Goal: Task Accomplishment & Management: Manage account settings

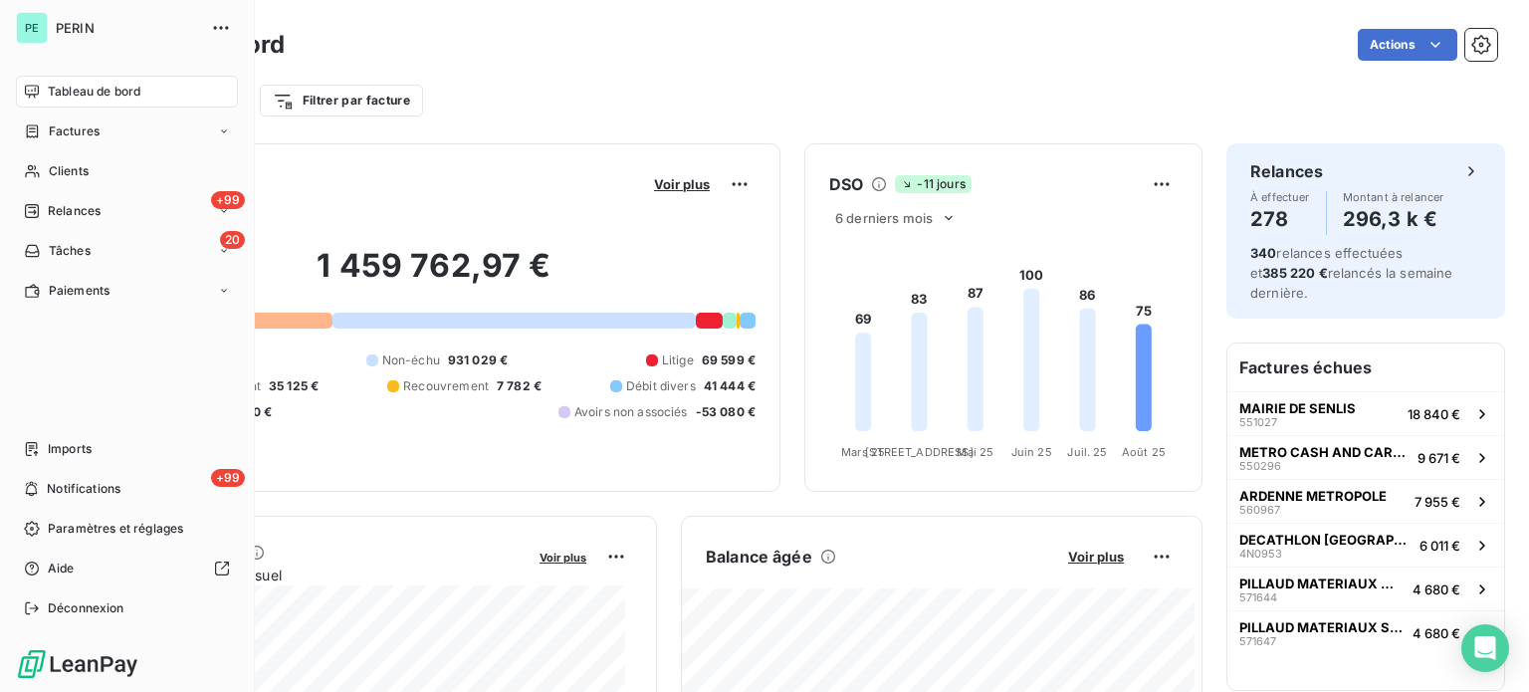
click at [94, 90] on span "Tableau de bord" at bounding box center [94, 92] width 93 height 18
click at [77, 209] on span "Relances" at bounding box center [74, 211] width 53 height 18
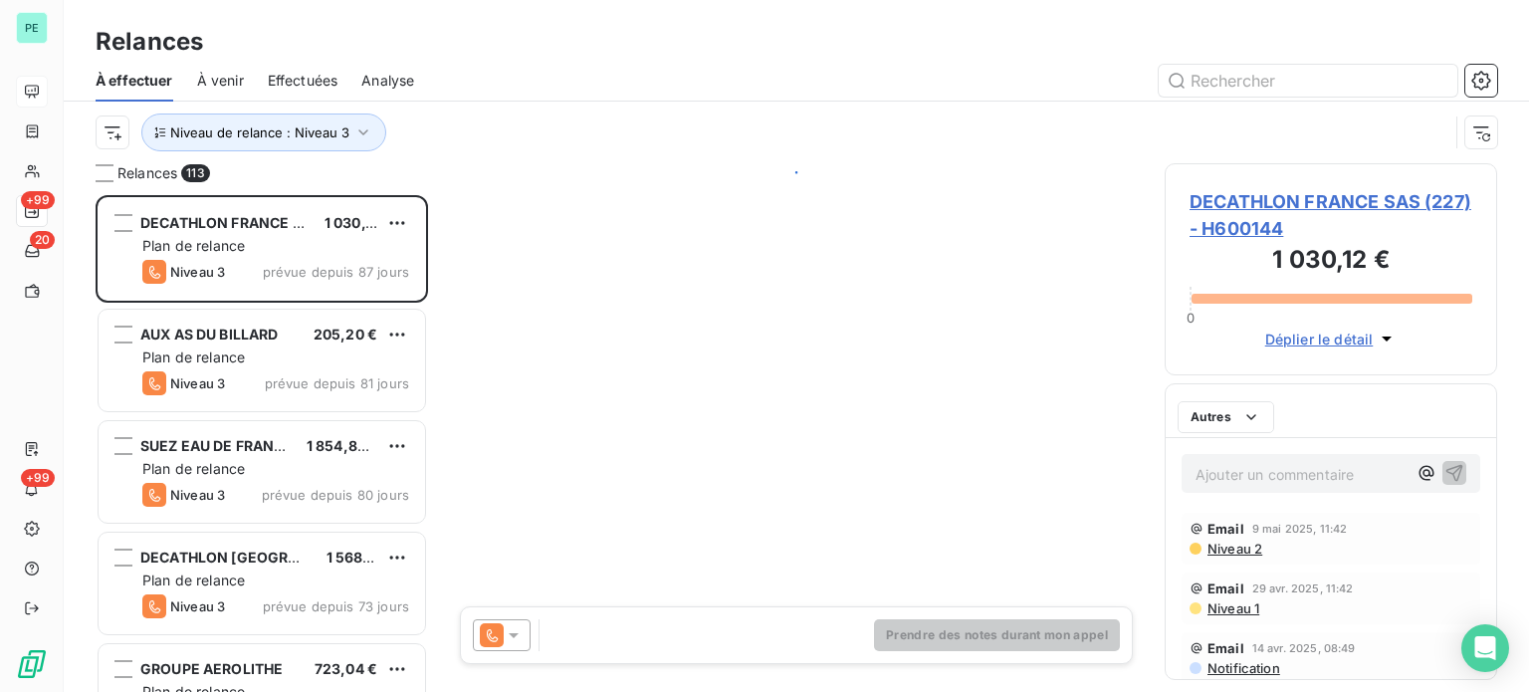
scroll to position [482, 317]
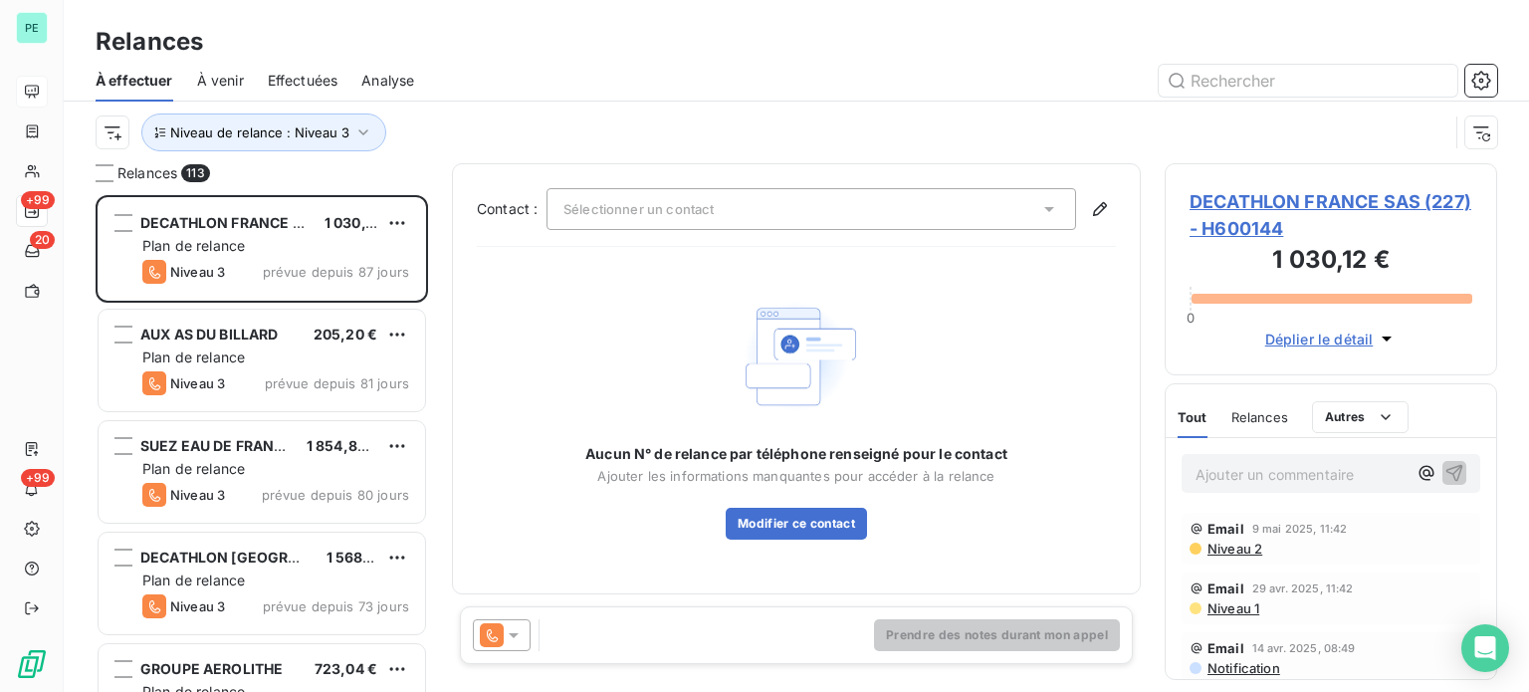
click at [324, 88] on span "Effectuées" at bounding box center [303, 81] width 71 height 20
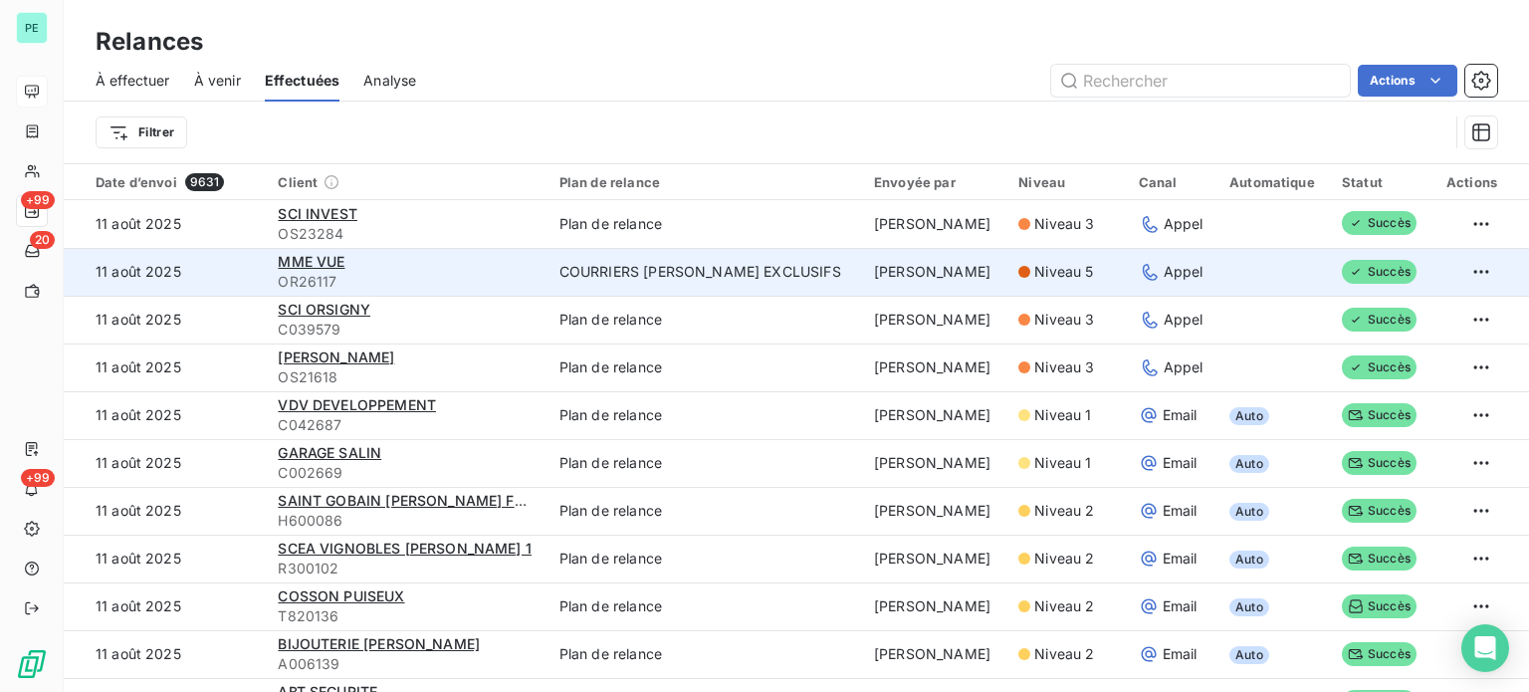
click at [656, 266] on td "COURRIERS [PERSON_NAME] EXCLUSIFS" at bounding box center [705, 272] width 315 height 48
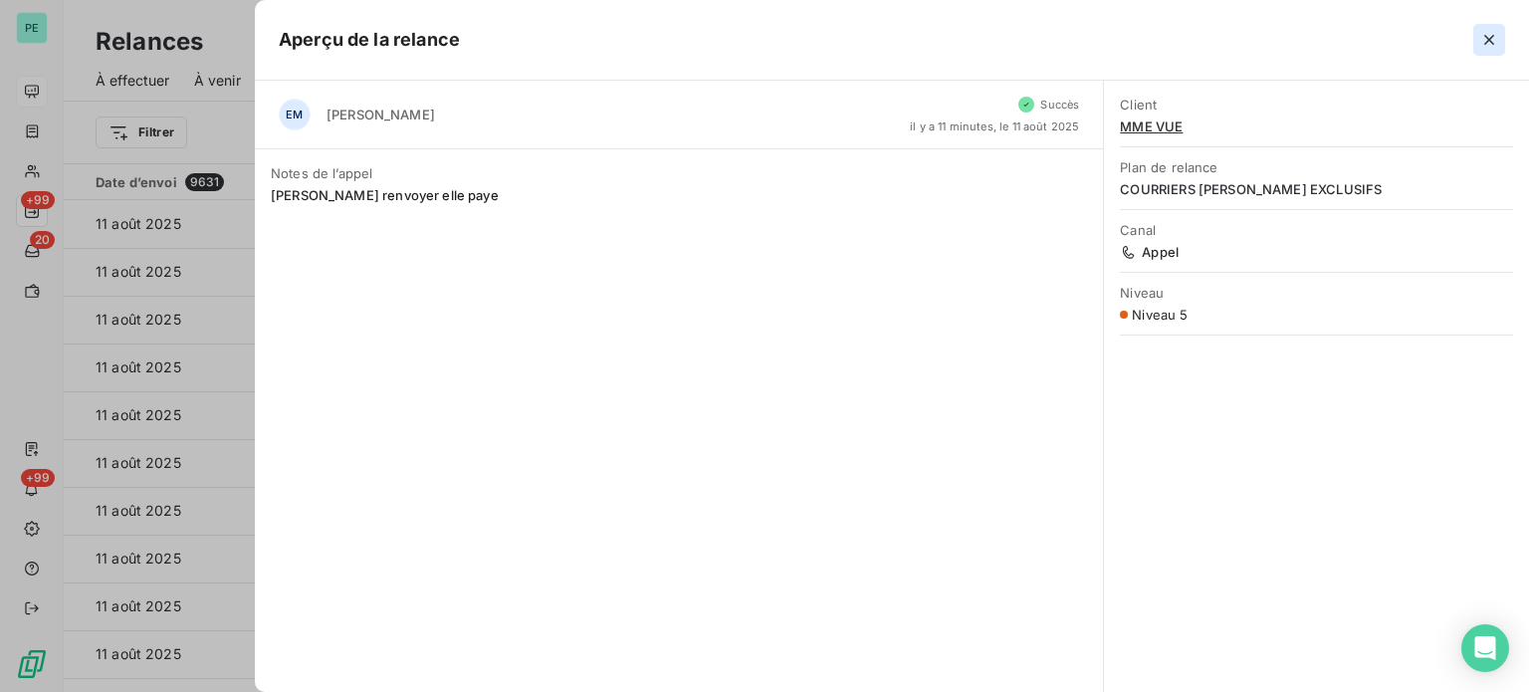
click at [1497, 35] on icon "button" at bounding box center [1490, 40] width 20 height 20
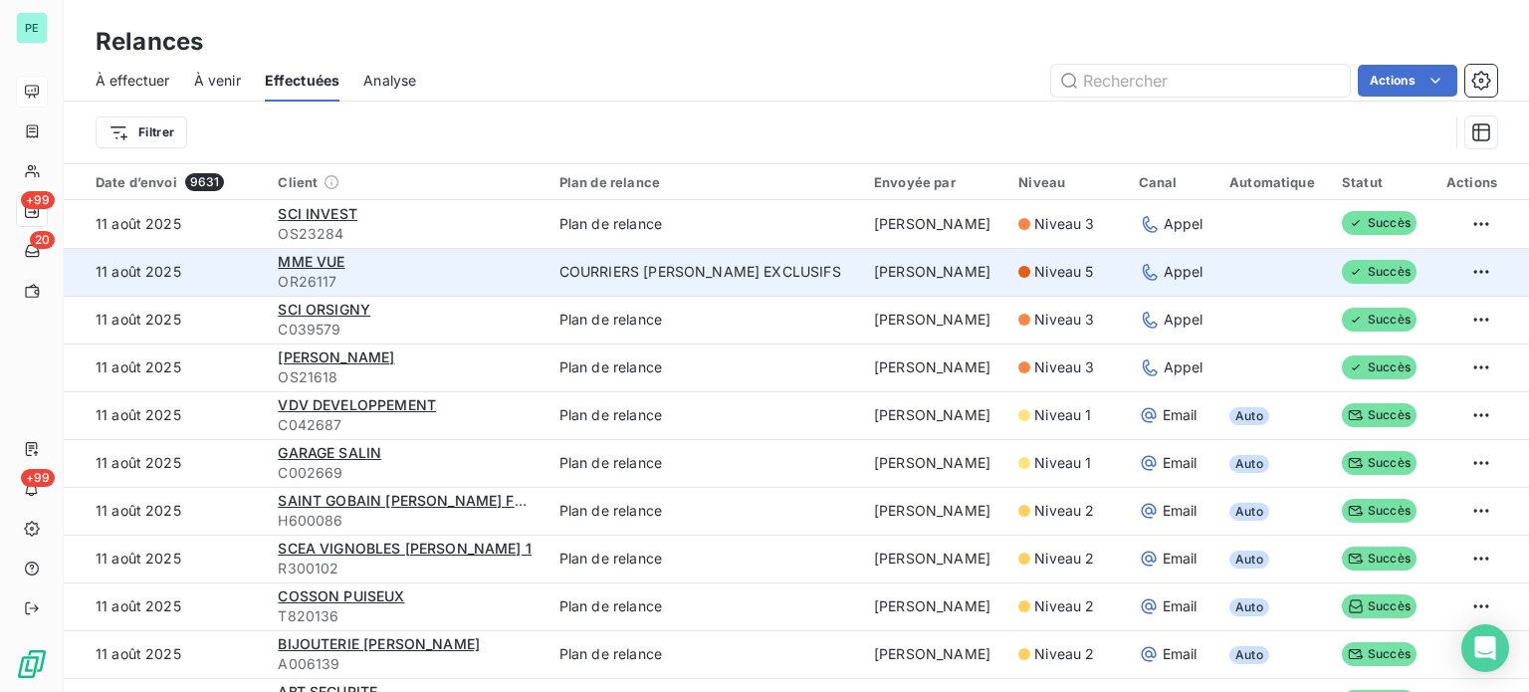
click at [863, 269] on td "[PERSON_NAME]" at bounding box center [934, 272] width 144 height 48
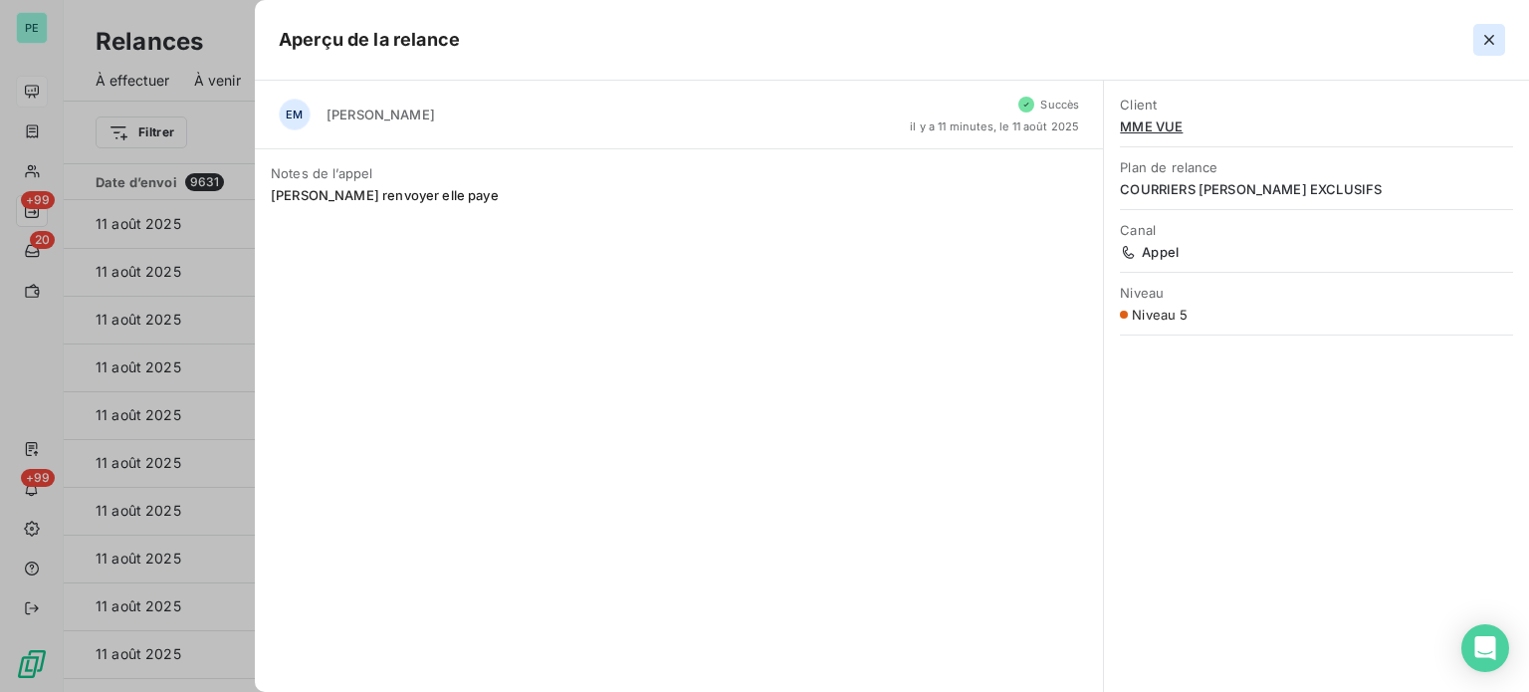
click at [1490, 40] on icon "button" at bounding box center [1489, 40] width 10 height 10
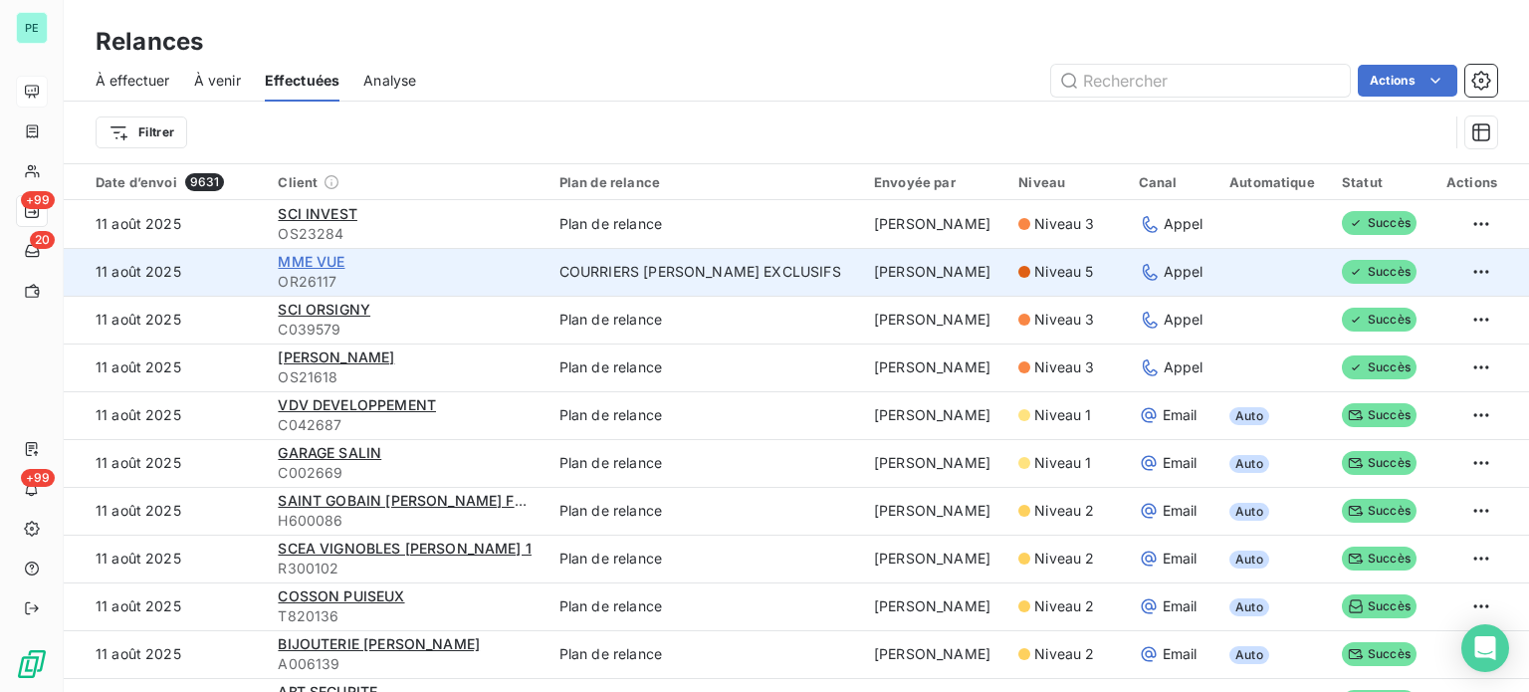
click at [312, 263] on span "MME VUE" at bounding box center [311, 261] width 67 height 17
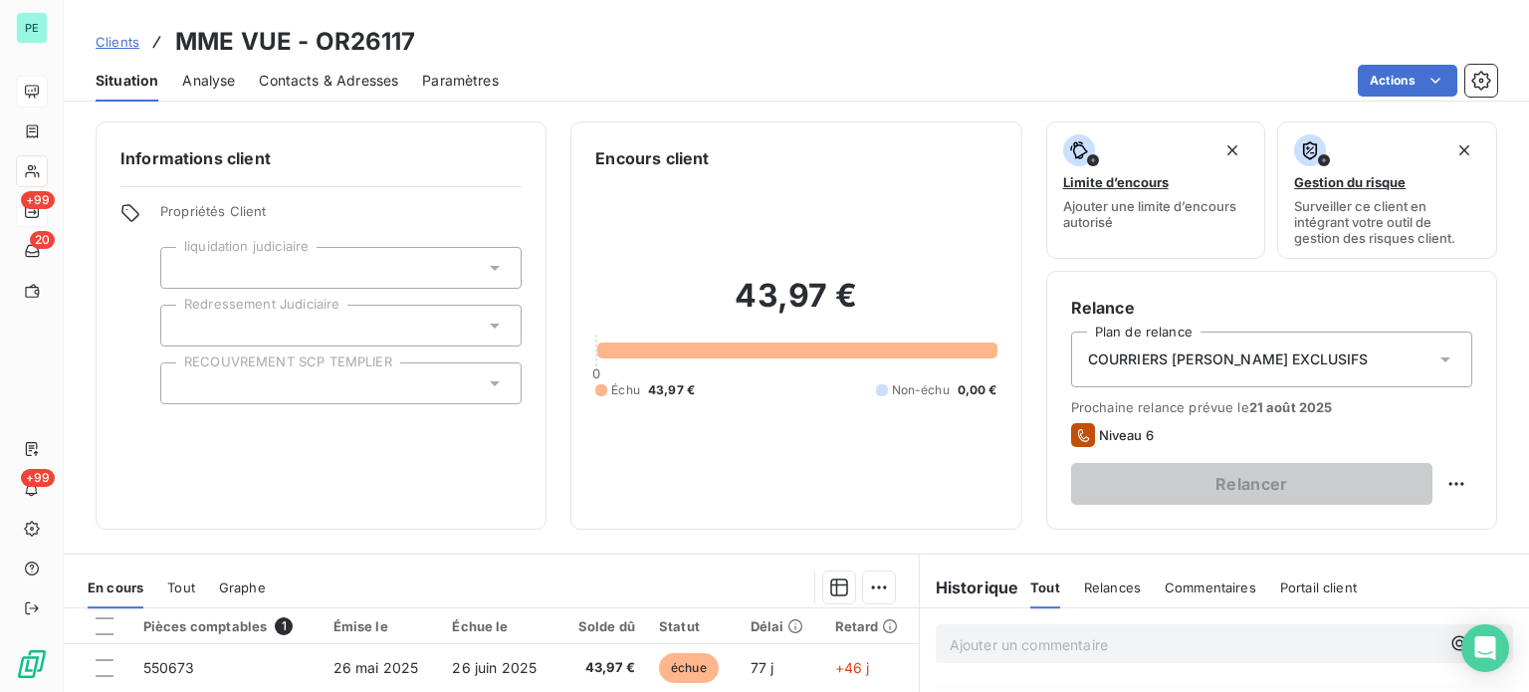
scroll to position [358, 0]
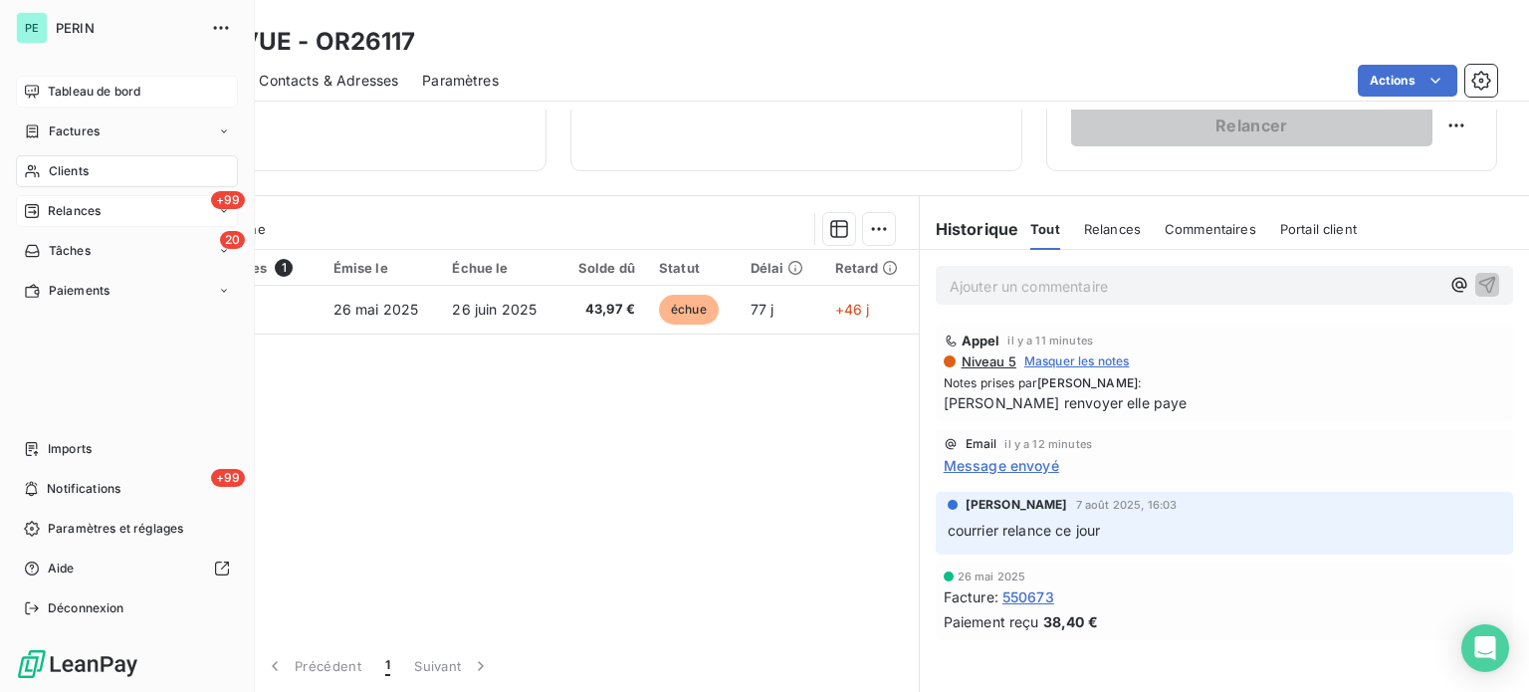
click at [59, 88] on span "Tableau de bord" at bounding box center [94, 92] width 93 height 18
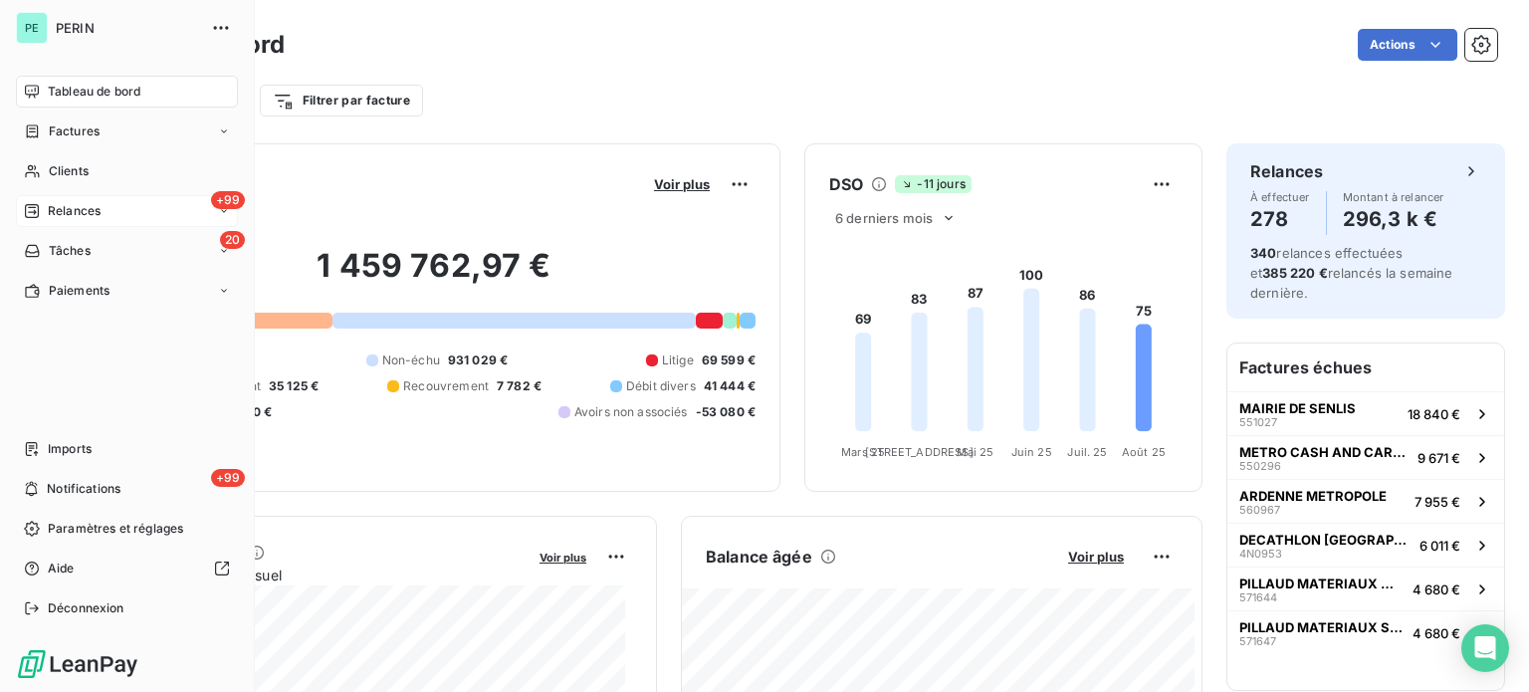
click at [69, 79] on div "Tableau de bord" at bounding box center [127, 92] width 222 height 32
click at [79, 212] on span "Relances" at bounding box center [74, 211] width 53 height 18
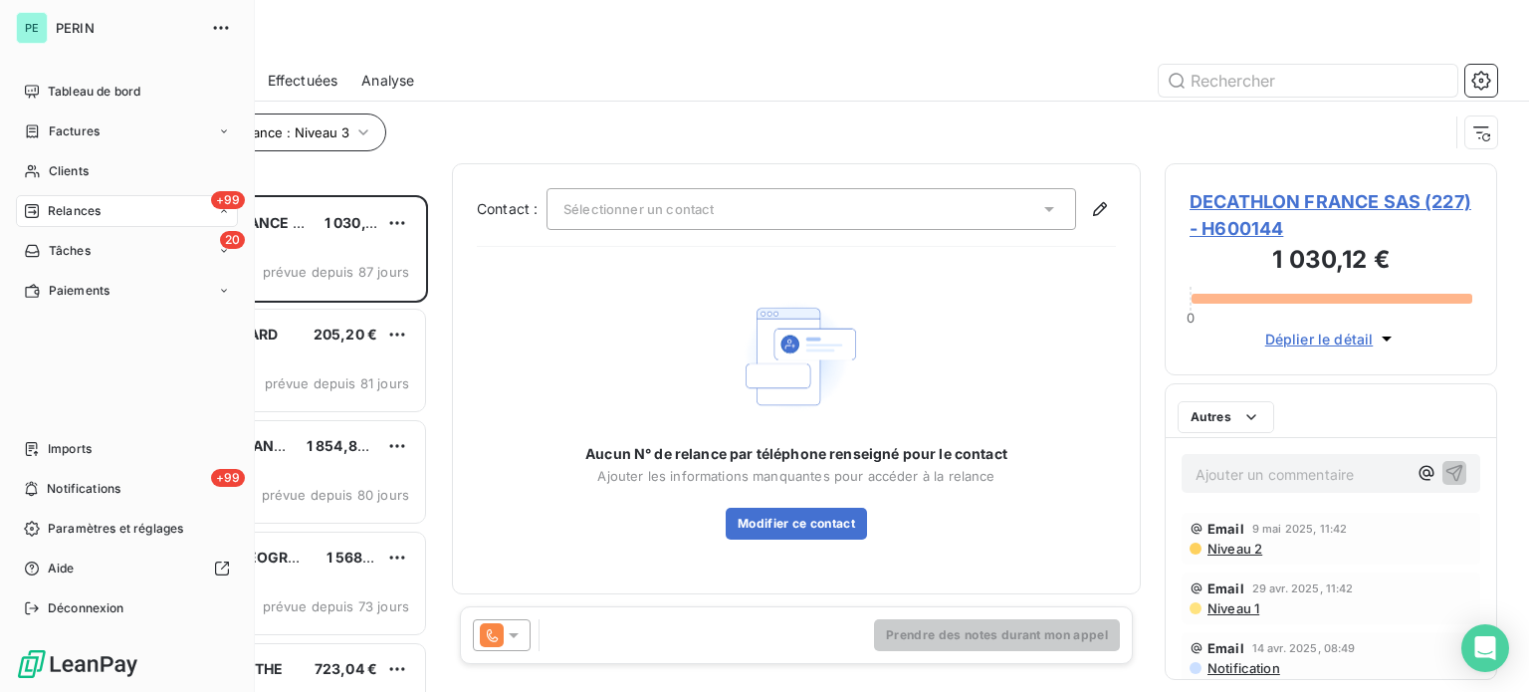
scroll to position [482, 317]
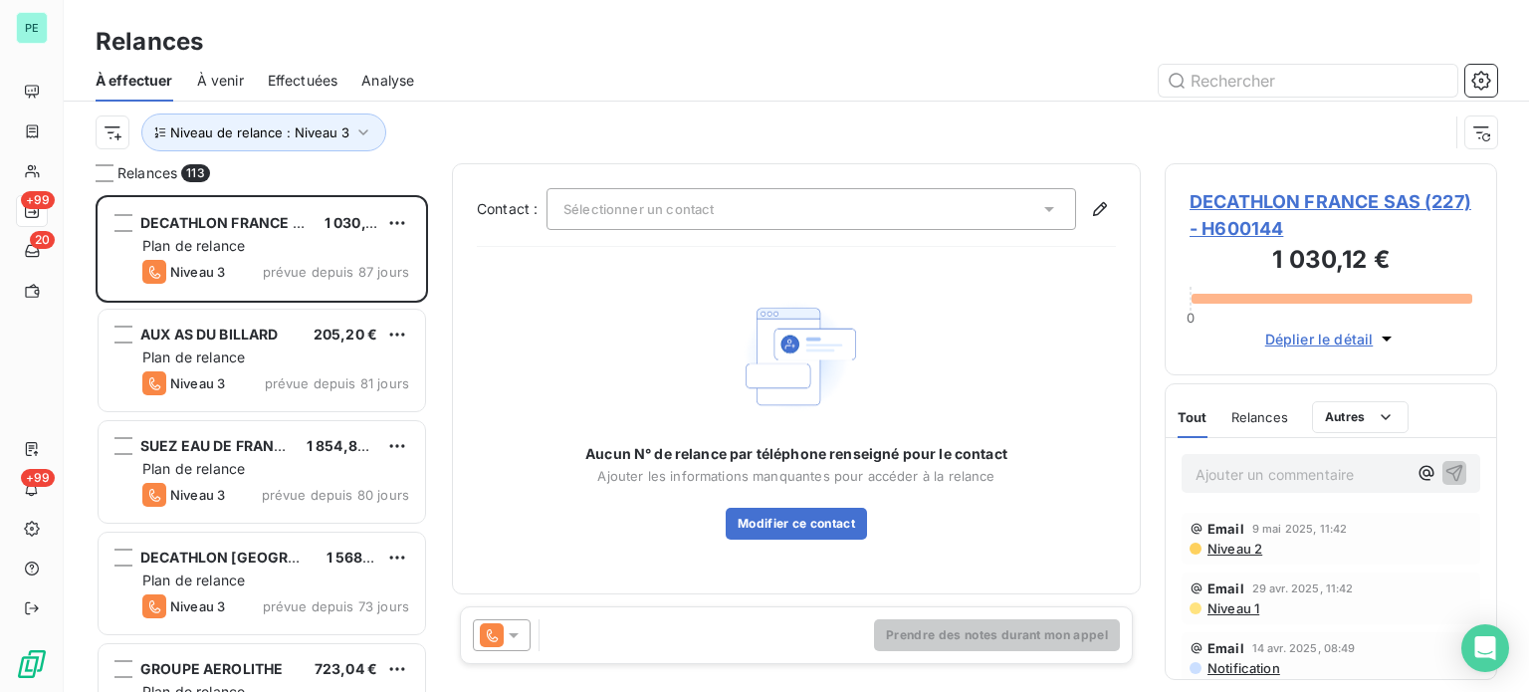
click at [300, 80] on span "Effectuées" at bounding box center [303, 81] width 71 height 20
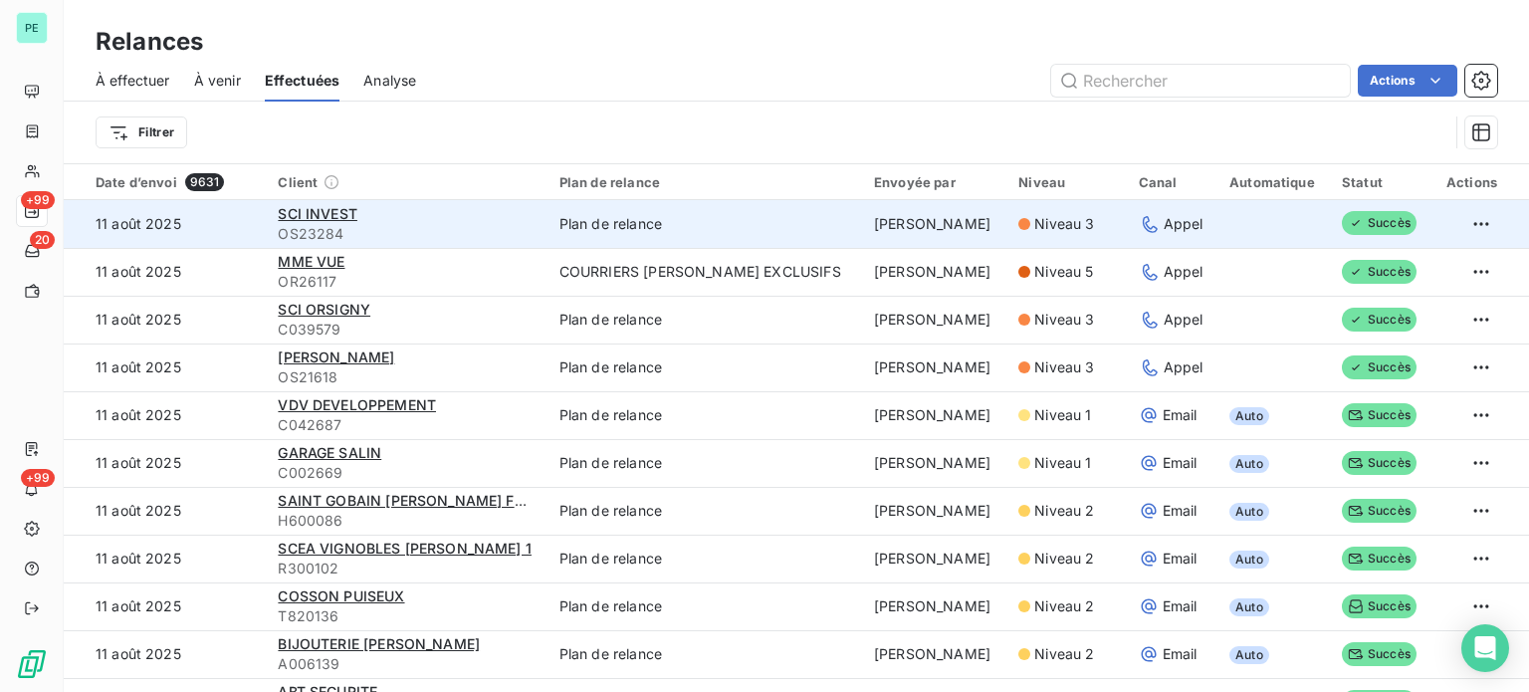
click at [1070, 214] on span "Niveau 3" at bounding box center [1064, 224] width 60 height 20
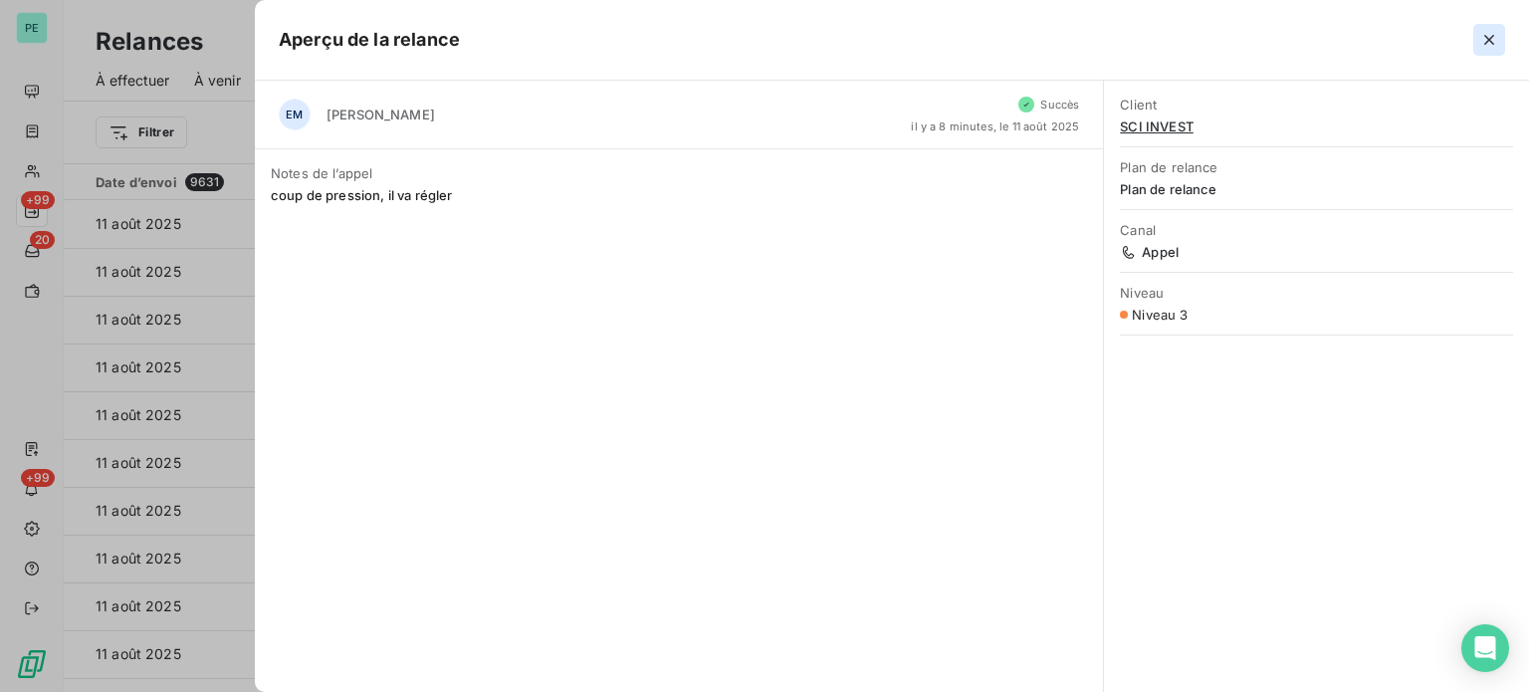
click at [1493, 41] on icon "button" at bounding box center [1490, 40] width 20 height 20
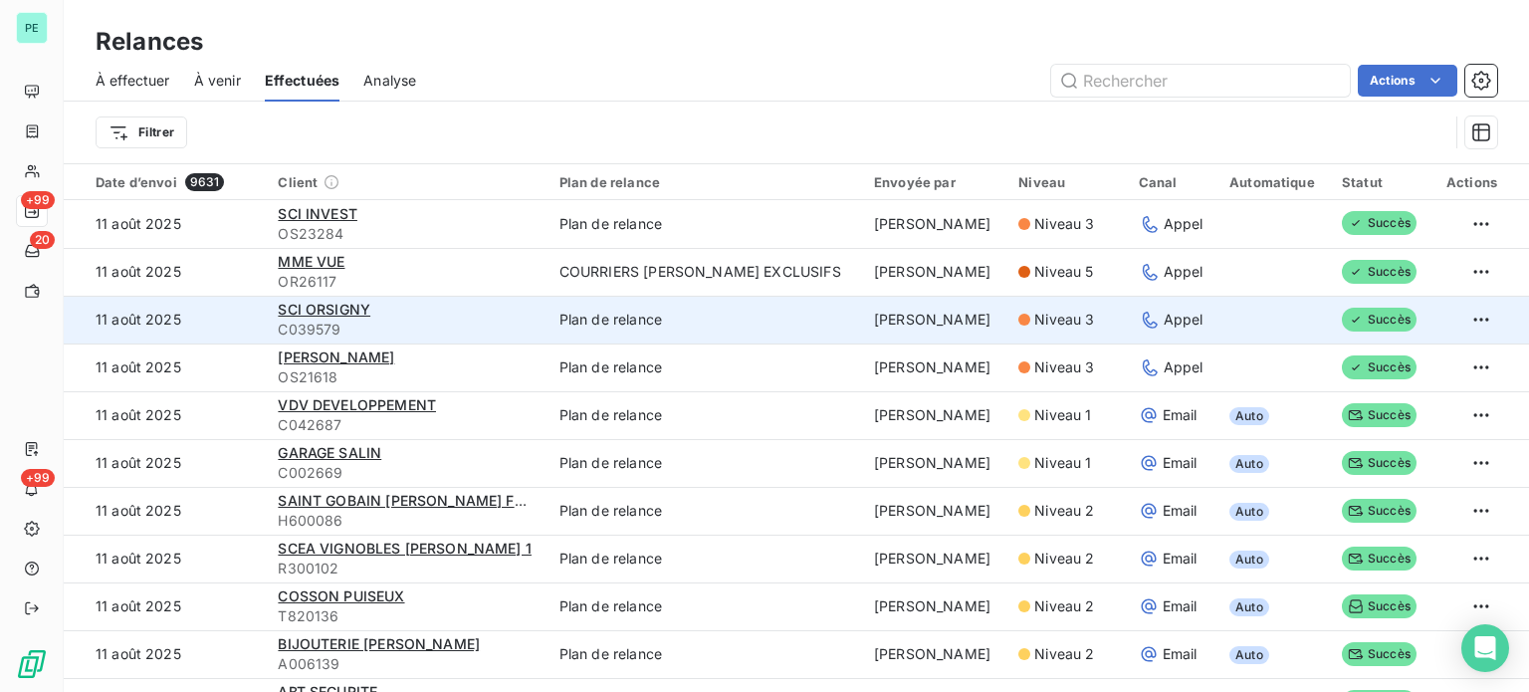
click at [1039, 318] on span "Niveau 3" at bounding box center [1064, 320] width 60 height 20
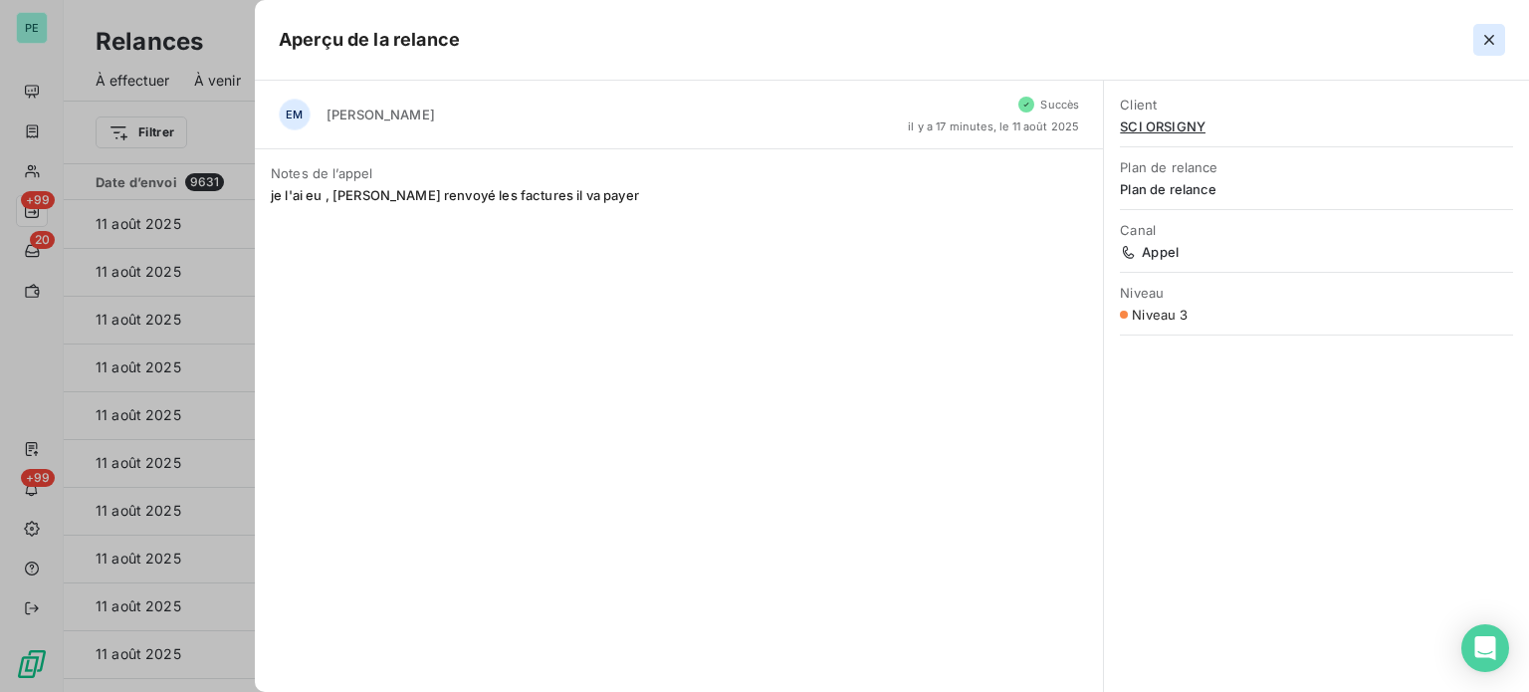
click at [1489, 40] on icon "button" at bounding box center [1489, 40] width 10 height 10
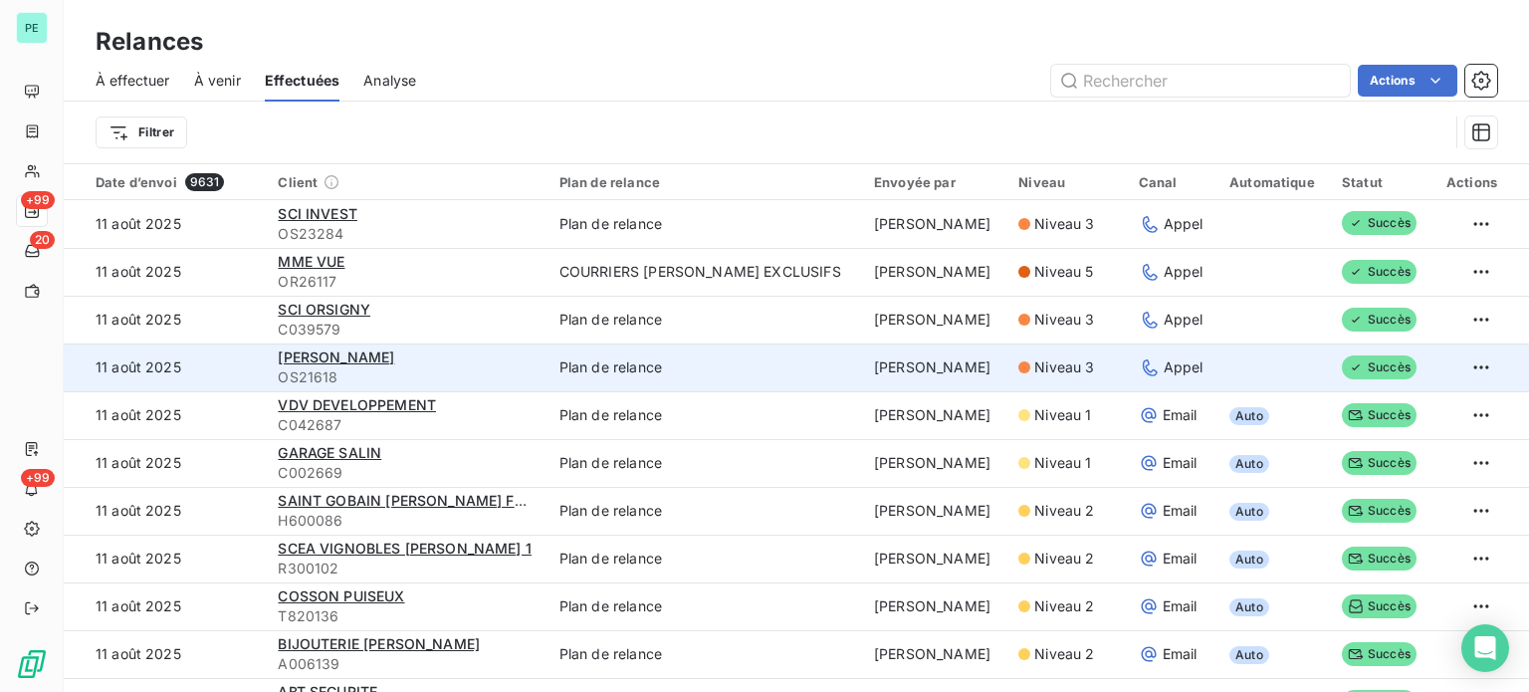
click at [1061, 368] on span "Niveau 3" at bounding box center [1064, 367] width 60 height 20
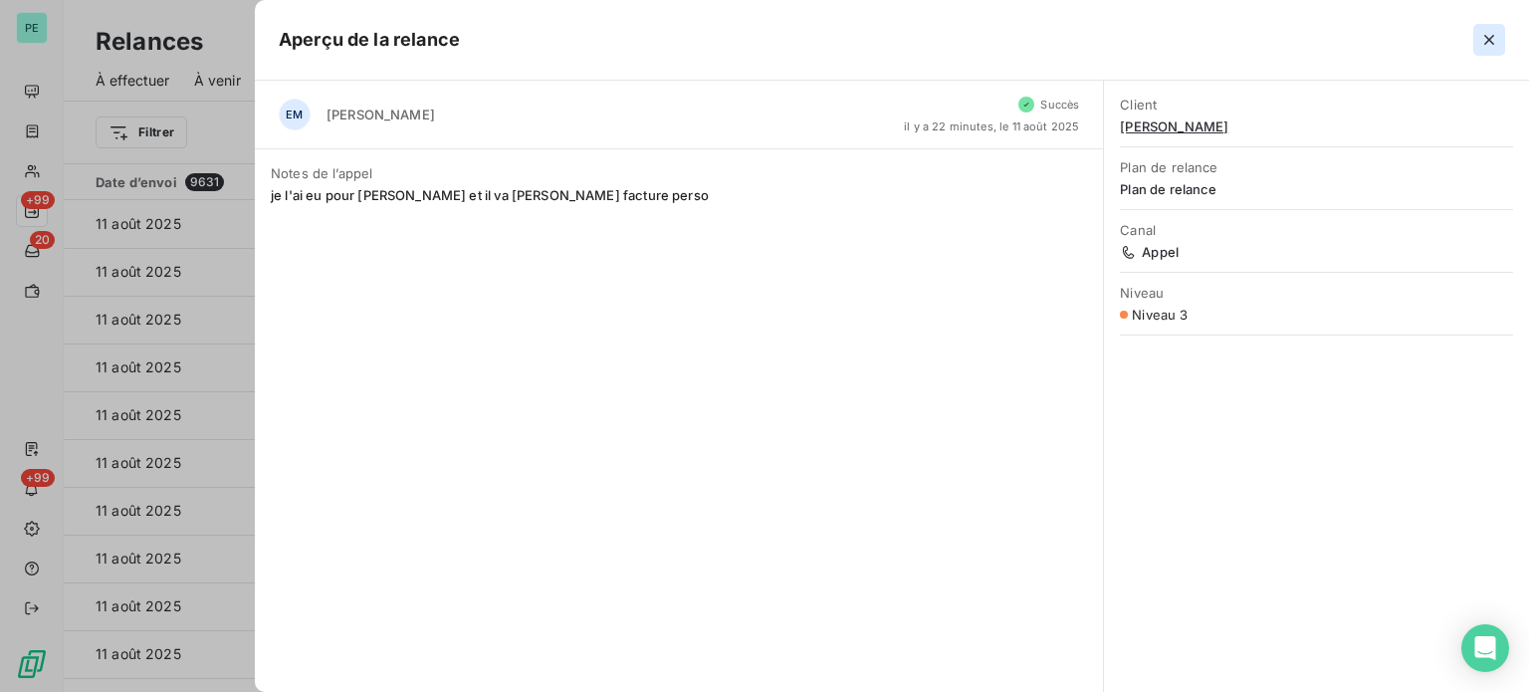
click at [1489, 39] on icon "button" at bounding box center [1489, 40] width 10 height 10
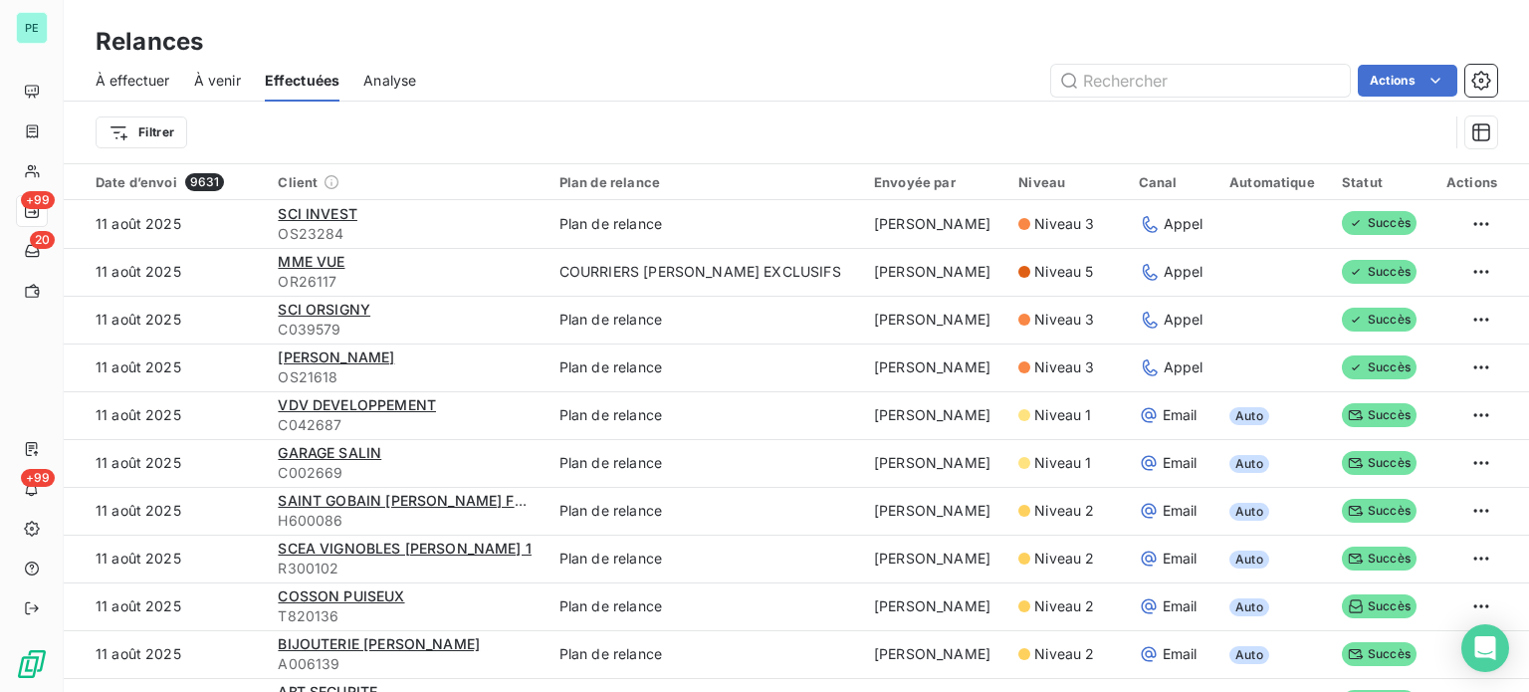
click at [141, 75] on span "À effectuer" at bounding box center [133, 81] width 75 height 20
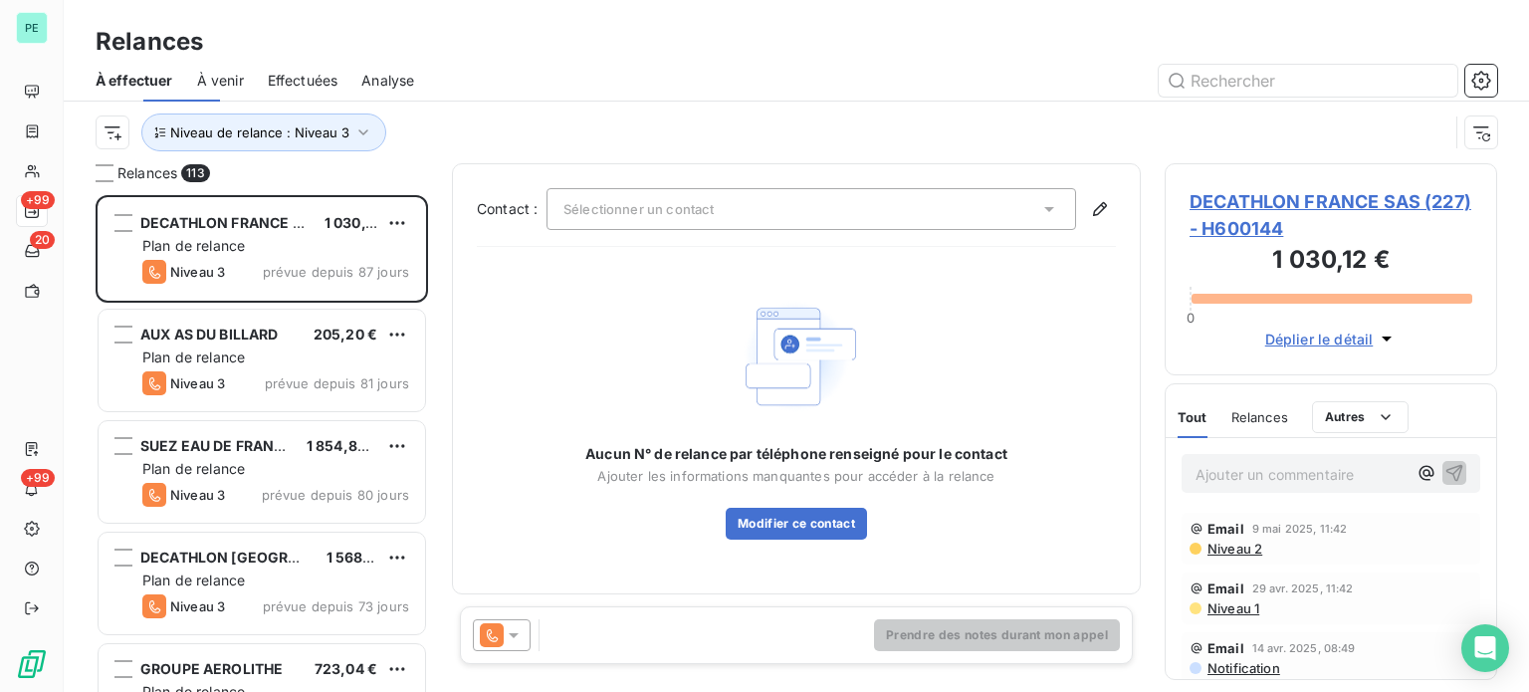
scroll to position [482, 317]
click at [358, 125] on icon "button" at bounding box center [363, 132] width 20 height 20
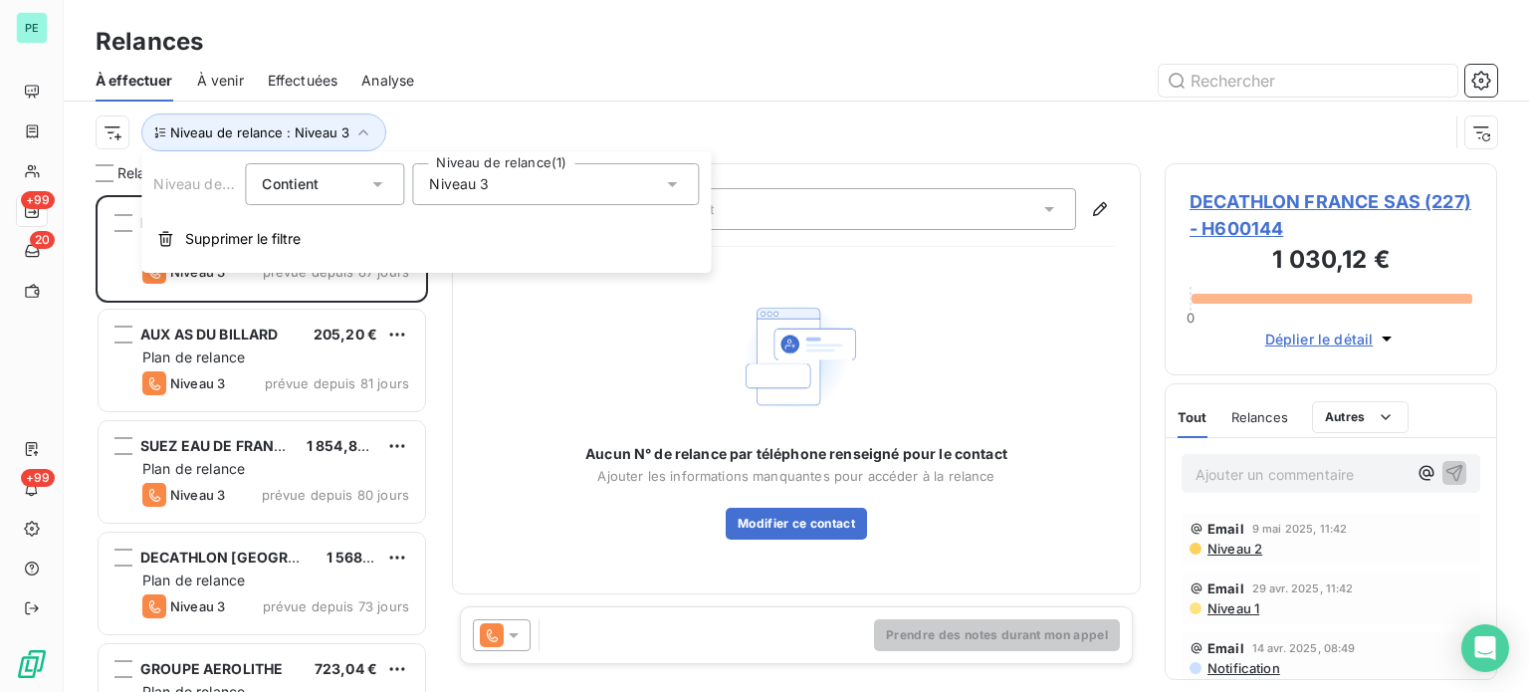
click at [470, 176] on span "Niveau 3" at bounding box center [459, 184] width 60 height 20
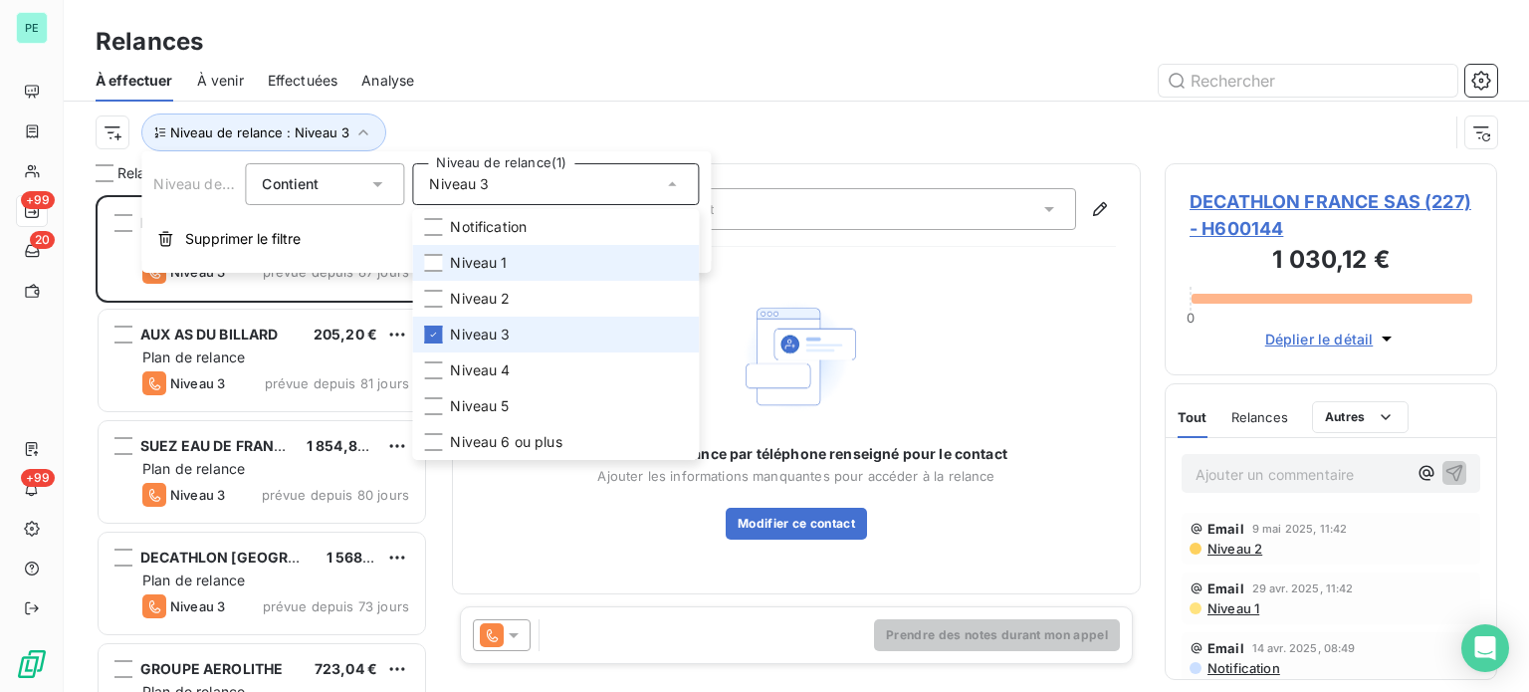
drag, startPoint x: 463, startPoint y: 325, endPoint x: 464, endPoint y: 262, distance: 62.7
click at [463, 325] on span "Niveau 3" at bounding box center [480, 335] width 60 height 20
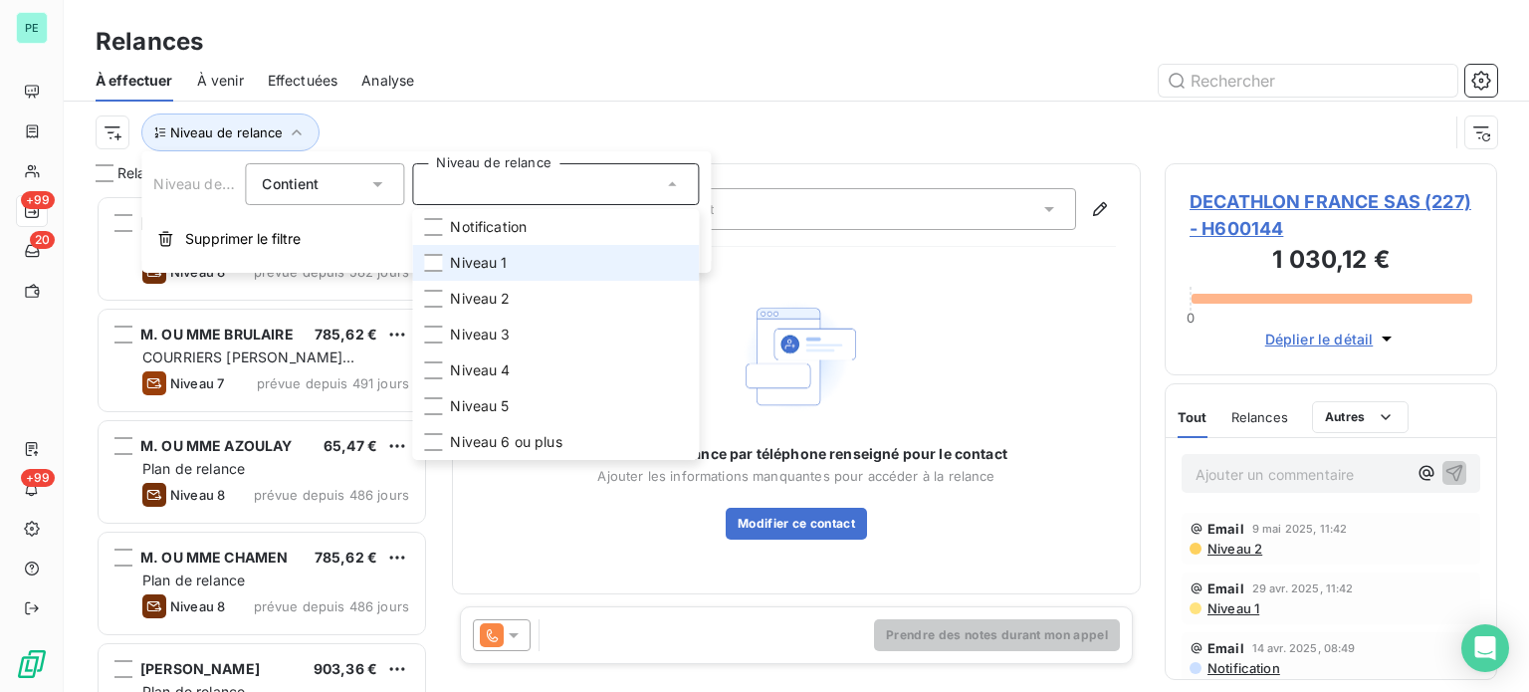
click at [470, 253] on span "Niveau 1" at bounding box center [478, 263] width 57 height 20
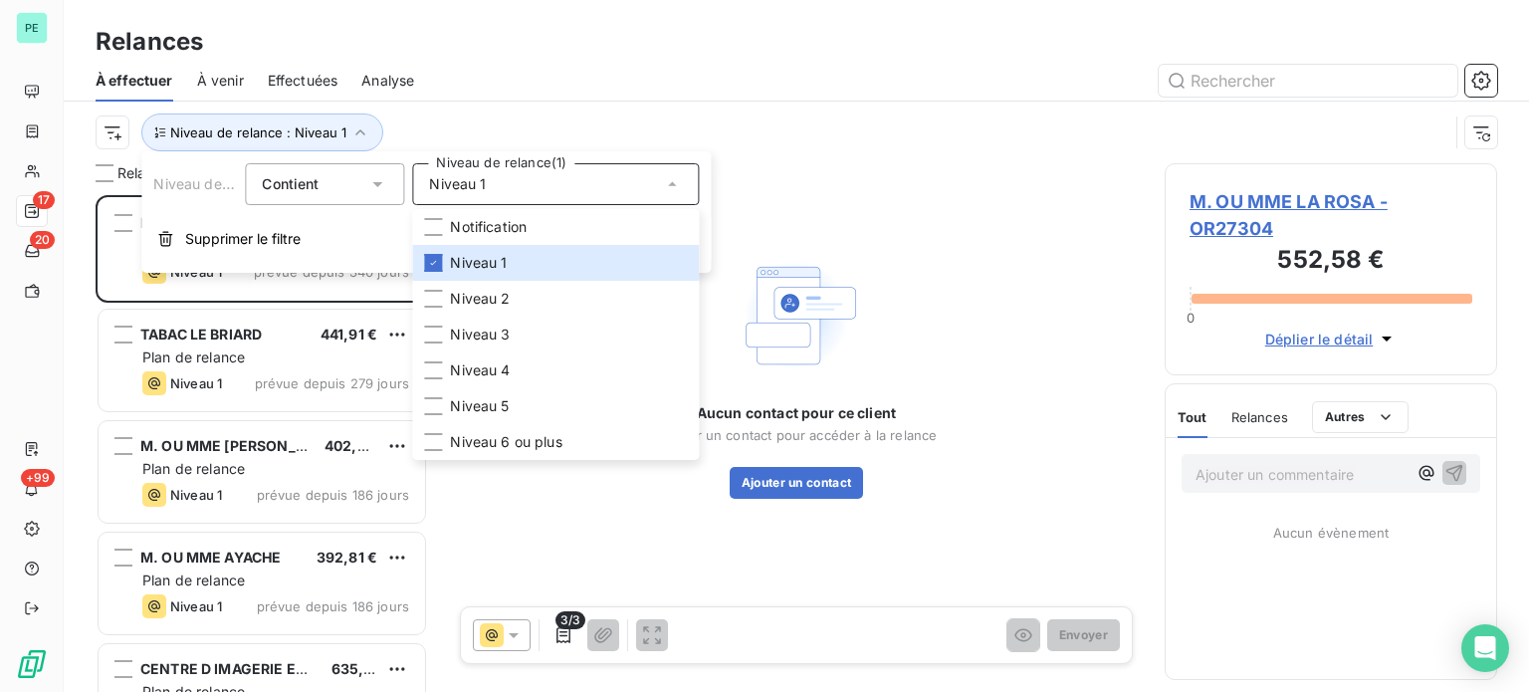
scroll to position [482, 317]
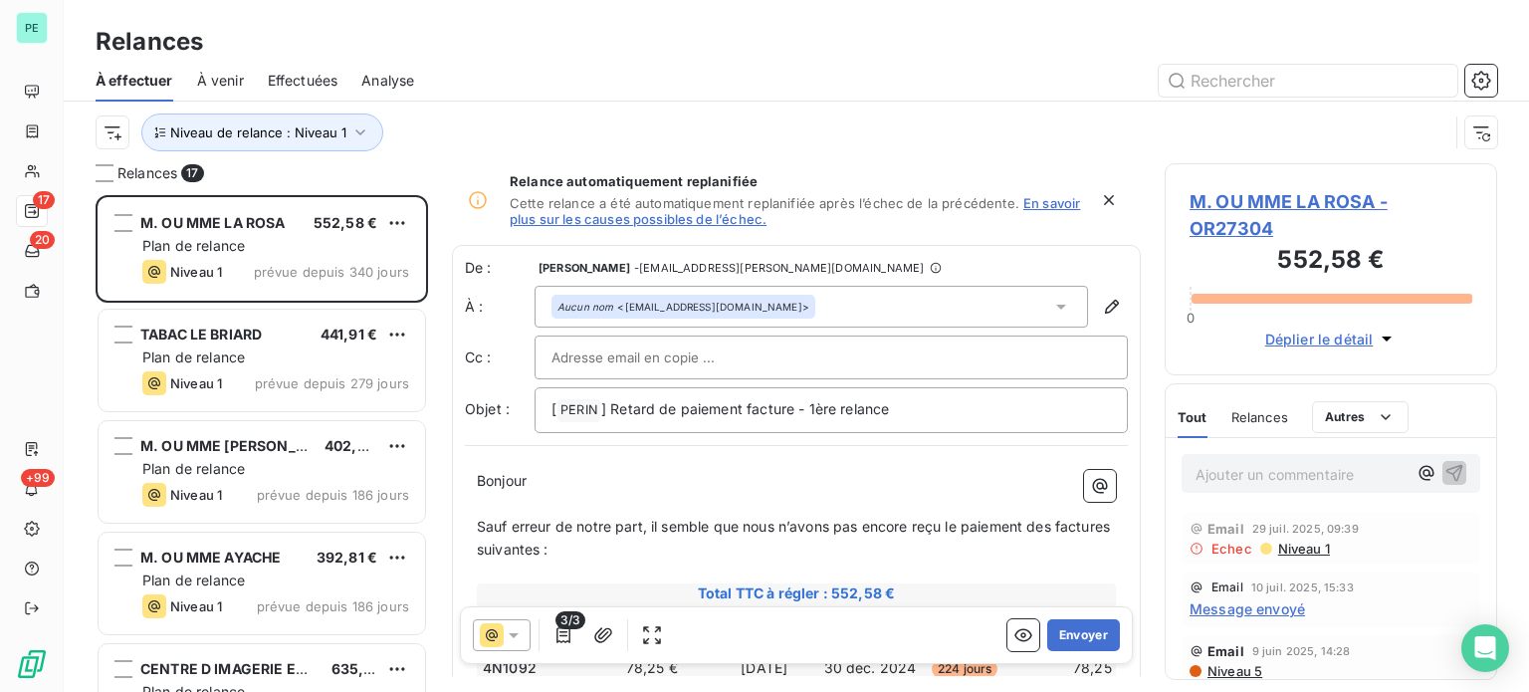
click at [583, 94] on div at bounding box center [967, 81] width 1059 height 32
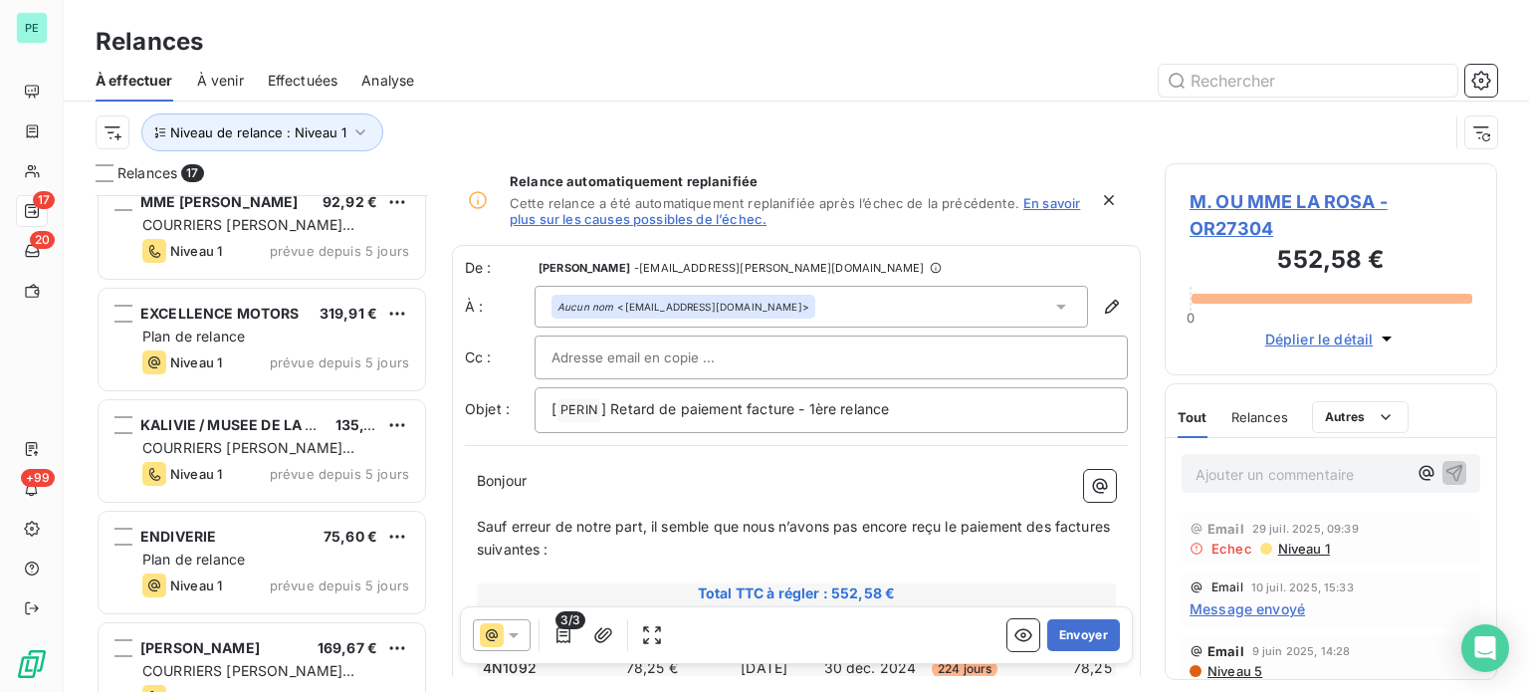
scroll to position [1399, 0]
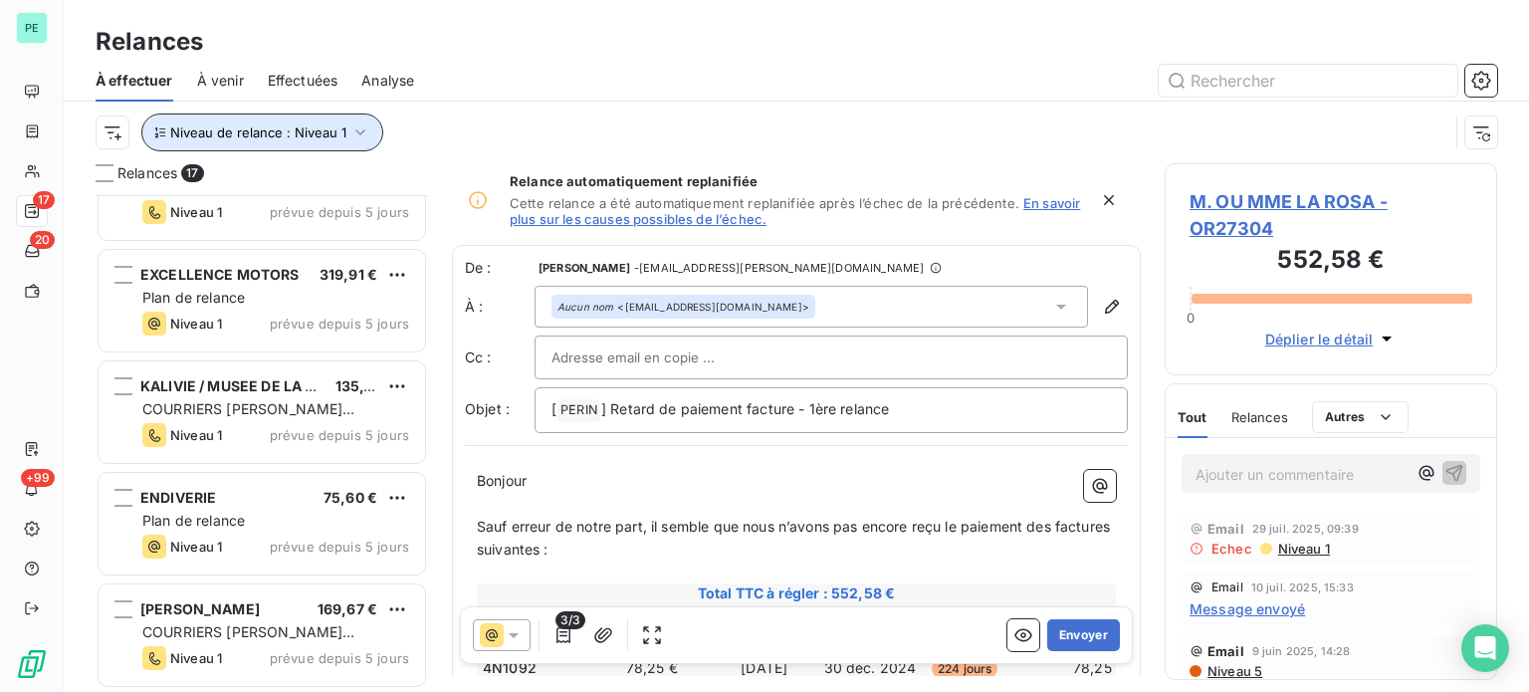
click at [324, 126] on span "Niveau de relance : Niveau 1" at bounding box center [258, 132] width 176 height 16
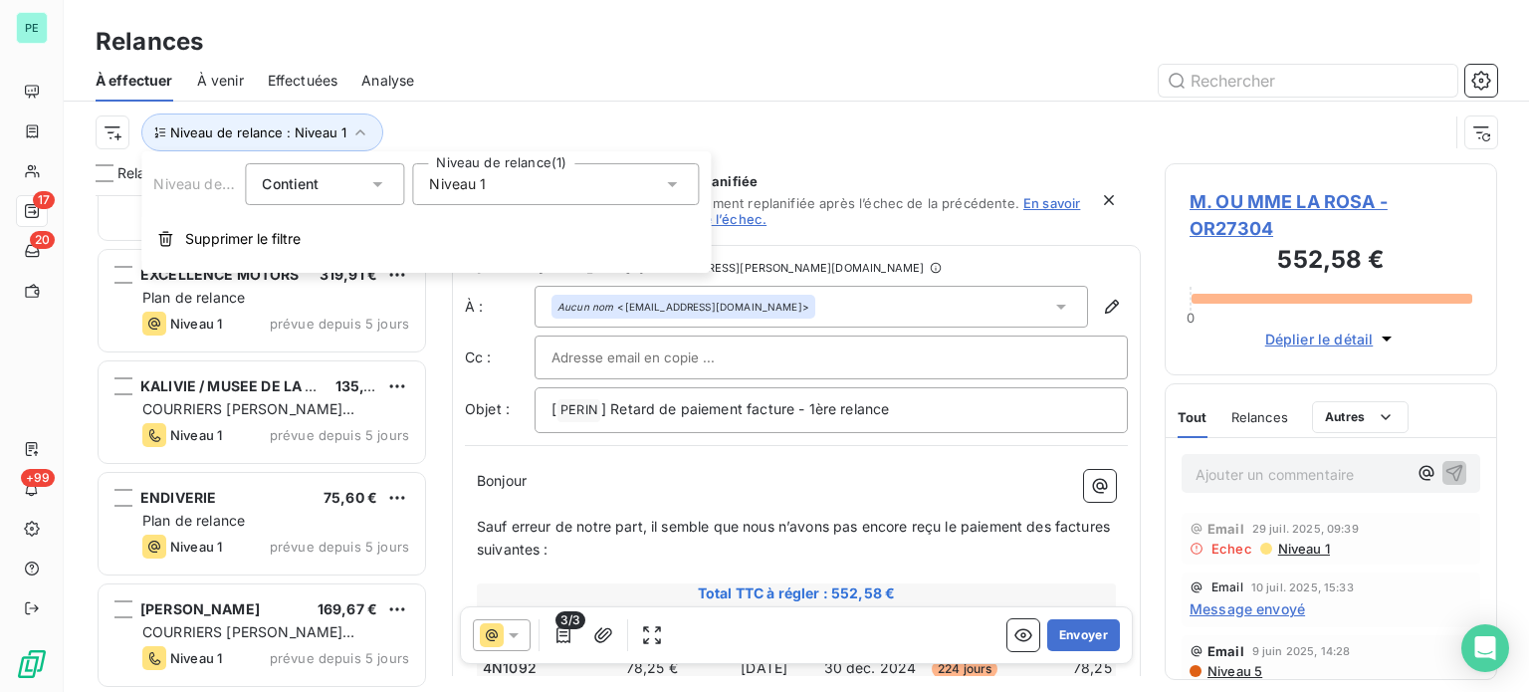
click at [470, 171] on div "Niveau 1" at bounding box center [555, 184] width 287 height 42
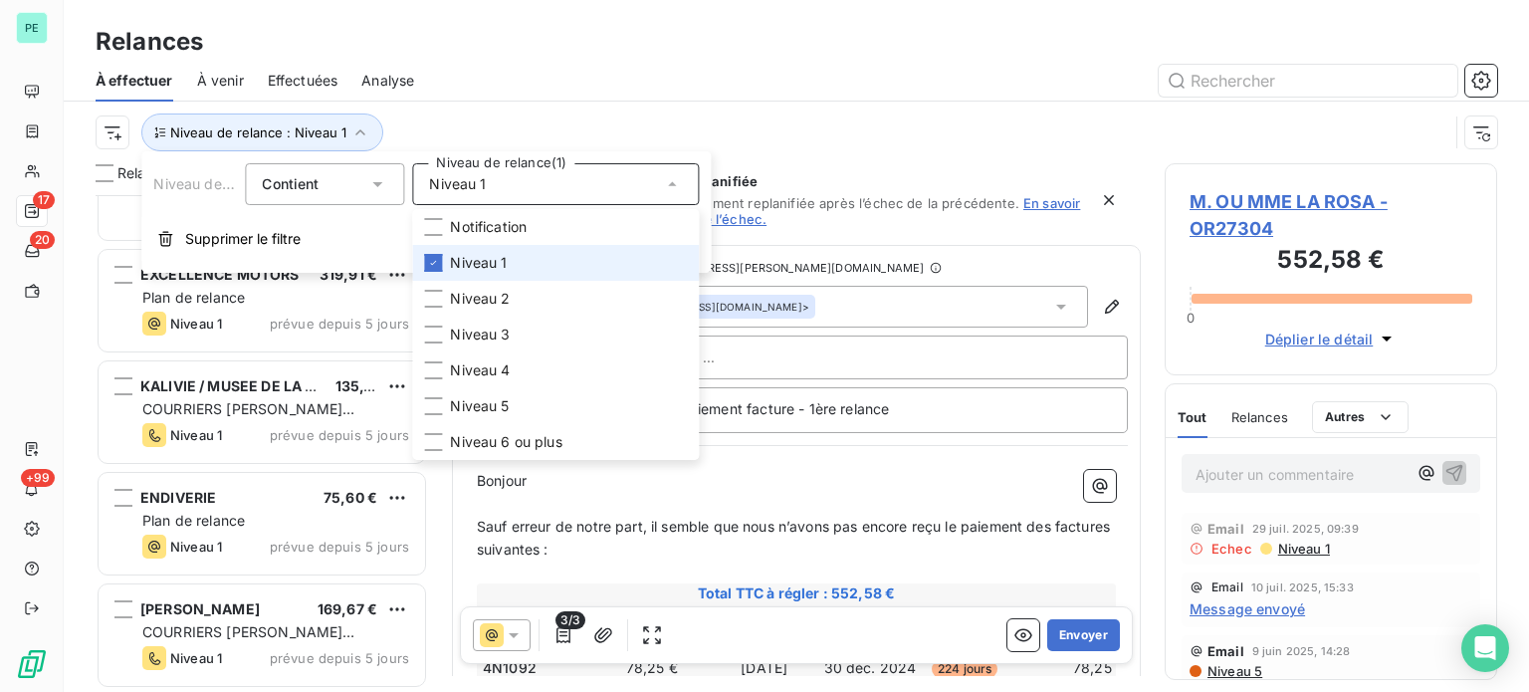
click at [457, 257] on span "Niveau 1" at bounding box center [478, 263] width 57 height 20
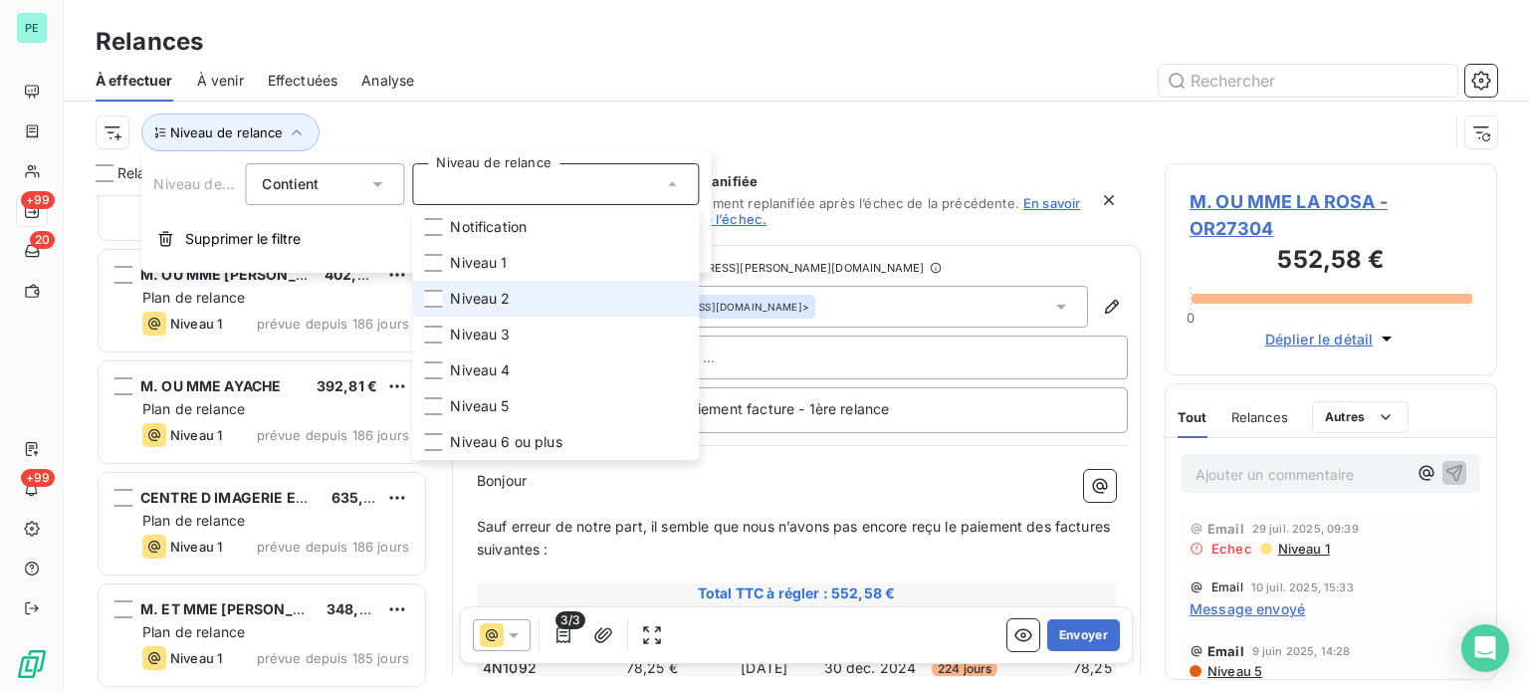
click at [461, 291] on span "Niveau 2" at bounding box center [480, 299] width 60 height 20
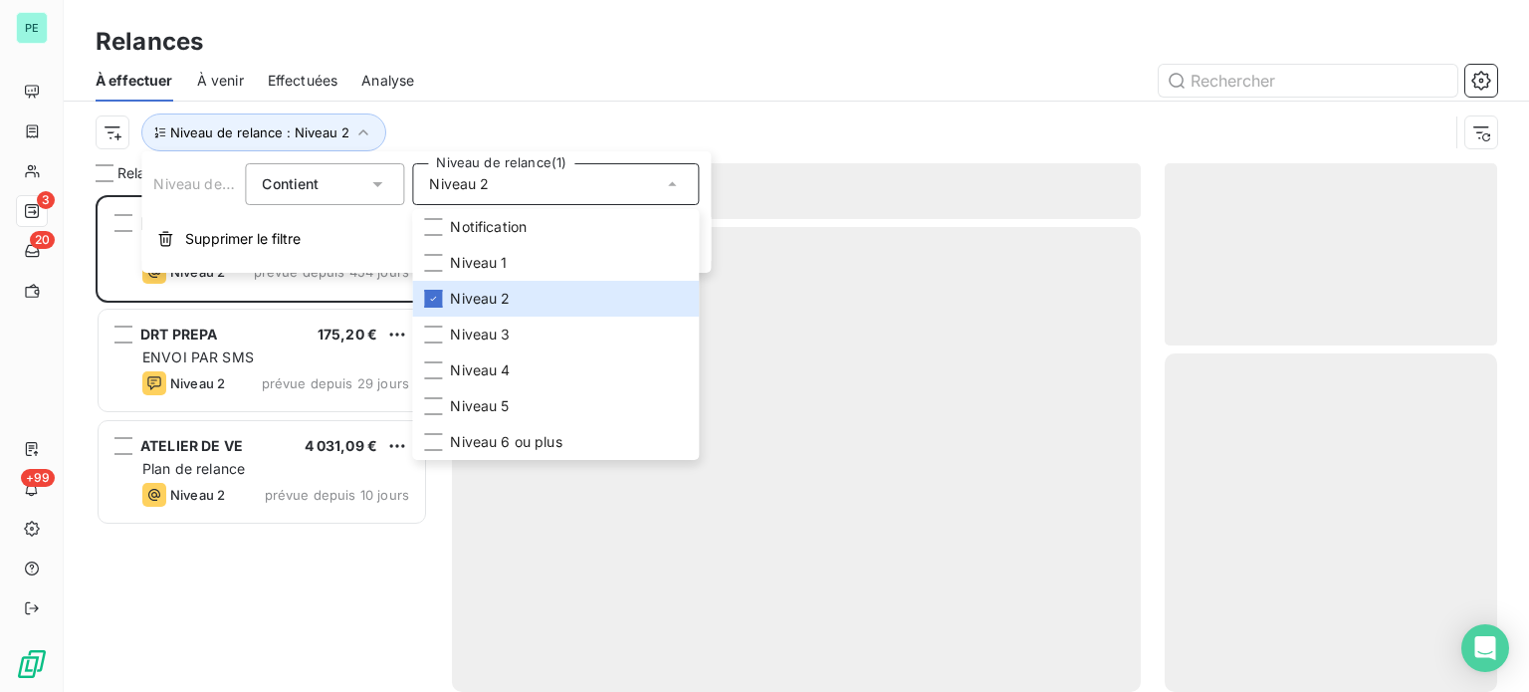
scroll to position [482, 317]
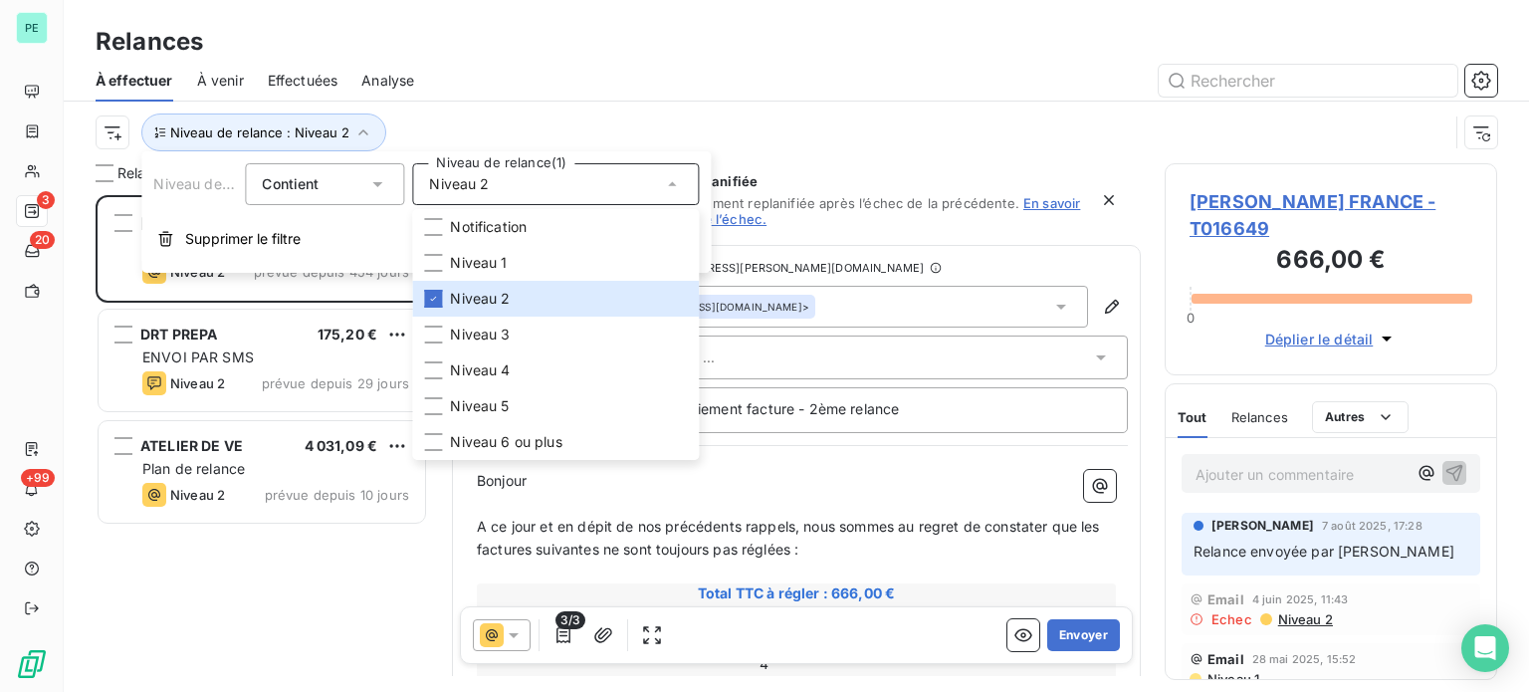
click at [538, 67] on div at bounding box center [967, 81] width 1059 height 32
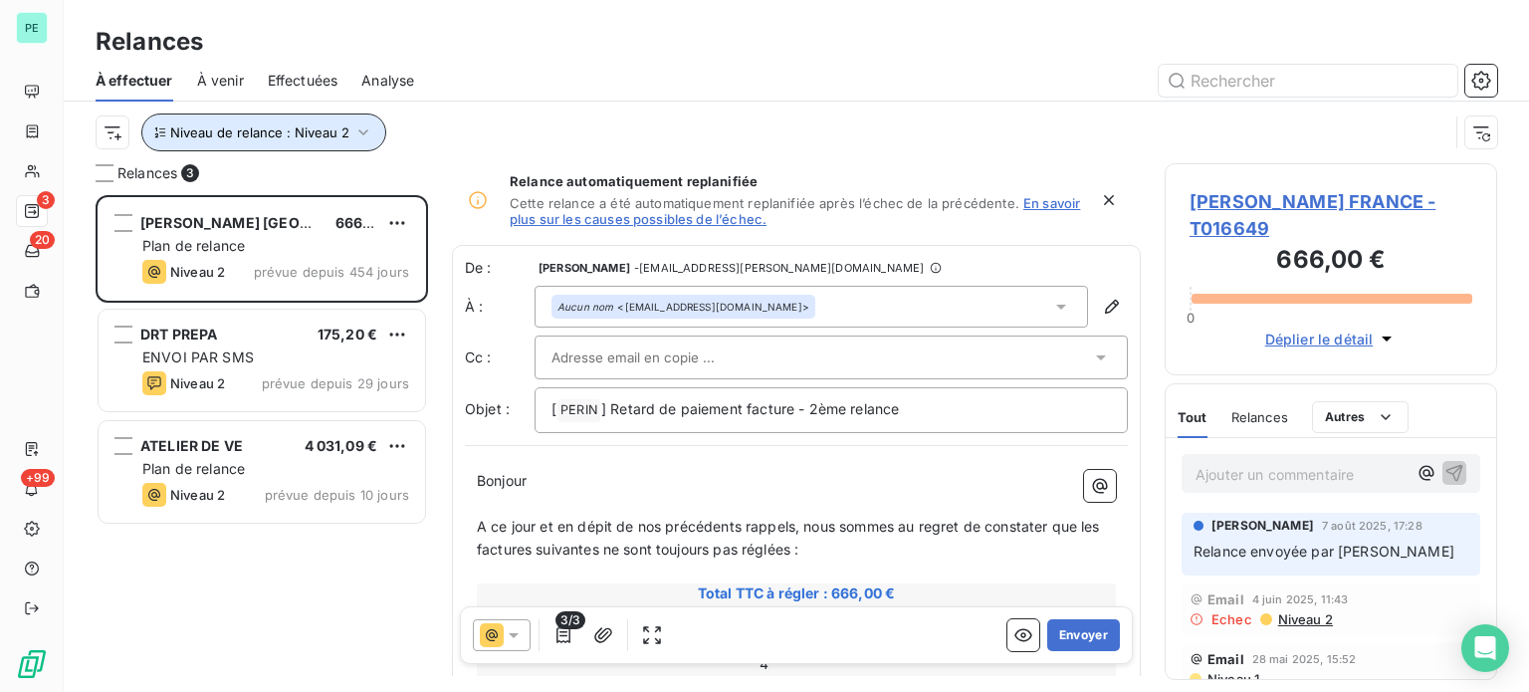
click at [365, 132] on icon "button" at bounding box center [363, 132] width 20 height 20
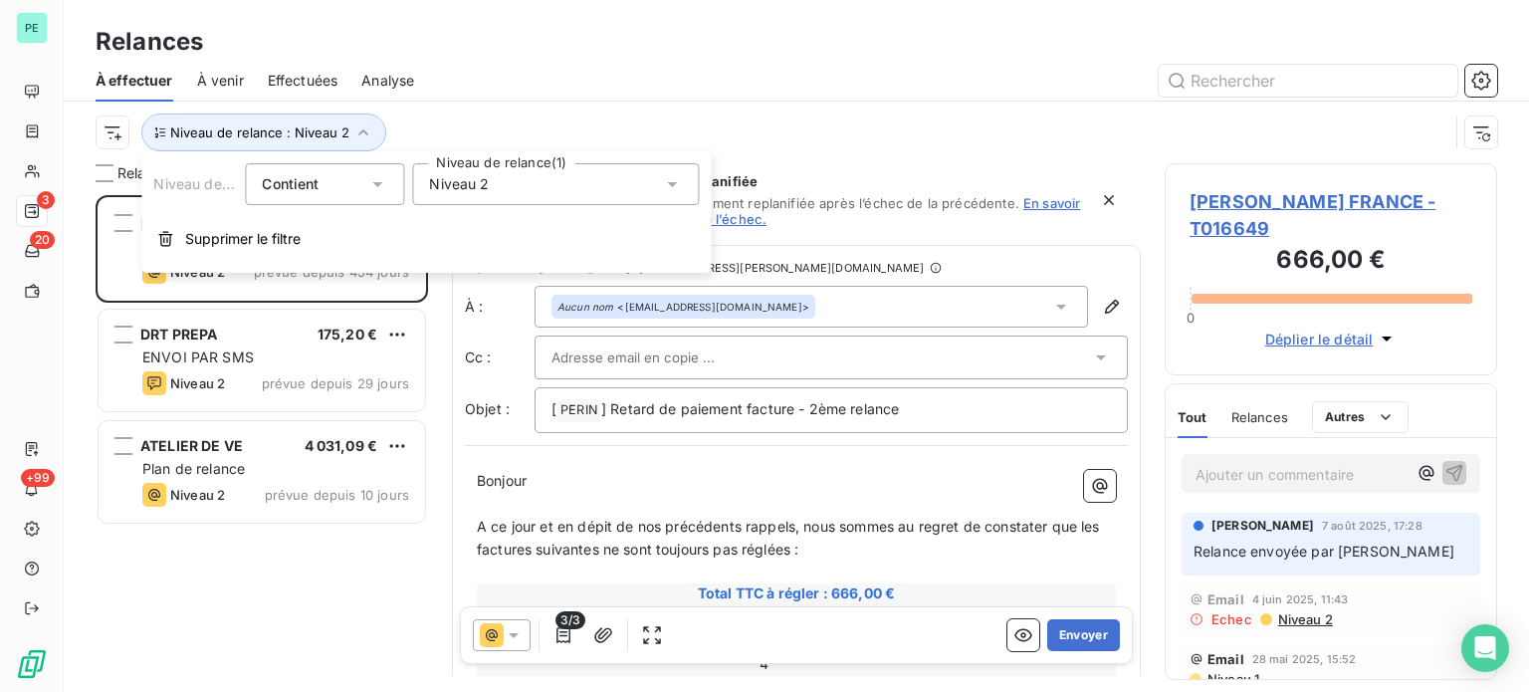
click at [484, 171] on div "Niveau 2" at bounding box center [555, 184] width 287 height 42
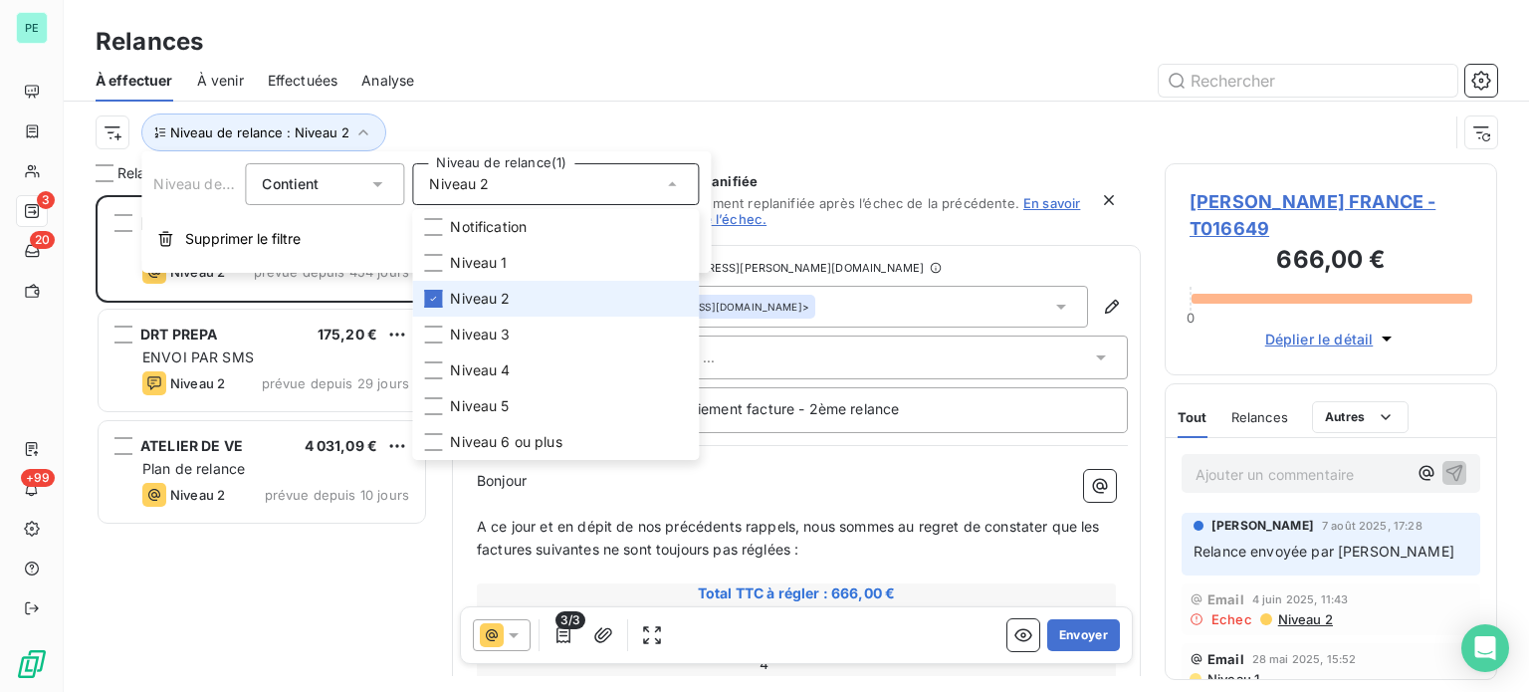
click at [474, 285] on li "Niveau 2" at bounding box center [555, 299] width 287 height 36
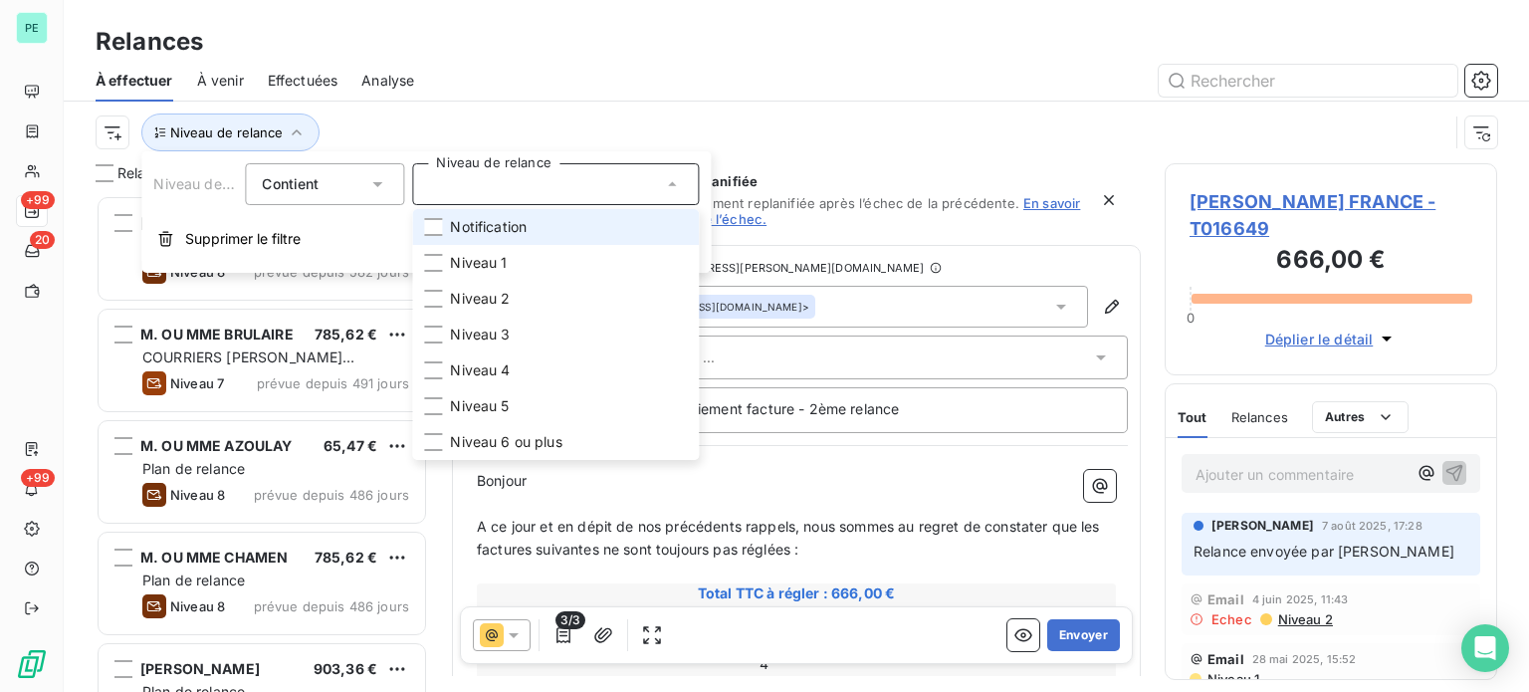
click at [464, 230] on span "Notification" at bounding box center [488, 227] width 77 height 20
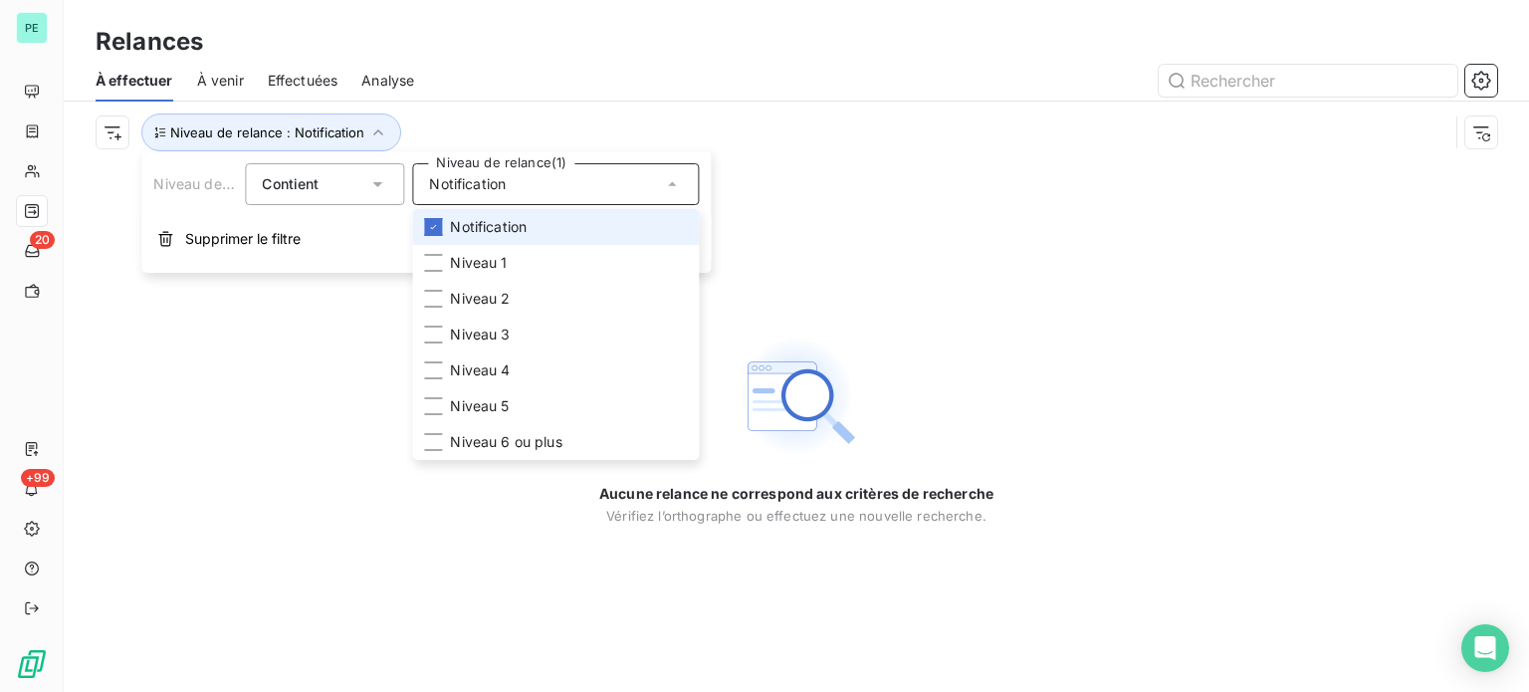
click at [450, 223] on span "Notification" at bounding box center [488, 227] width 77 height 20
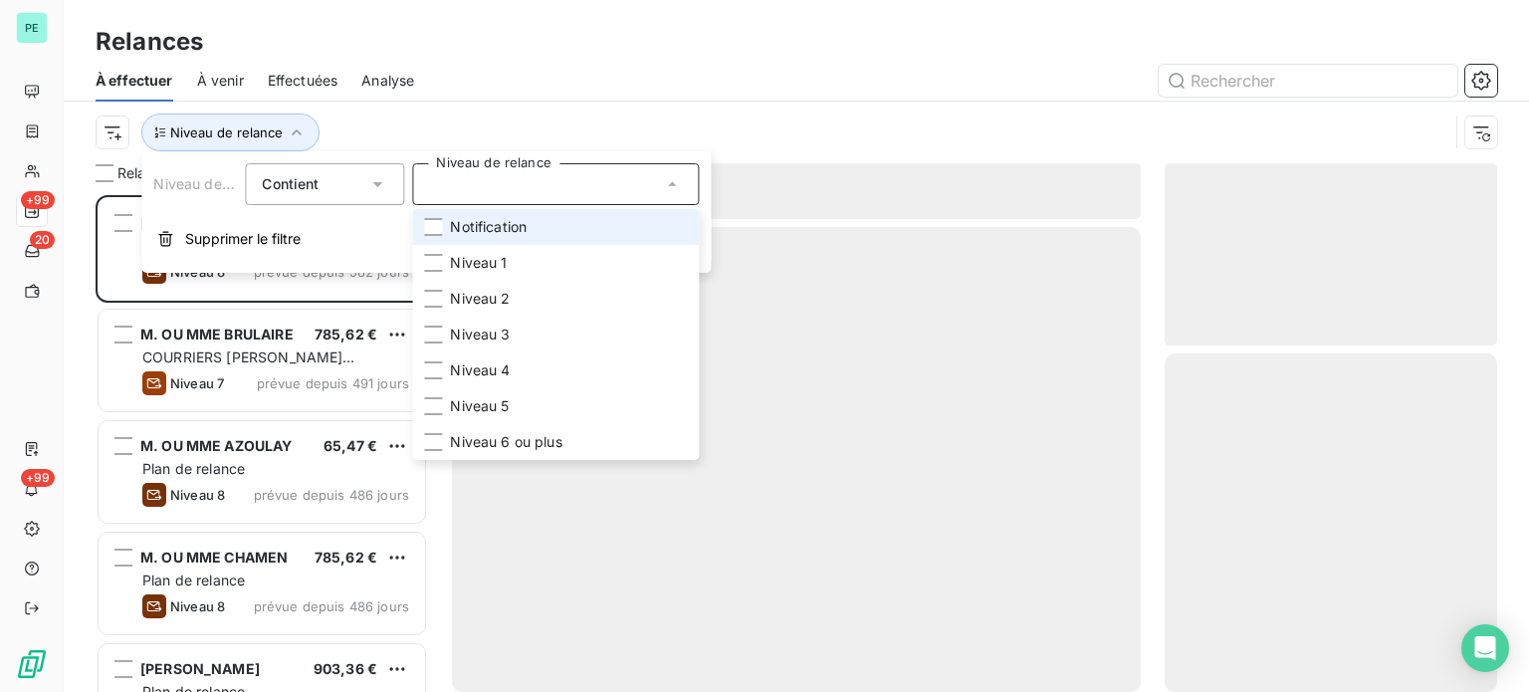
scroll to position [482, 317]
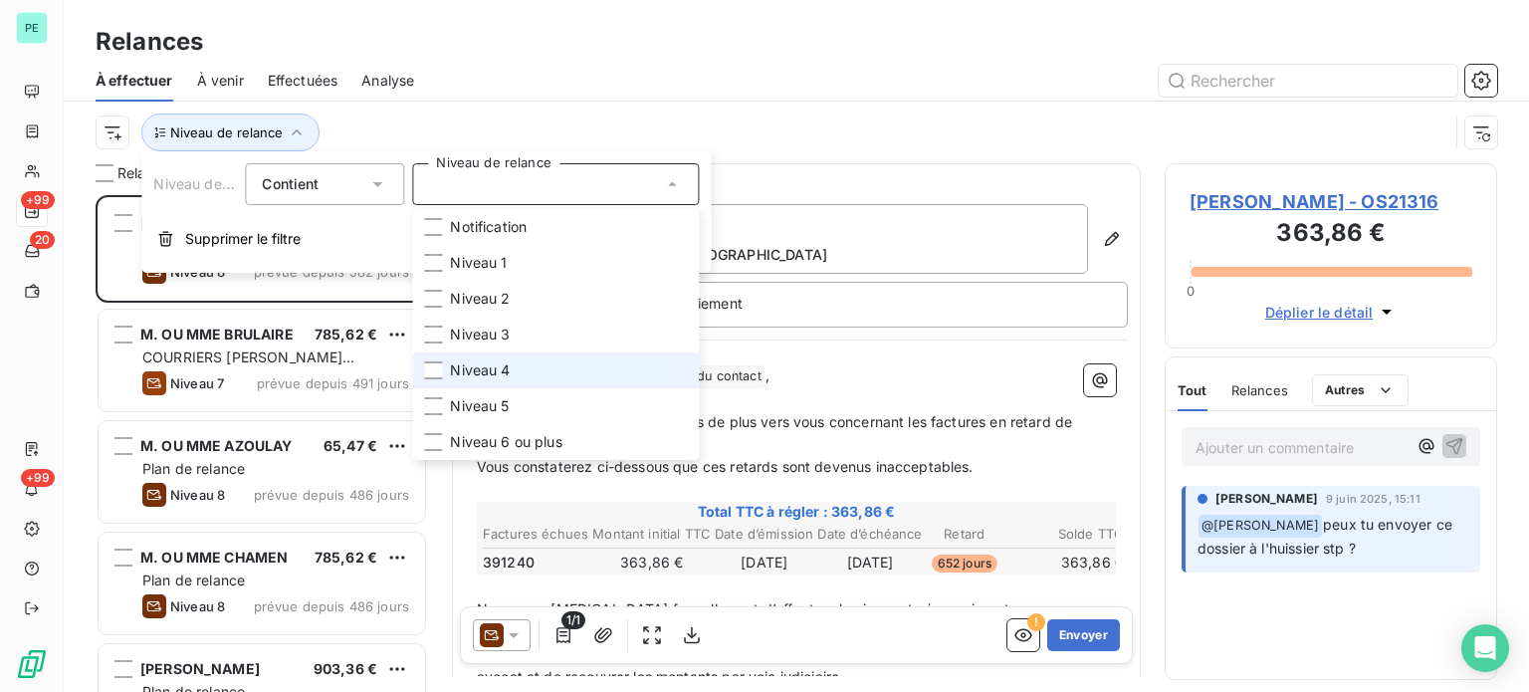
click at [463, 371] on span "Niveau 4" at bounding box center [480, 370] width 60 height 20
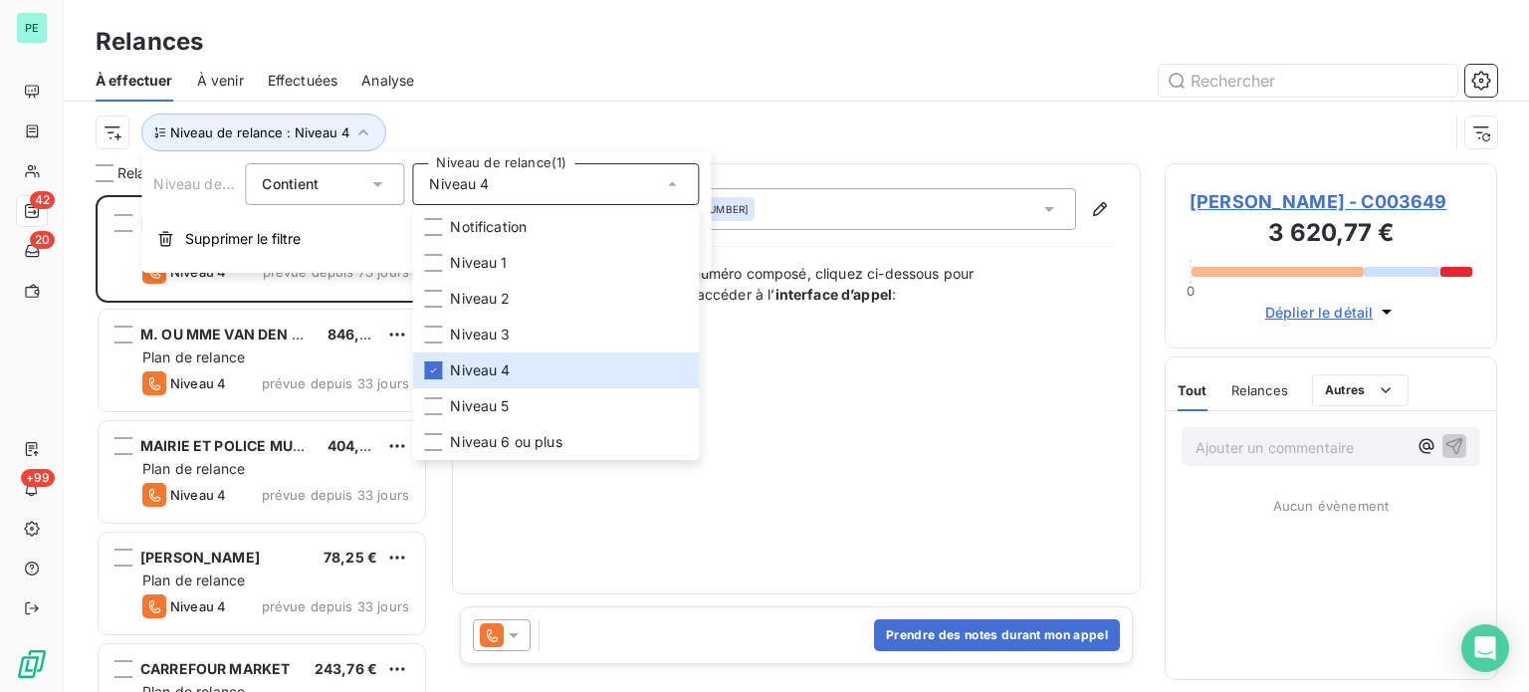
scroll to position [482, 317]
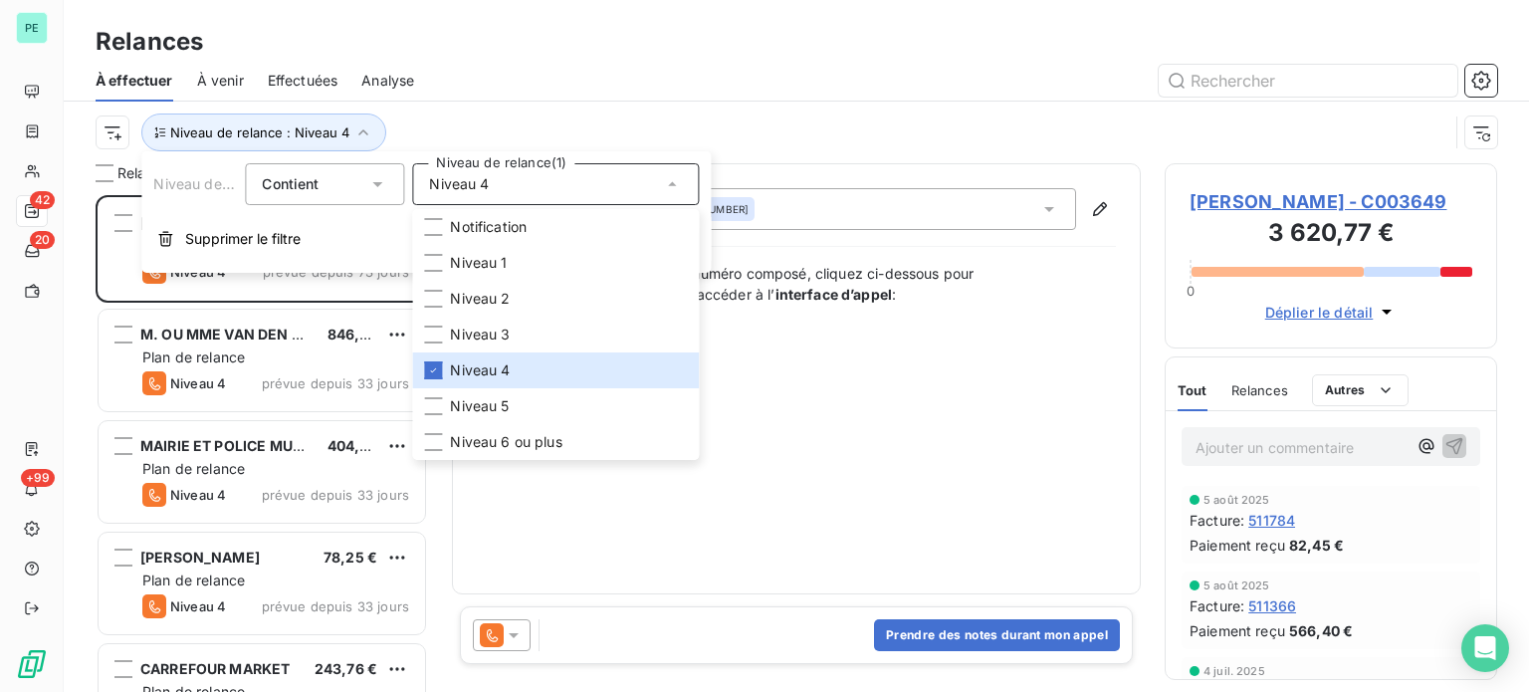
click at [498, 74] on div at bounding box center [967, 81] width 1059 height 32
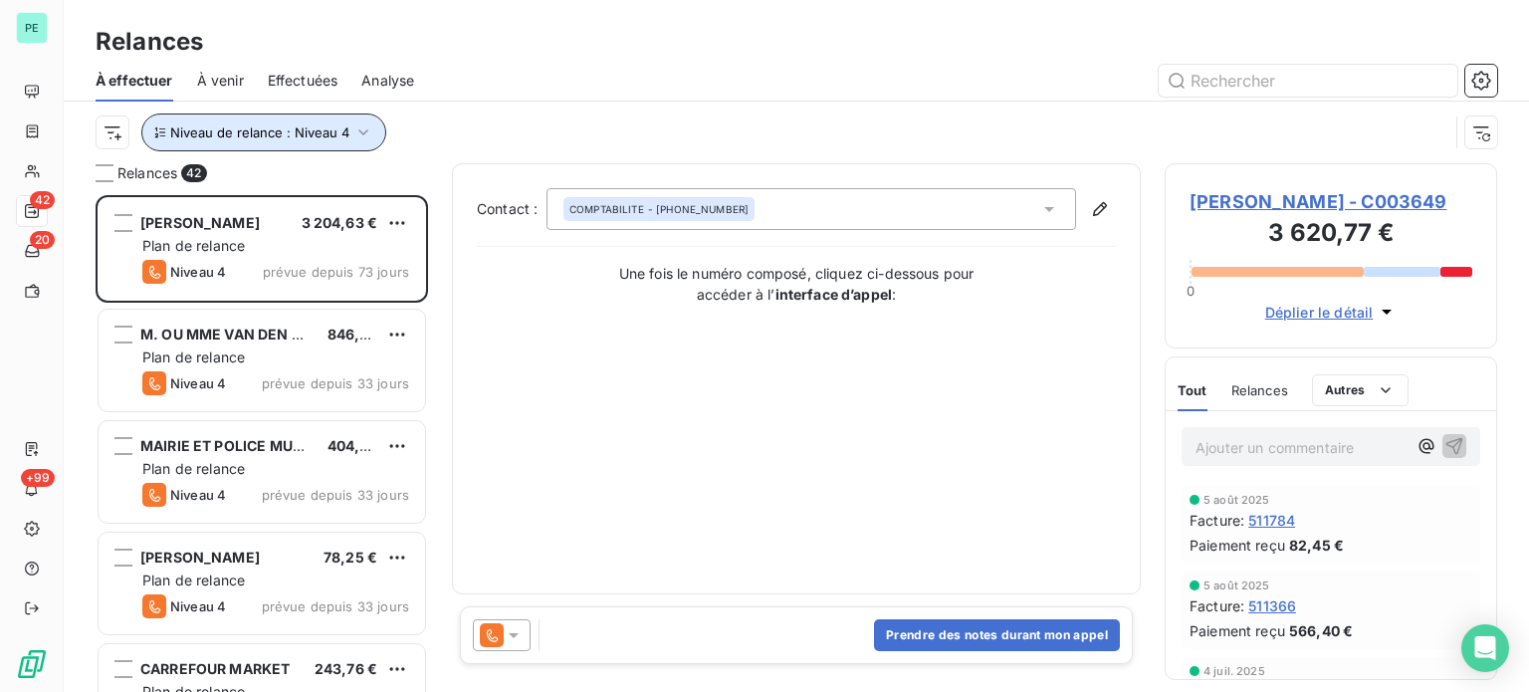
click at [366, 127] on icon "button" at bounding box center [363, 132] width 20 height 20
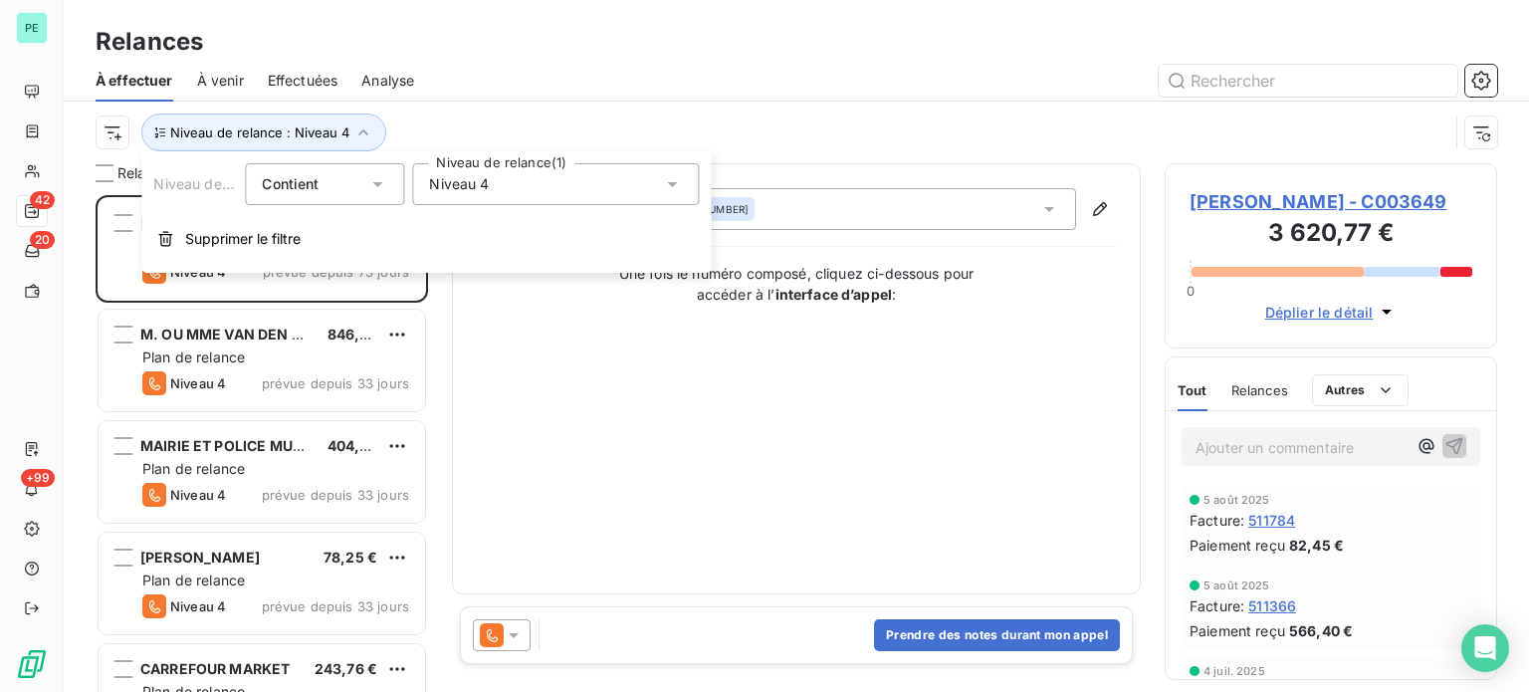
click at [449, 184] on span "Niveau 4" at bounding box center [459, 184] width 60 height 20
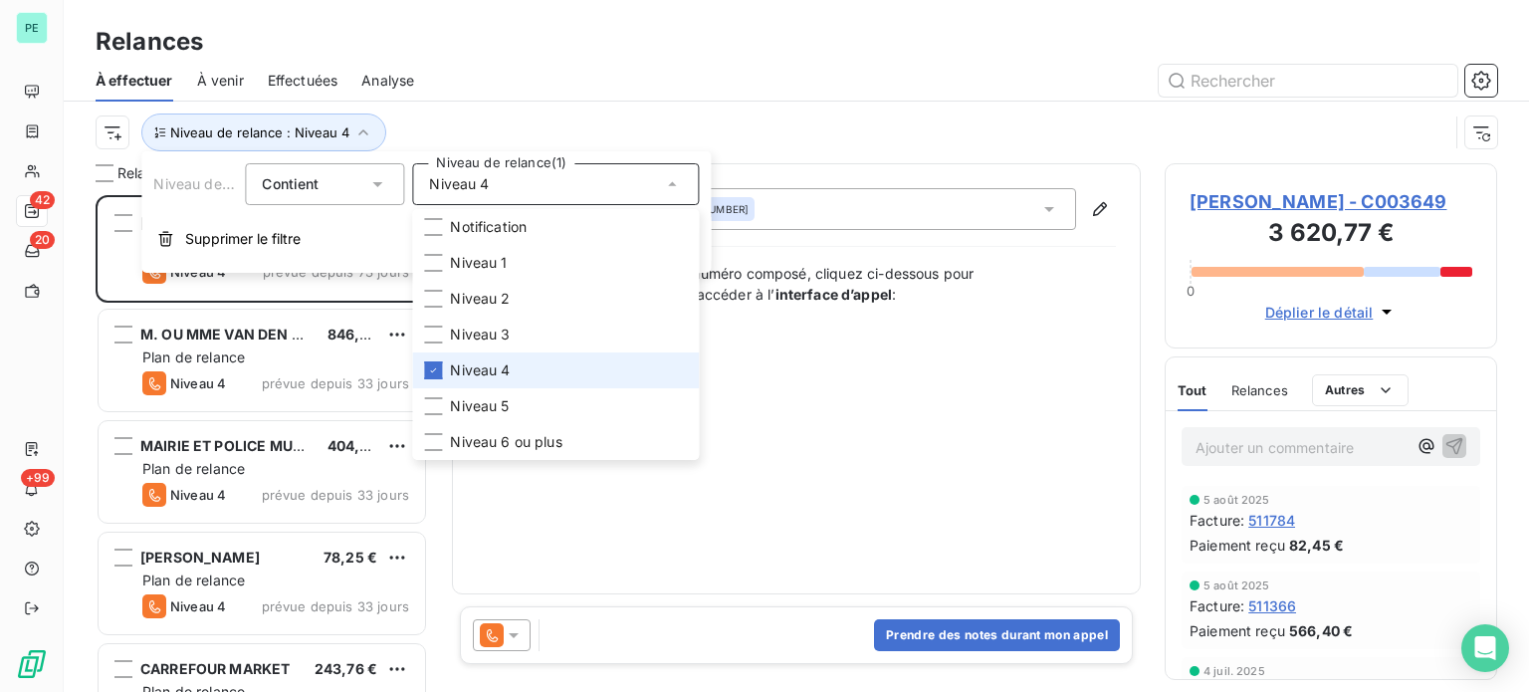
click at [479, 366] on span "Niveau 4" at bounding box center [480, 370] width 60 height 20
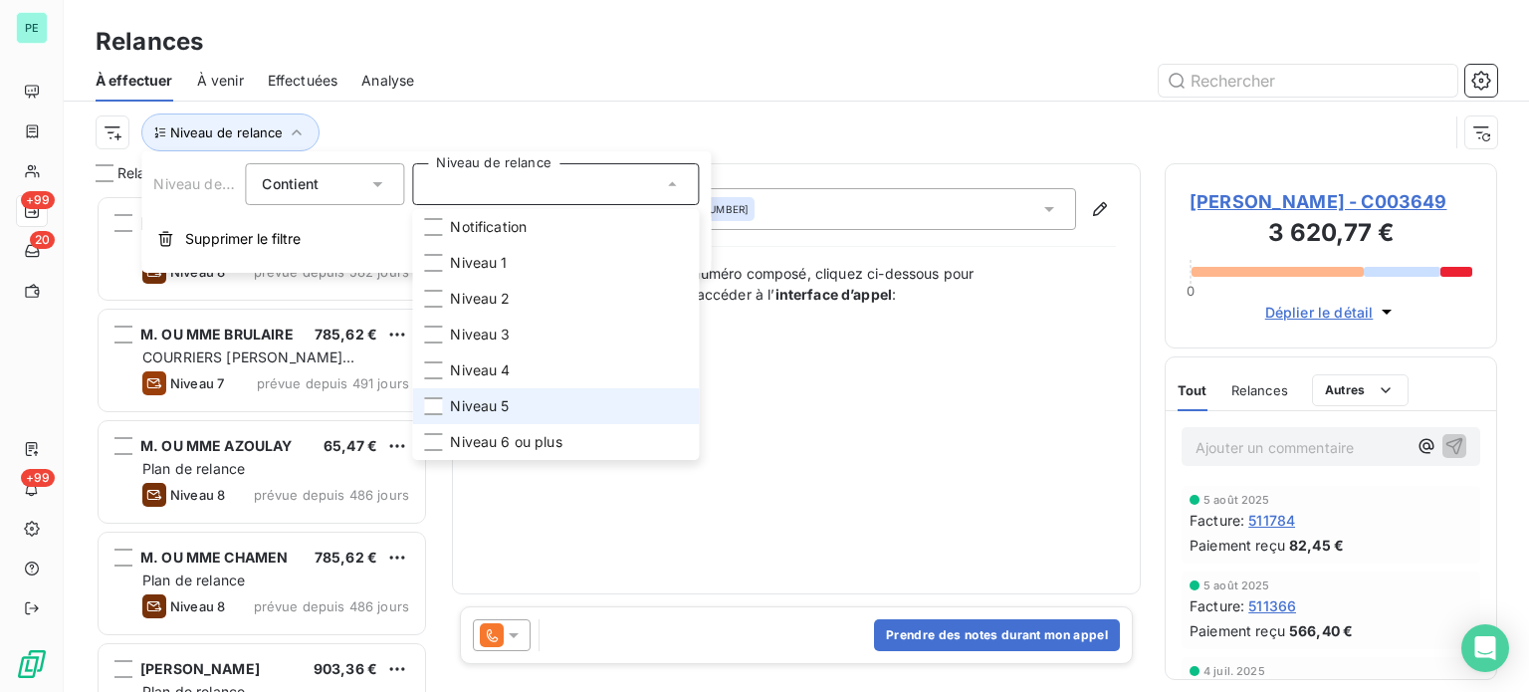
click at [487, 405] on span "Niveau 5" at bounding box center [479, 406] width 59 height 20
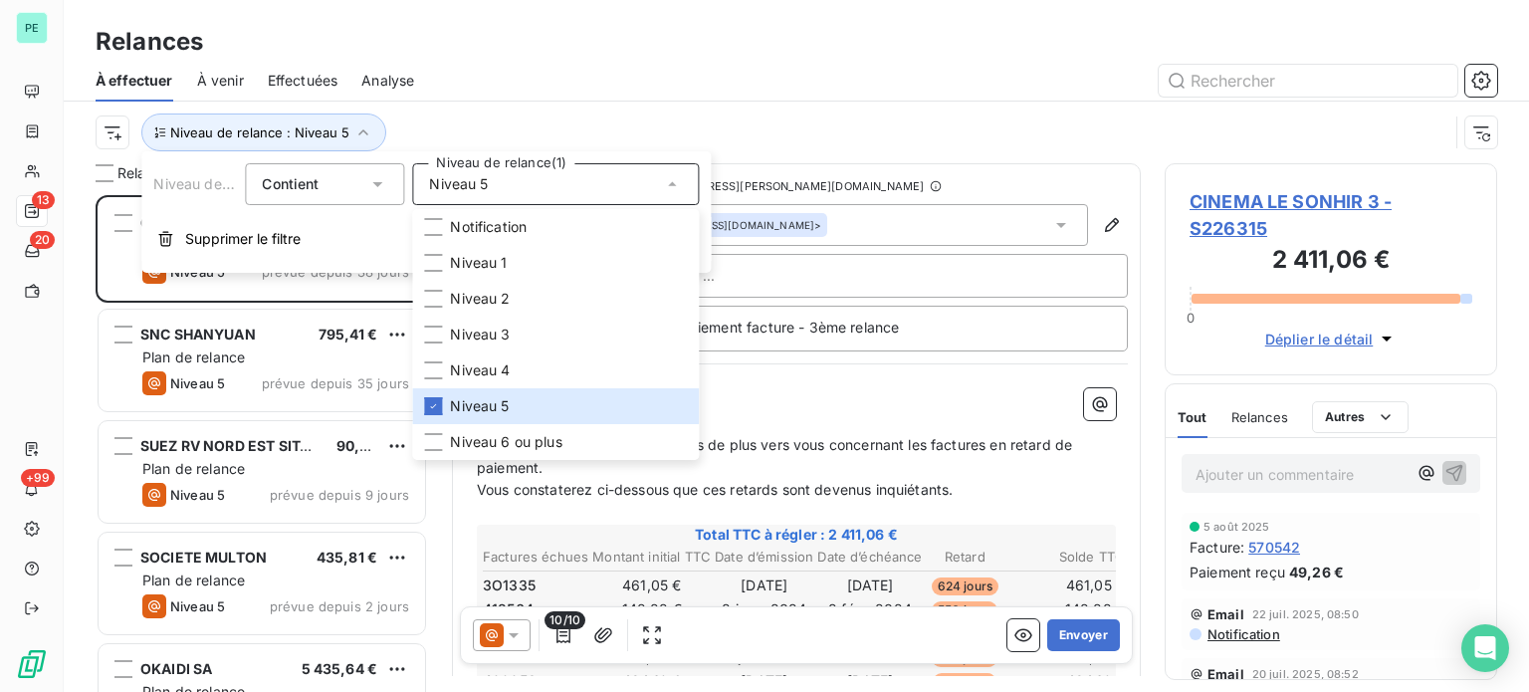
scroll to position [482, 317]
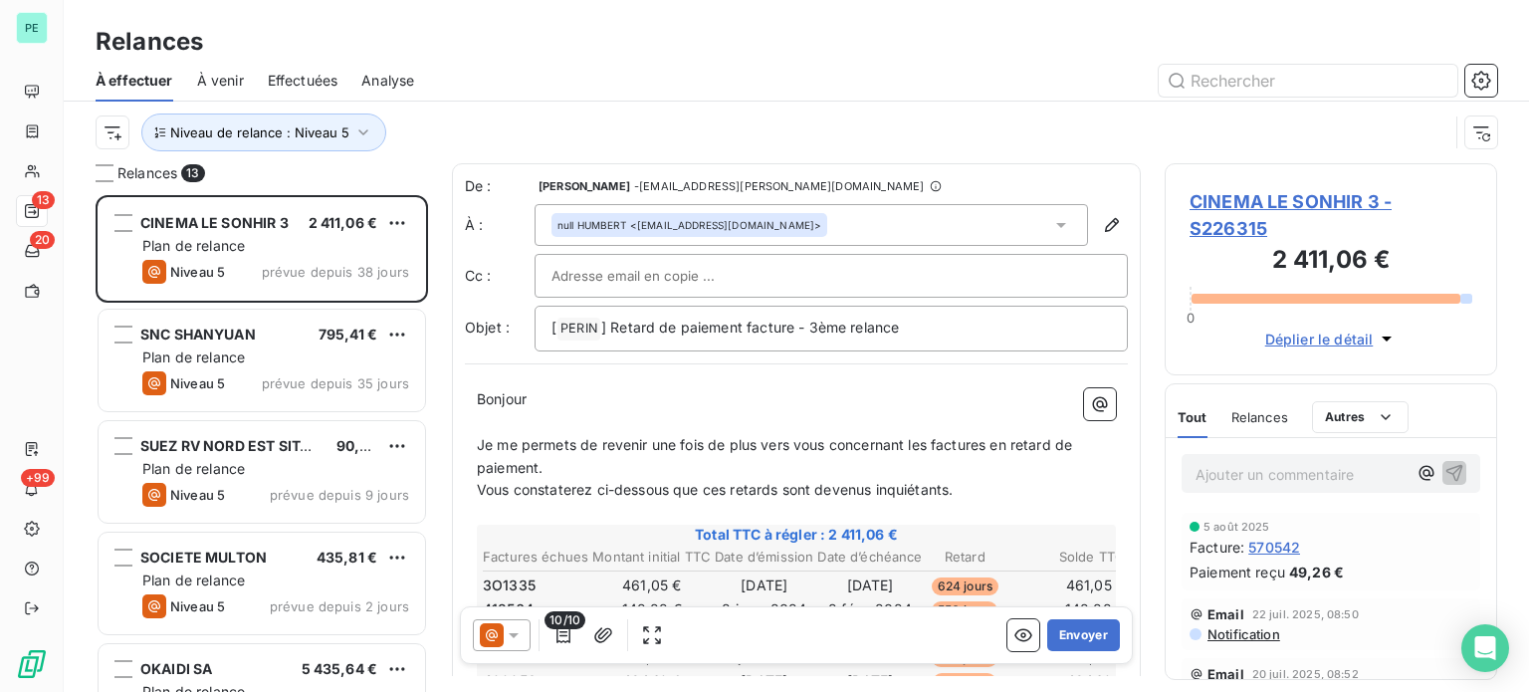
click at [540, 84] on div at bounding box center [967, 81] width 1059 height 32
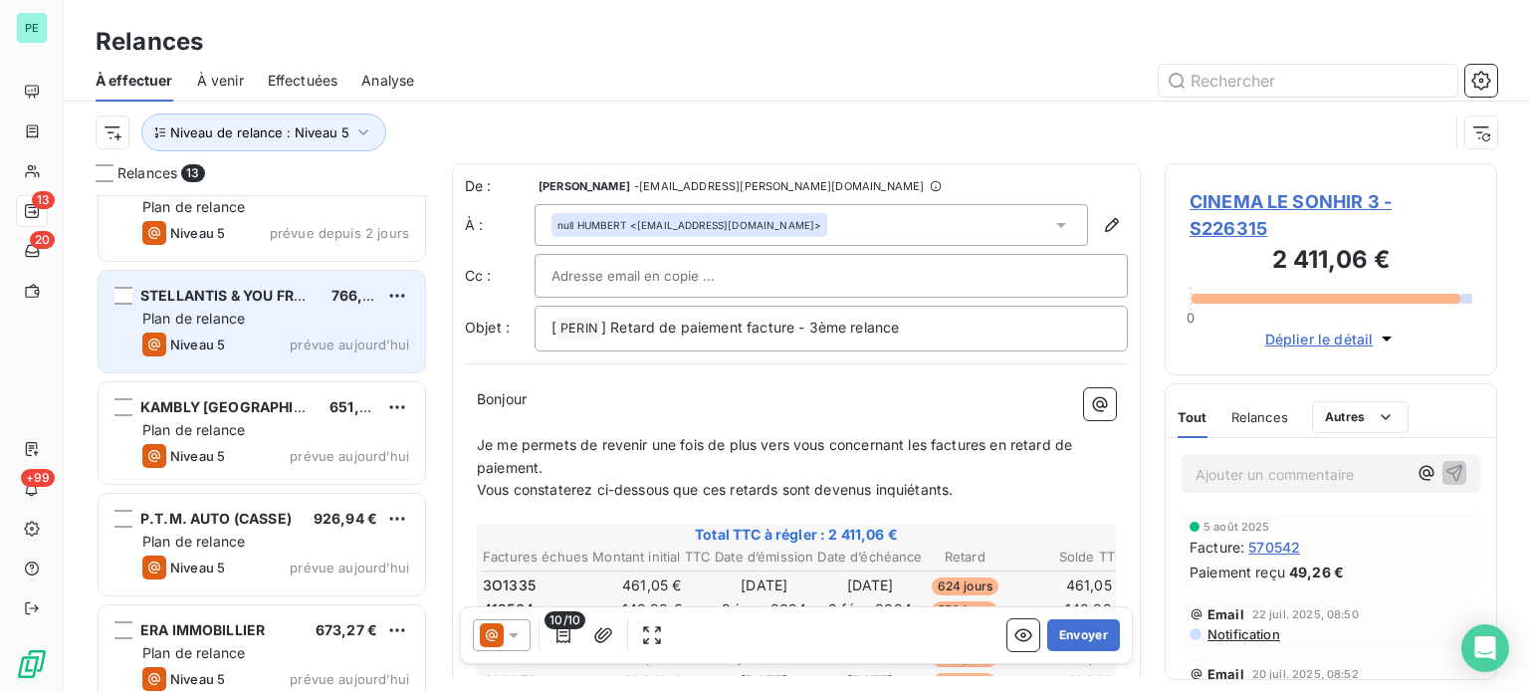
scroll to position [953, 0]
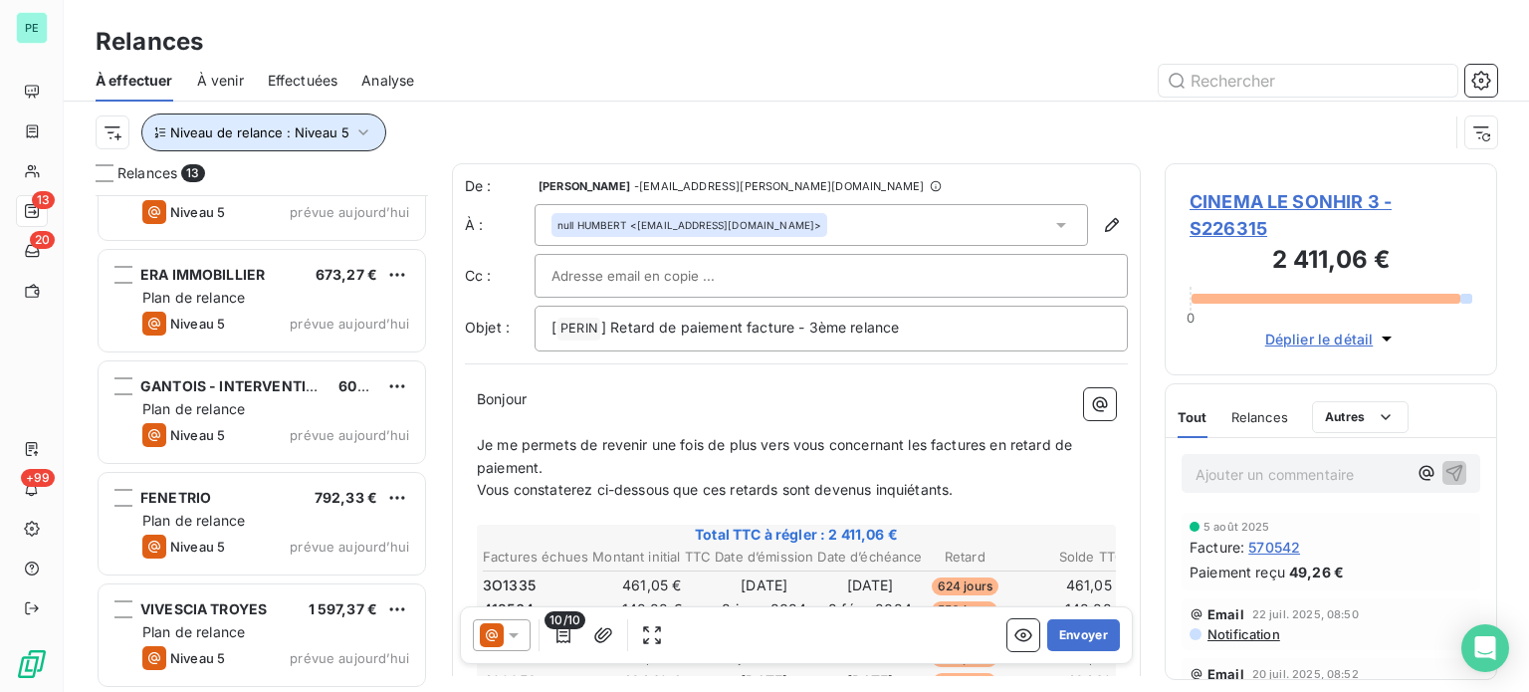
click at [358, 134] on icon "button" at bounding box center [363, 132] width 10 height 6
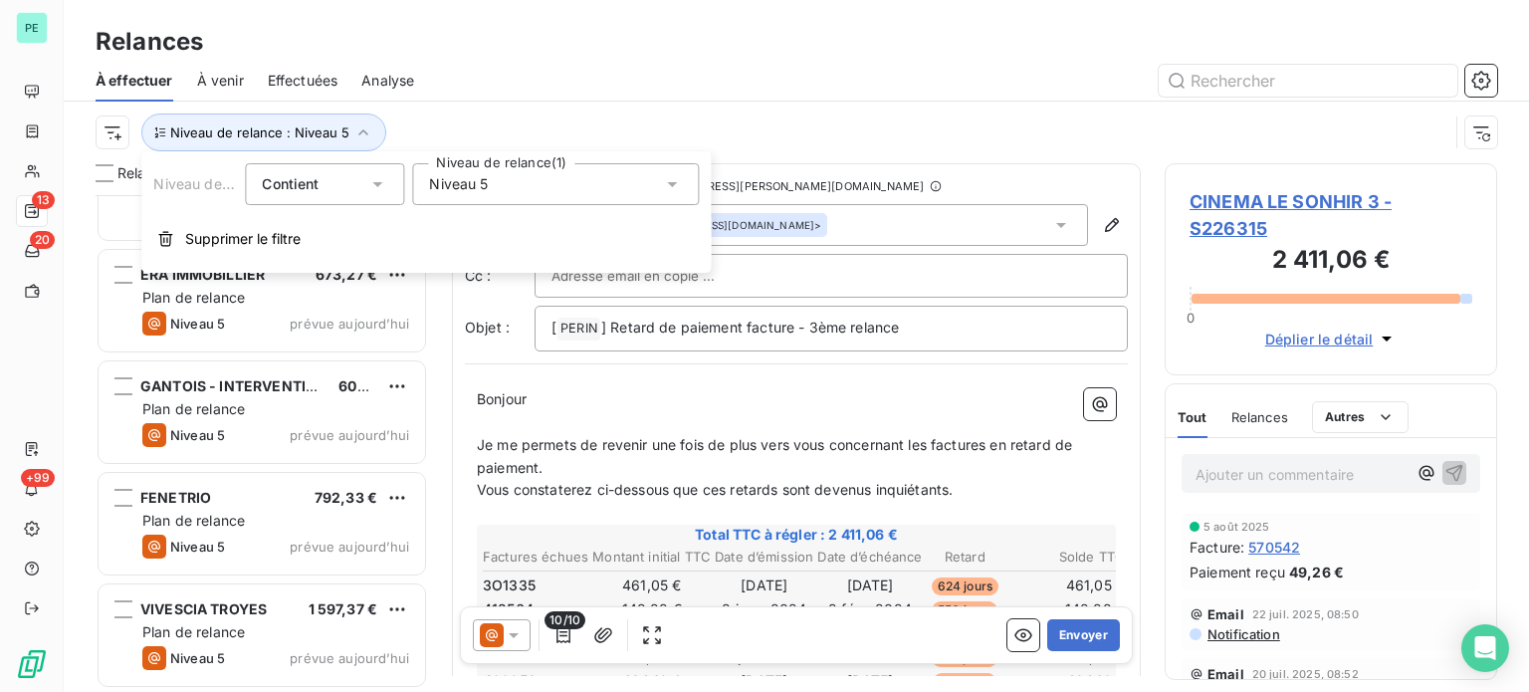
click at [449, 193] on span "Niveau 5" at bounding box center [458, 184] width 59 height 20
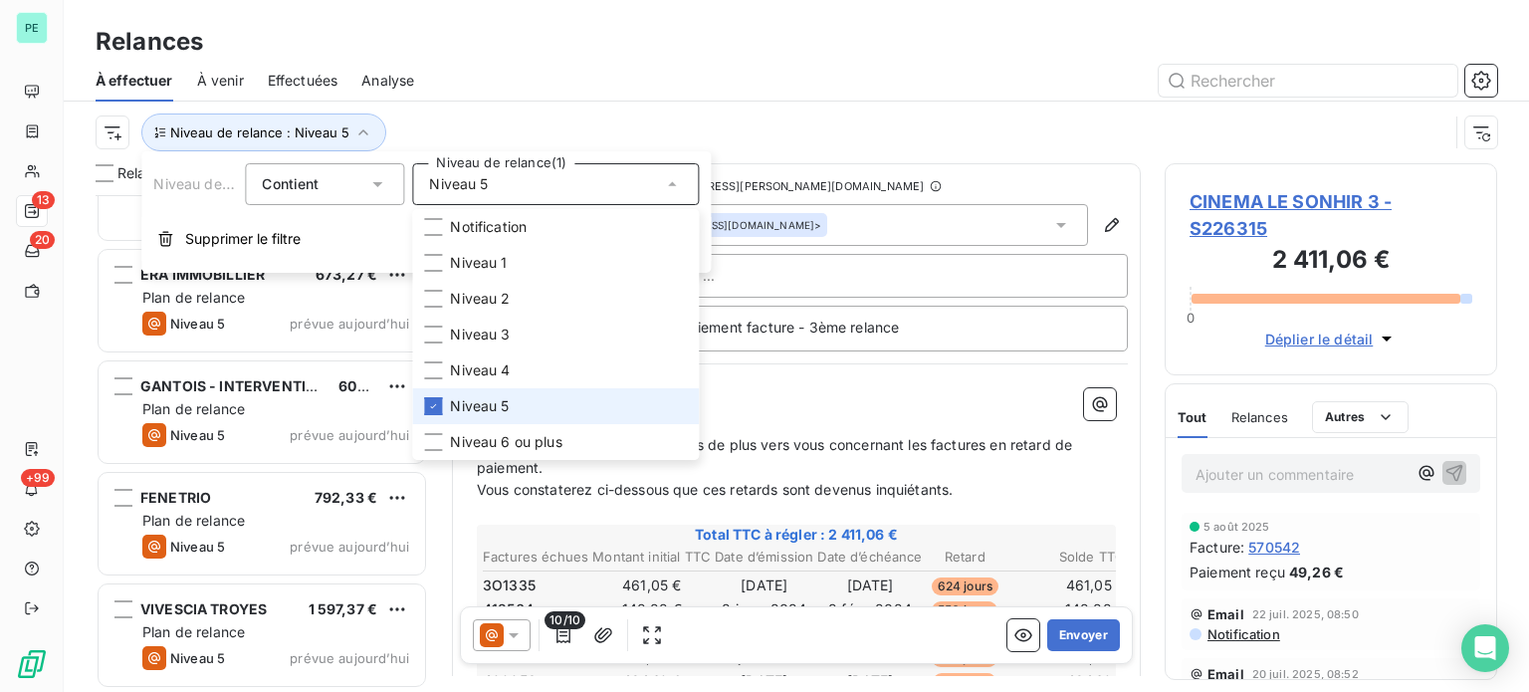
click at [458, 400] on span "Niveau 5" at bounding box center [479, 406] width 59 height 20
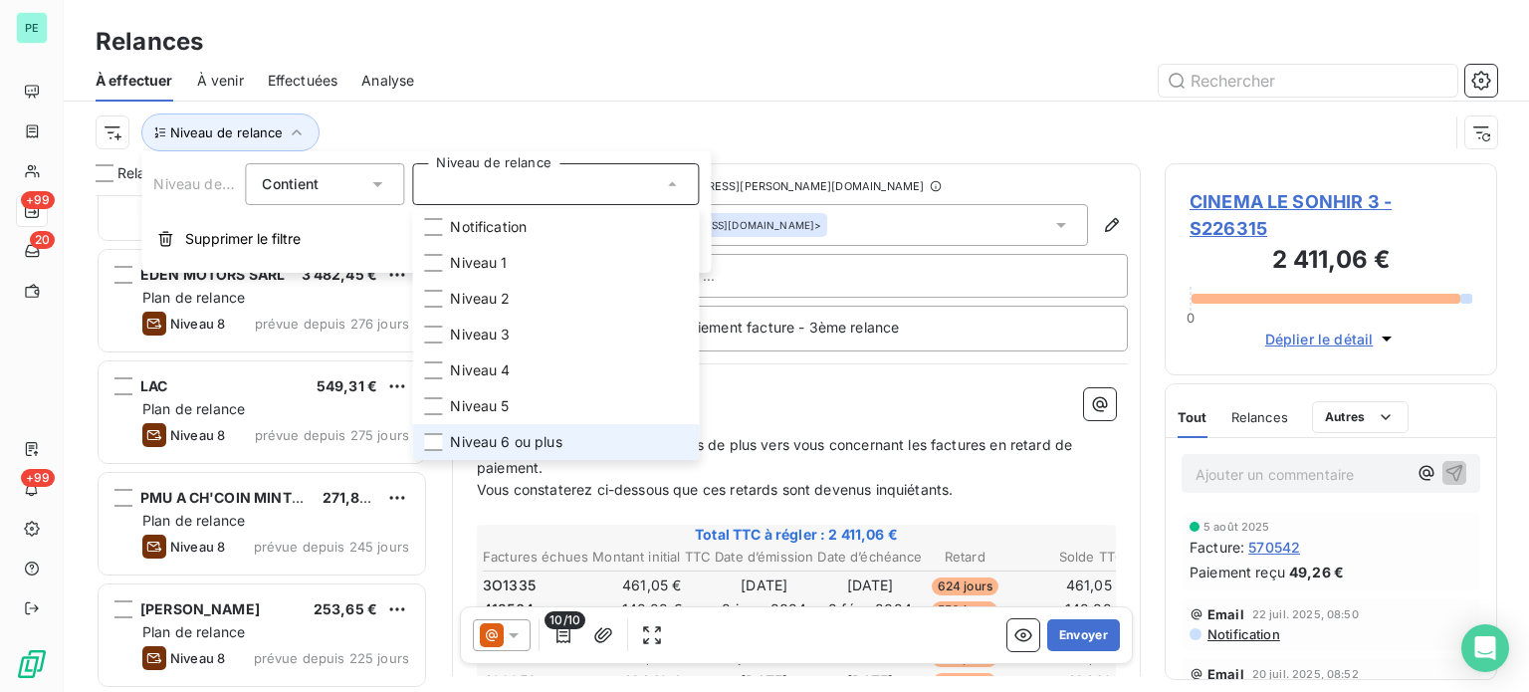
click at [477, 438] on span "Niveau 6 ou plus" at bounding box center [506, 442] width 112 height 20
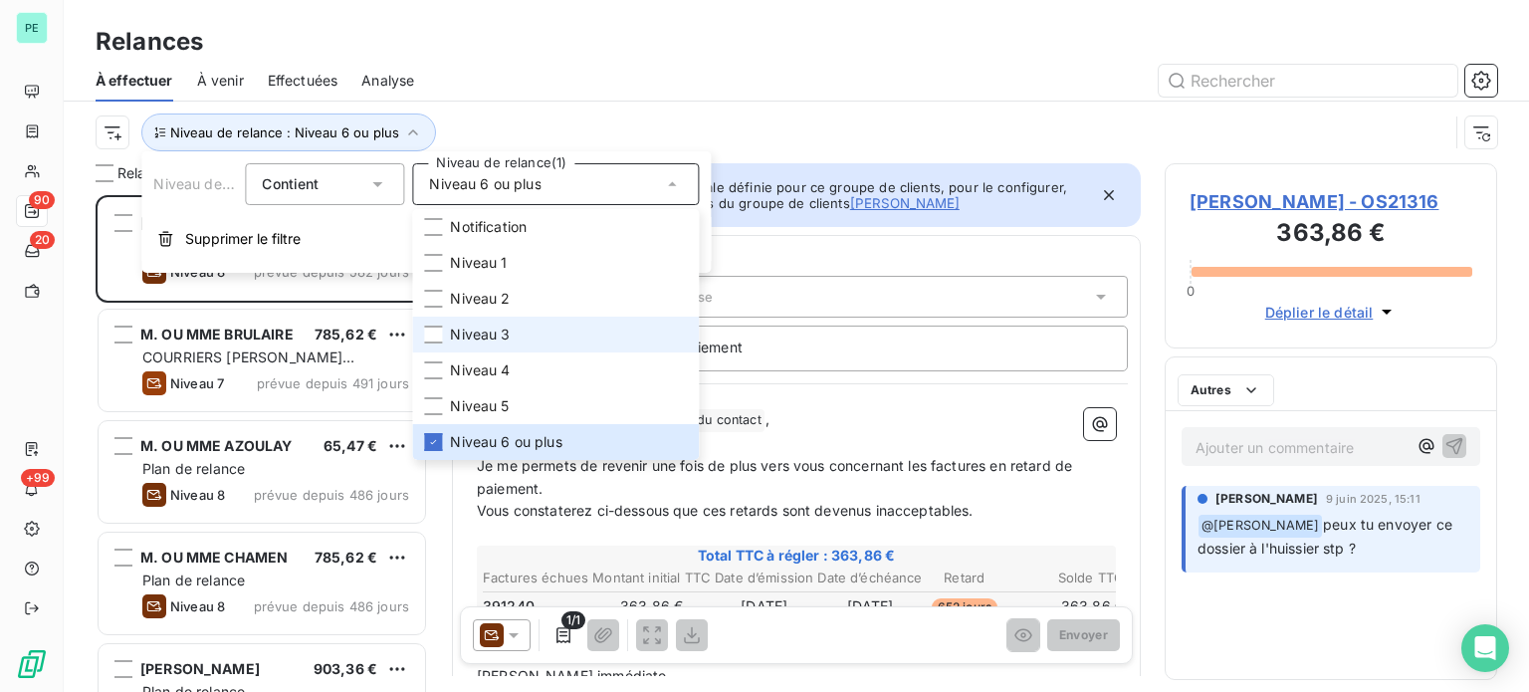
scroll to position [482, 317]
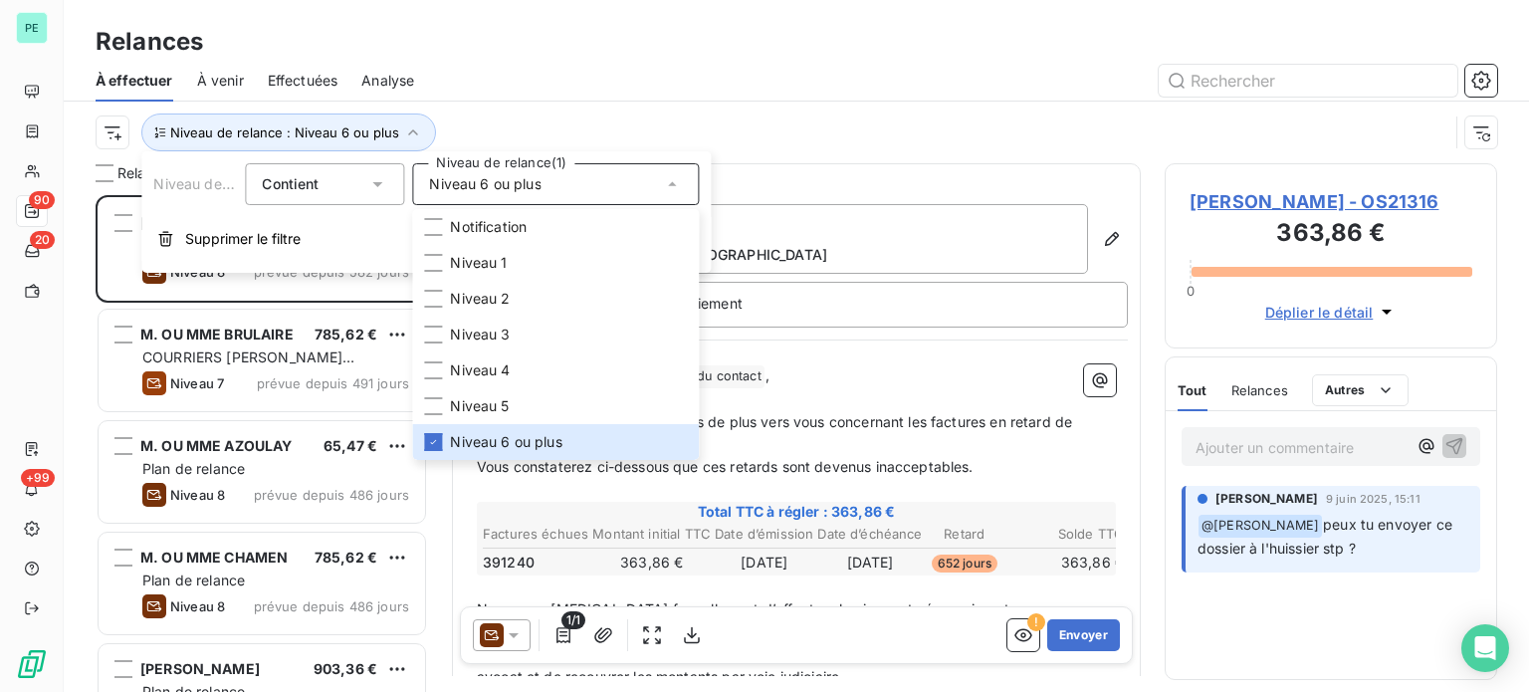
click at [543, 40] on div "Relances" at bounding box center [797, 42] width 1466 height 36
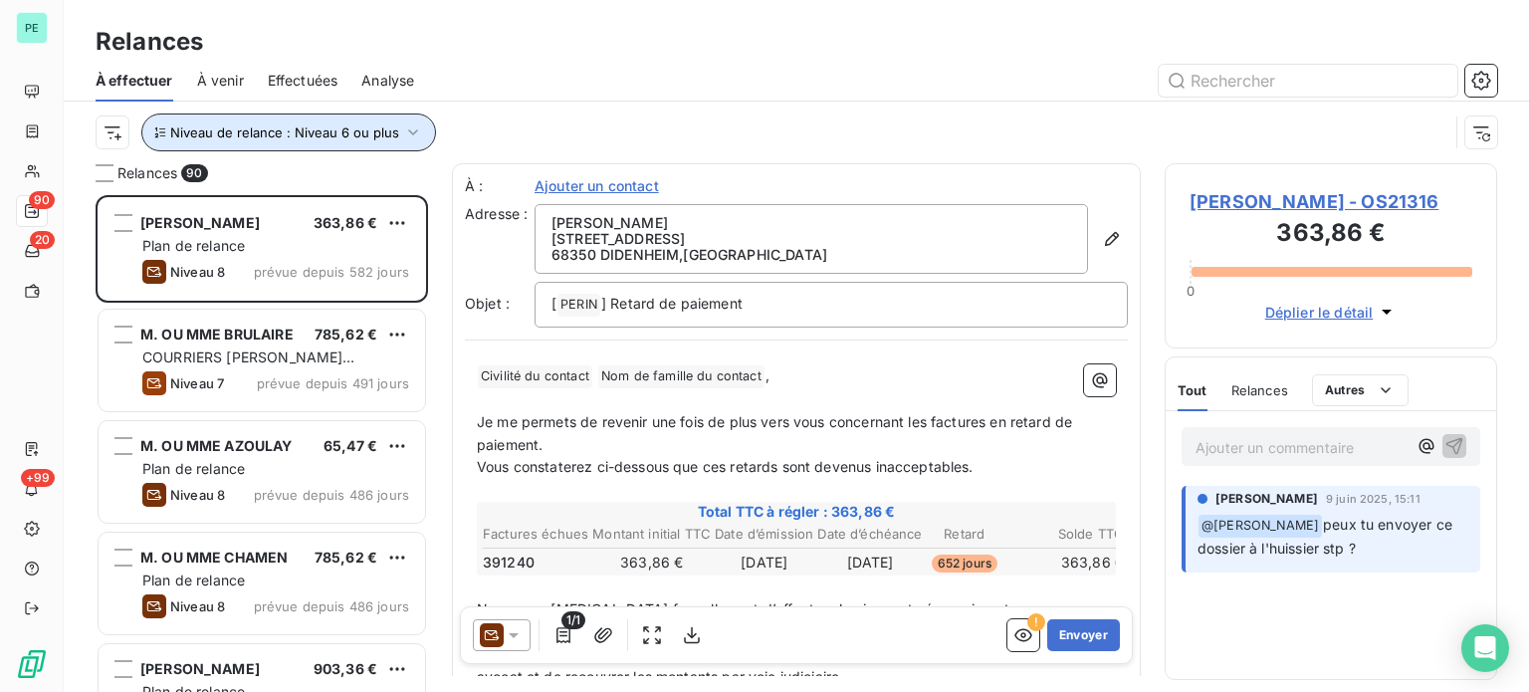
click at [404, 122] on icon "button" at bounding box center [413, 132] width 20 height 20
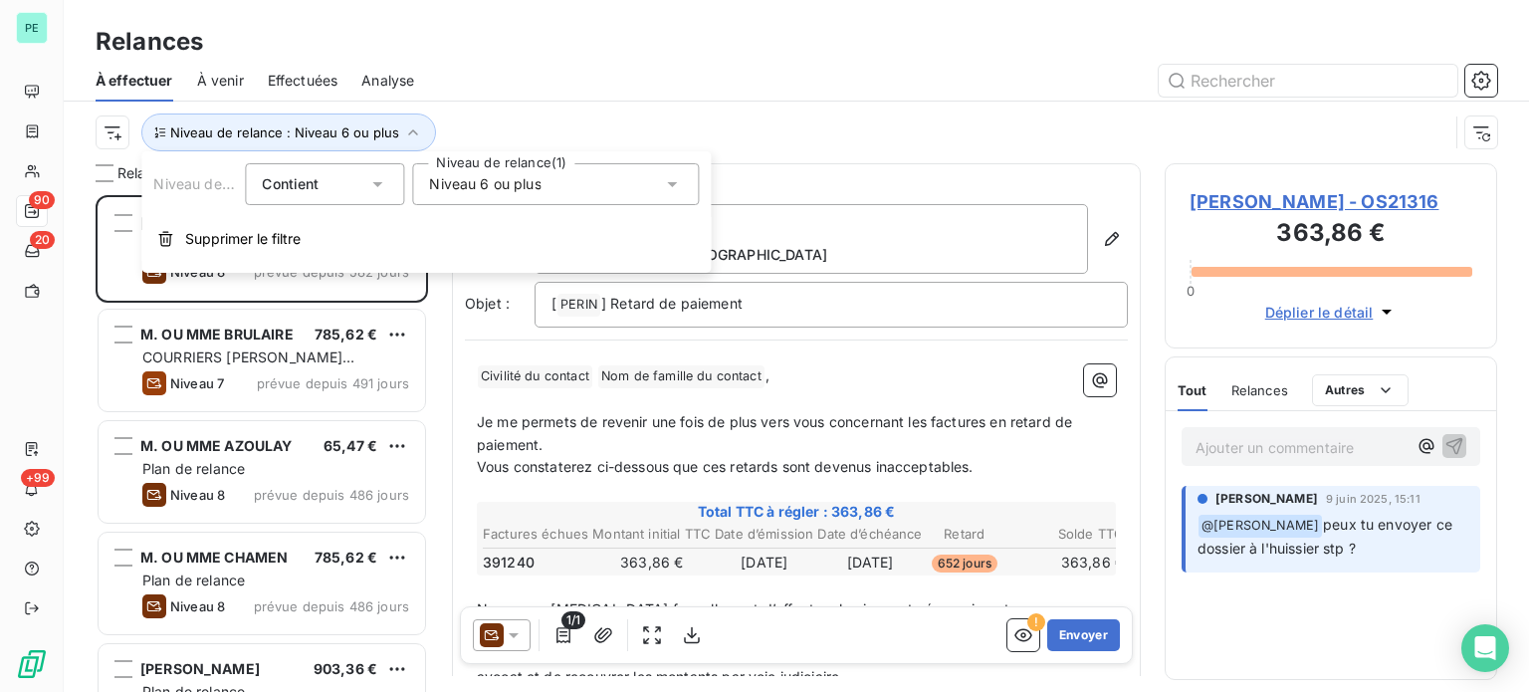
click at [437, 178] on span "Niveau 6 ou plus" at bounding box center [485, 184] width 112 height 20
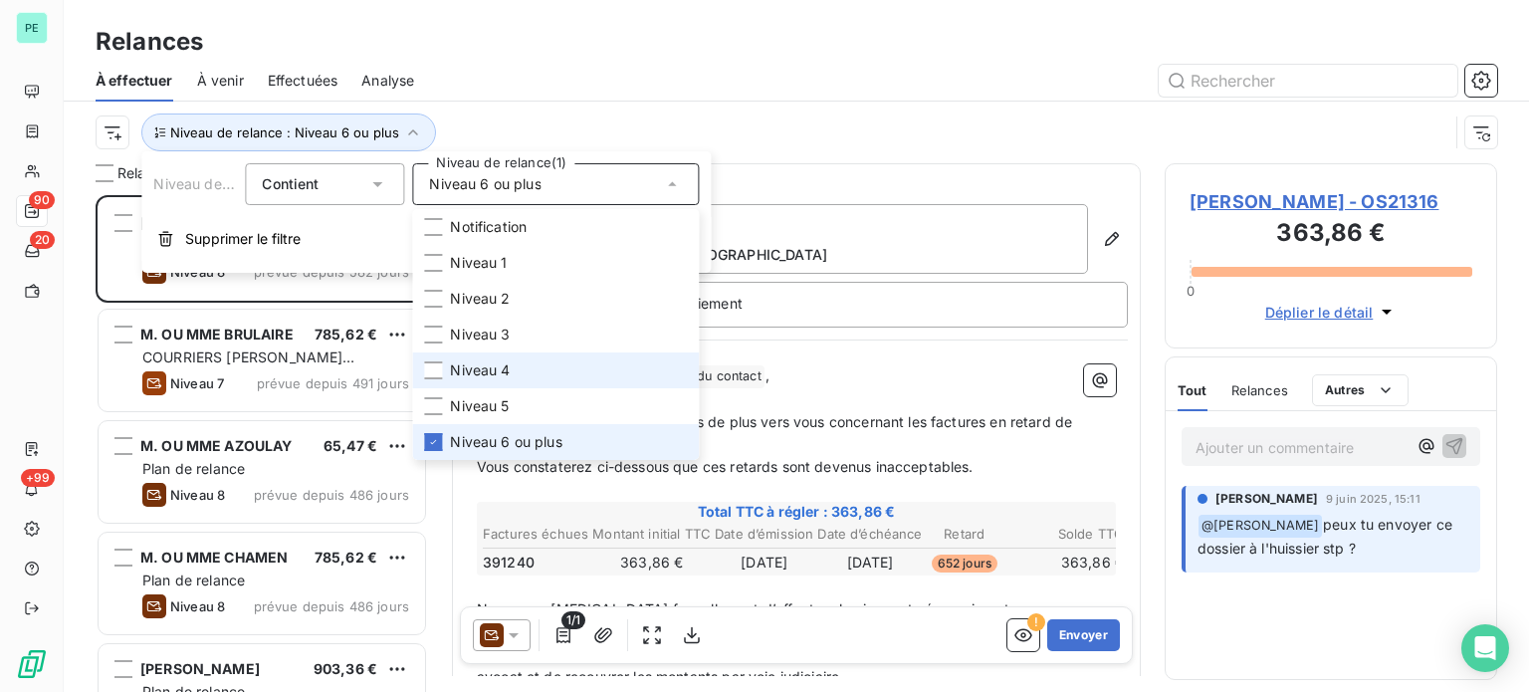
drag, startPoint x: 464, startPoint y: 437, endPoint x: 467, endPoint y: 353, distance: 83.7
click at [467, 433] on span "Niveau 6 ou plus" at bounding box center [506, 442] width 112 height 20
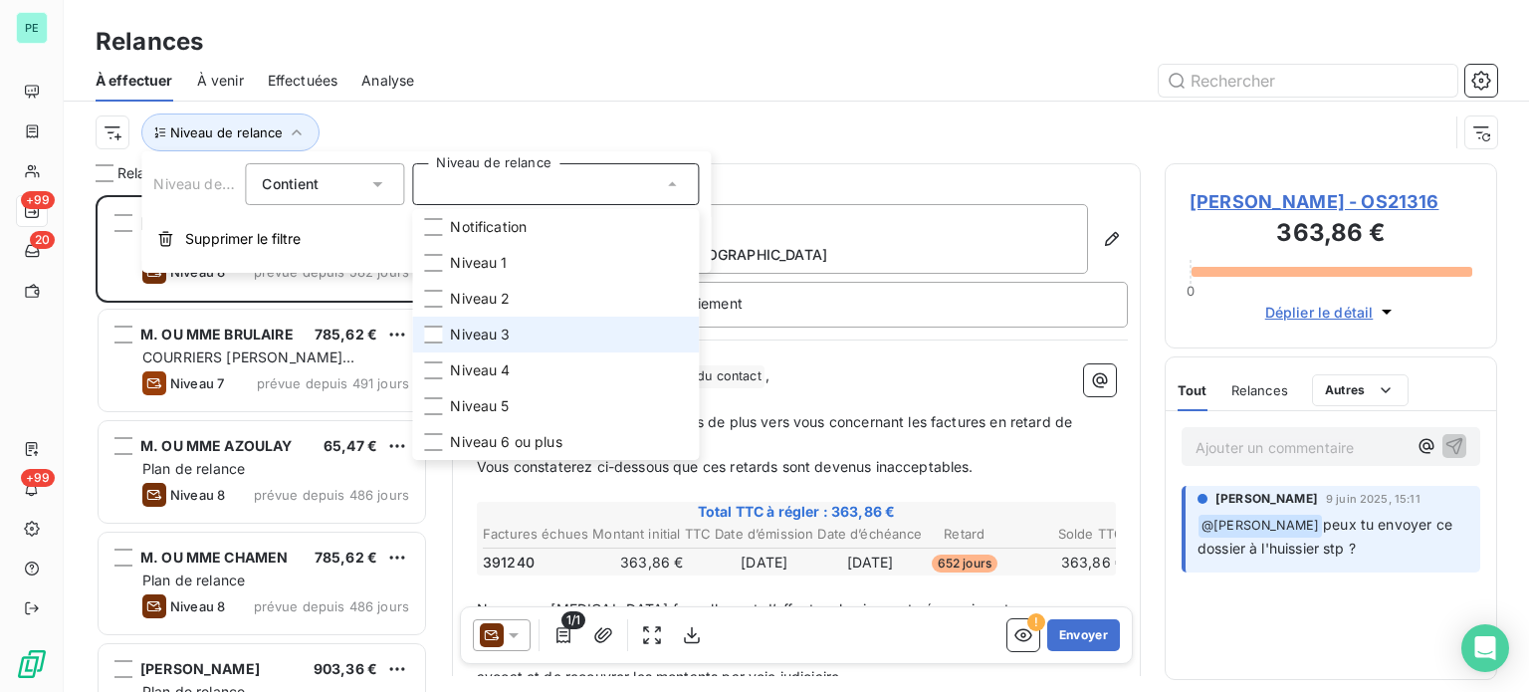
click at [472, 329] on span "Niveau 3" at bounding box center [480, 335] width 60 height 20
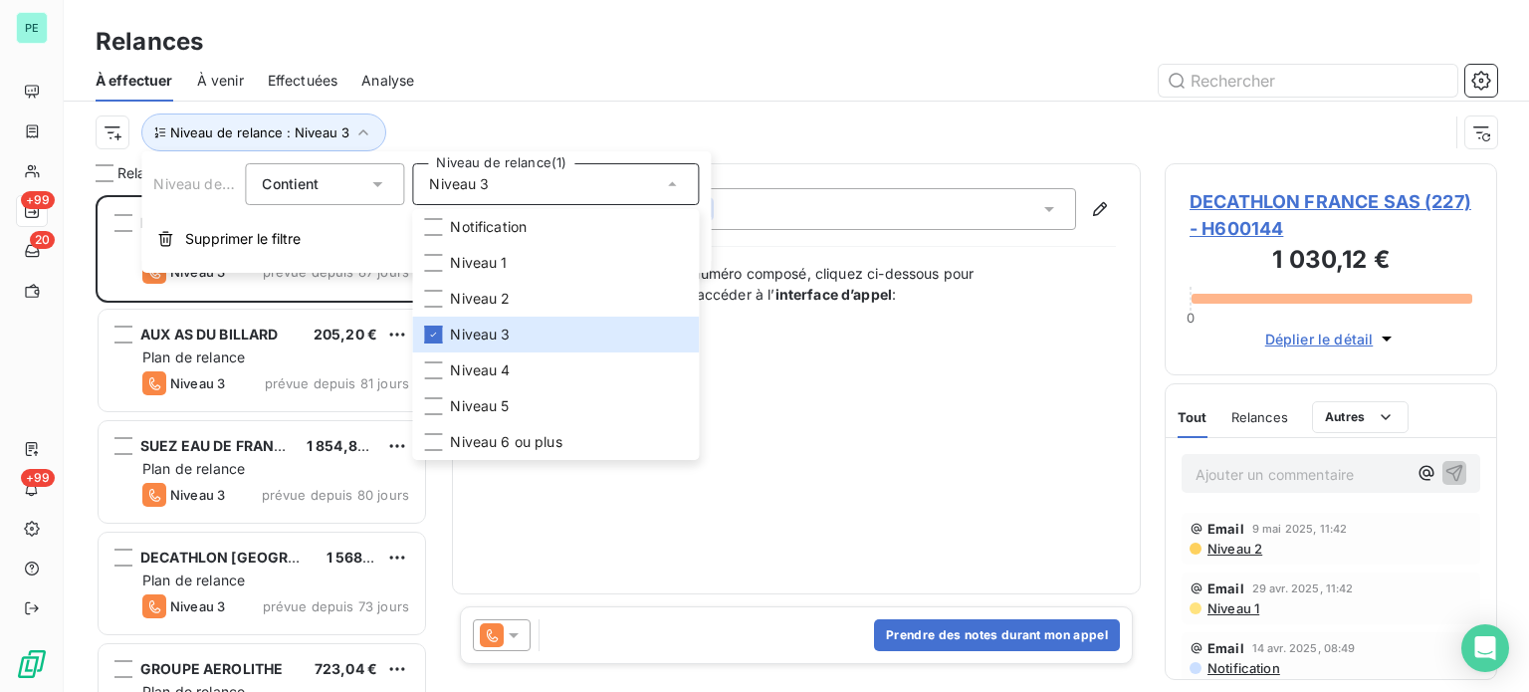
click at [567, 86] on div at bounding box center [967, 81] width 1059 height 32
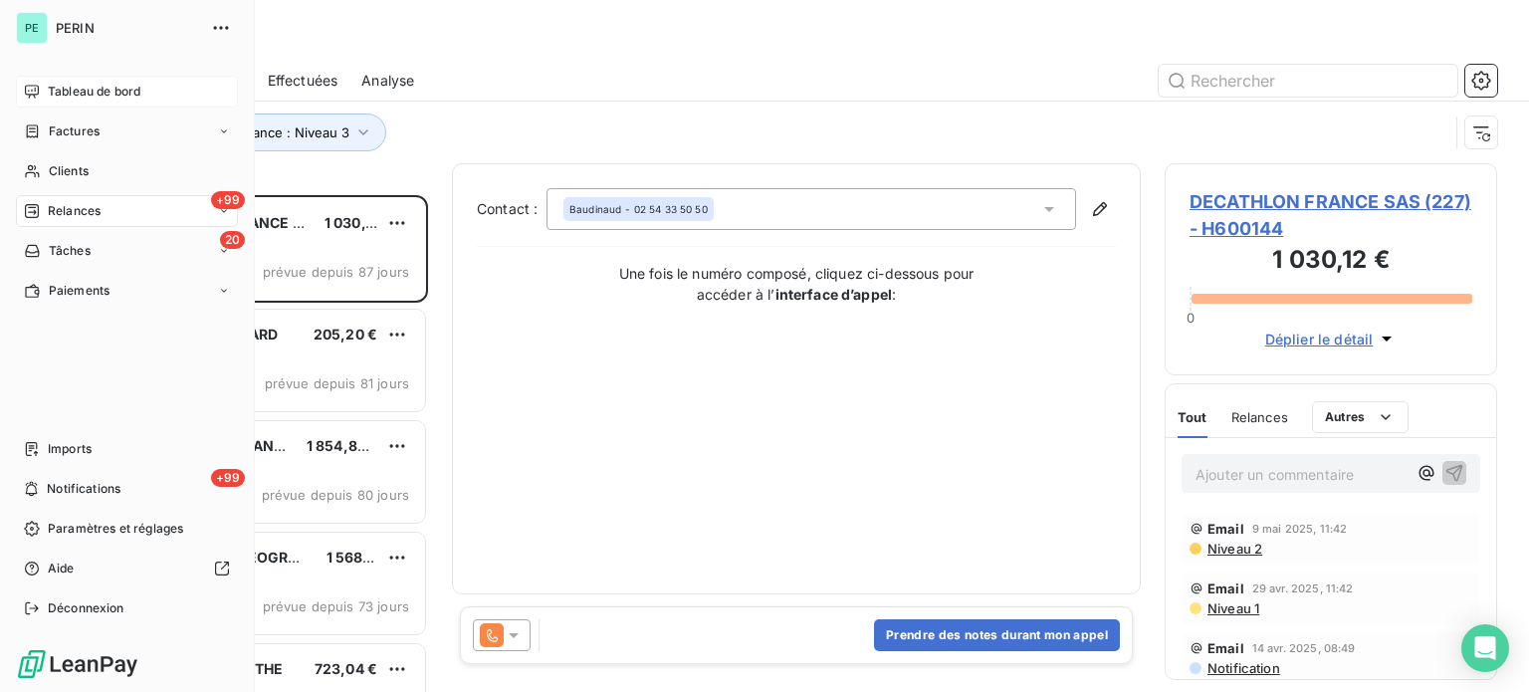
click at [70, 79] on div "Tableau de bord" at bounding box center [127, 92] width 222 height 32
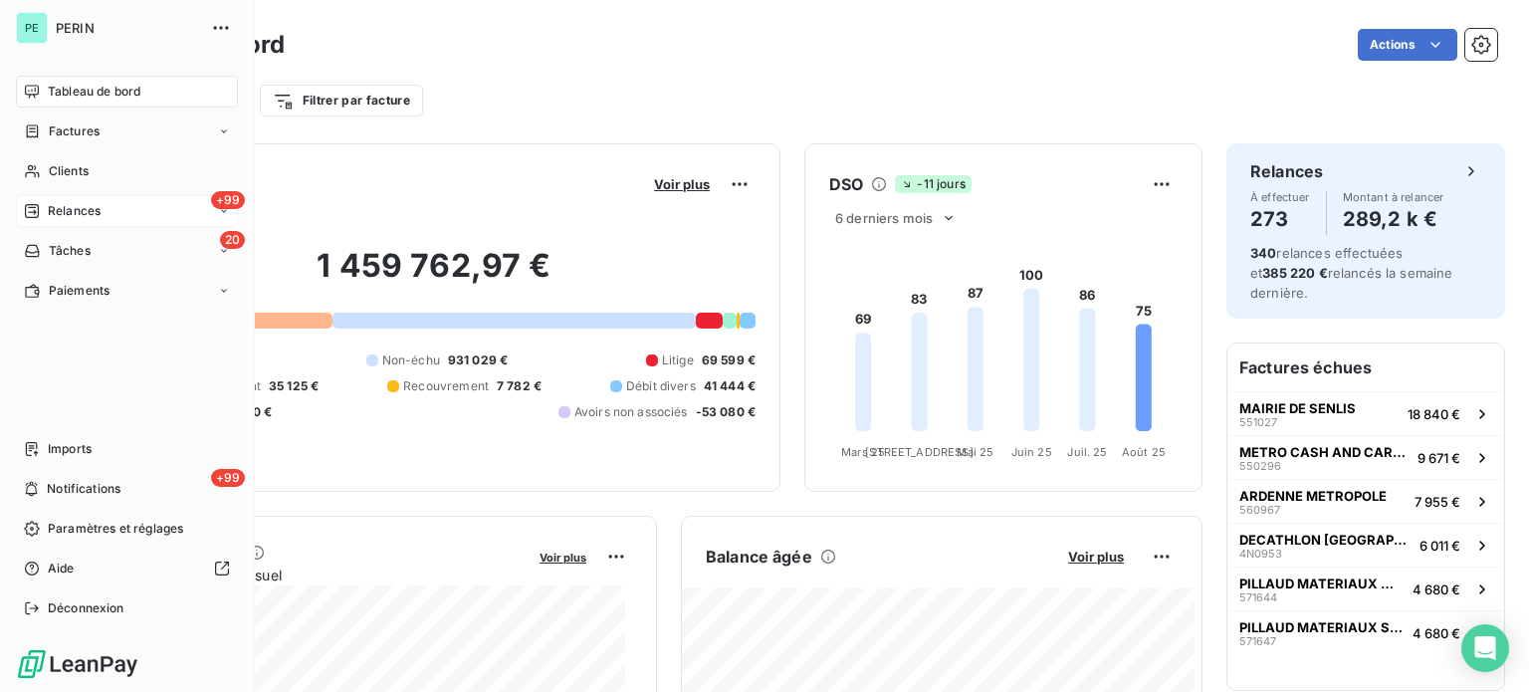
click at [72, 205] on span "Relances" at bounding box center [74, 211] width 53 height 18
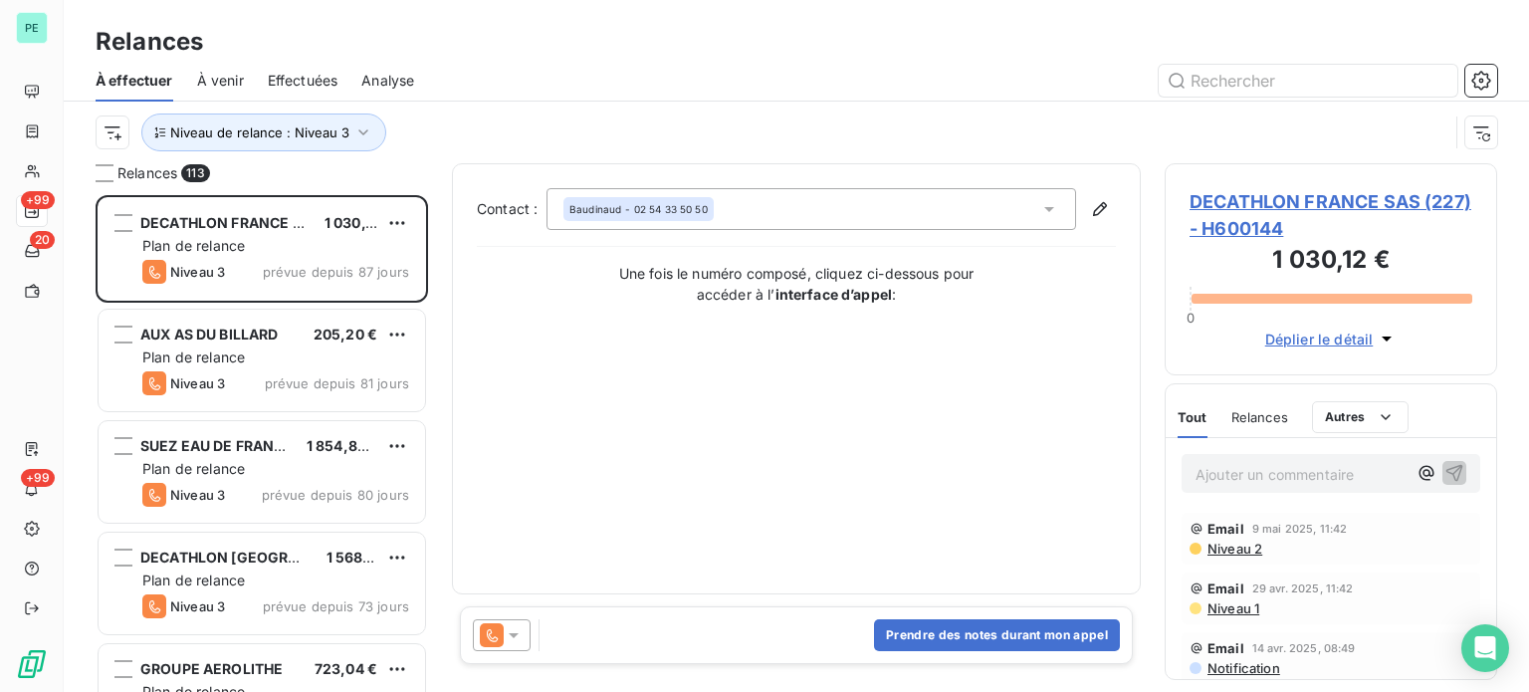
scroll to position [482, 317]
click at [383, 79] on span "Analyse" at bounding box center [387, 81] width 53 height 20
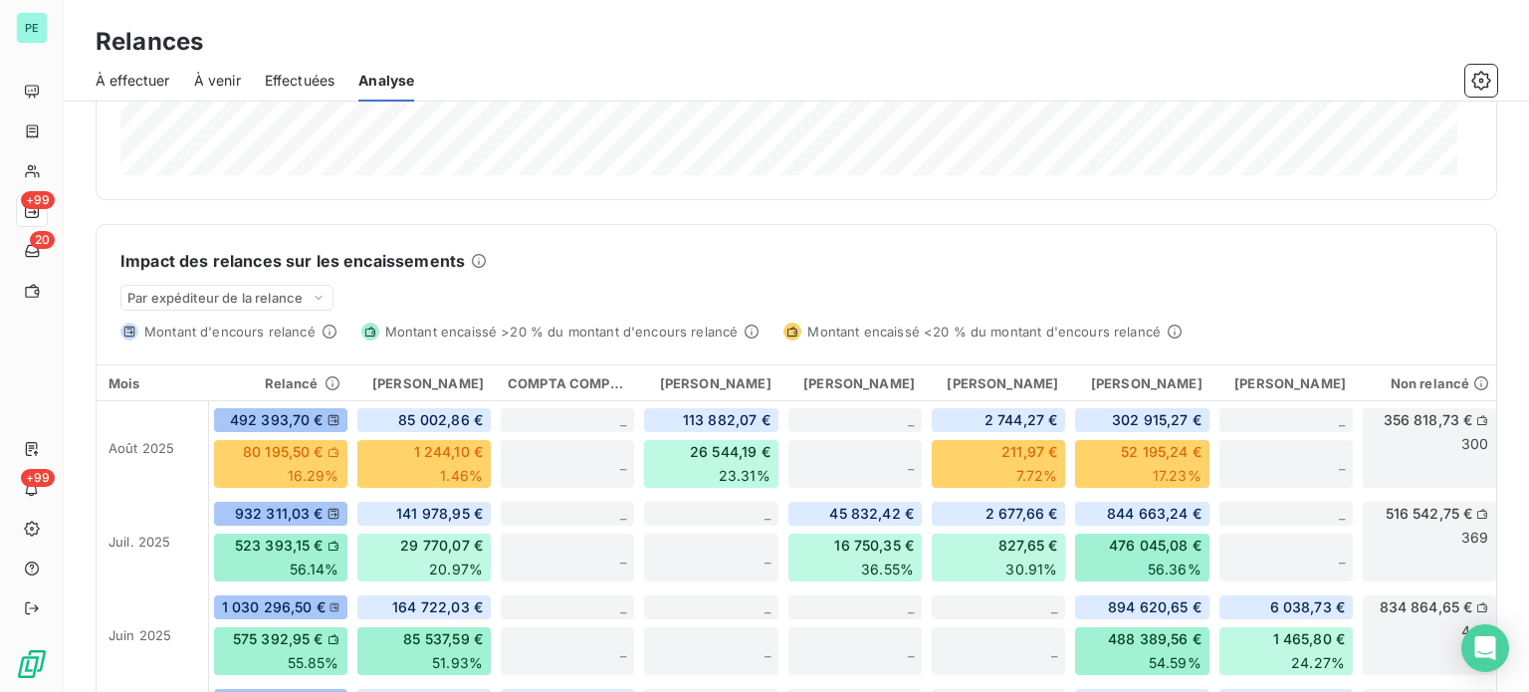
scroll to position [398, 0]
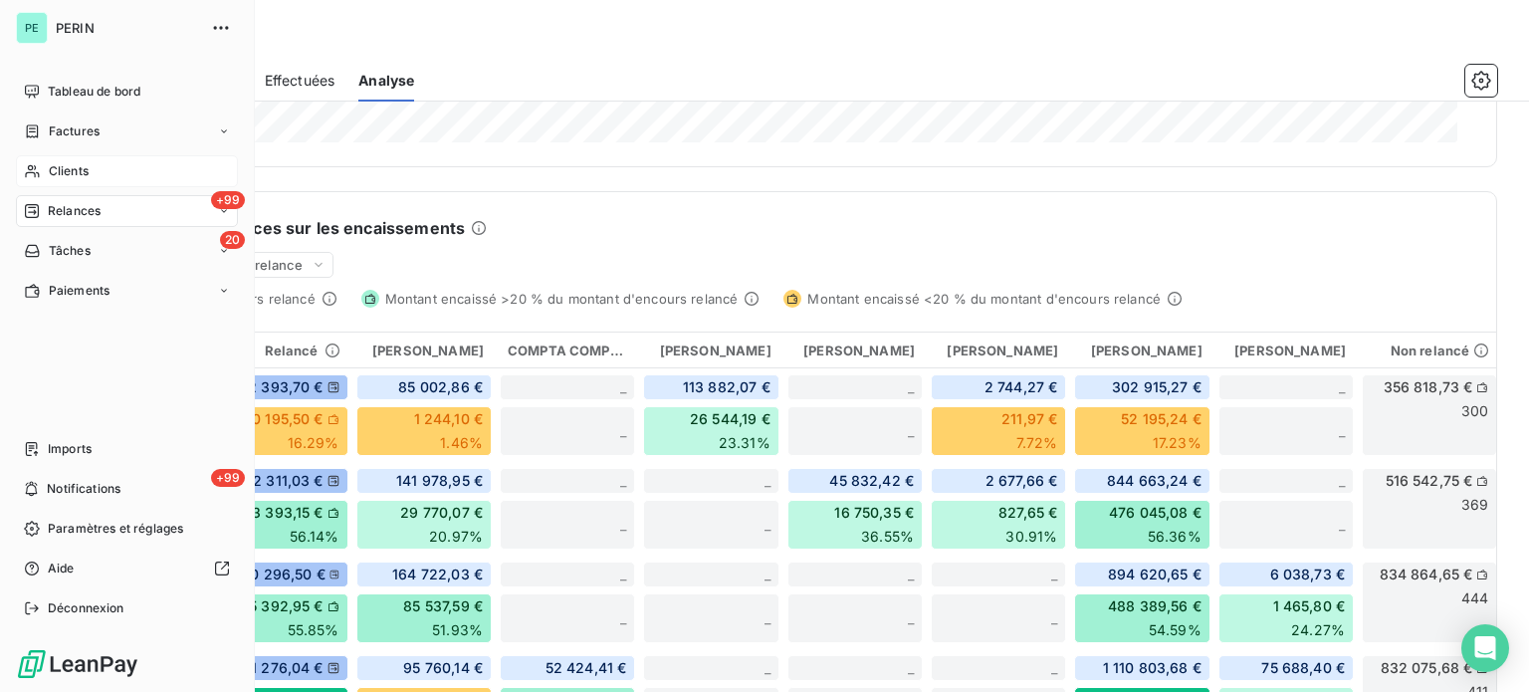
click at [67, 173] on span "Clients" at bounding box center [69, 171] width 40 height 18
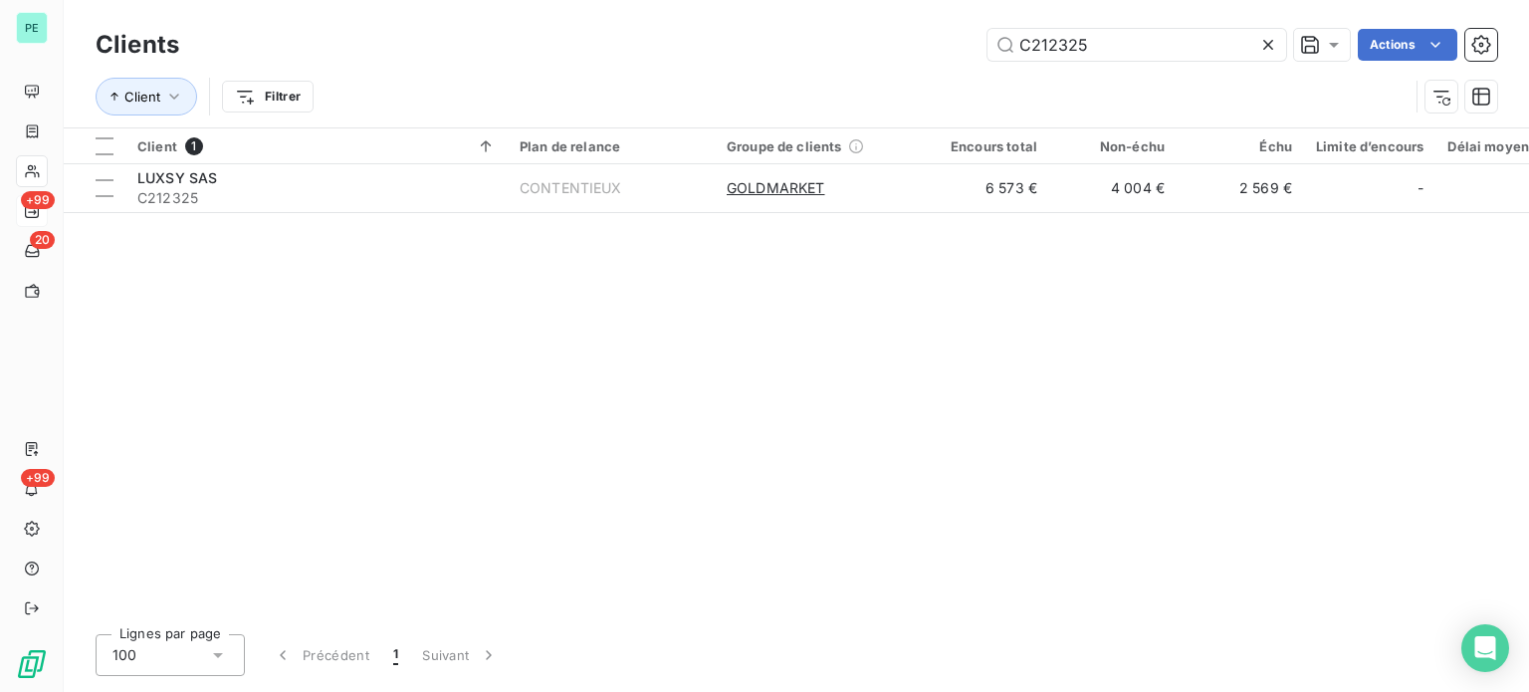
drag, startPoint x: 1121, startPoint y: 49, endPoint x: 869, endPoint y: 36, distance: 252.2
click at [869, 36] on div "C212325 Actions" at bounding box center [850, 45] width 1294 height 32
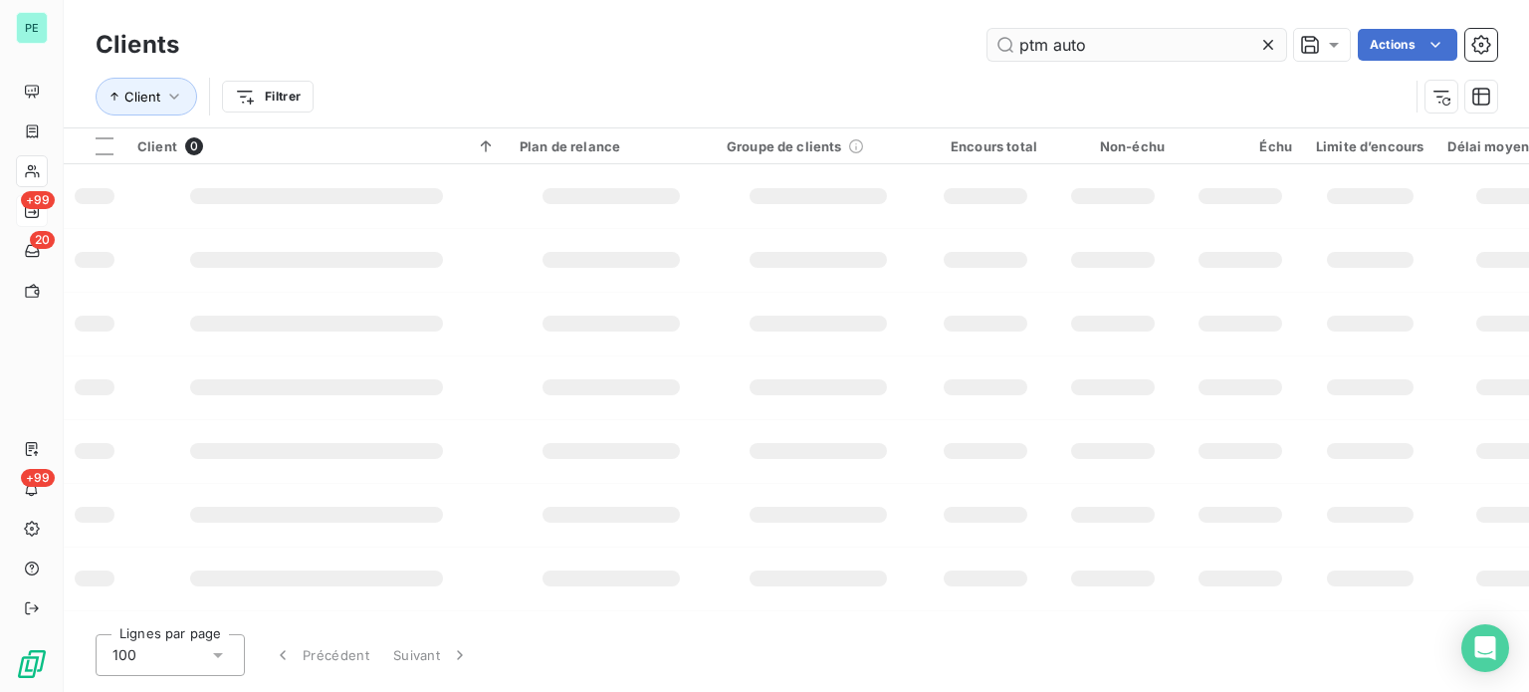
type input "ptm auto"
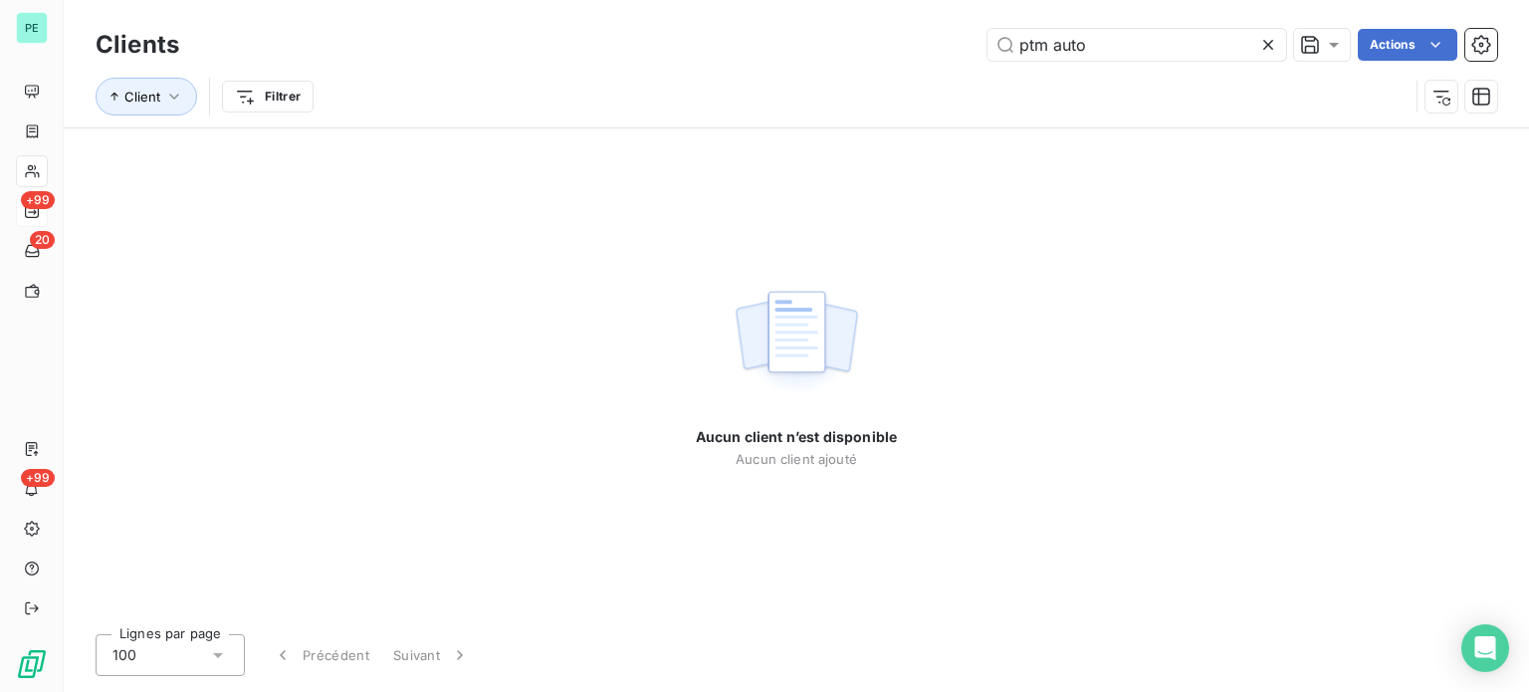
drag, startPoint x: 1125, startPoint y: 50, endPoint x: 972, endPoint y: 27, distance: 155.0
click at [974, 29] on div "ptm auto Actions" at bounding box center [850, 45] width 1294 height 32
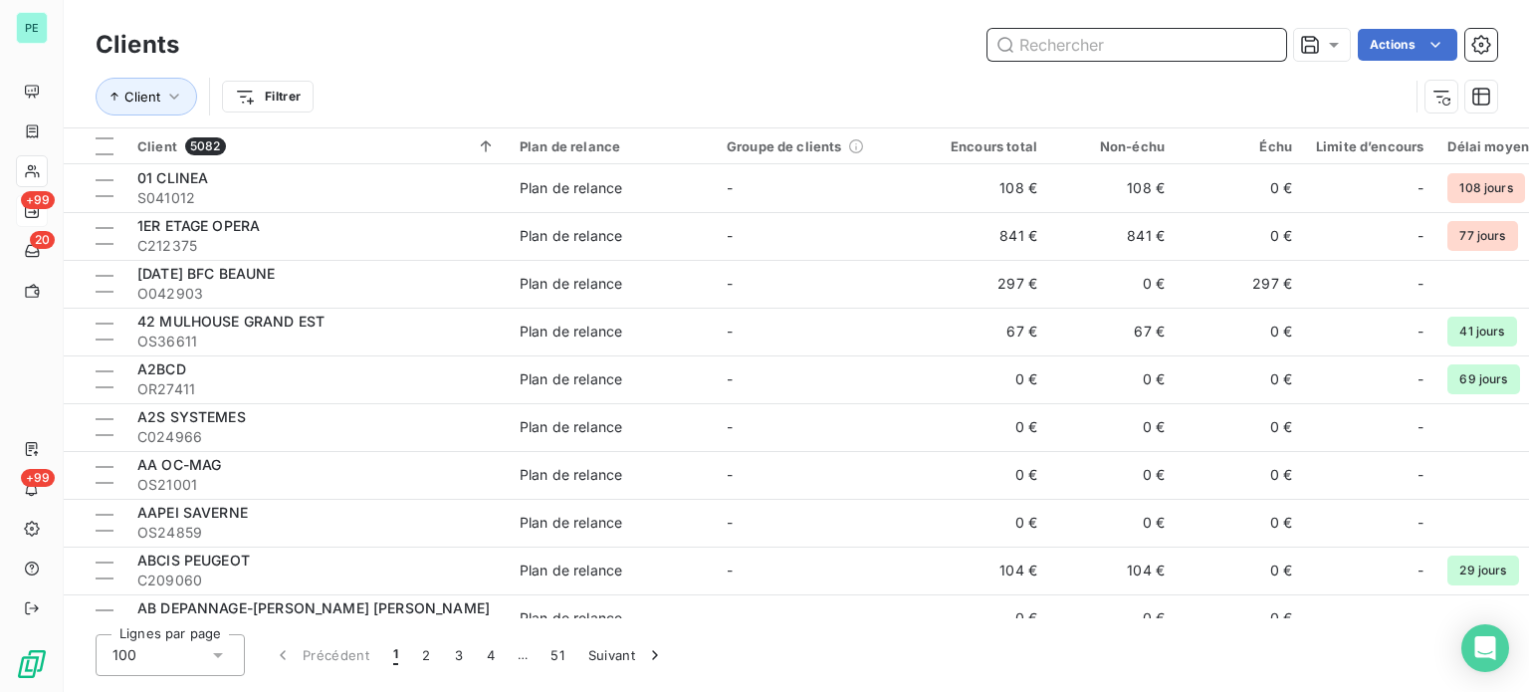
click at [1055, 39] on input "text" at bounding box center [1137, 45] width 299 height 32
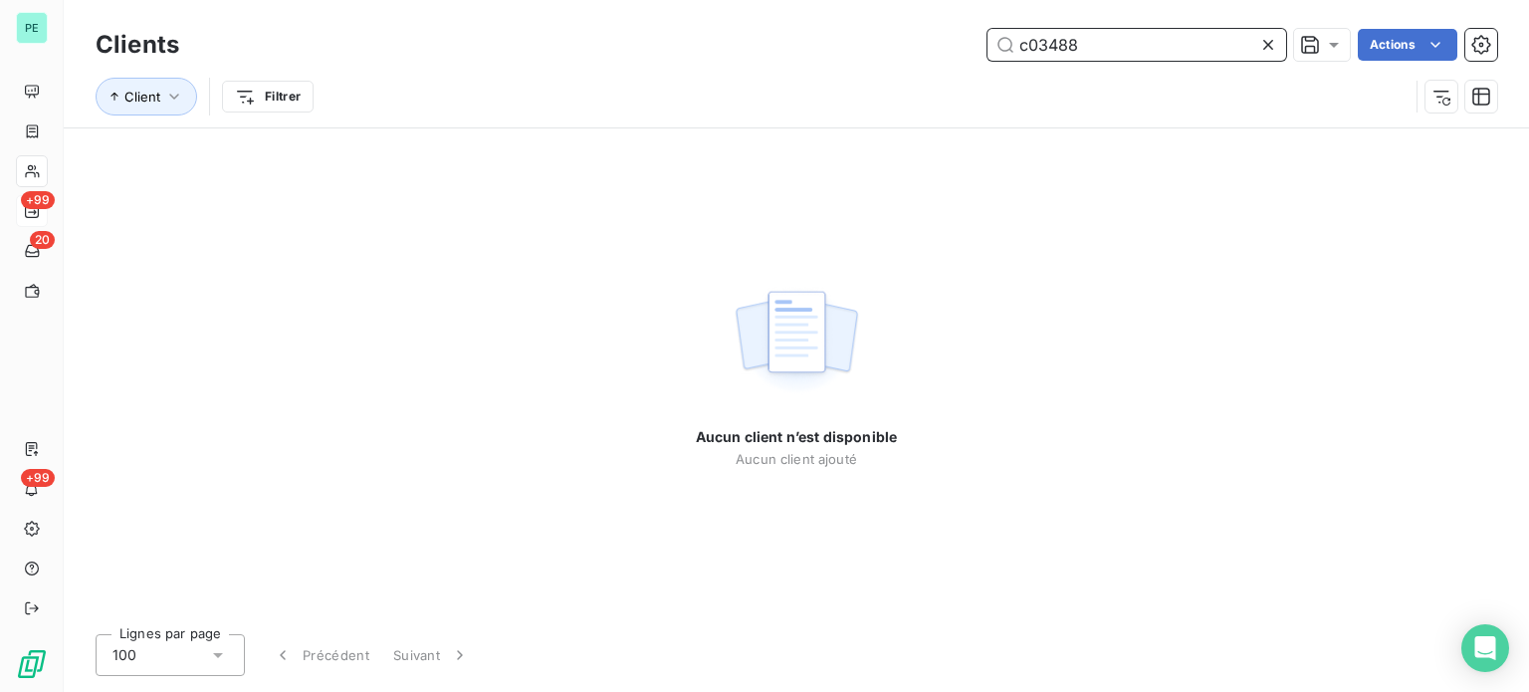
click at [1038, 45] on input "c03488" at bounding box center [1137, 45] width 299 height 32
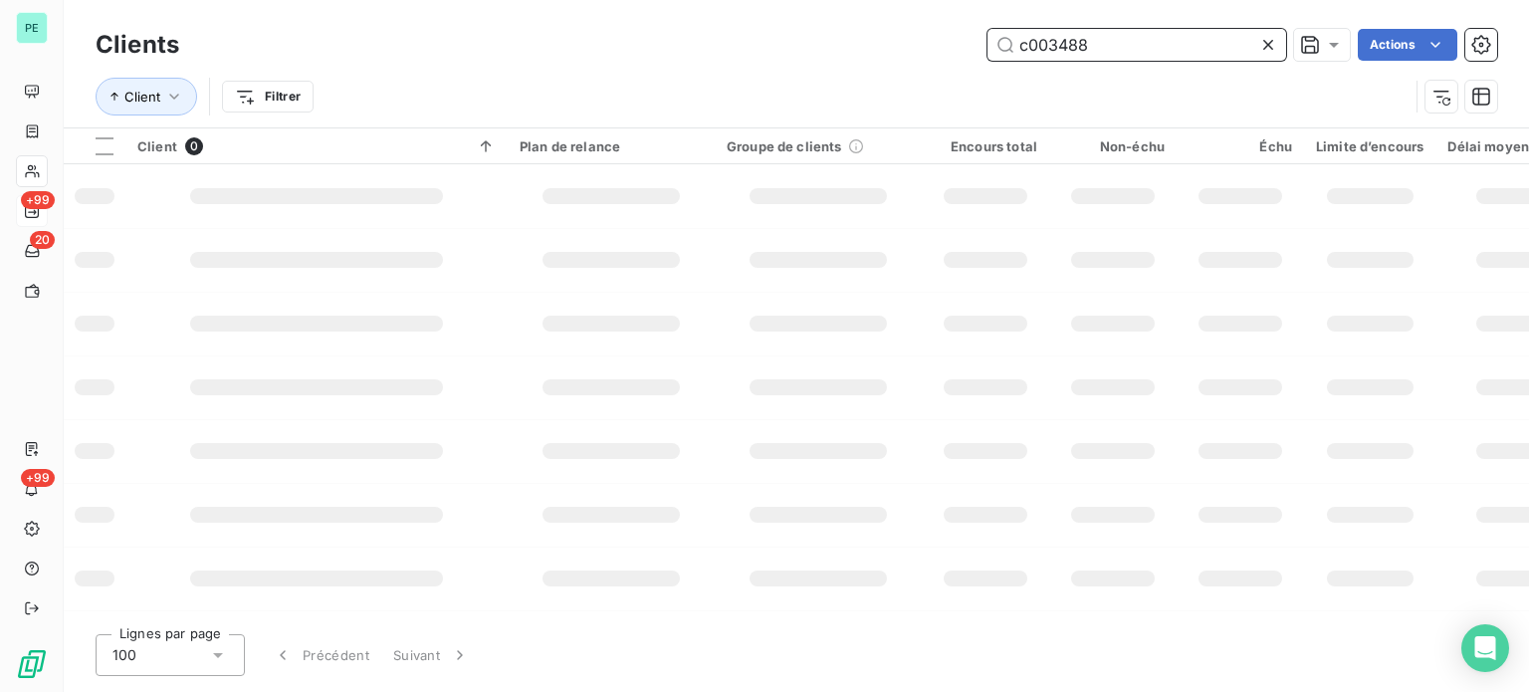
type input "c003488"
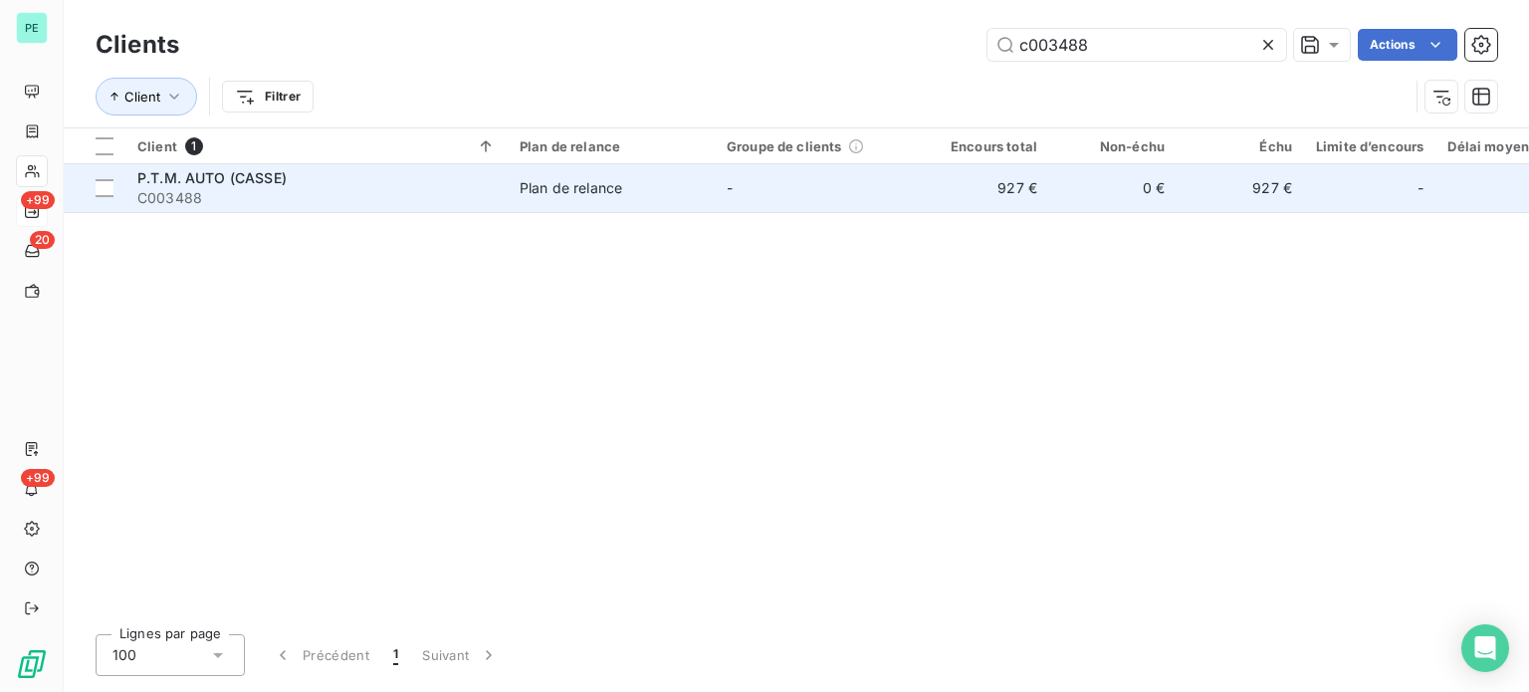
click at [1095, 194] on td "0 €" at bounding box center [1112, 188] width 127 height 48
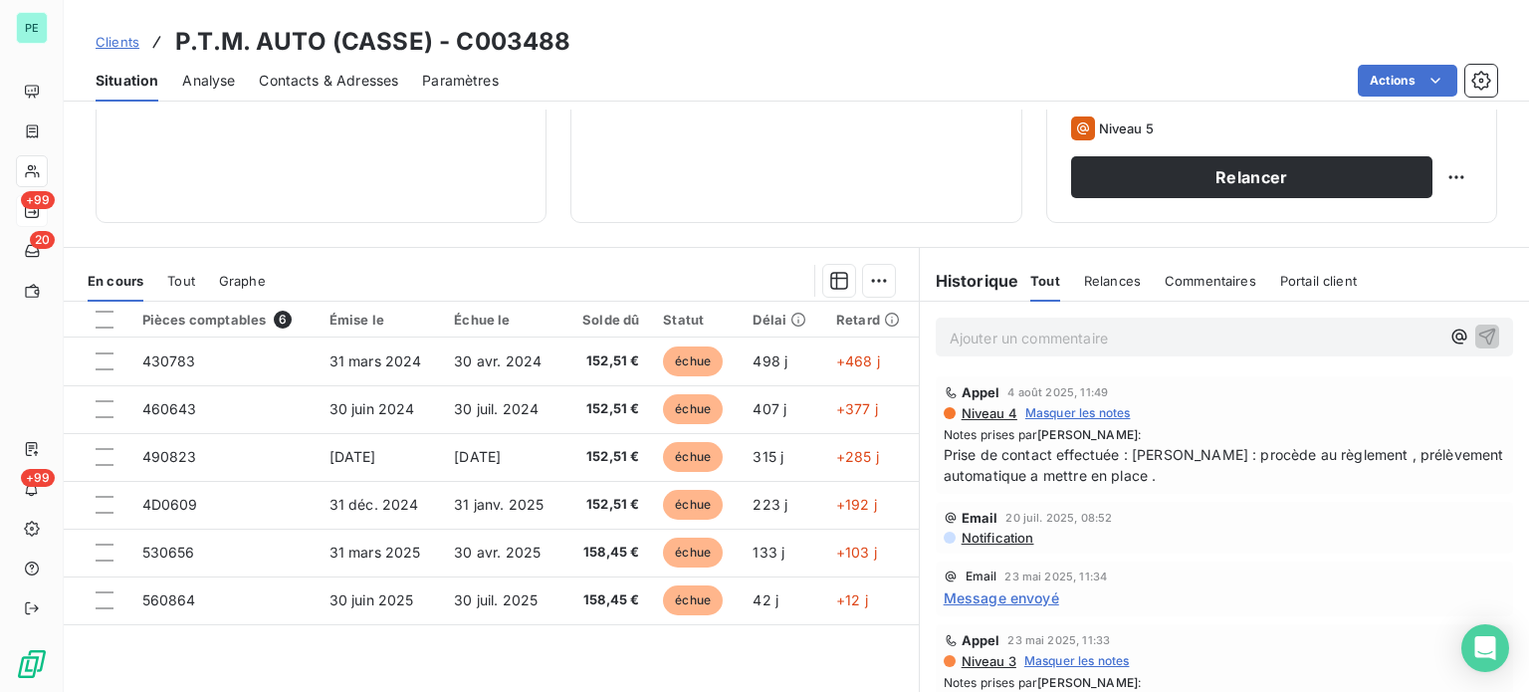
scroll to position [358, 0]
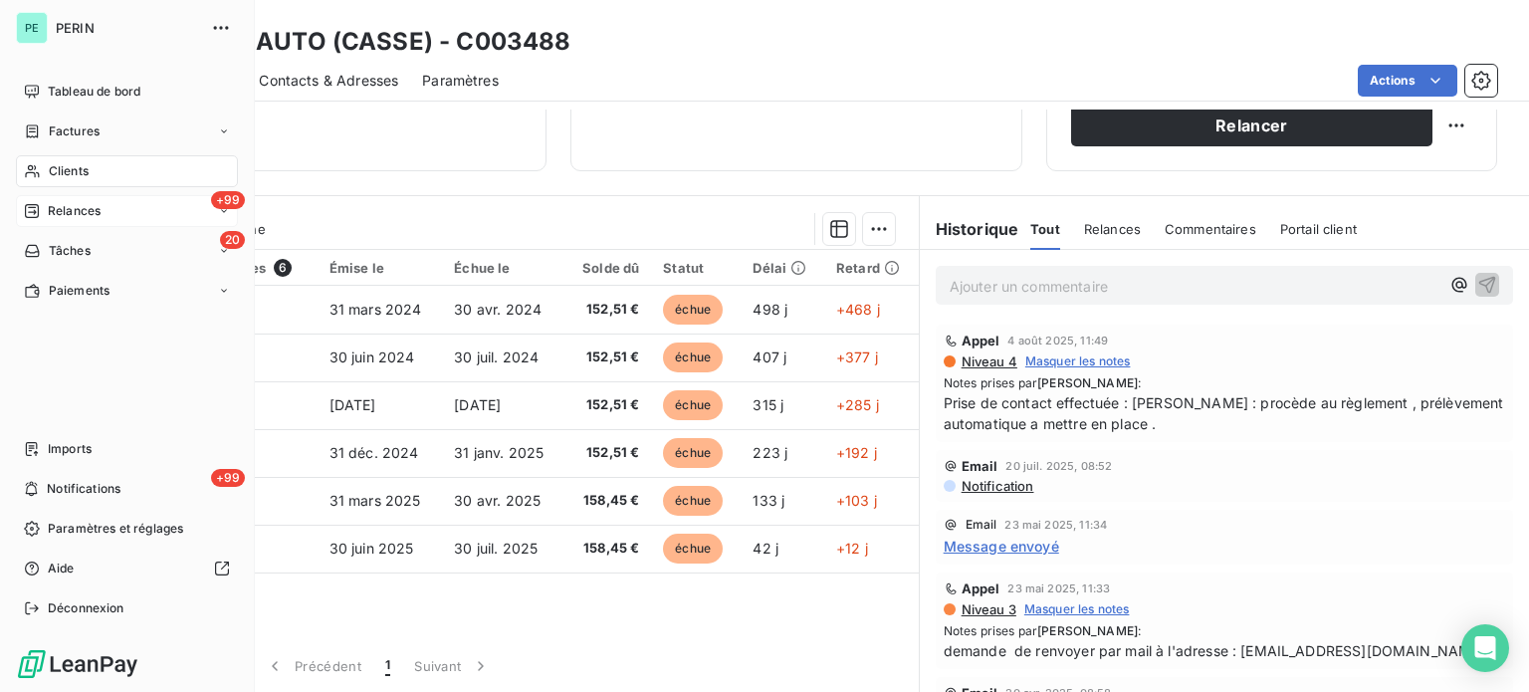
click at [87, 171] on span "Clients" at bounding box center [69, 171] width 40 height 18
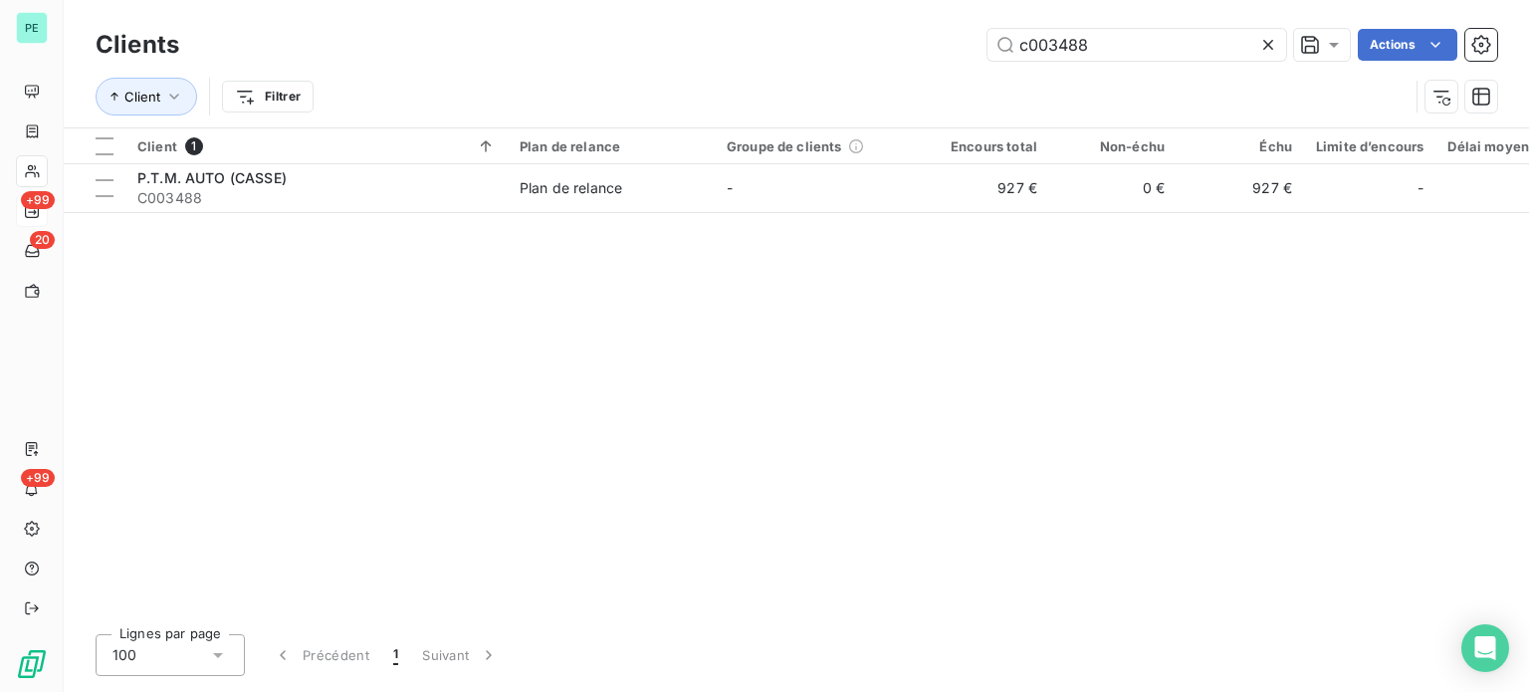
drag, startPoint x: 939, startPoint y: 32, endPoint x: 845, endPoint y: 32, distance: 93.6
click at [845, 32] on div "c003488 Actions" at bounding box center [850, 45] width 1294 height 32
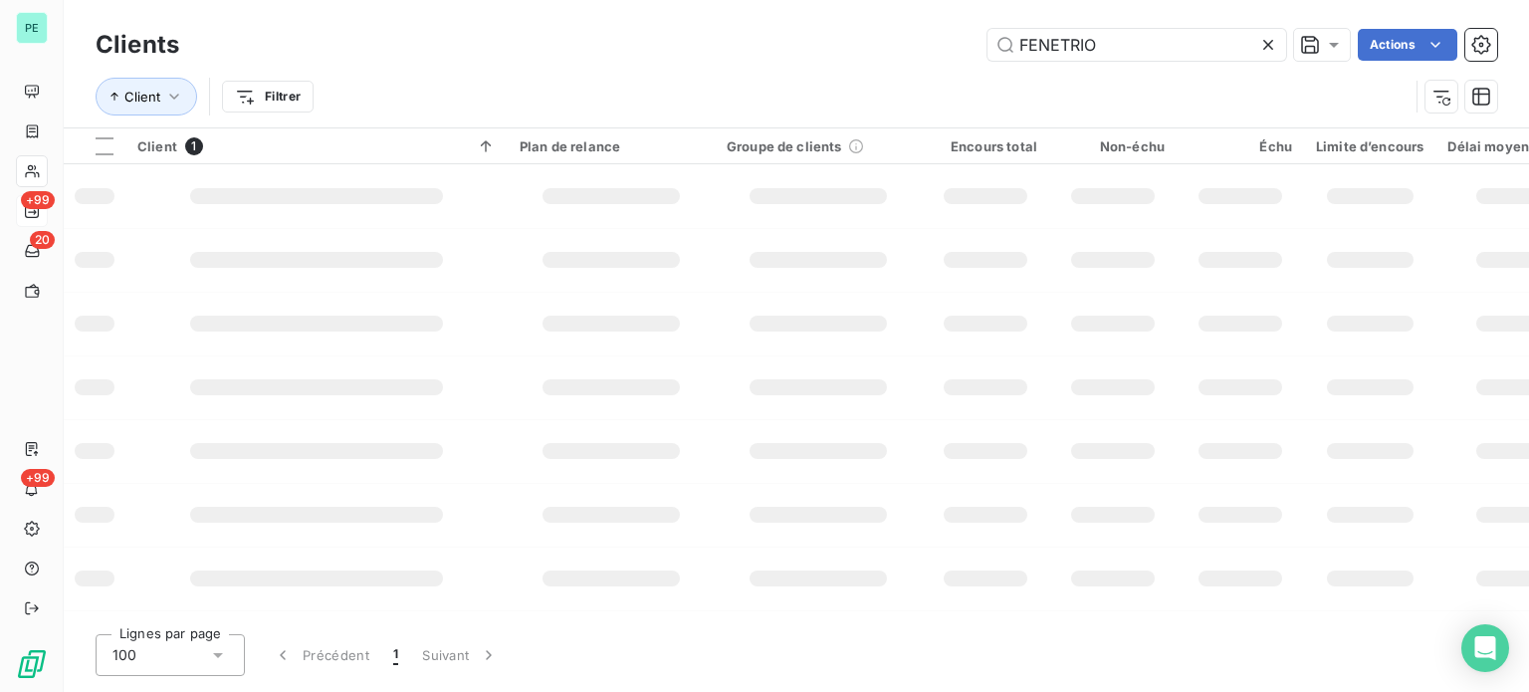
type input "FENETRIO"
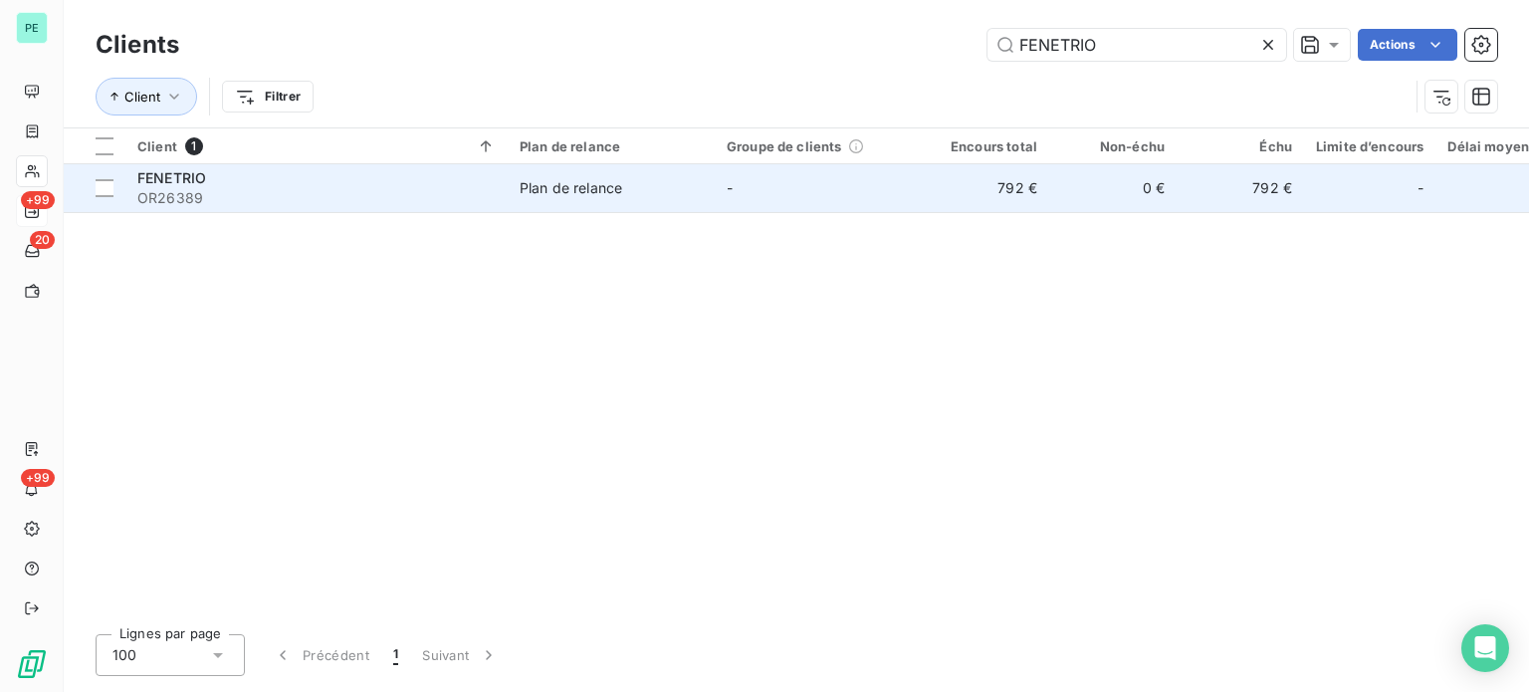
click at [896, 191] on td "-" at bounding box center [818, 188] width 207 height 48
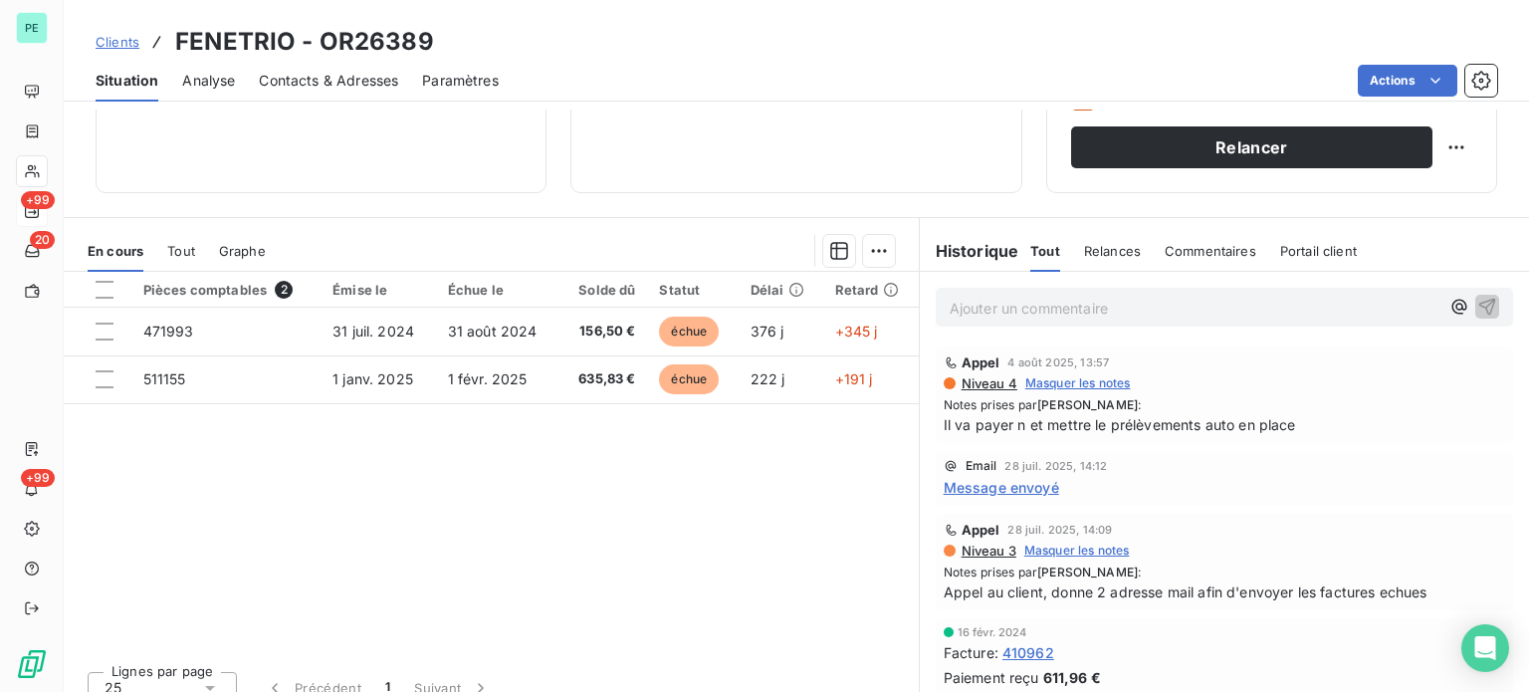
scroll to position [358, 0]
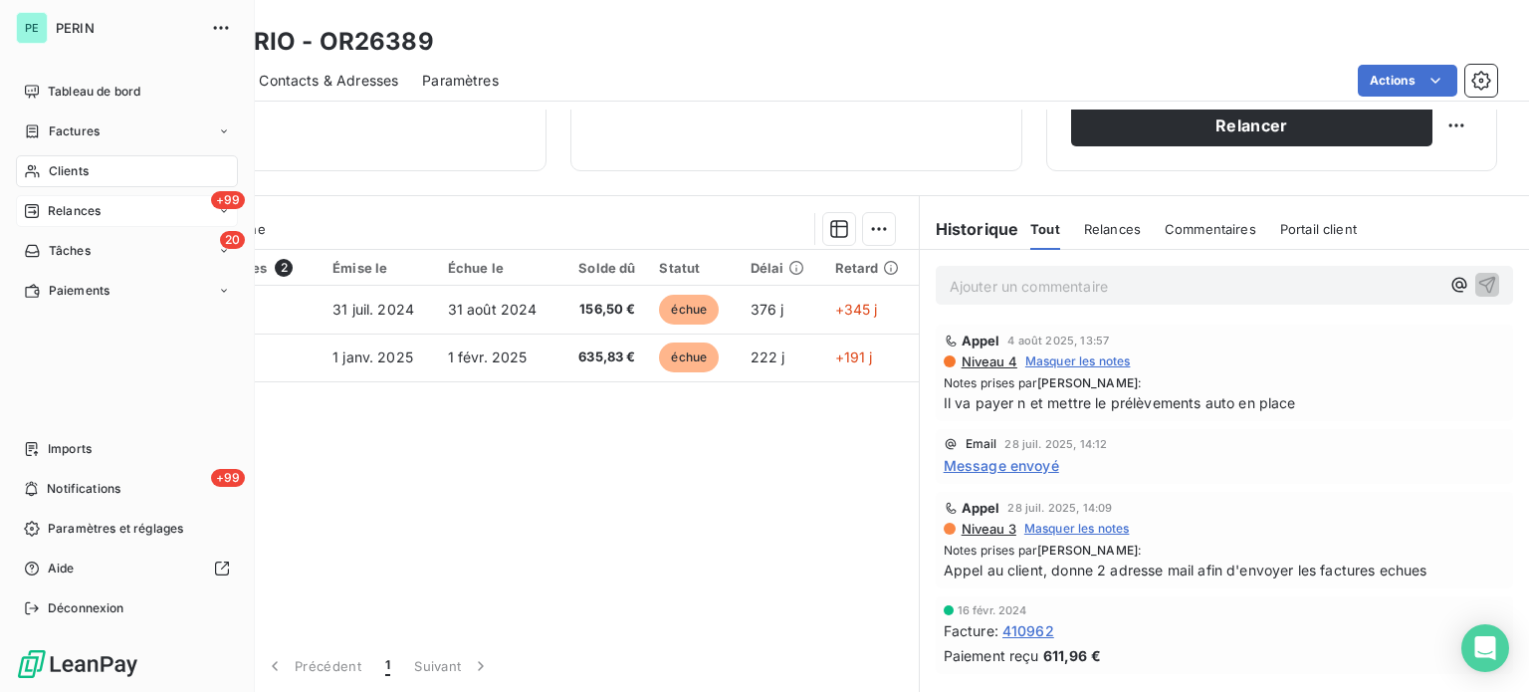
click at [72, 162] on span "Clients" at bounding box center [69, 171] width 40 height 18
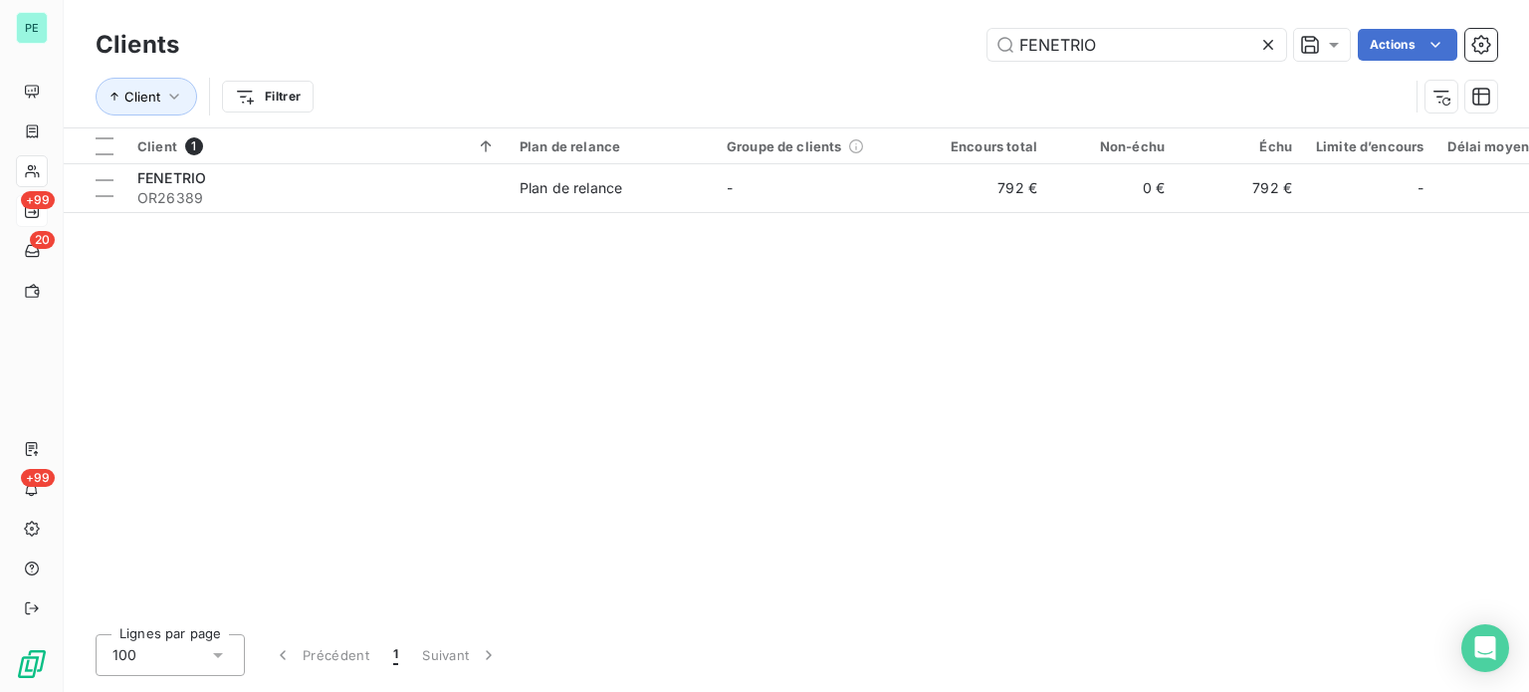
drag, startPoint x: 1133, startPoint y: 54, endPoint x: 984, endPoint y: 39, distance: 150.1
click at [984, 39] on div "FENETRIO Actions" at bounding box center [850, 45] width 1294 height 32
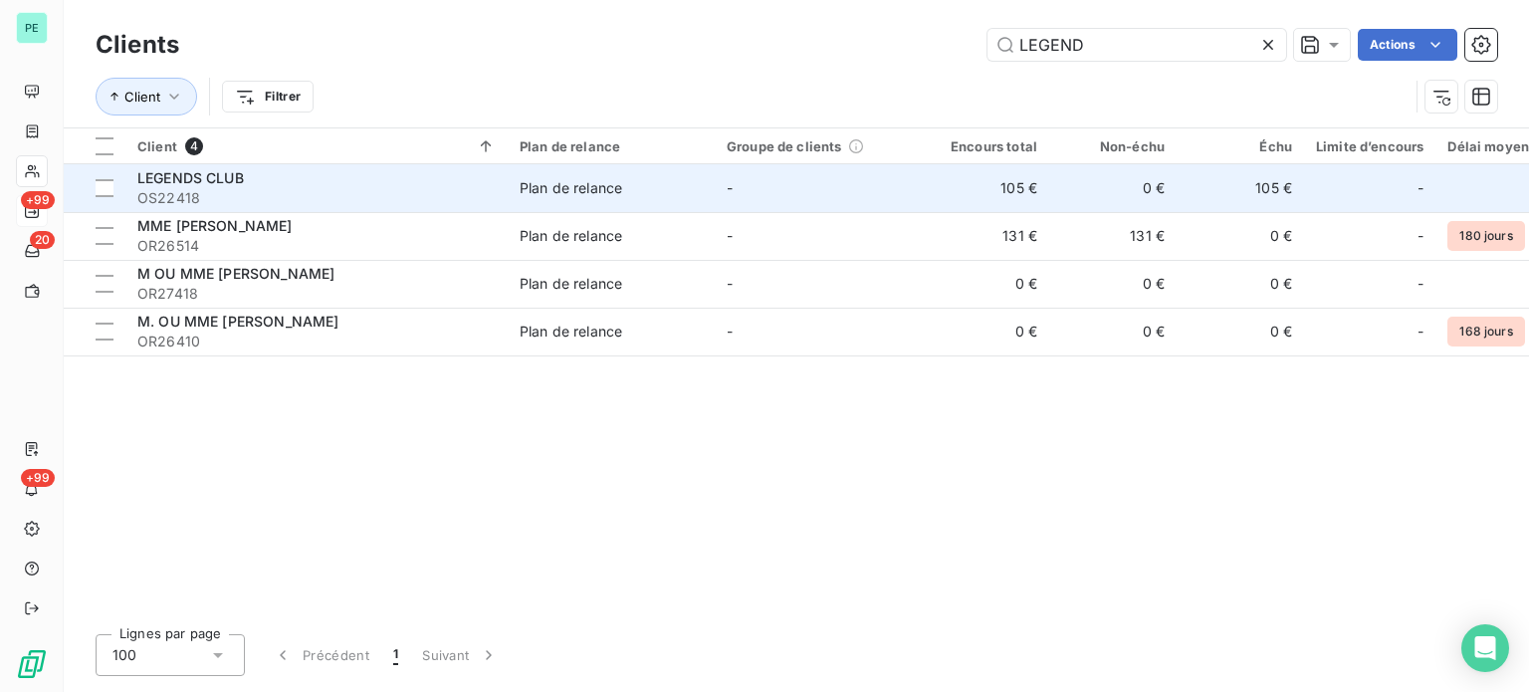
type input "LEGEND"
click at [1053, 182] on td "0 €" at bounding box center [1112, 188] width 127 height 48
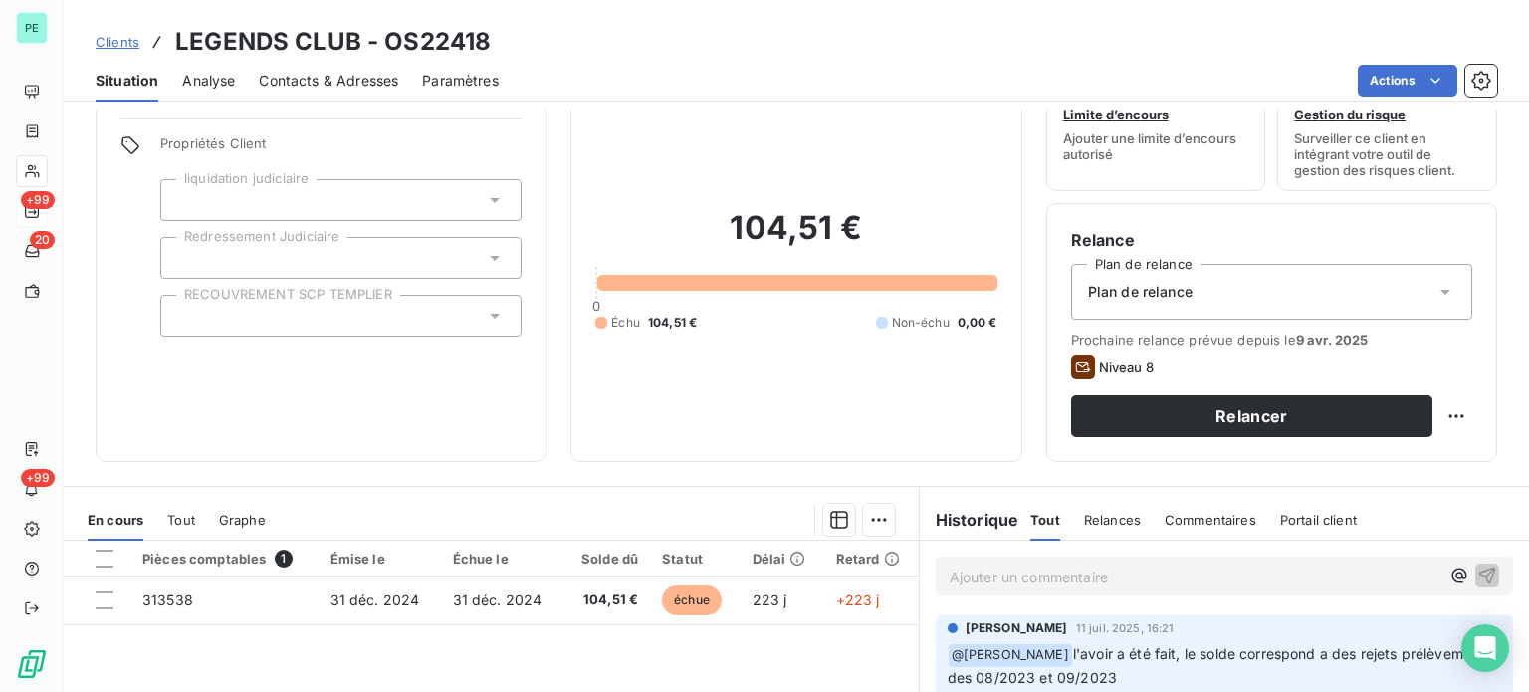
scroll to position [299, 0]
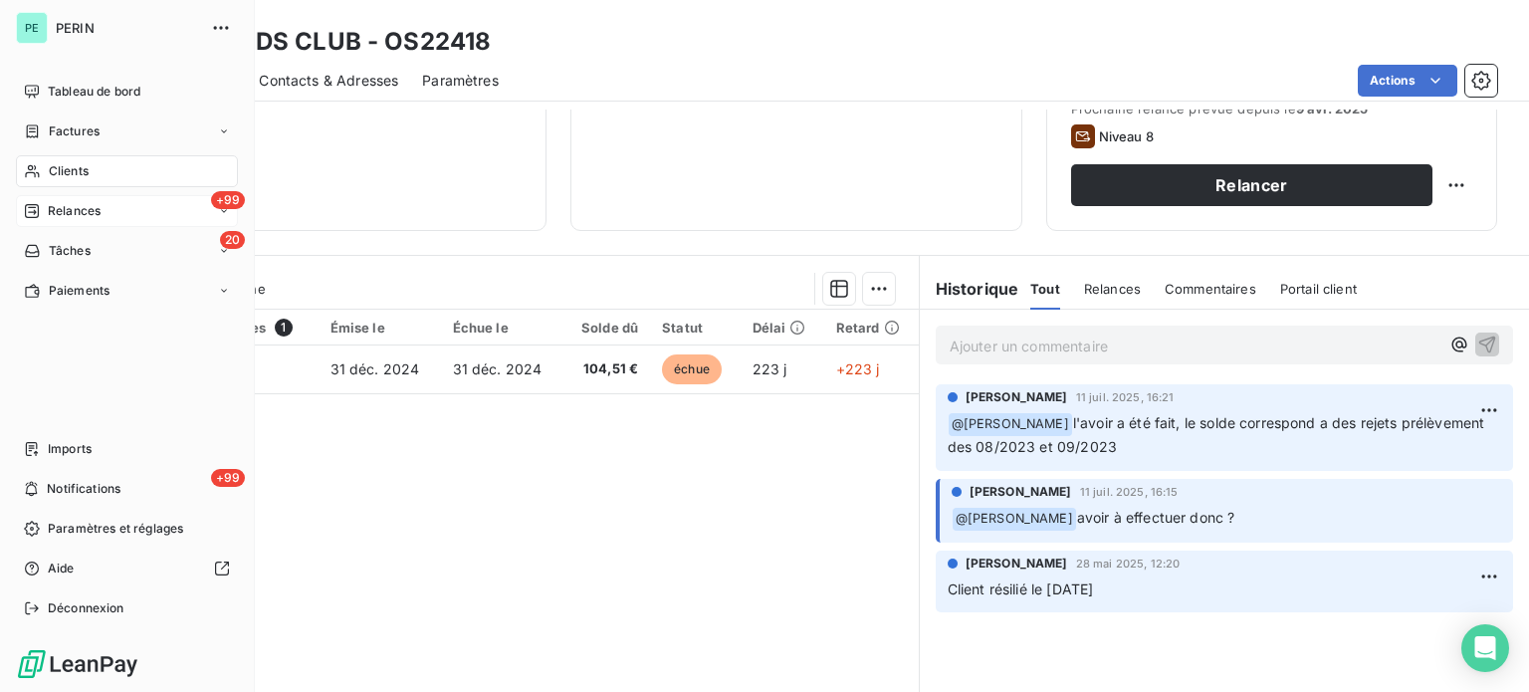
click at [90, 166] on div "Clients" at bounding box center [127, 171] width 222 height 32
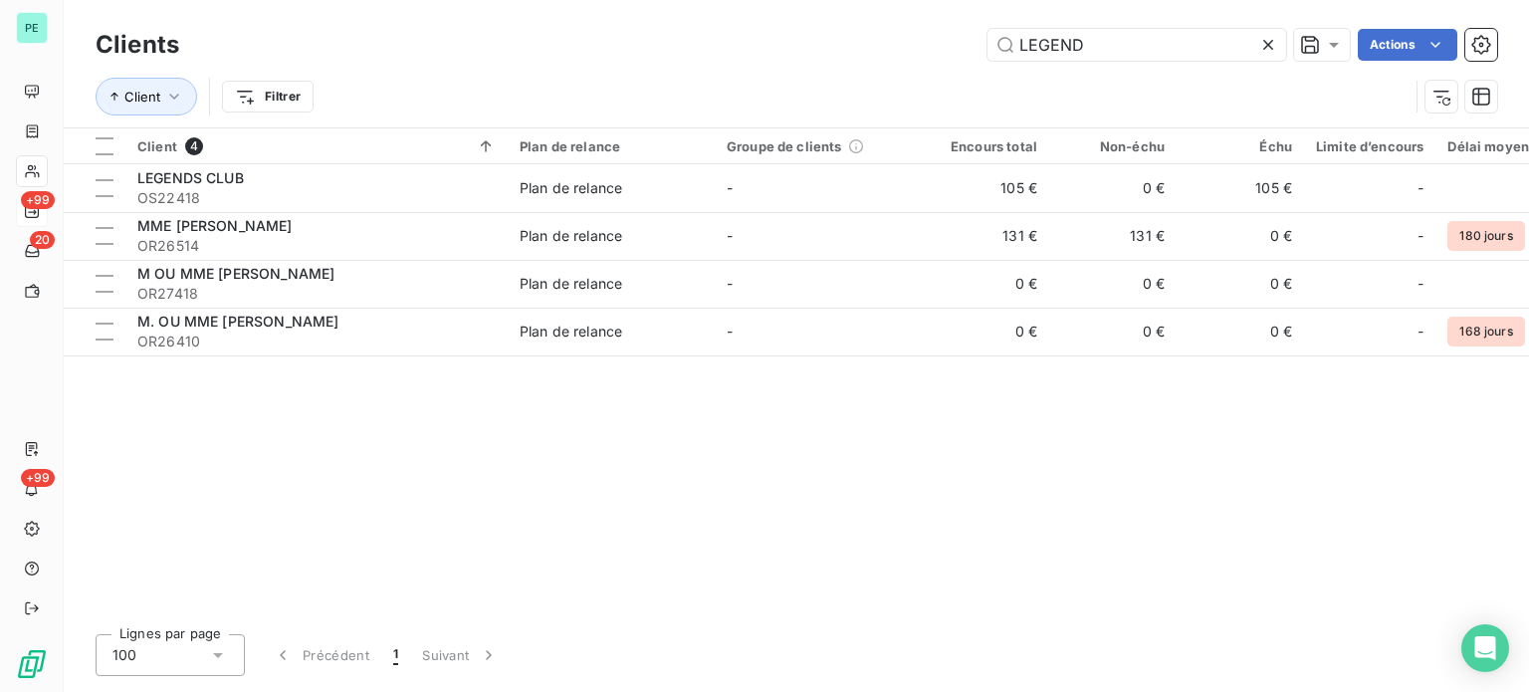
drag, startPoint x: 1097, startPoint y: 41, endPoint x: 830, endPoint y: 14, distance: 268.2
click at [830, 14] on div "Clients LEGEND Actions Client Filtrer" at bounding box center [797, 63] width 1466 height 127
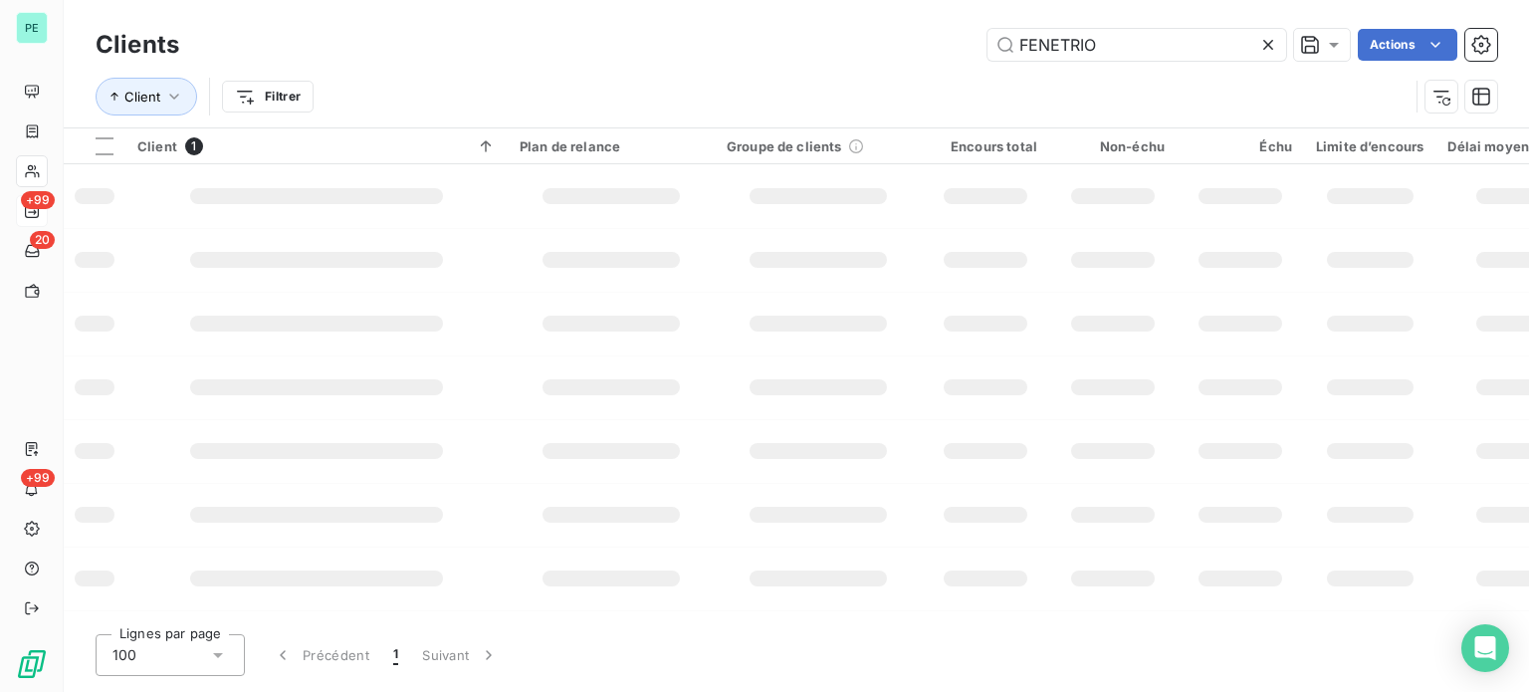
type input "FENETRIO"
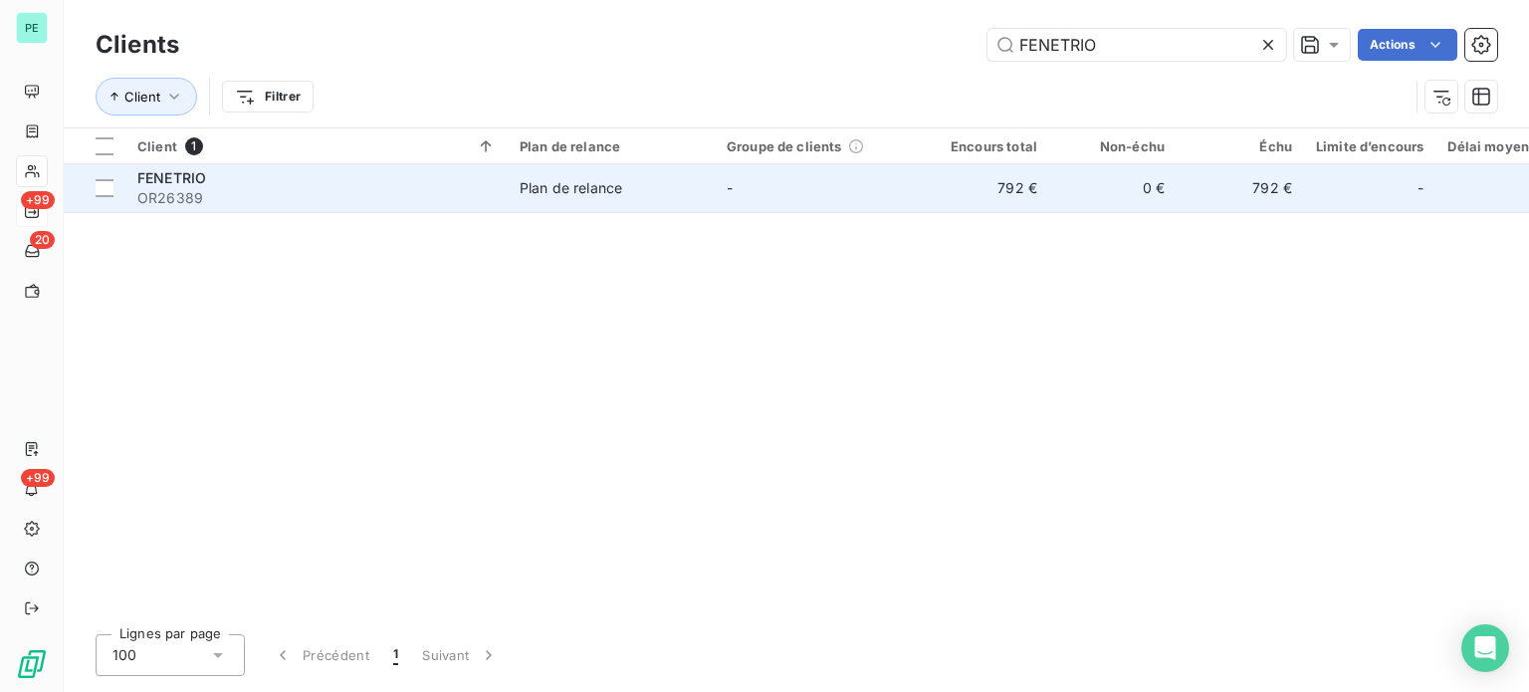
click at [729, 190] on span "-" at bounding box center [730, 187] width 6 height 17
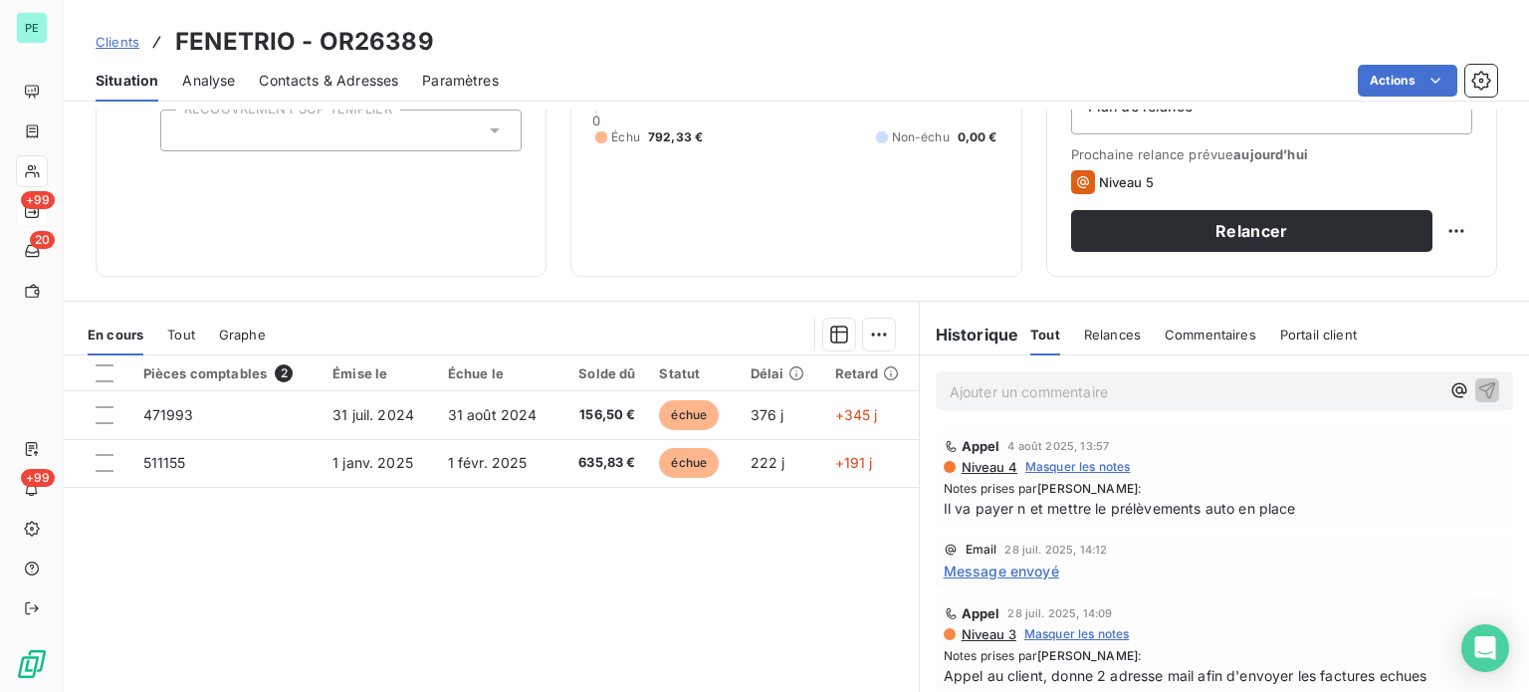
scroll to position [299, 0]
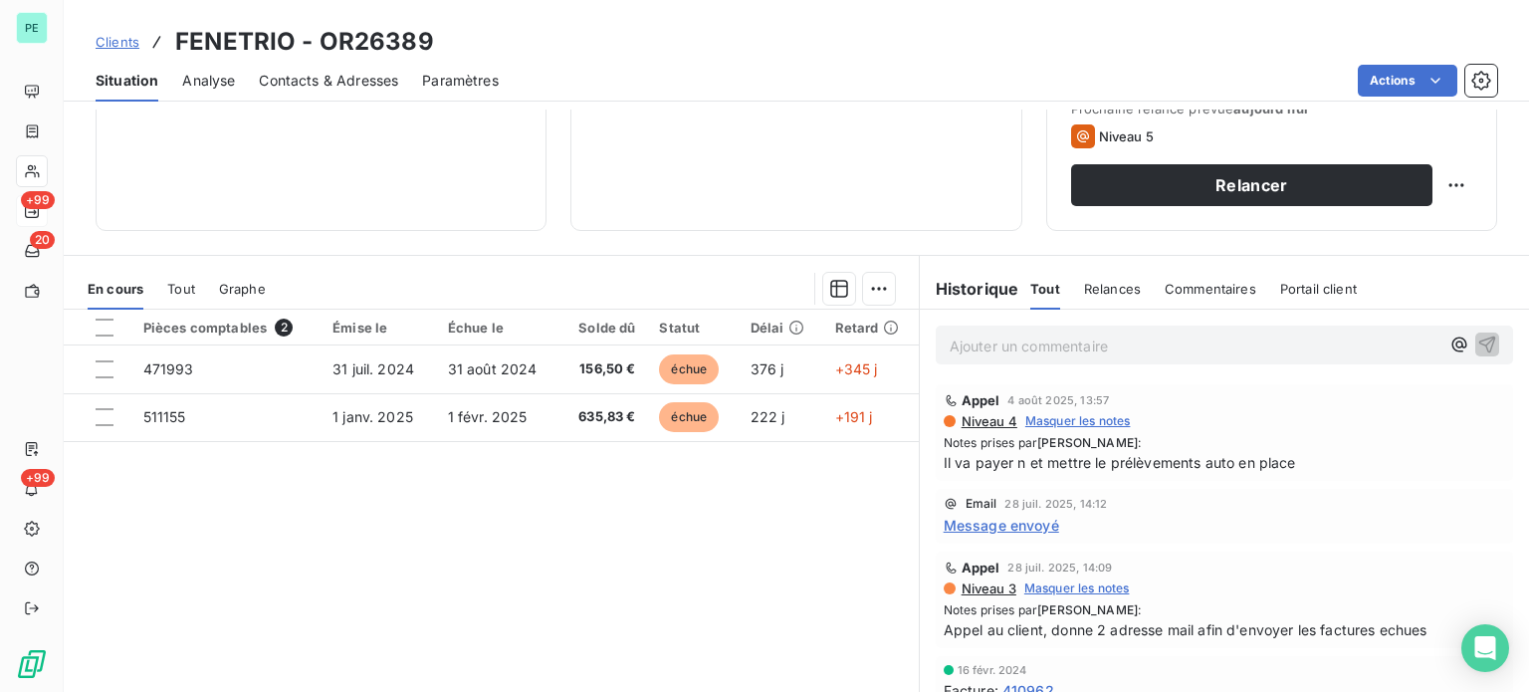
click at [800, 597] on div "Pièces comptables 2 Émise le Échue le Solde dû Statut Délai Retard 471993 31 ju…" at bounding box center [491, 501] width 855 height 383
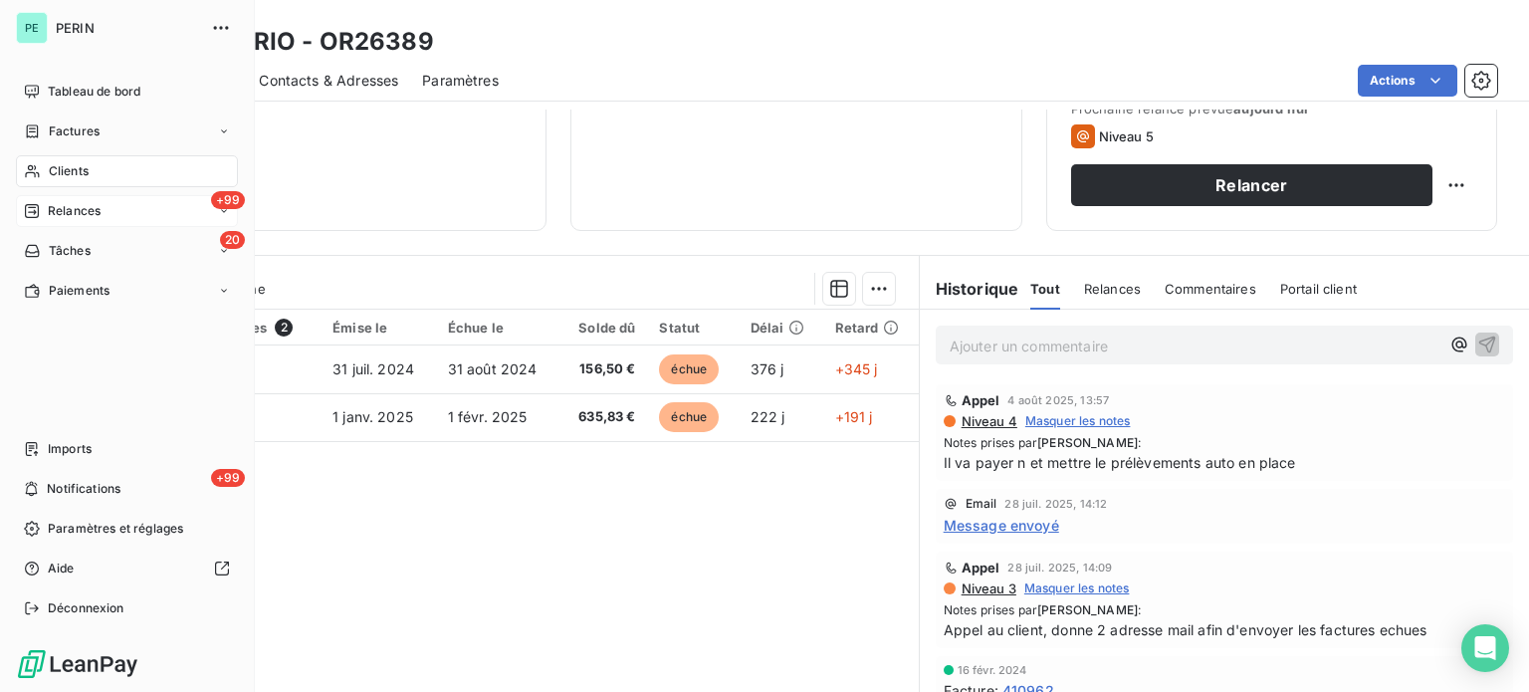
click at [78, 165] on span "Clients" at bounding box center [69, 171] width 40 height 18
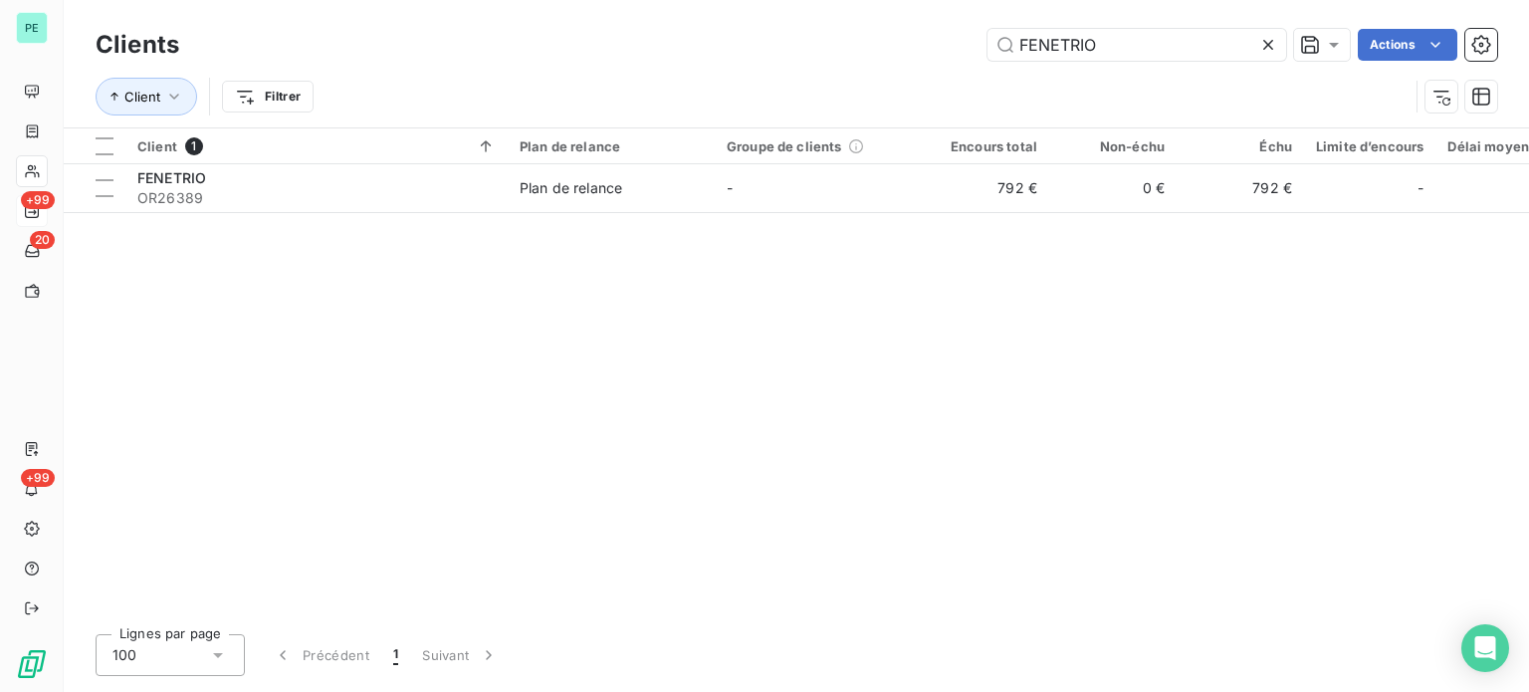
drag, startPoint x: 1131, startPoint y: 39, endPoint x: 832, endPoint y: 19, distance: 299.4
click at [832, 19] on div "Clients FENETRIO Actions Client Filtrer" at bounding box center [797, 63] width 1466 height 127
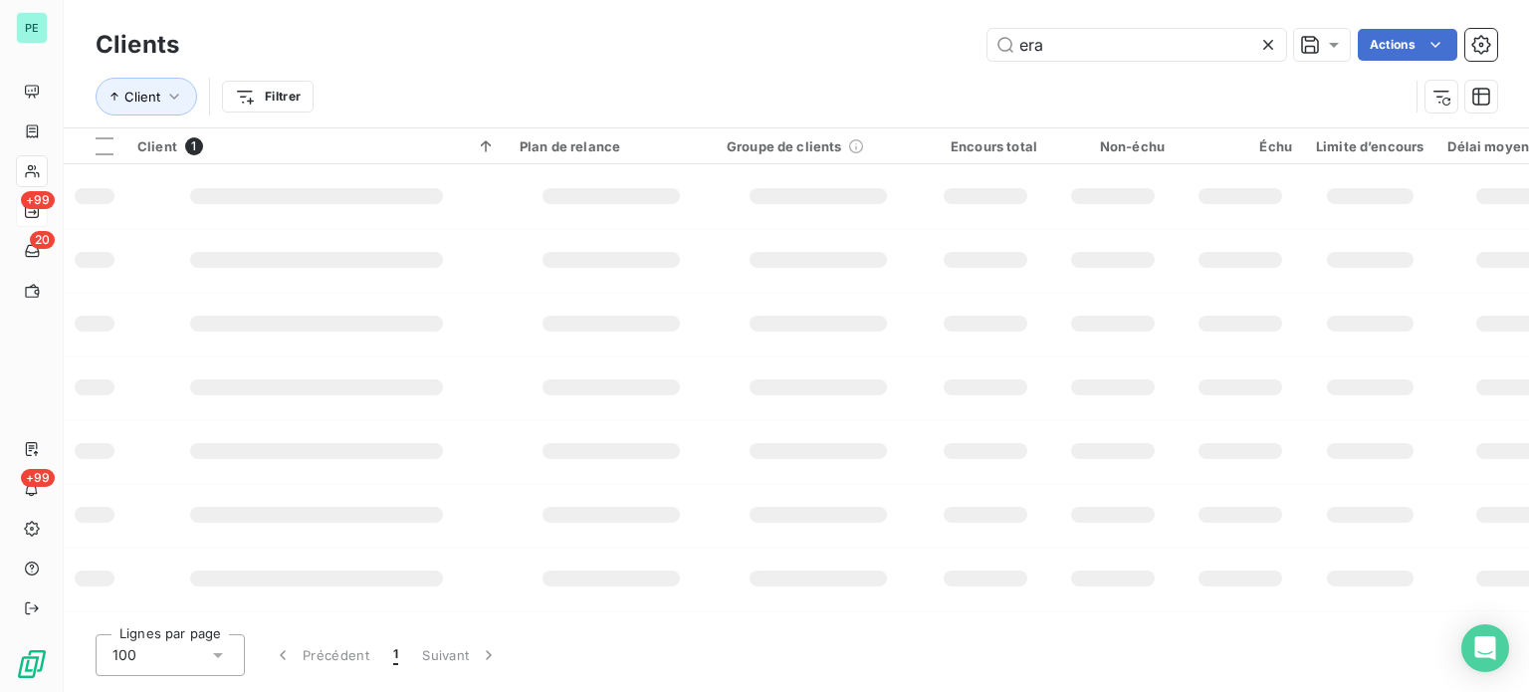
type input "era"
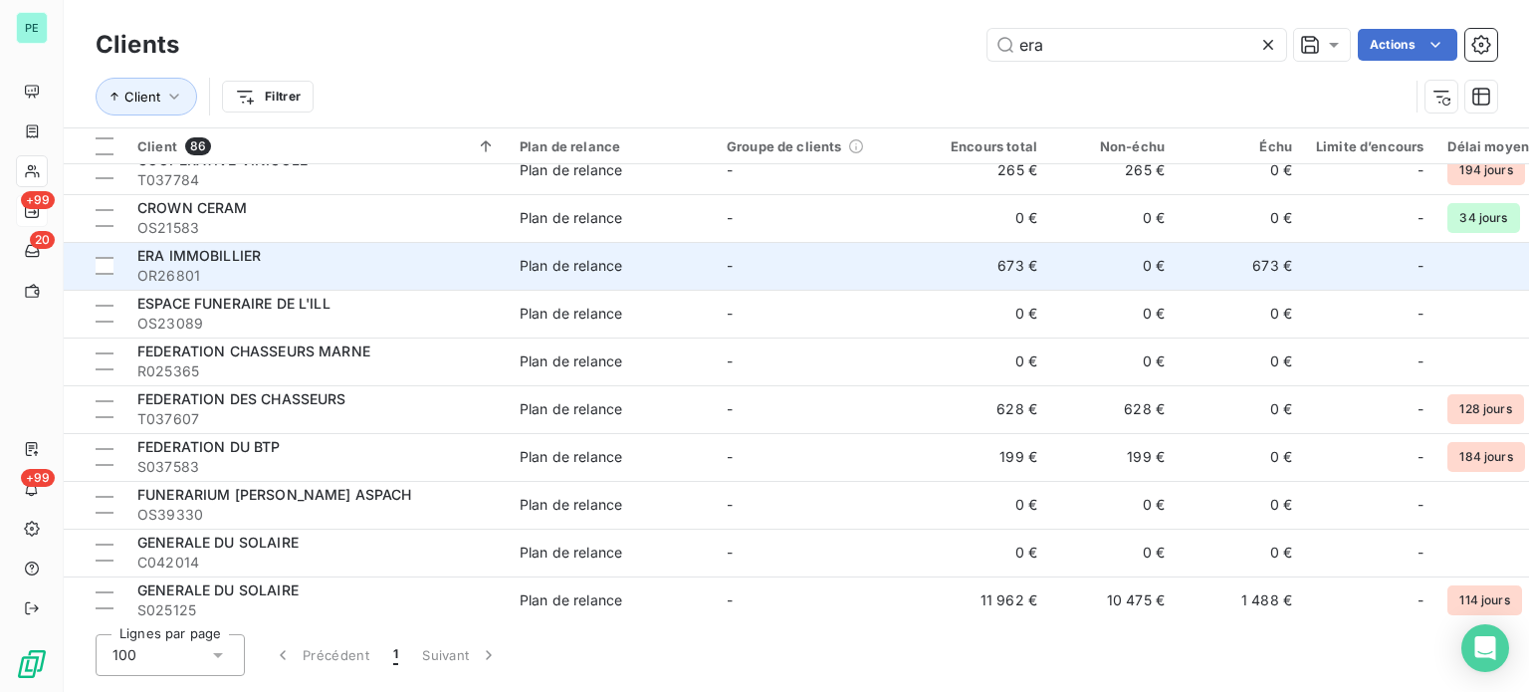
scroll to position [797, 0]
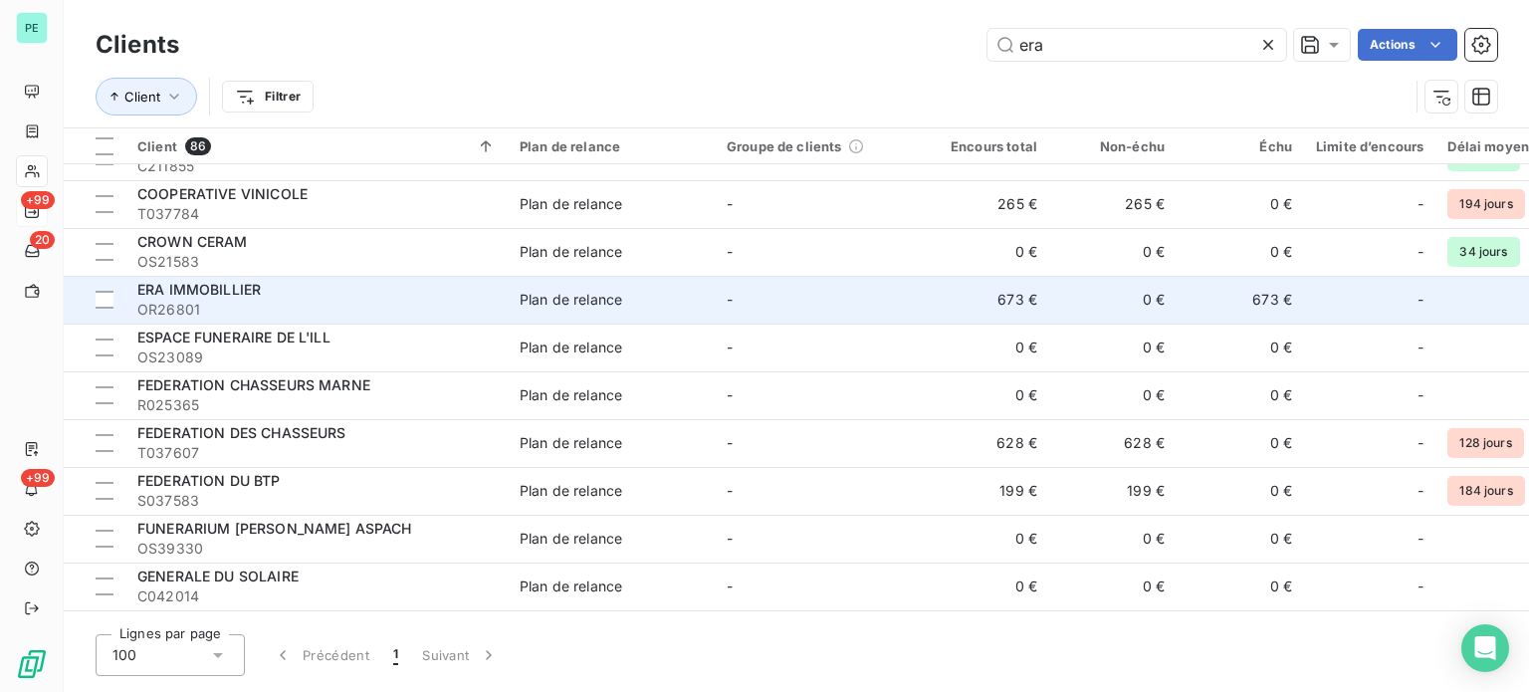
click at [346, 290] on div "ERA IMMOBILLIER" at bounding box center [316, 290] width 358 height 20
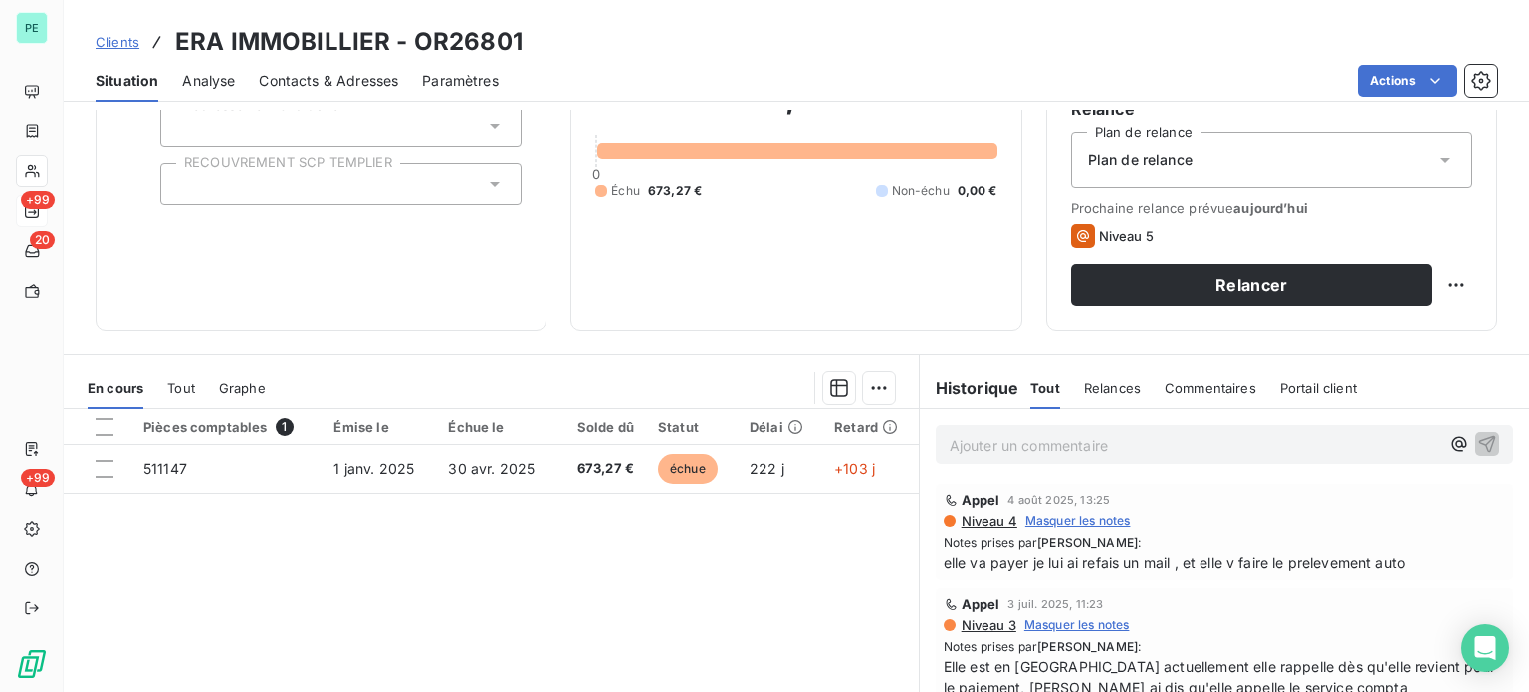
click at [976, 452] on p "Ajouter un commentaire ﻿" at bounding box center [1195, 445] width 490 height 25
click at [1054, 439] on span "rejet de prelevement sur facture 2025 : prov insuffisant et refus debiteur" at bounding box center [1192, 443] width 484 height 17
click at [1025, 456] on p "rejet de prélèvement sur facture 2025 : prov insuffisant et refus debiteur" at bounding box center [1195, 444] width 490 height 23
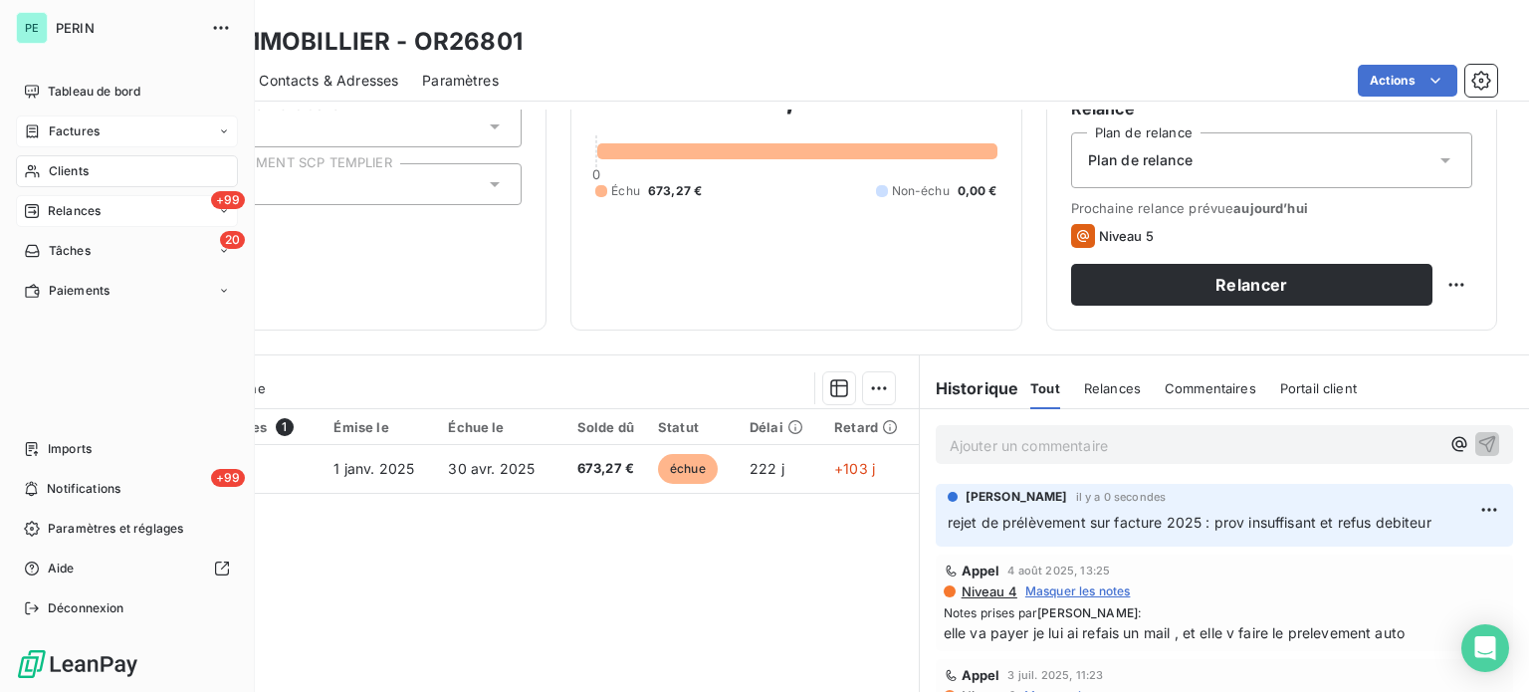
drag, startPoint x: 64, startPoint y: 130, endPoint x: 144, endPoint y: 117, distance: 81.7
click at [64, 130] on span "Factures" at bounding box center [74, 131] width 51 height 18
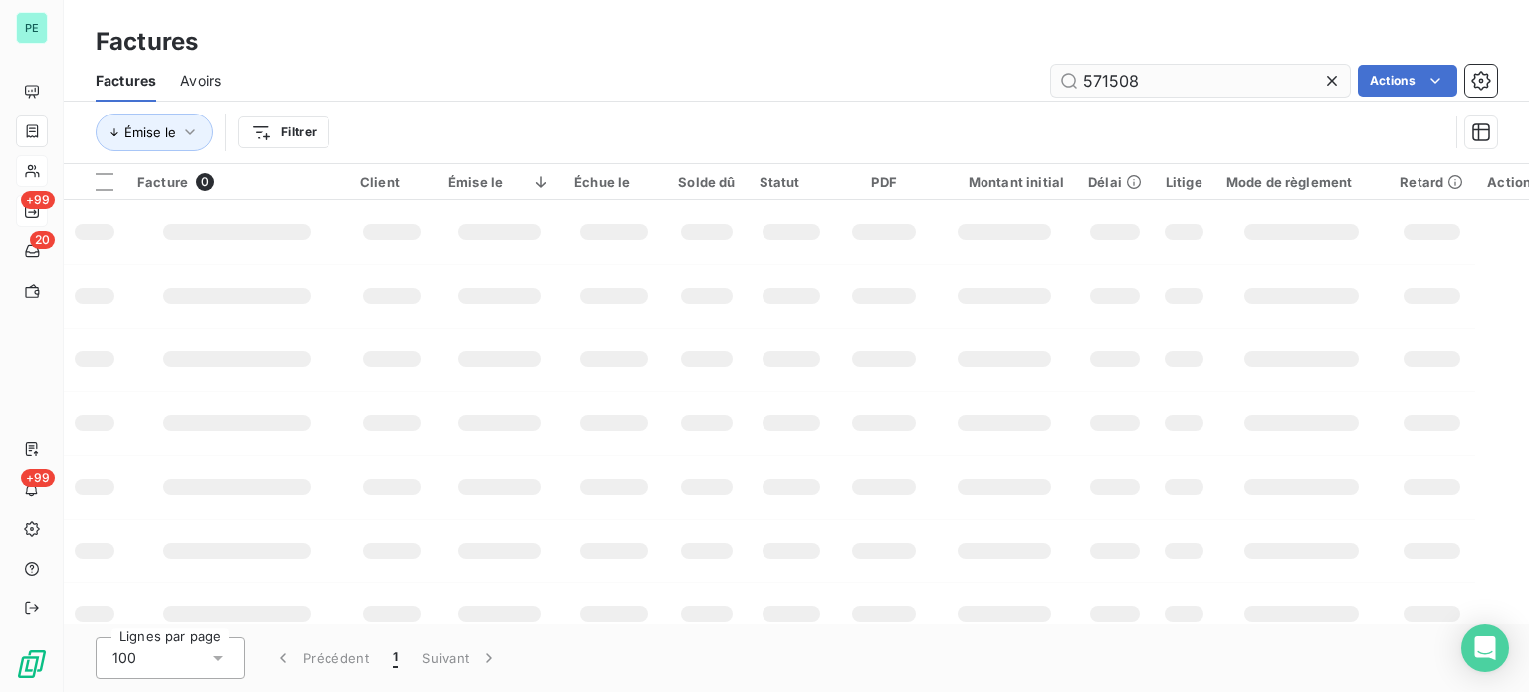
drag, startPoint x: 1094, startPoint y: 80, endPoint x: 1288, endPoint y: 80, distance: 194.1
click at [1287, 80] on input "571508" at bounding box center [1200, 81] width 299 height 32
type input "561064"
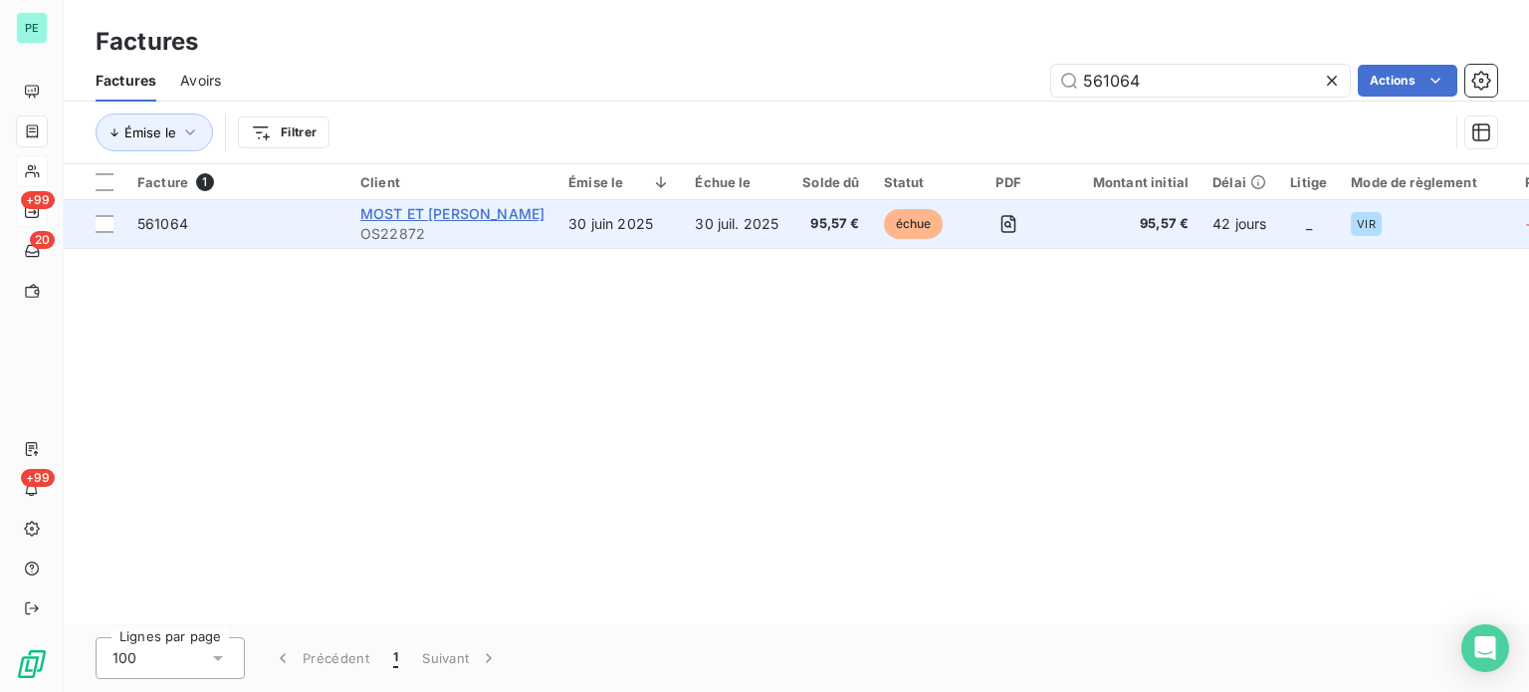
click at [422, 213] on span "MOST ET [PERSON_NAME]" at bounding box center [452, 213] width 184 height 17
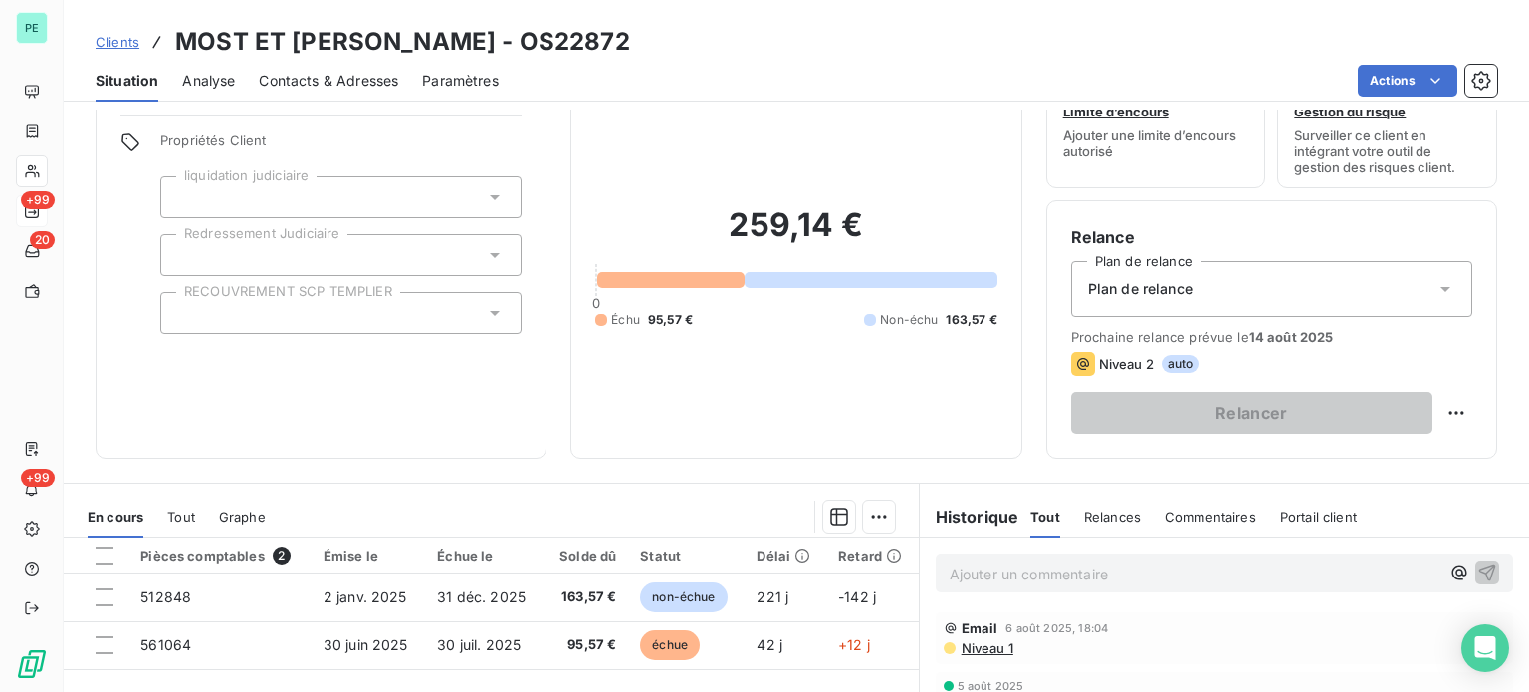
scroll to position [100, 0]
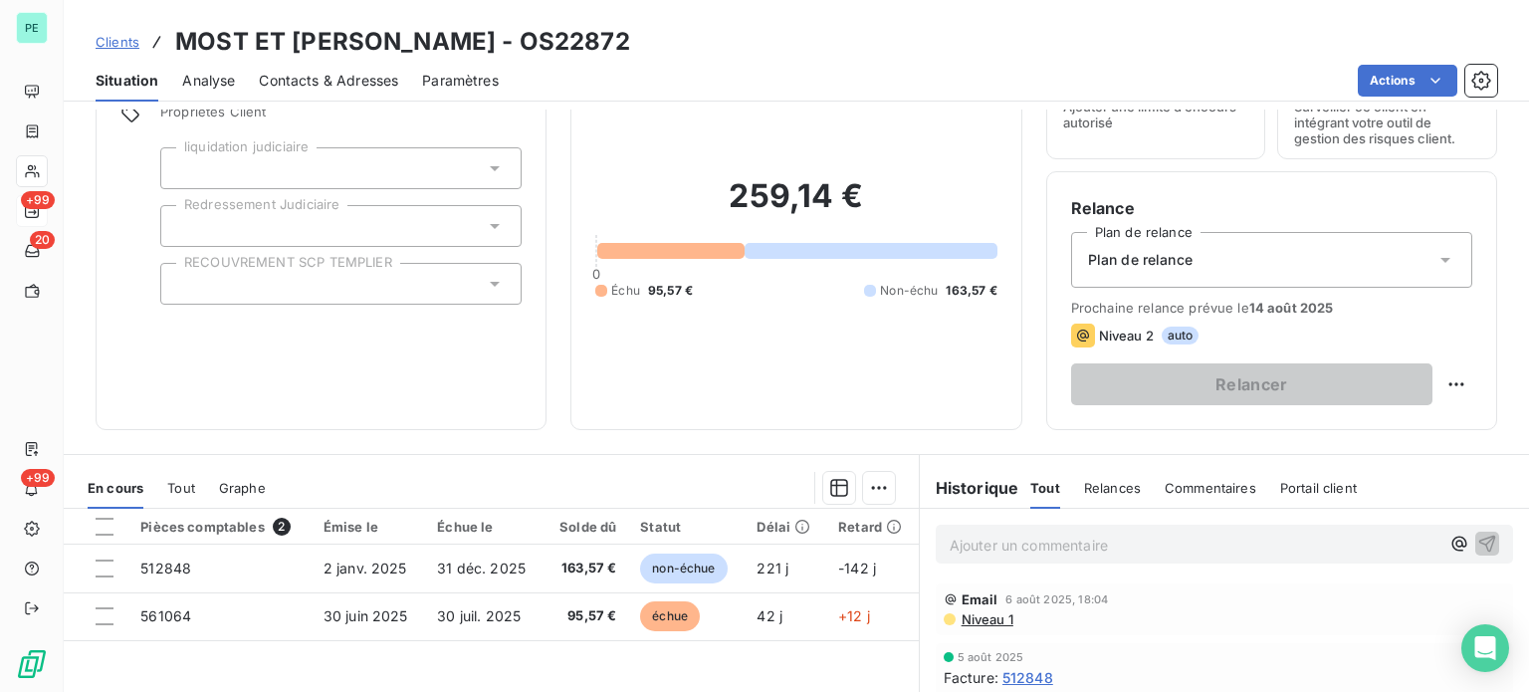
click at [950, 545] on p "Ajouter un commentaire ﻿" at bounding box center [1195, 545] width 490 height 25
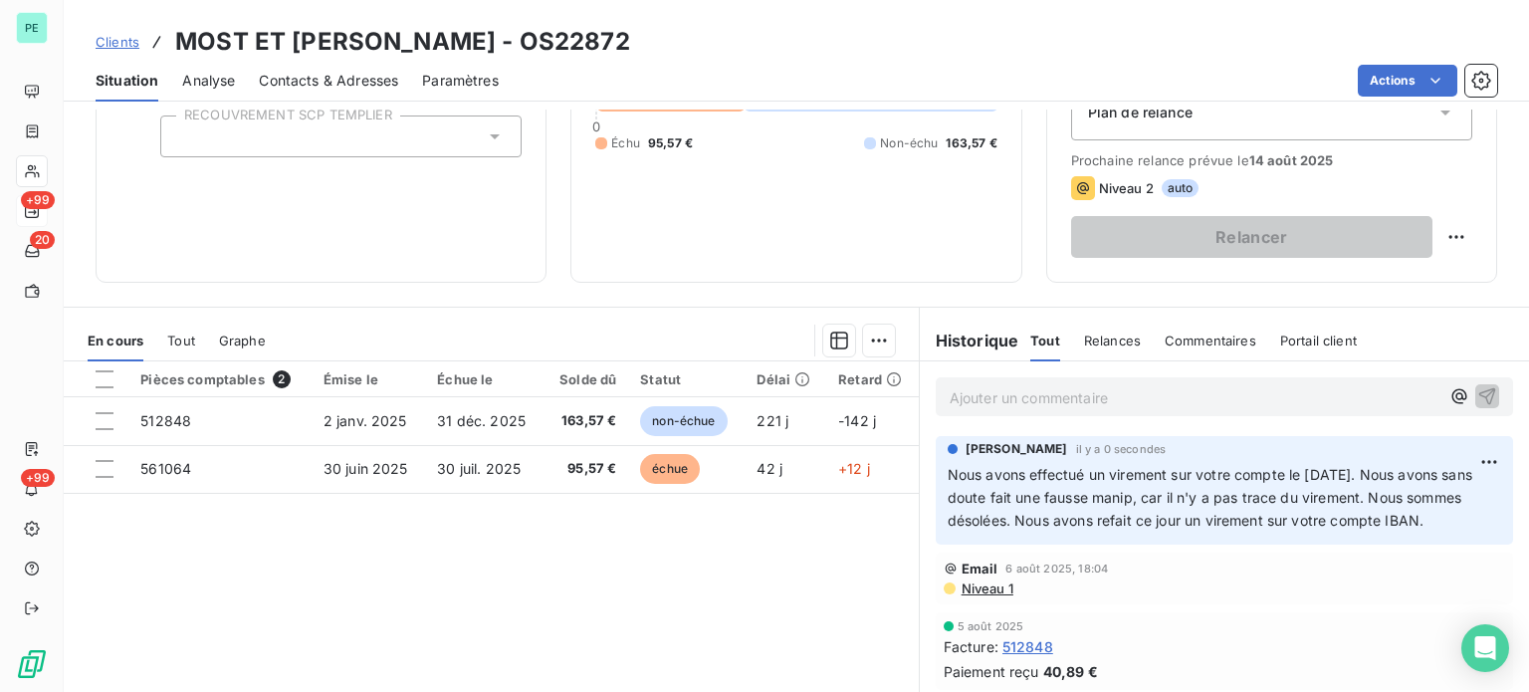
scroll to position [199, 0]
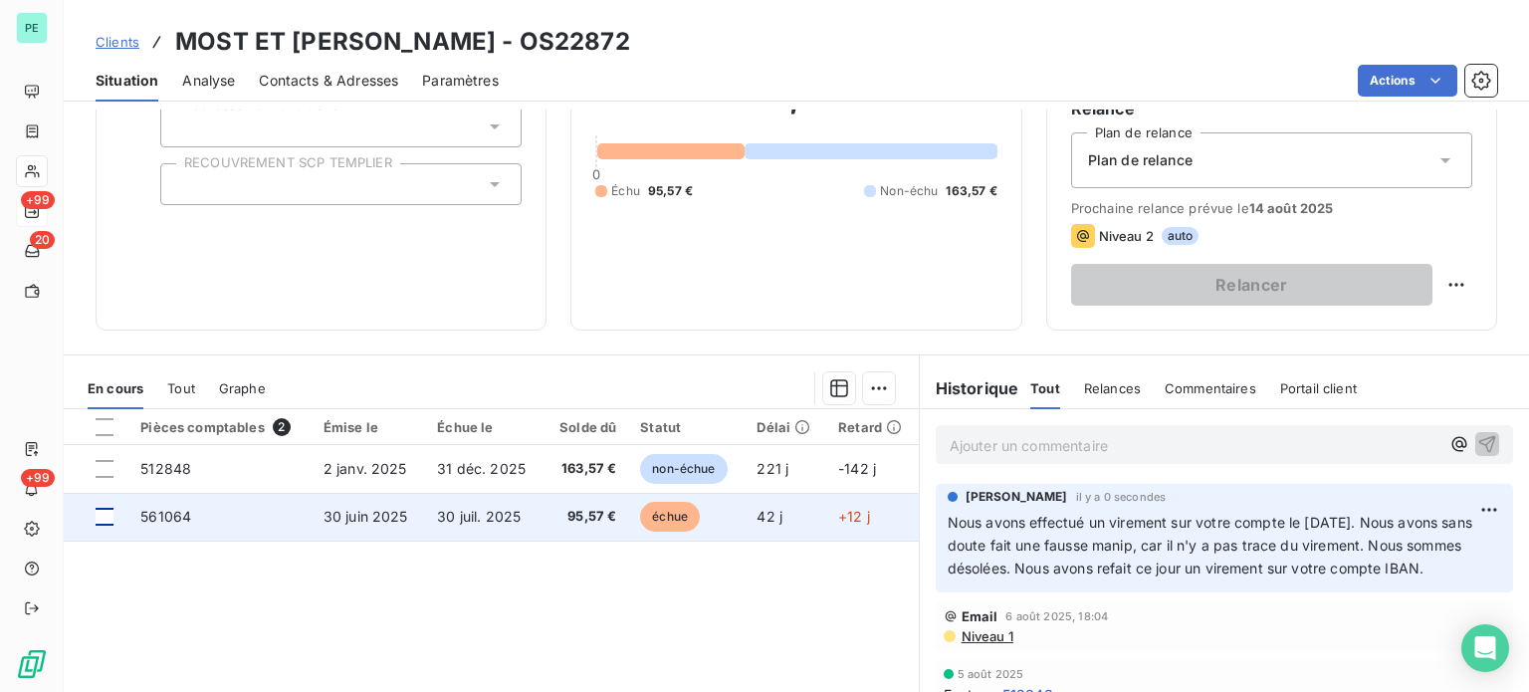
click at [101, 513] on div at bounding box center [105, 517] width 18 height 18
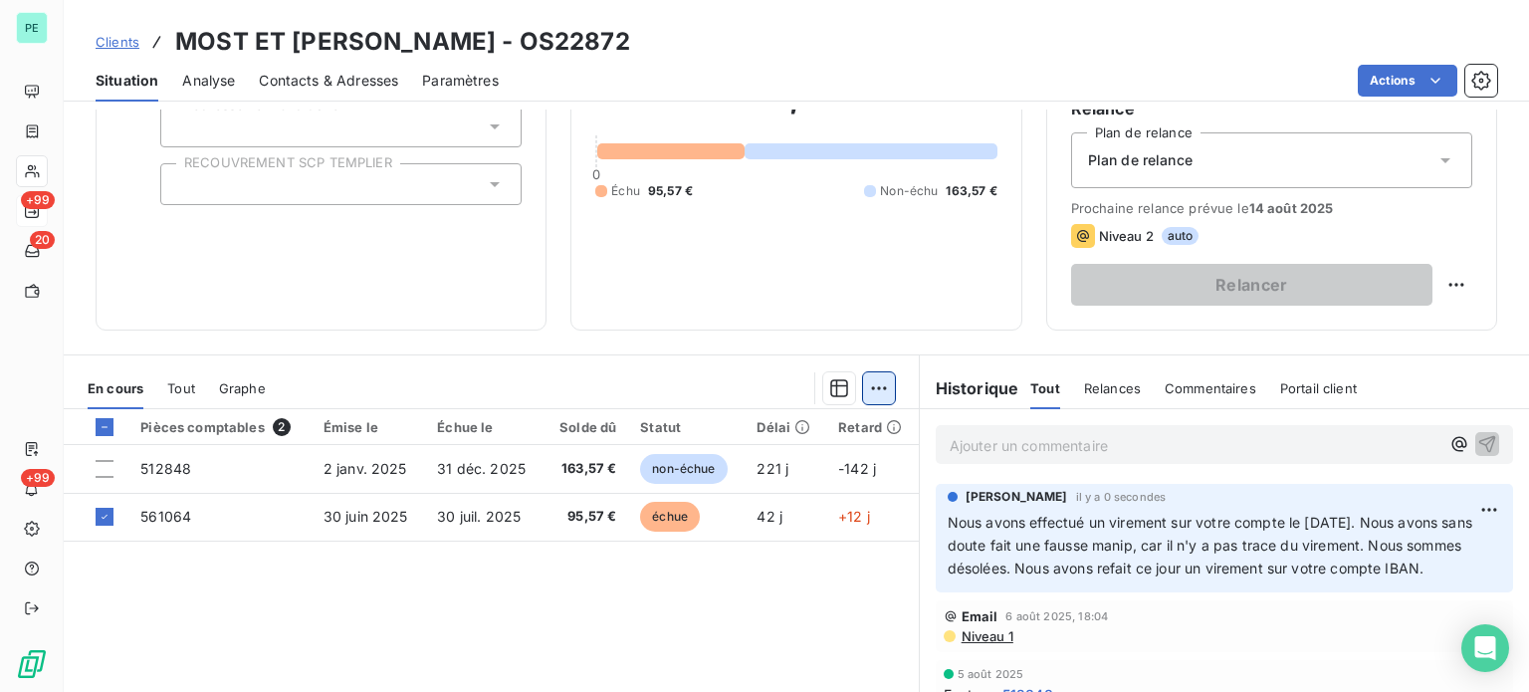
click at [875, 381] on html "PE +99 20 +99 Clients MOST ET [PERSON_NAME] - OS22872 Situation Analyse Contact…" at bounding box center [764, 346] width 1529 height 692
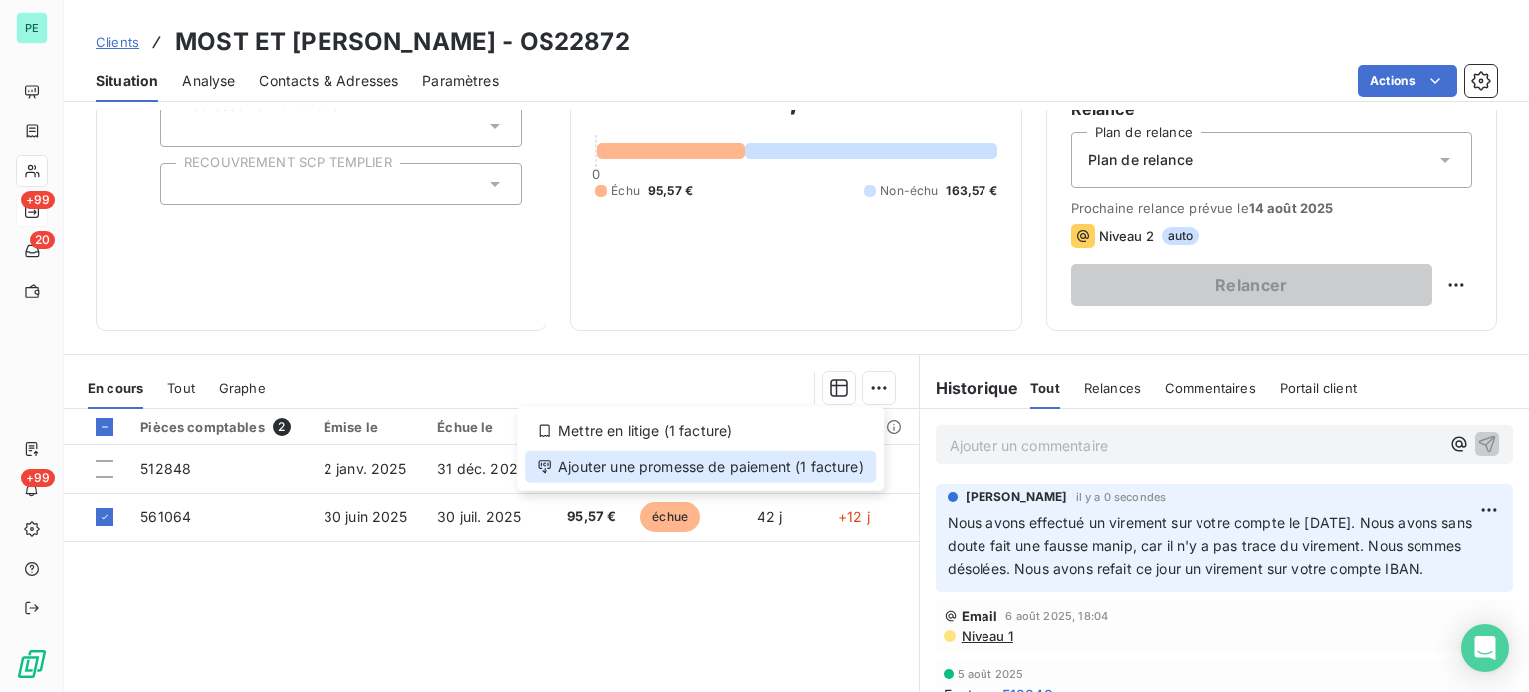
click at [764, 472] on div "Ajouter une promesse de paiement (1 facture)" at bounding box center [700, 467] width 351 height 32
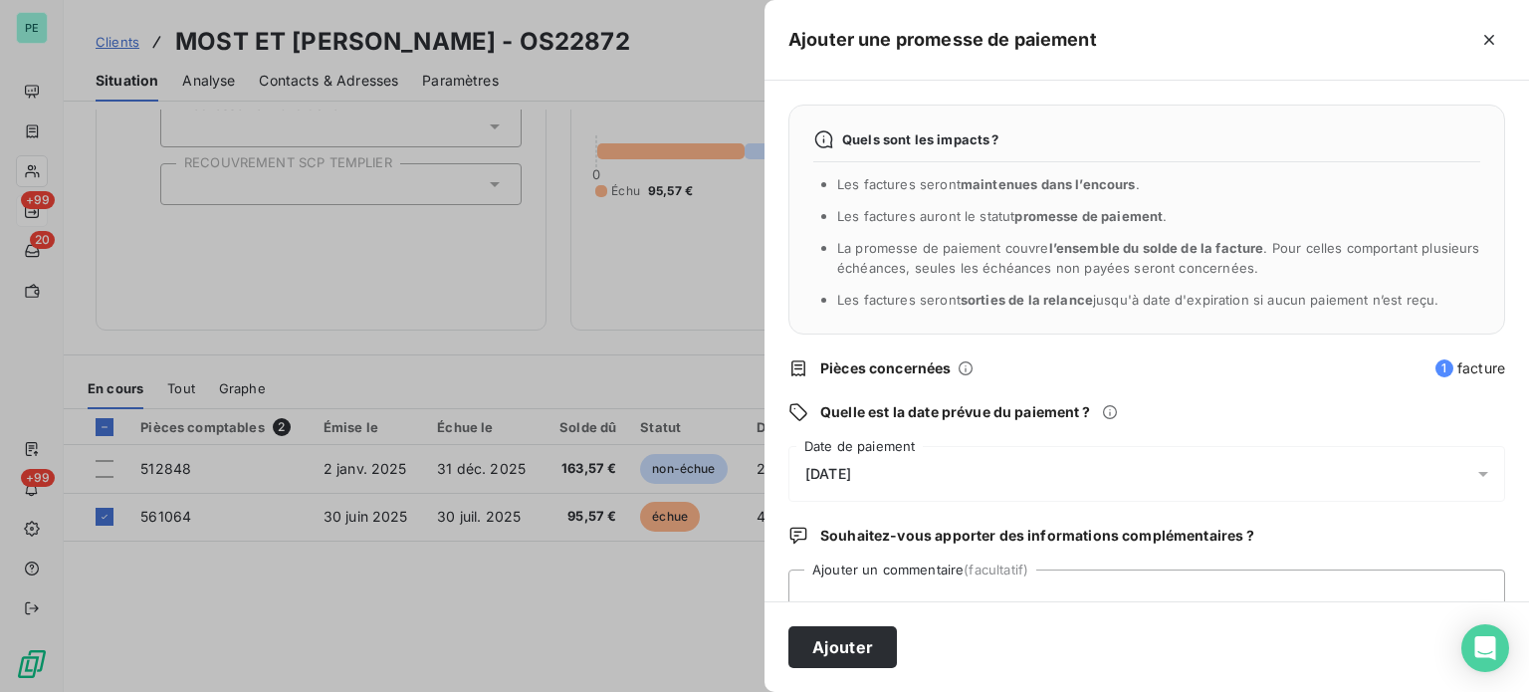
click at [853, 460] on div "[DATE]" at bounding box center [1147, 474] width 717 height 56
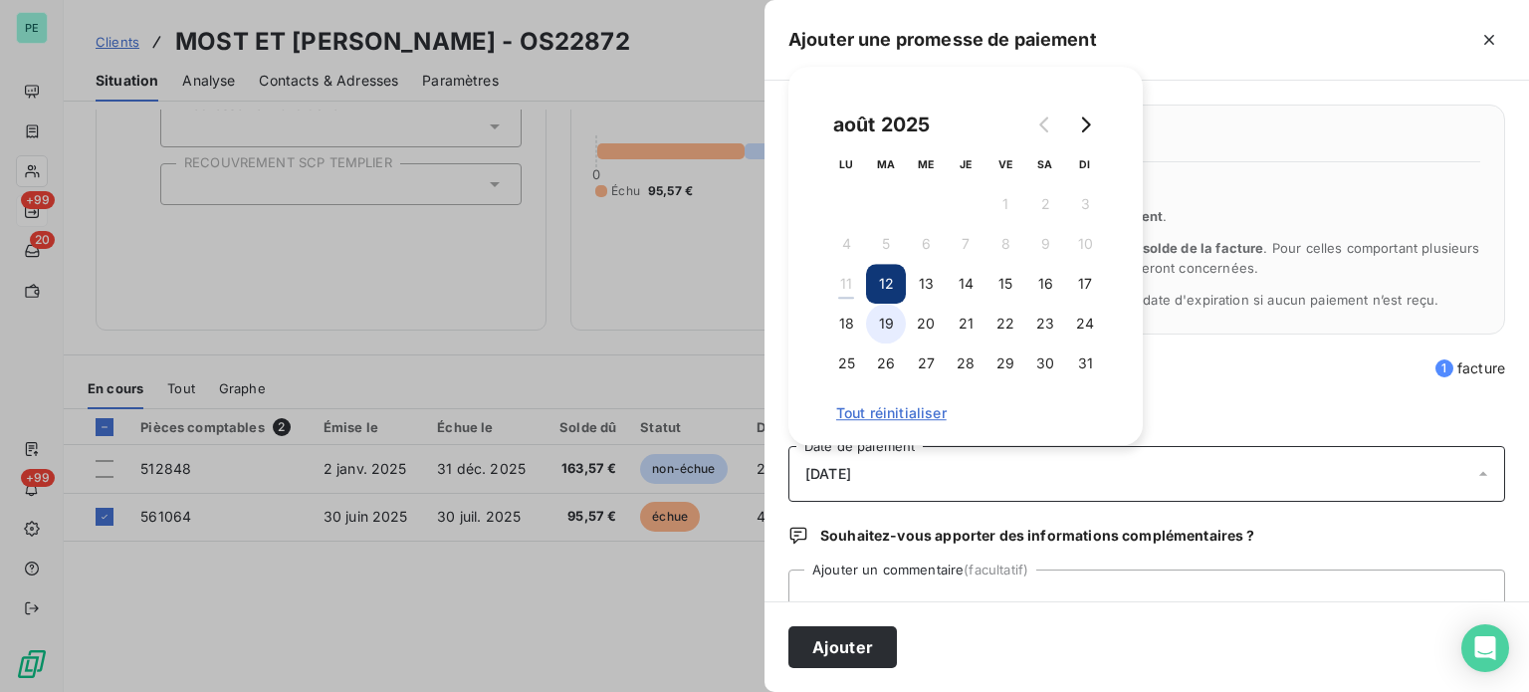
click at [879, 326] on button "19" at bounding box center [886, 324] width 40 height 40
click at [848, 646] on button "Ajouter" at bounding box center [843, 647] width 109 height 42
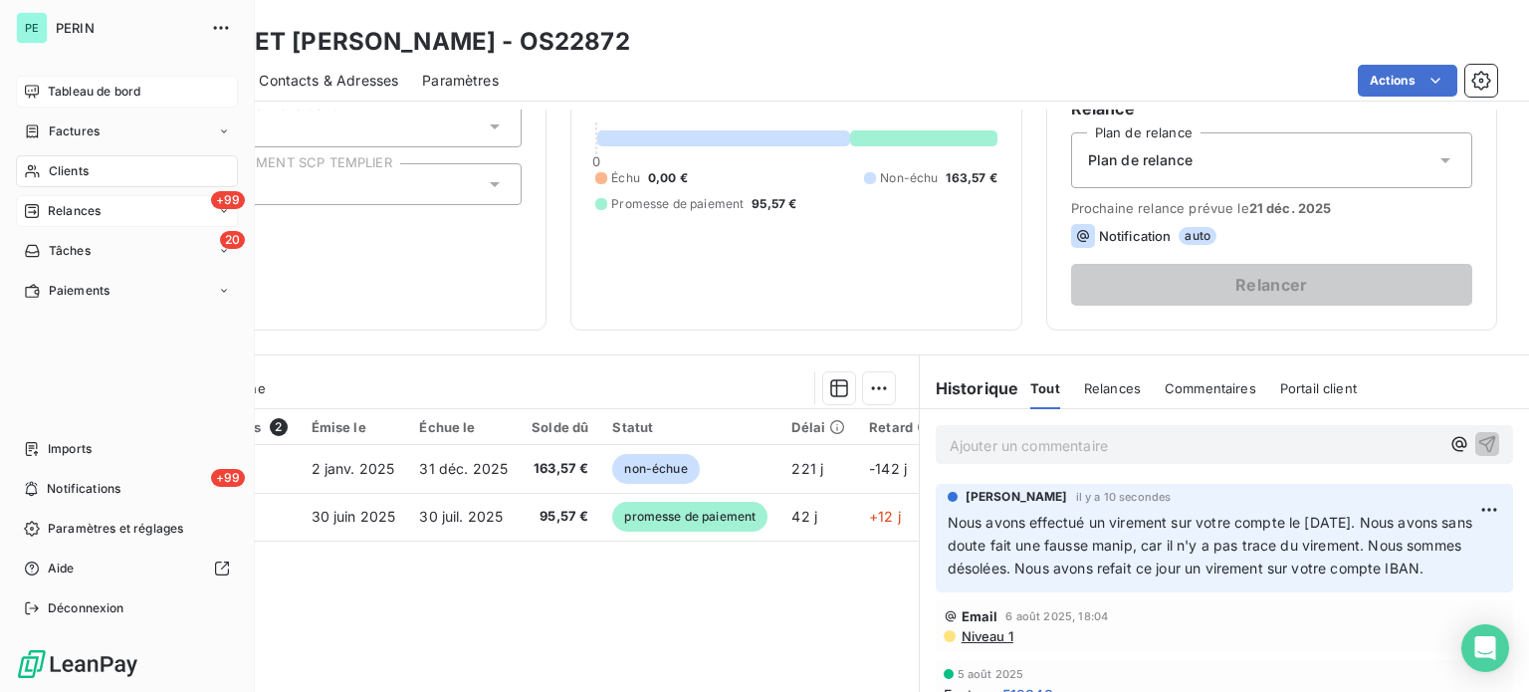
click at [71, 102] on div "Tableau de bord" at bounding box center [127, 92] width 222 height 32
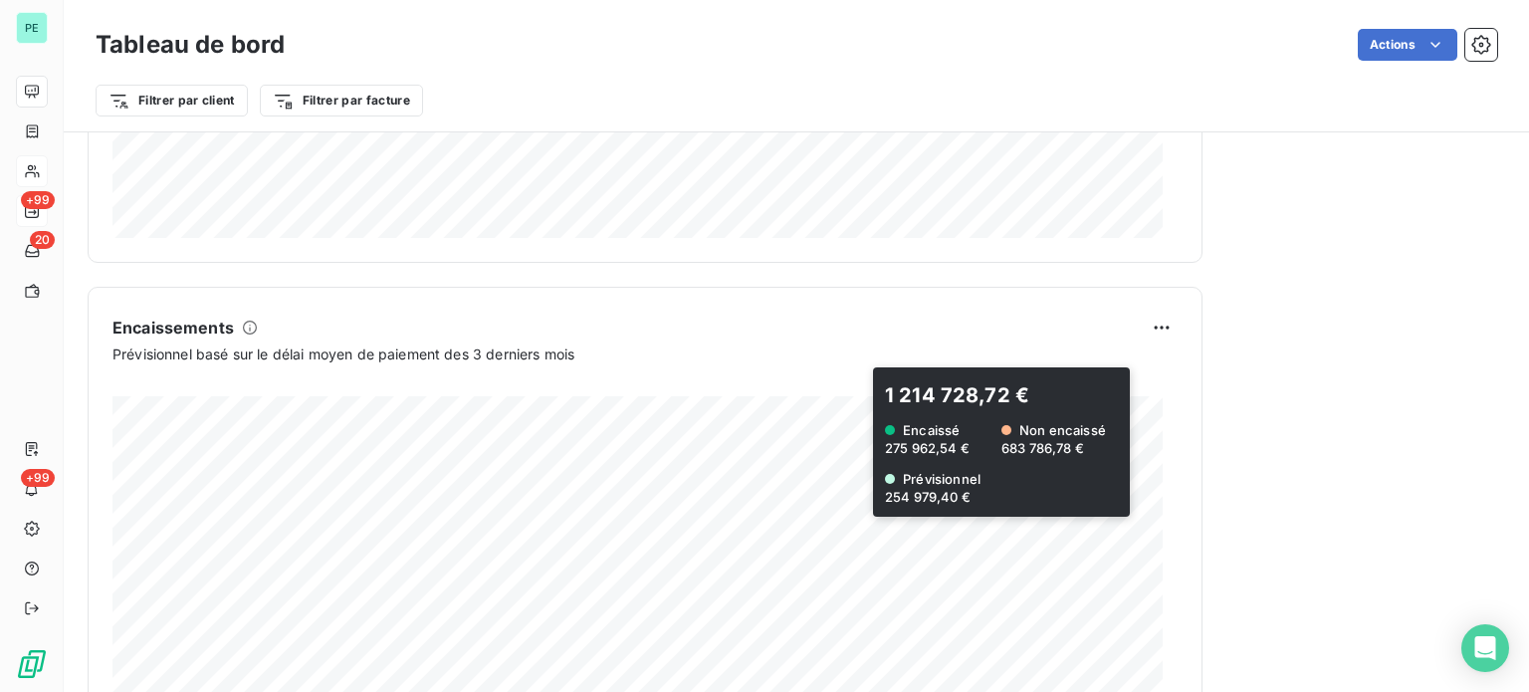
scroll to position [1195, 0]
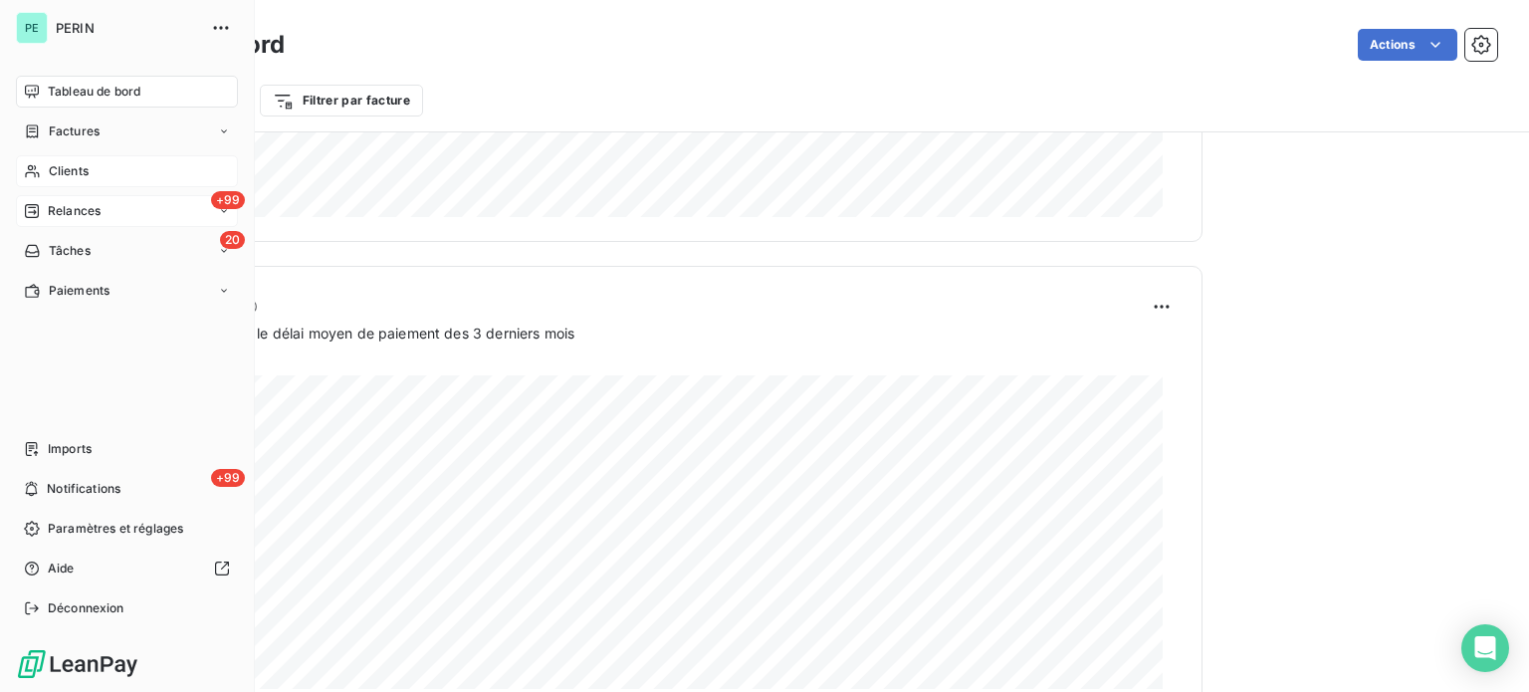
click at [86, 168] on span "Clients" at bounding box center [69, 171] width 40 height 18
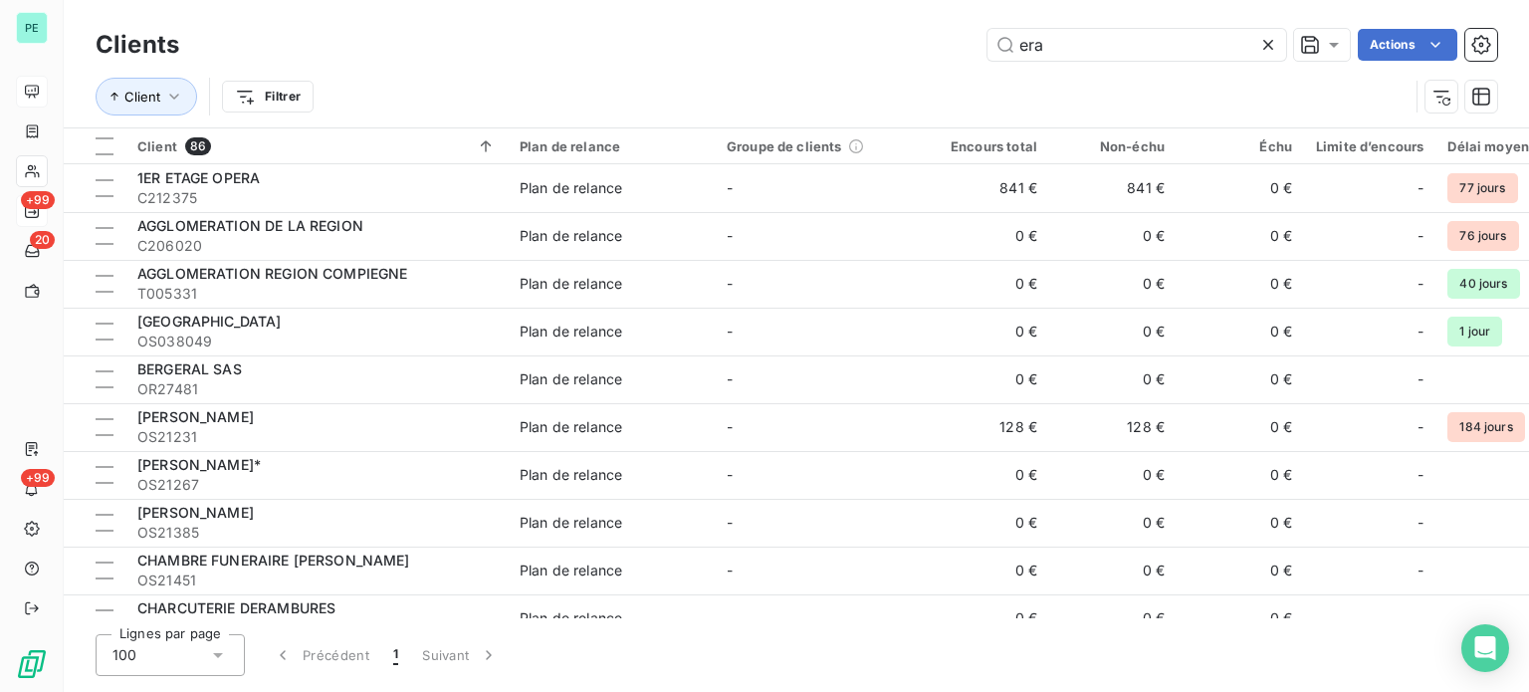
drag, startPoint x: 1064, startPoint y: 46, endPoint x: 870, endPoint y: 19, distance: 196.0
click at [870, 20] on div "Clients era Actions Client Filtrer" at bounding box center [797, 63] width 1466 height 127
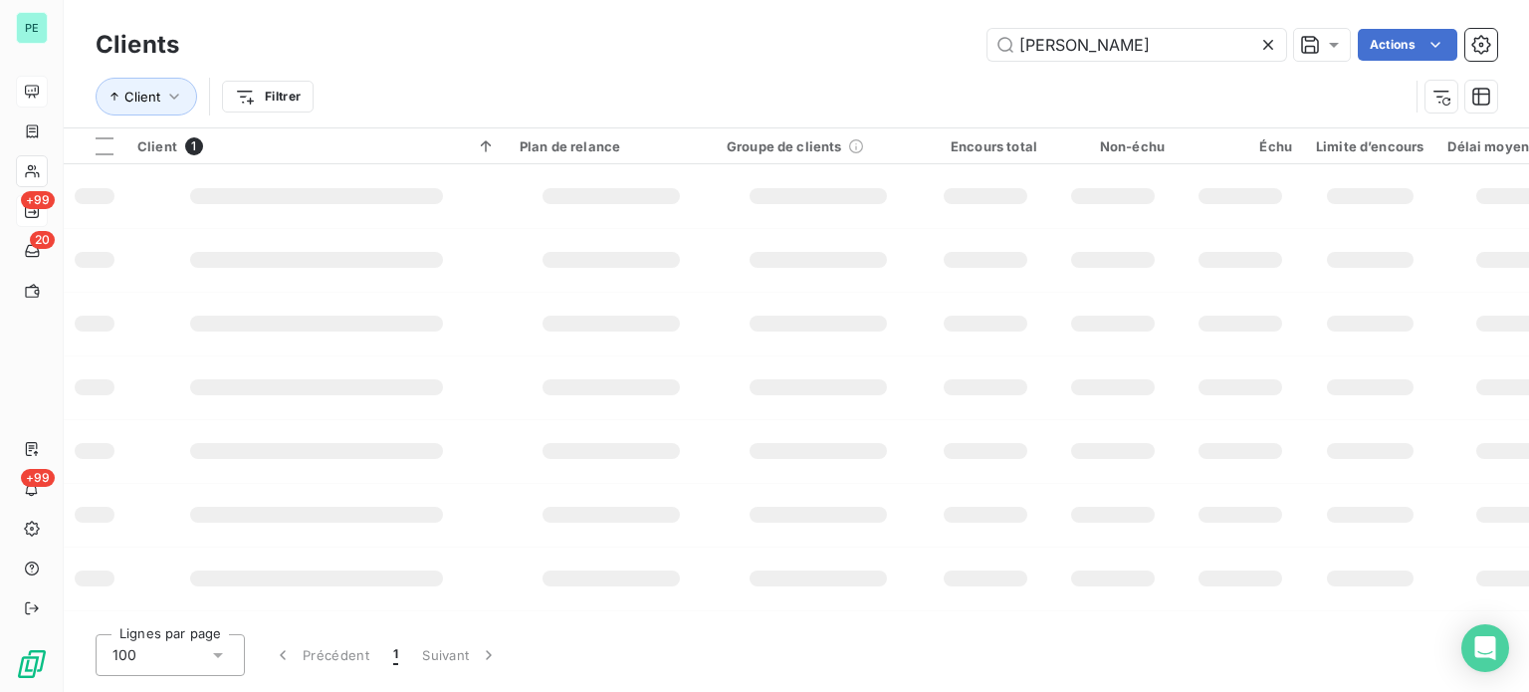
type input "[PERSON_NAME]"
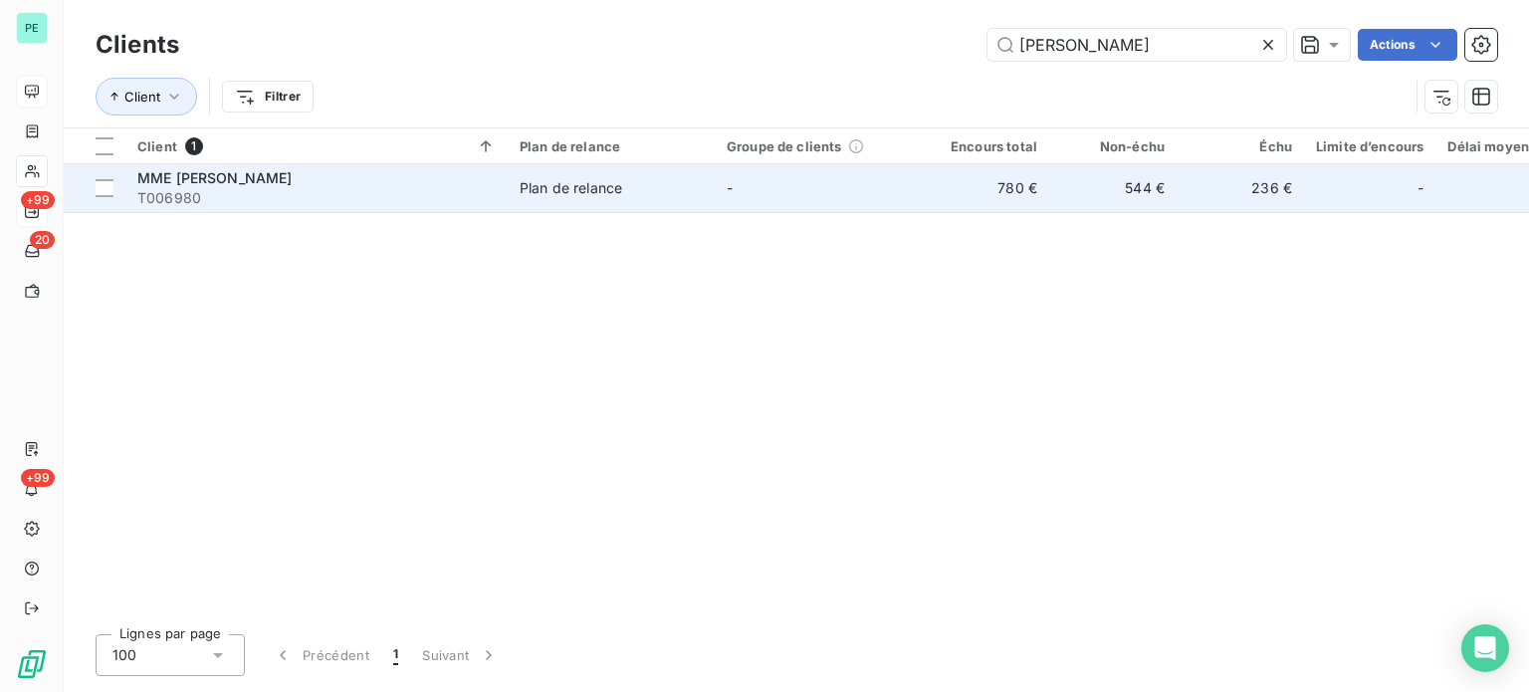
click at [900, 190] on td "-" at bounding box center [818, 188] width 207 height 48
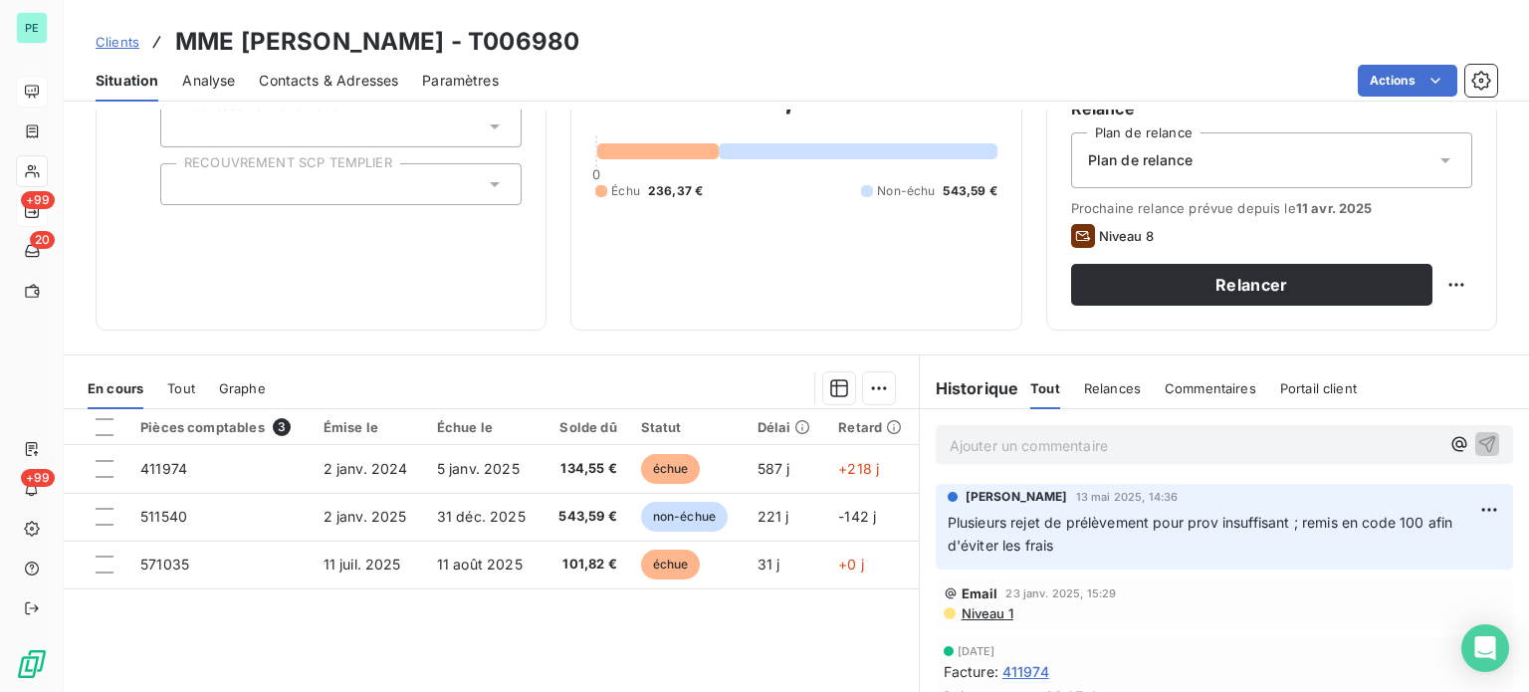
scroll to position [100, 0]
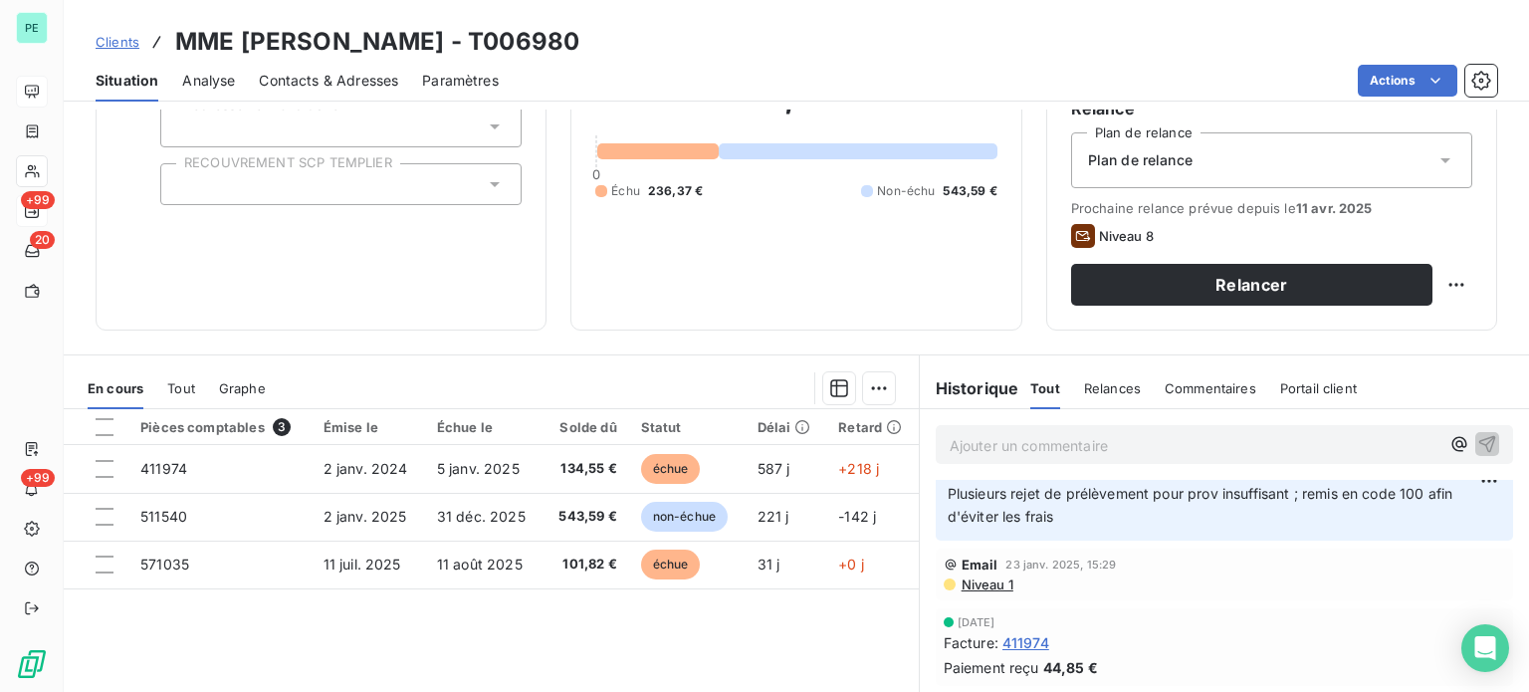
click at [984, 582] on span "Niveau 1" at bounding box center [987, 584] width 54 height 16
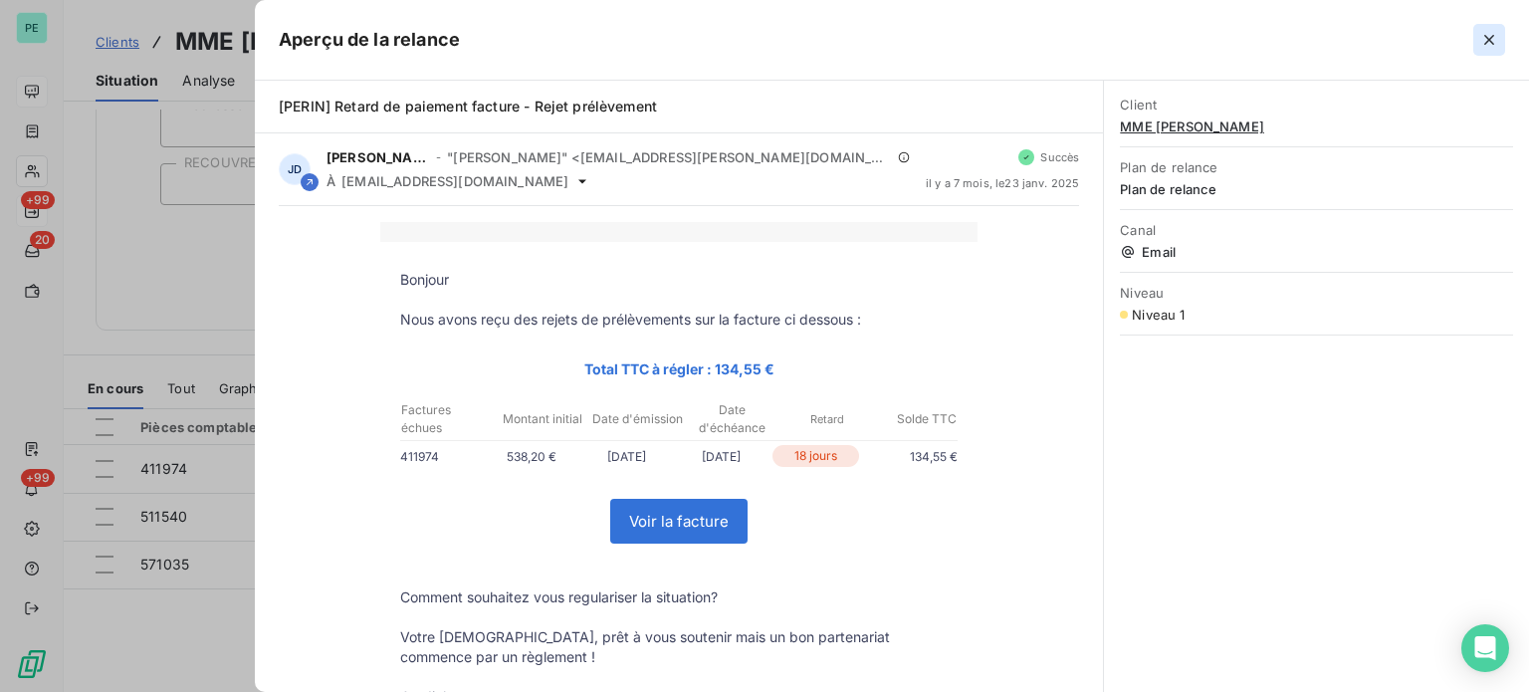
click at [1494, 43] on icon "button" at bounding box center [1490, 40] width 20 height 20
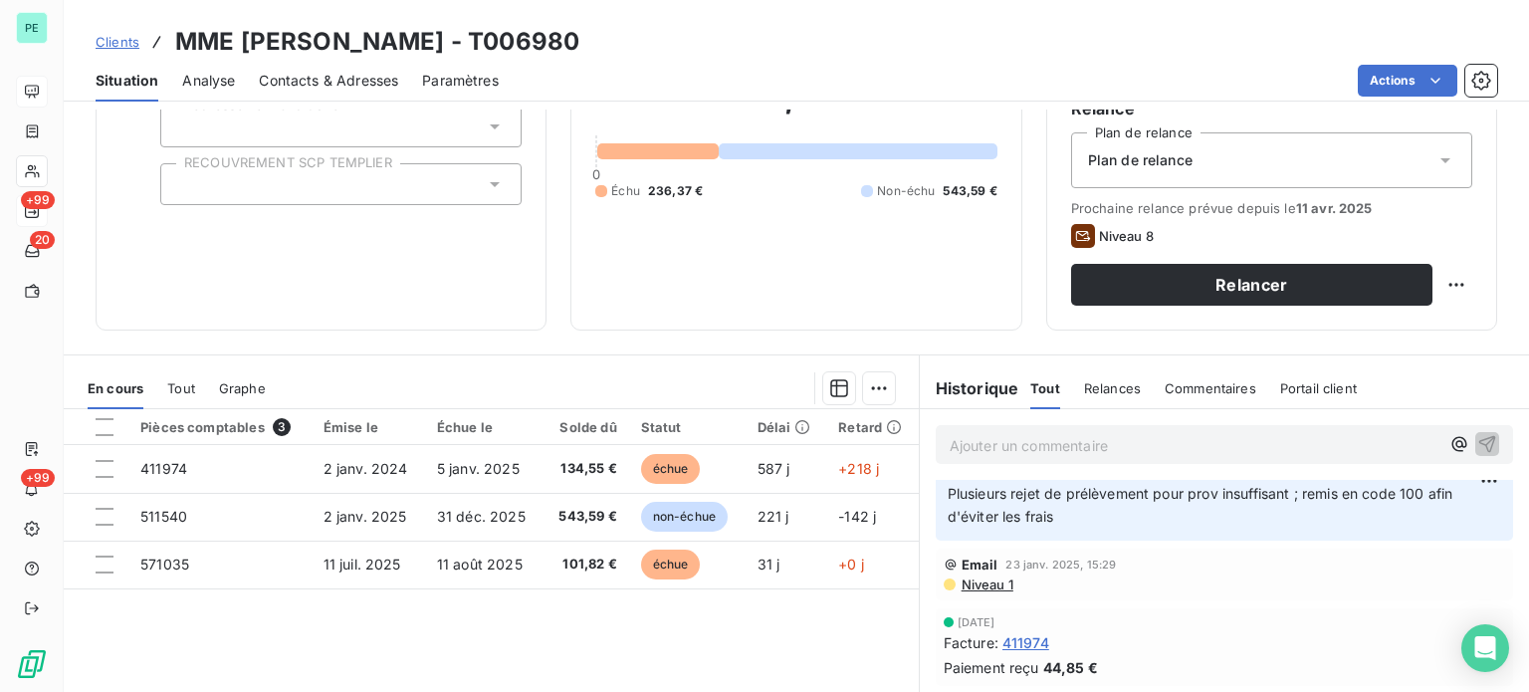
click at [369, 83] on span "Contacts & Adresses" at bounding box center [328, 81] width 139 height 20
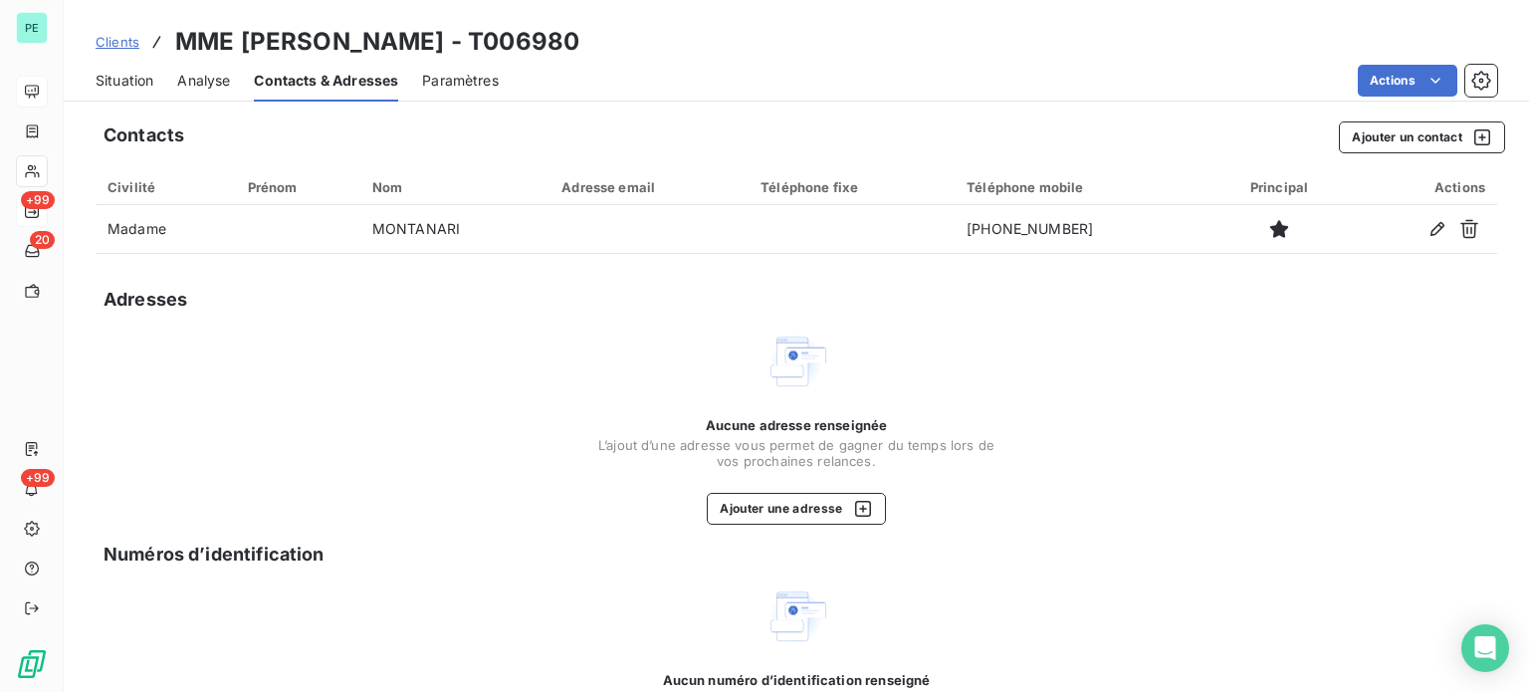
click at [124, 75] on span "Situation" at bounding box center [125, 81] width 58 height 20
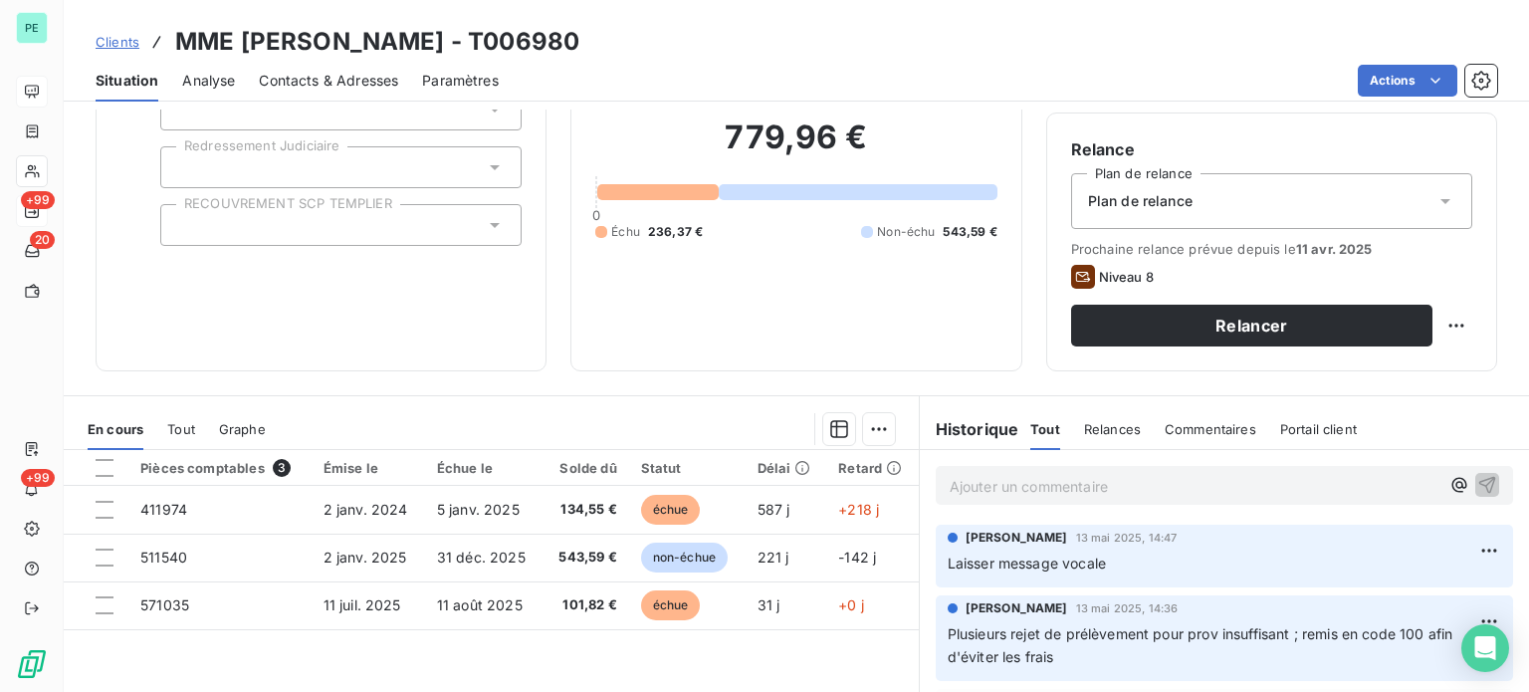
scroll to position [0, 0]
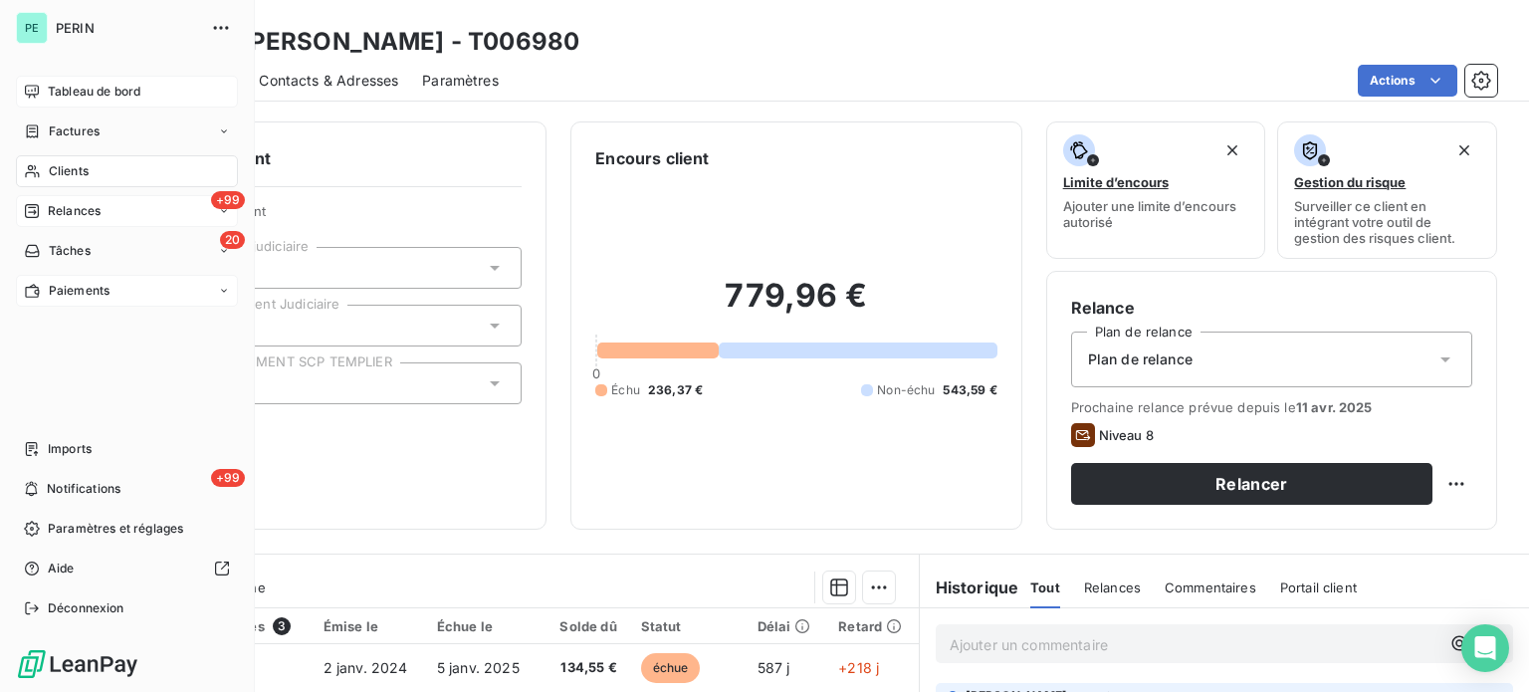
click at [88, 295] on span "Paiements" at bounding box center [79, 291] width 61 height 18
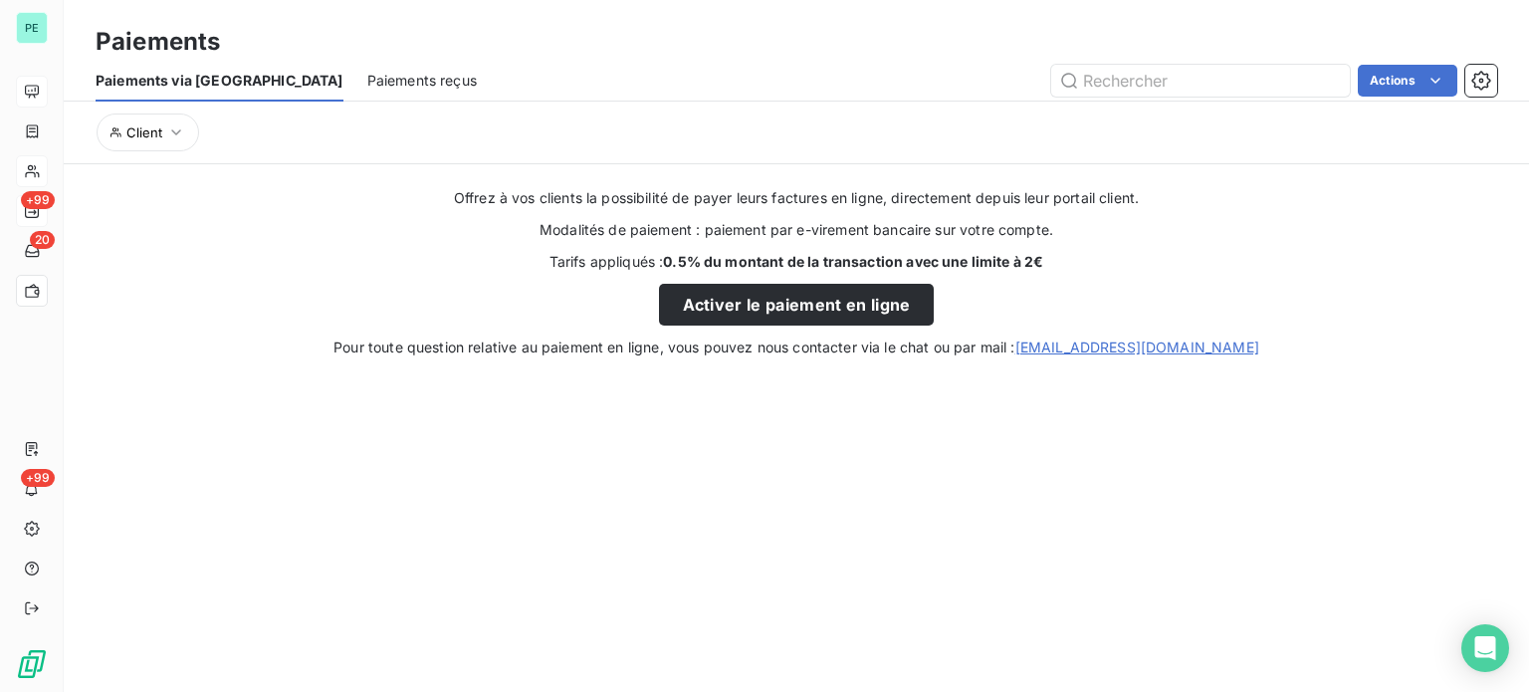
click at [367, 73] on span "Paiements reçus" at bounding box center [422, 81] width 110 height 20
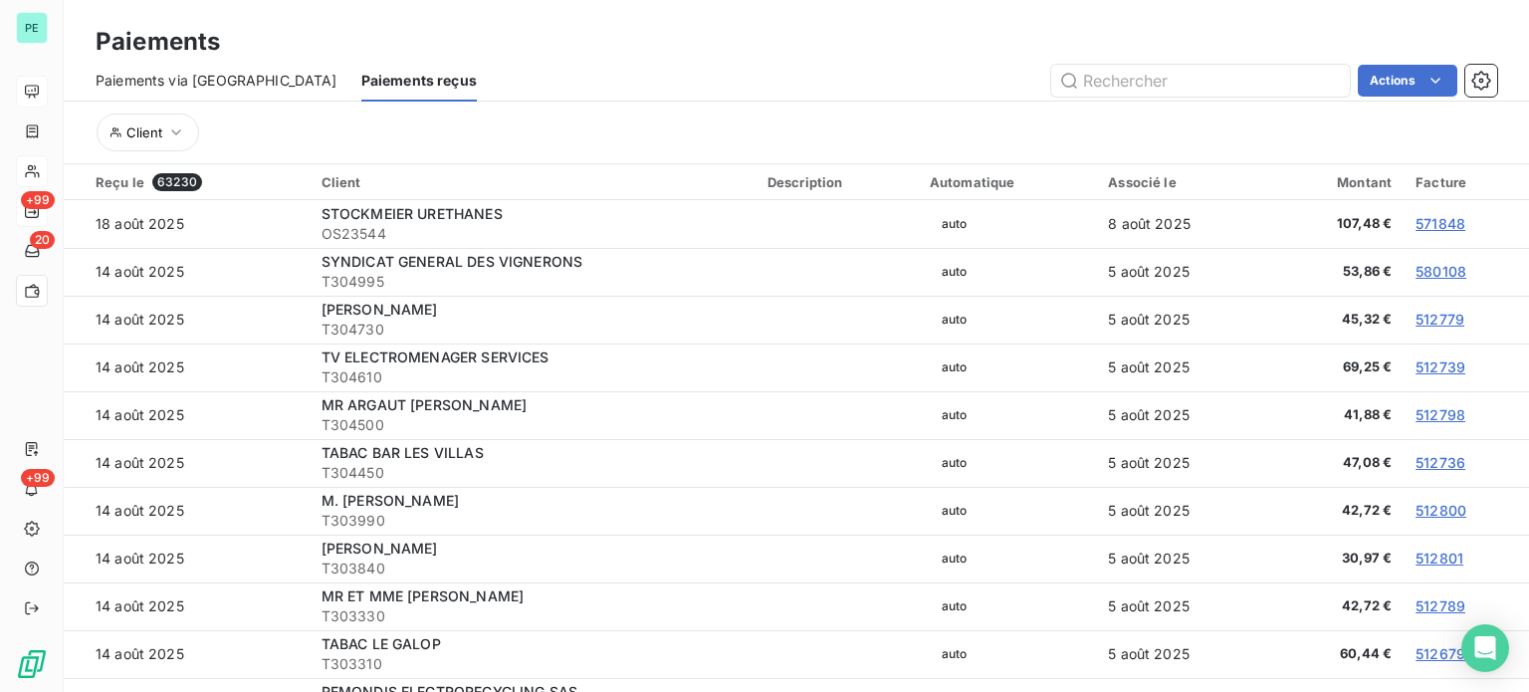
click at [137, 71] on span "Paiements via [GEOGRAPHIC_DATA]" at bounding box center [217, 81] width 242 height 20
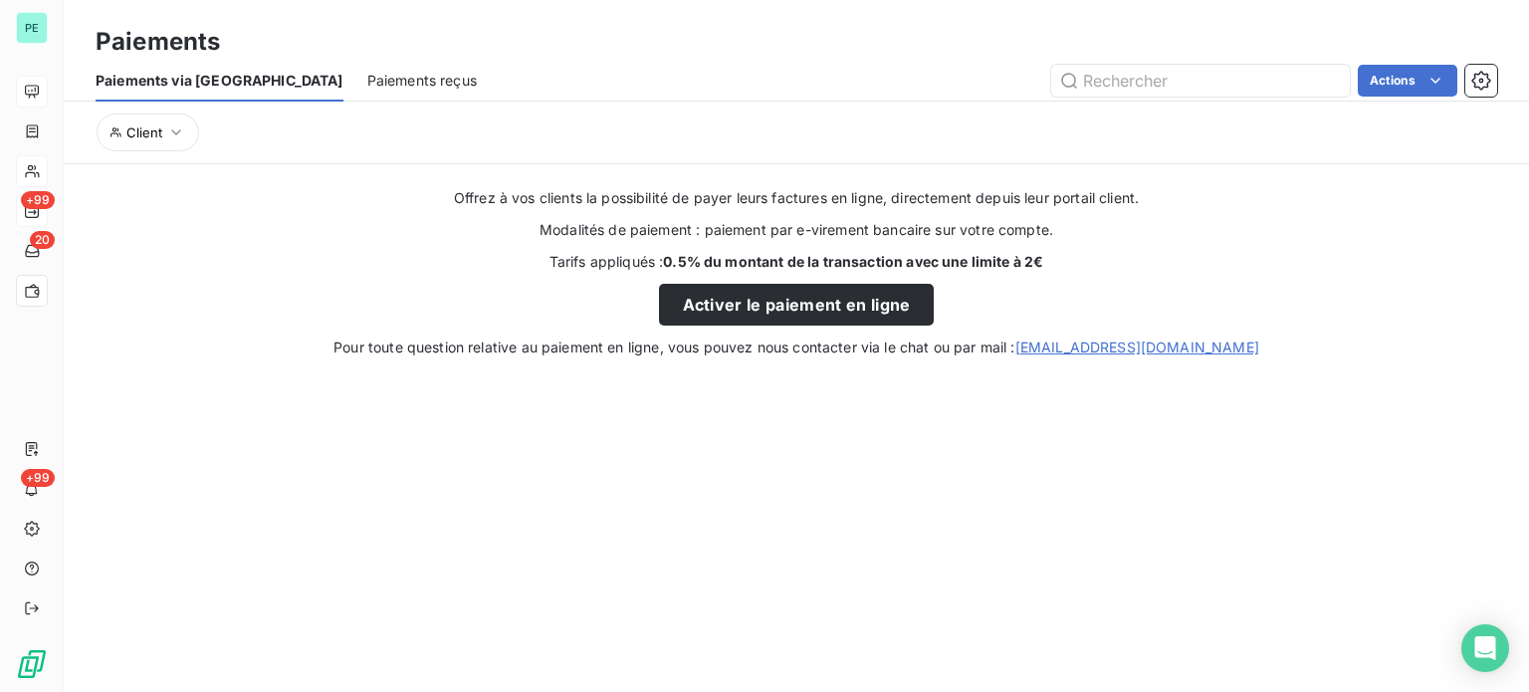
click at [367, 83] on span "Paiements reçus" at bounding box center [422, 81] width 110 height 20
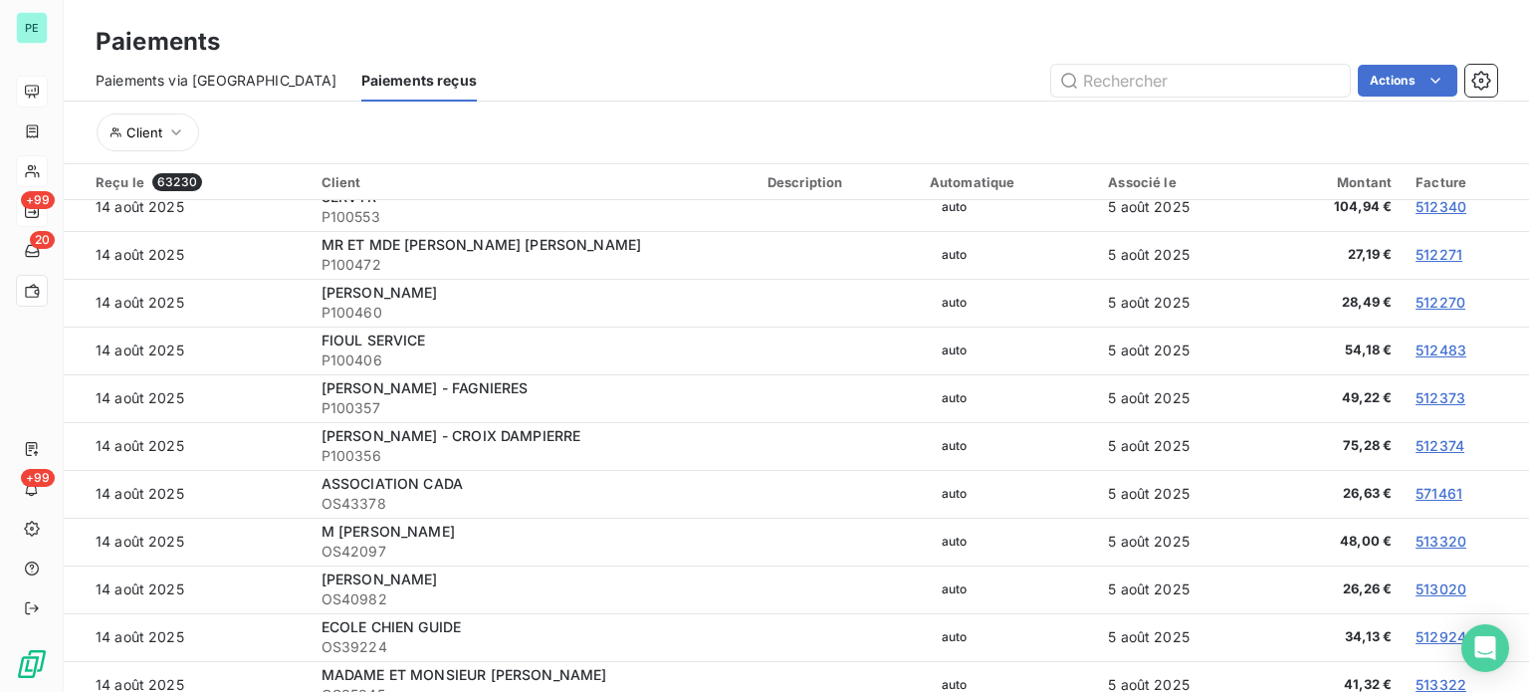
scroll to position [4286, 0]
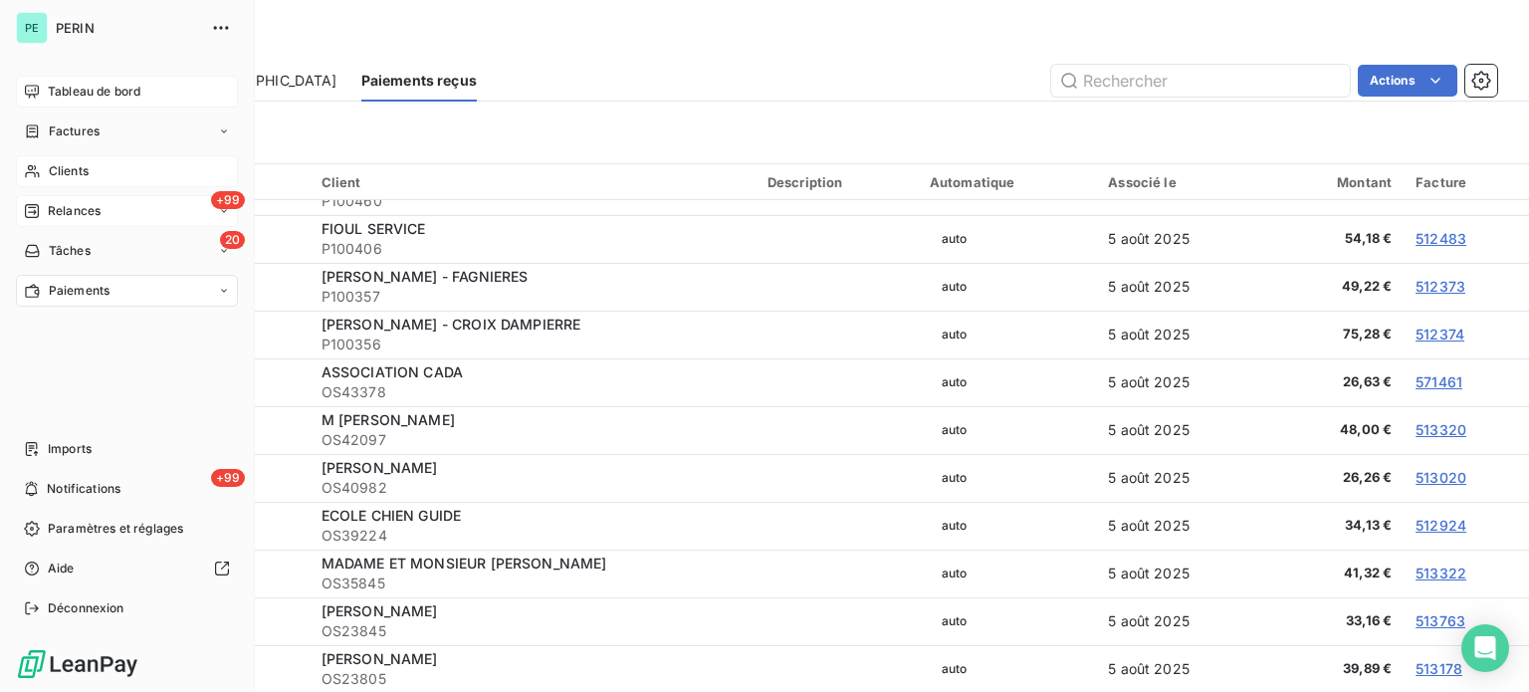
click at [82, 90] on span "Tableau de bord" at bounding box center [94, 92] width 93 height 18
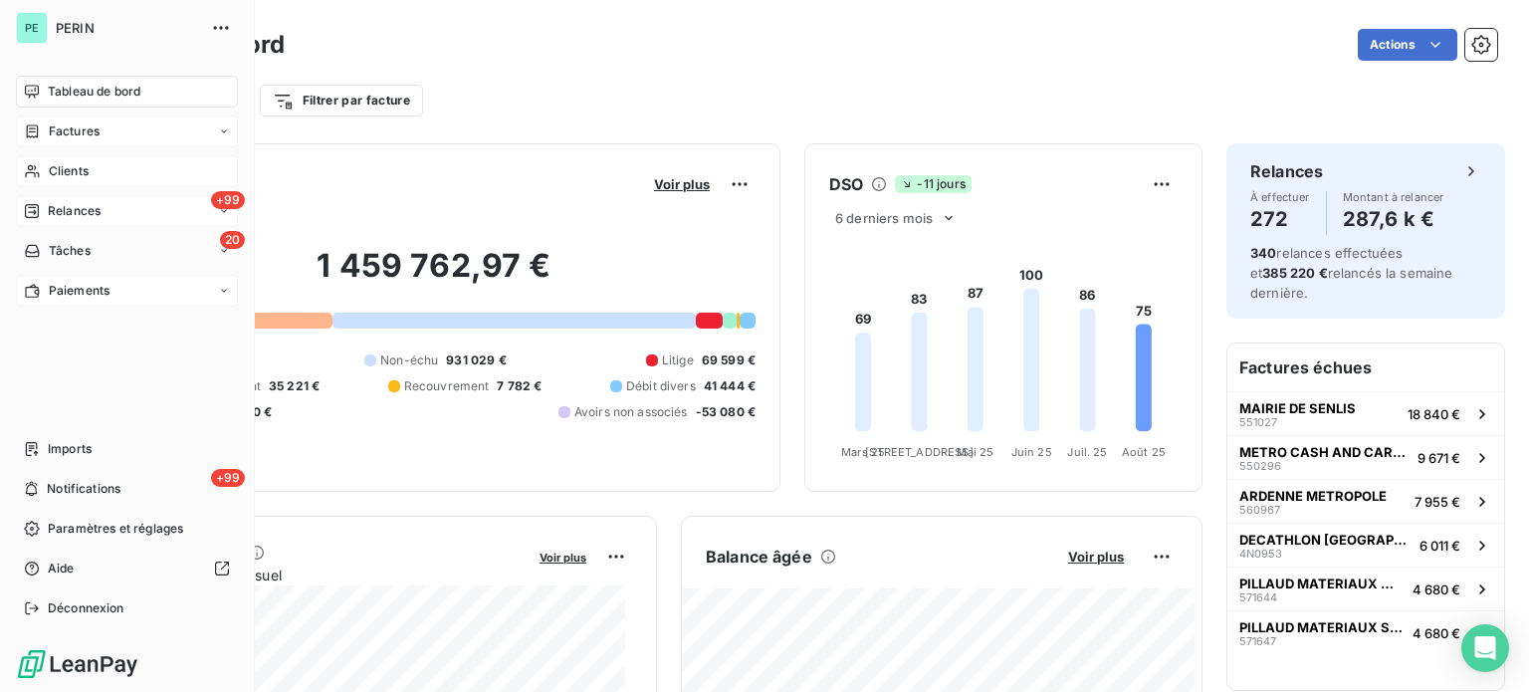
click at [73, 126] on span "Factures" at bounding box center [74, 131] width 51 height 18
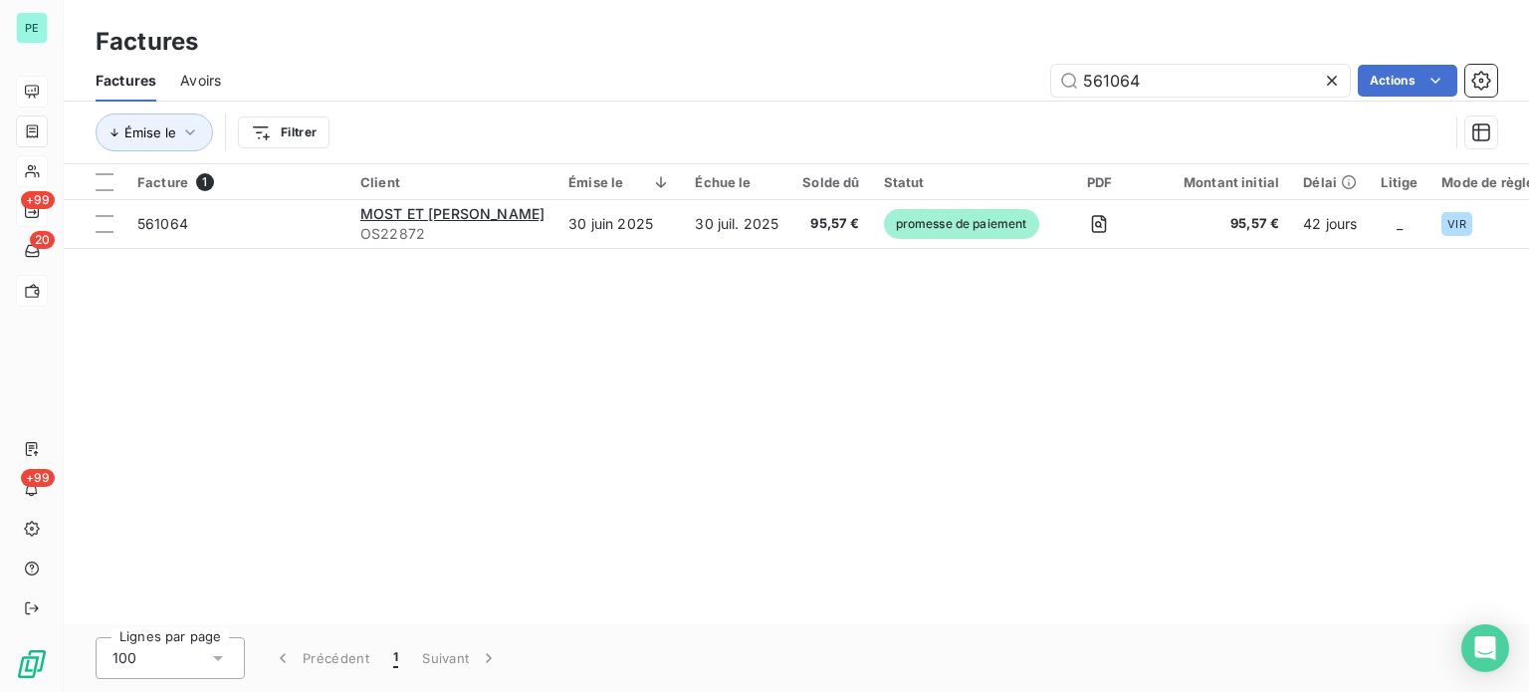
drag, startPoint x: 1156, startPoint y: 82, endPoint x: 945, endPoint y: 80, distance: 211.1
click at [945, 80] on div "561064 Actions" at bounding box center [871, 81] width 1253 height 32
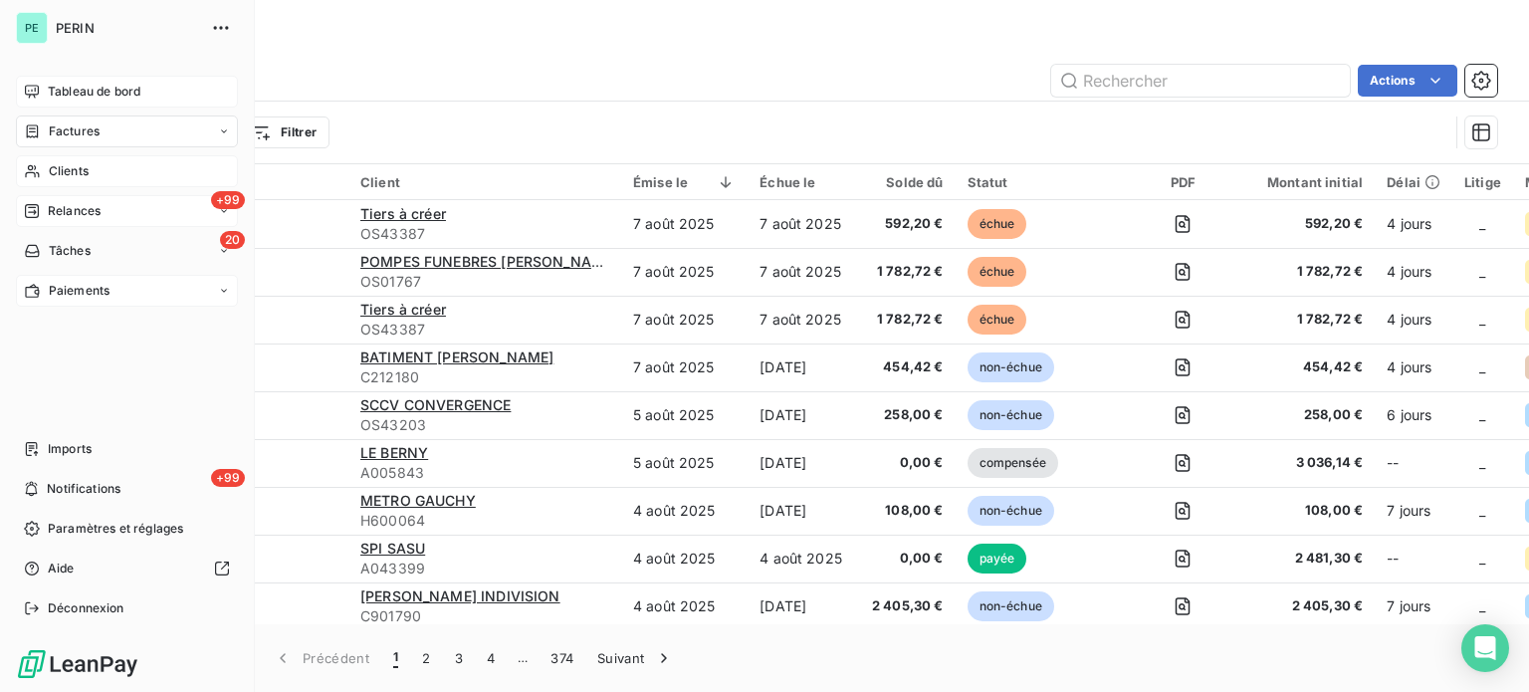
click at [80, 201] on div "+99 Relances" at bounding box center [127, 211] width 222 height 32
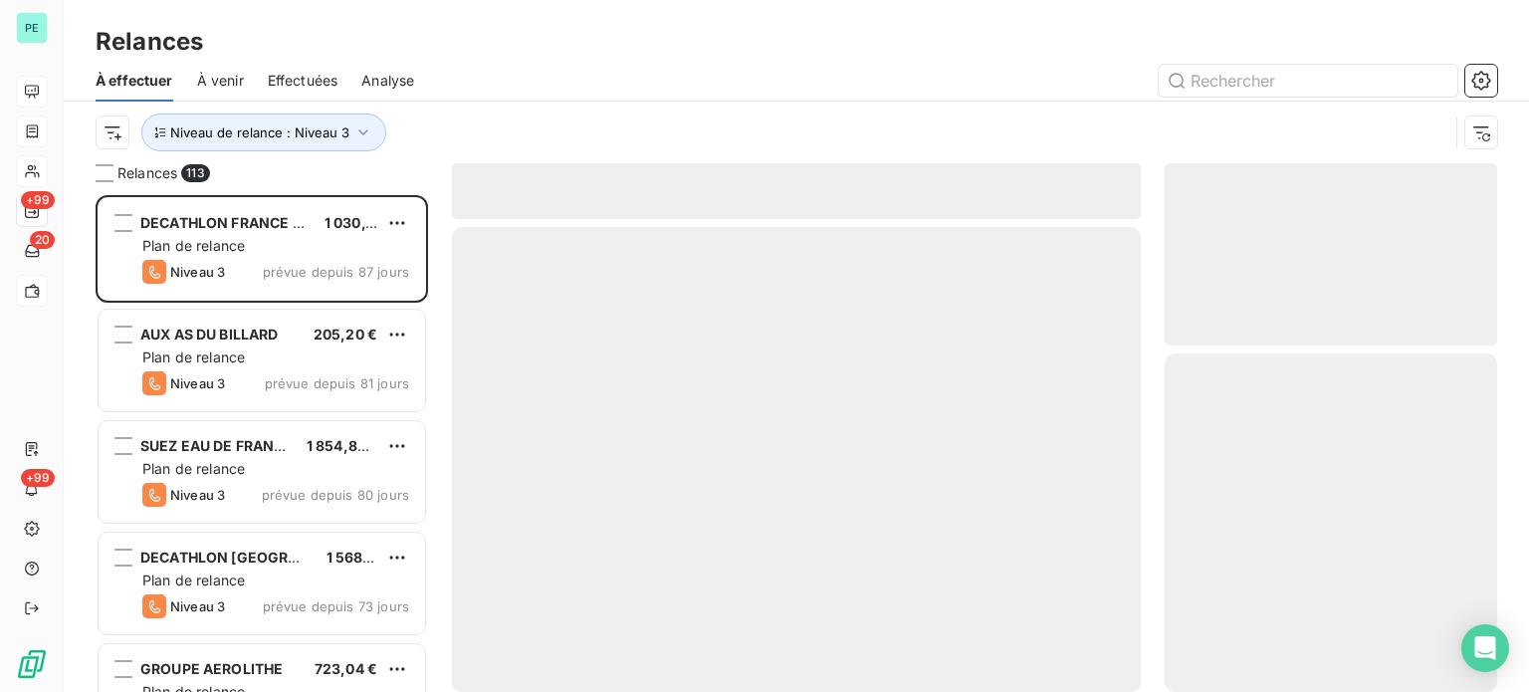
scroll to position [482, 317]
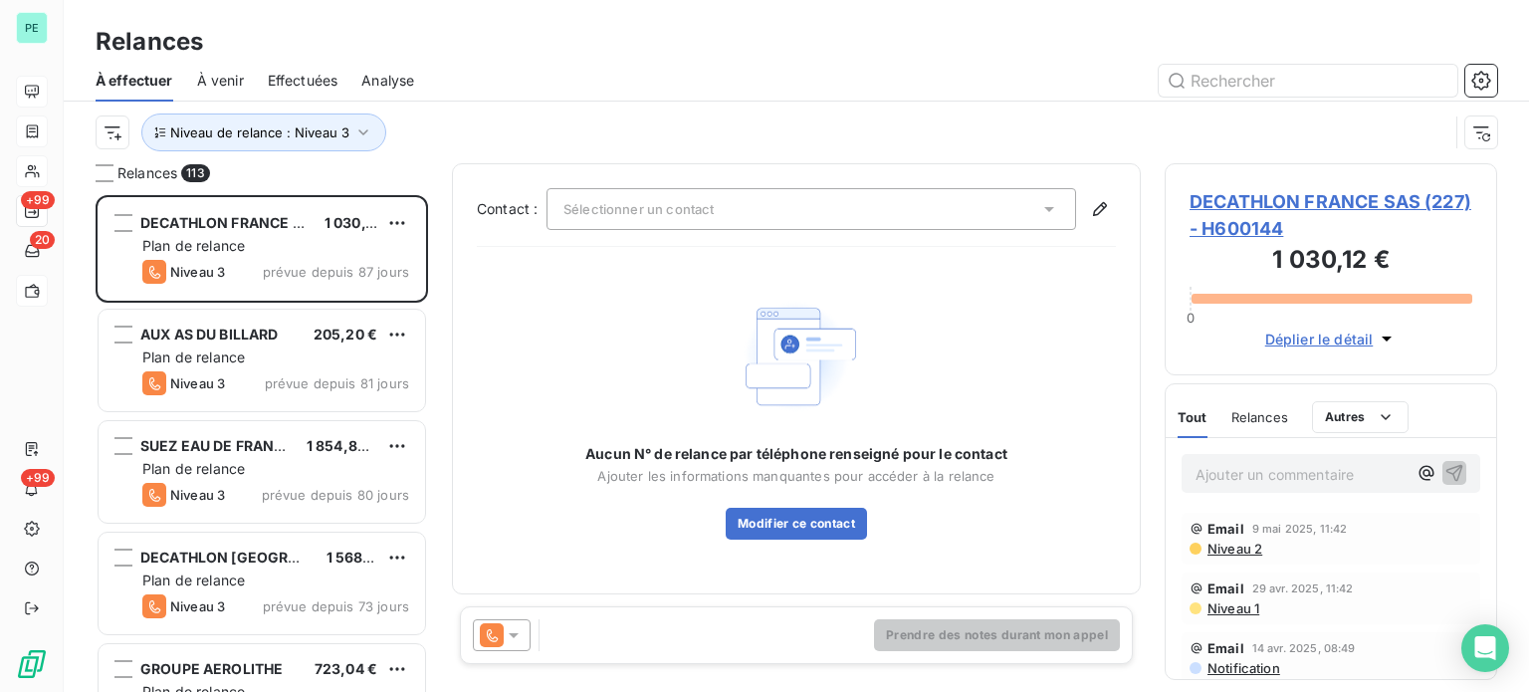
click at [328, 75] on span "Effectuées" at bounding box center [303, 81] width 71 height 20
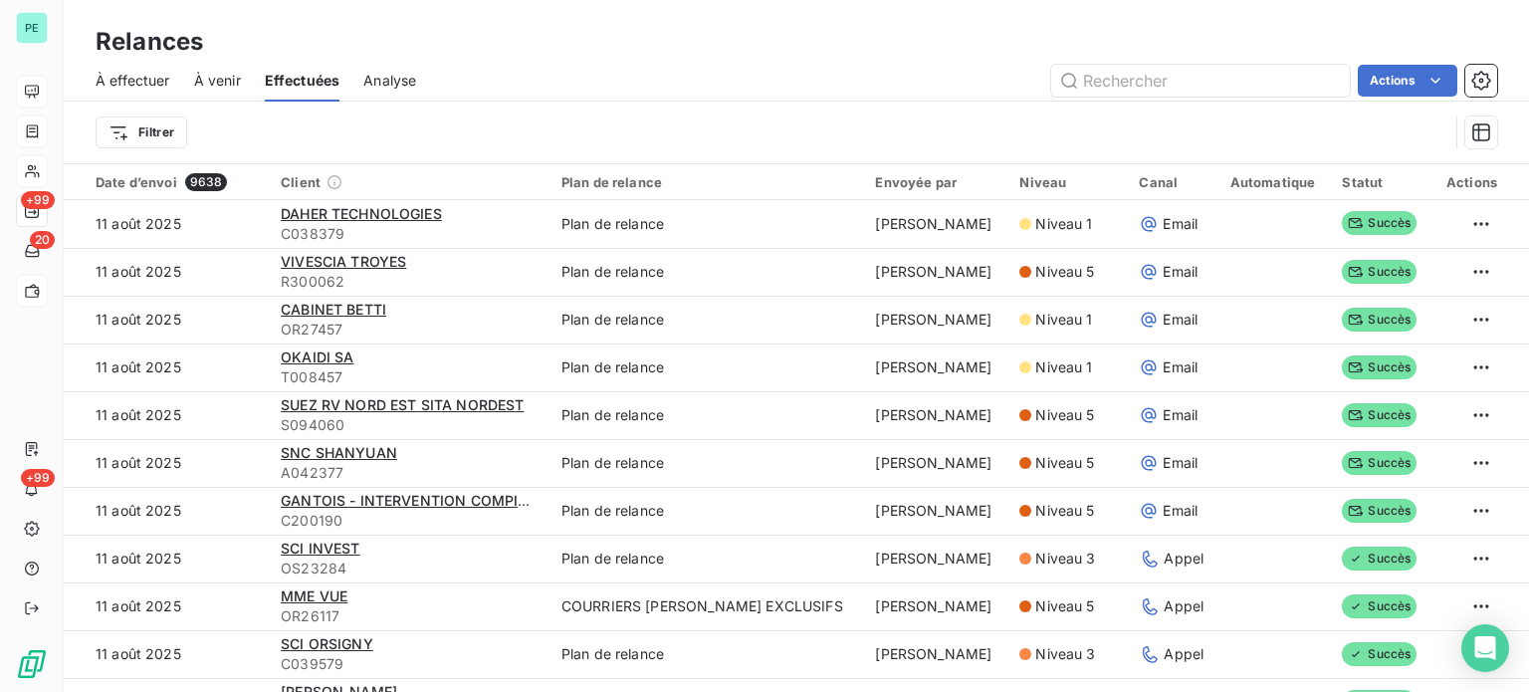
drag, startPoint x: 161, startPoint y: 72, endPoint x: 414, endPoint y: 71, distance: 252.9
click at [161, 72] on span "À effectuer" at bounding box center [133, 81] width 75 height 20
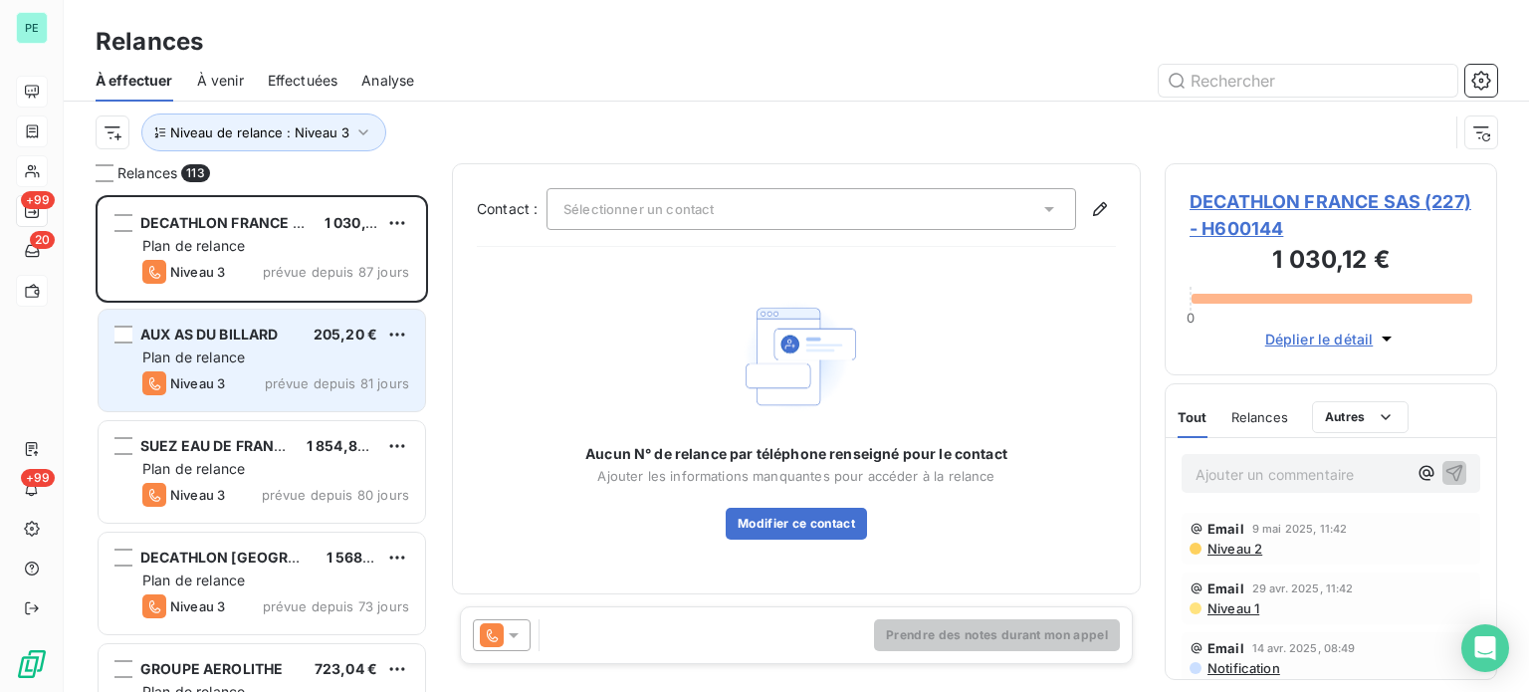
click at [331, 345] on div "AUX AS DU BILLARD 205,20 € Plan de relance Niveau 3 prévue depuis 81 jours" at bounding box center [262, 361] width 327 height 102
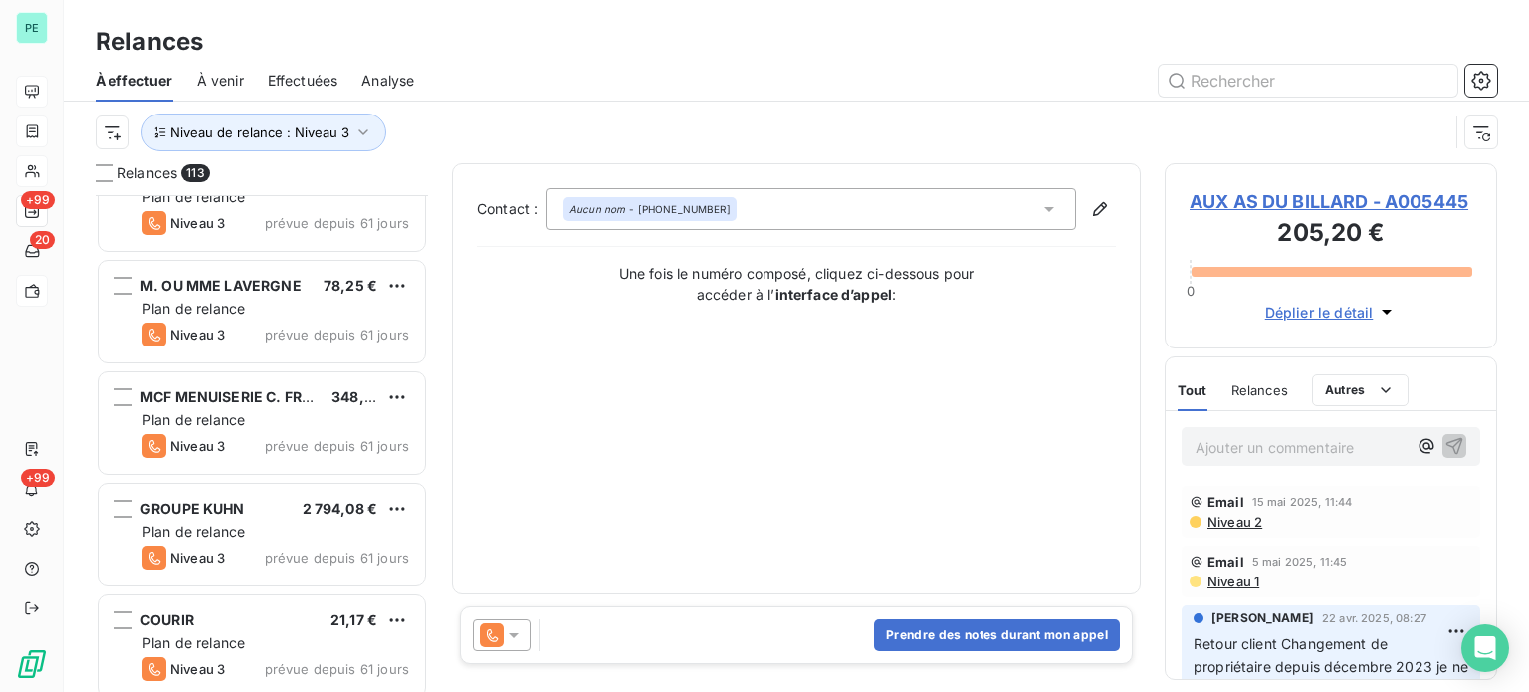
scroll to position [1294, 0]
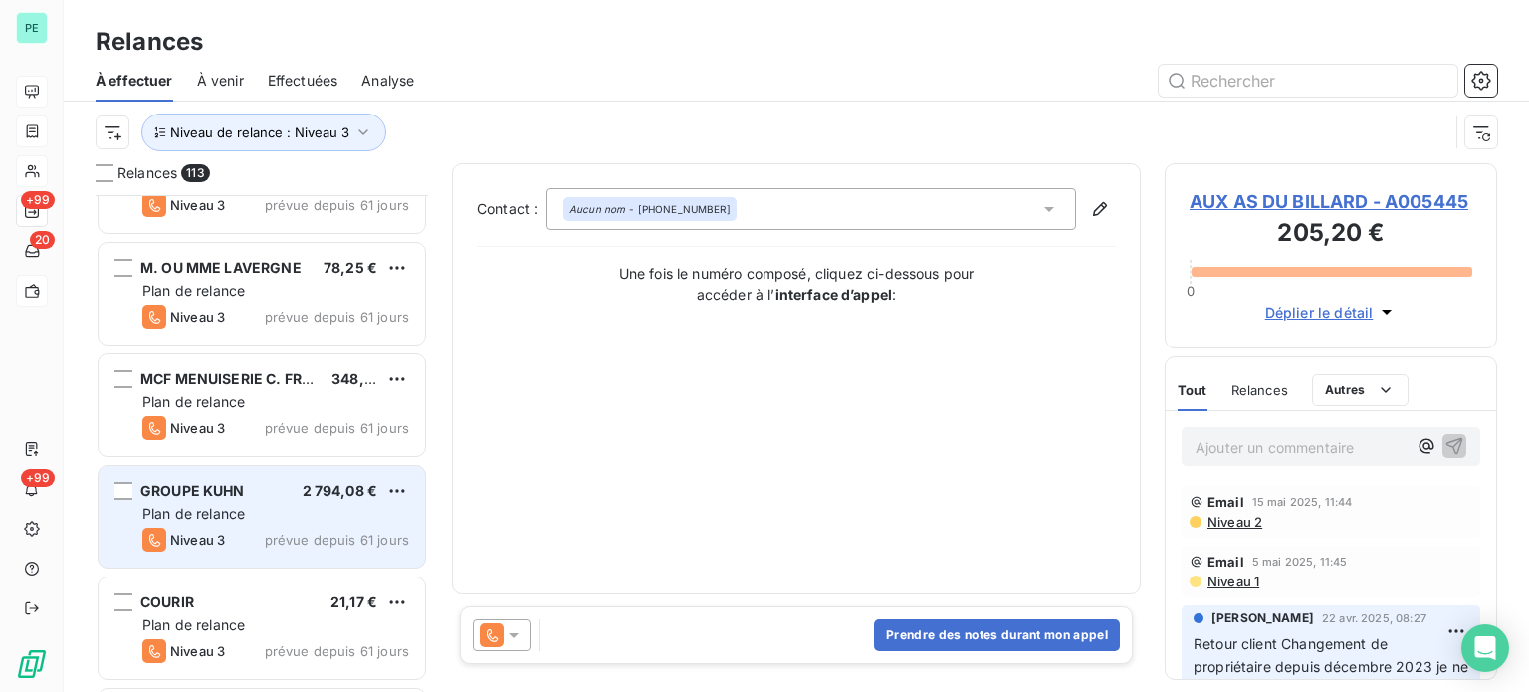
click at [303, 535] on span "prévue depuis 61 jours" at bounding box center [337, 540] width 144 height 16
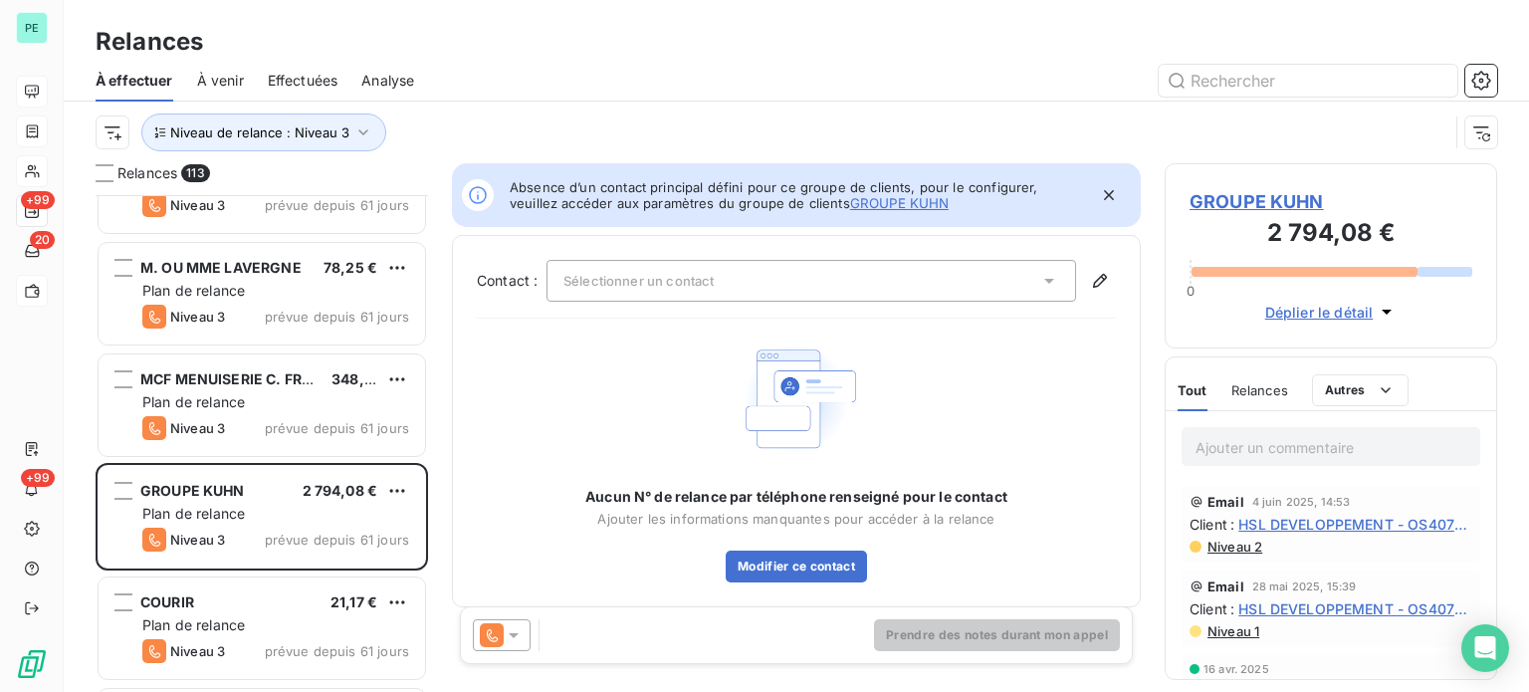
click at [515, 639] on icon at bounding box center [514, 635] width 20 height 20
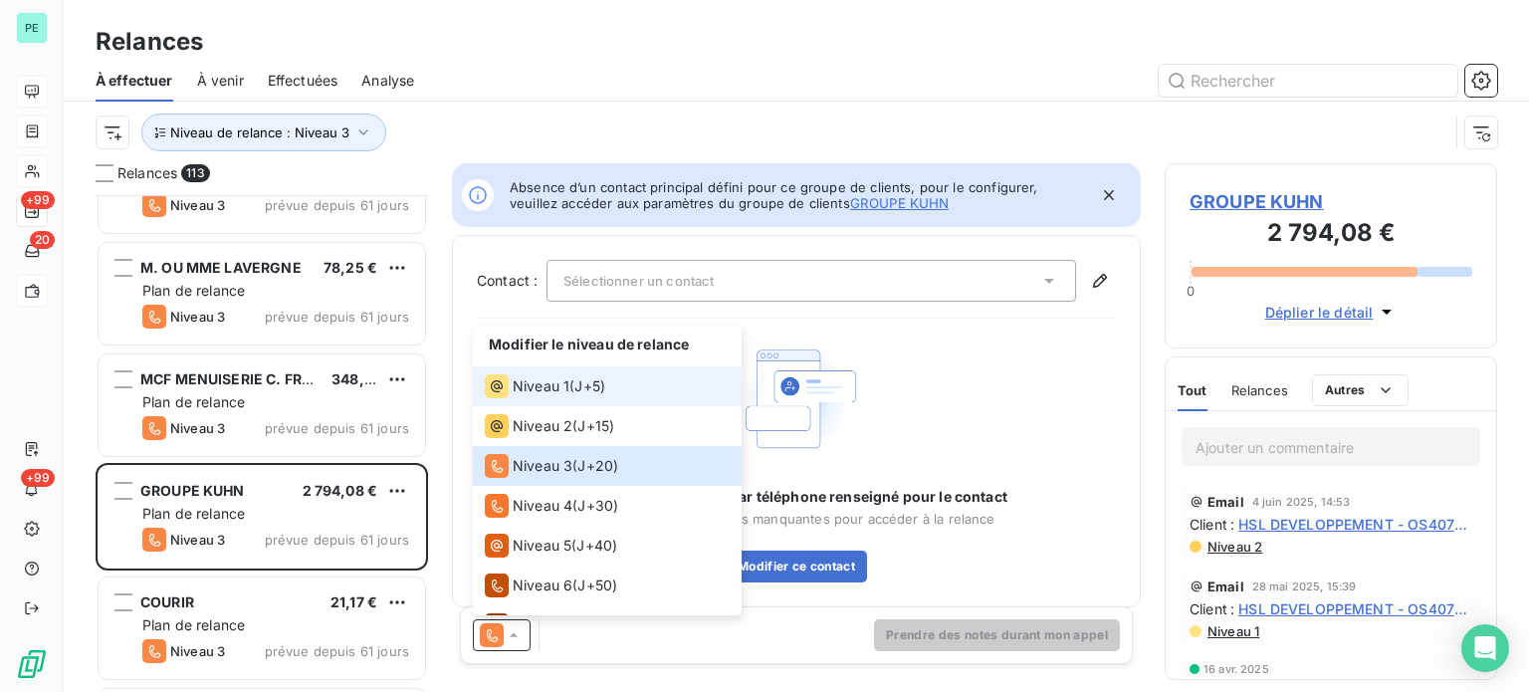
click at [554, 394] on span "Niveau 1" at bounding box center [541, 386] width 57 height 20
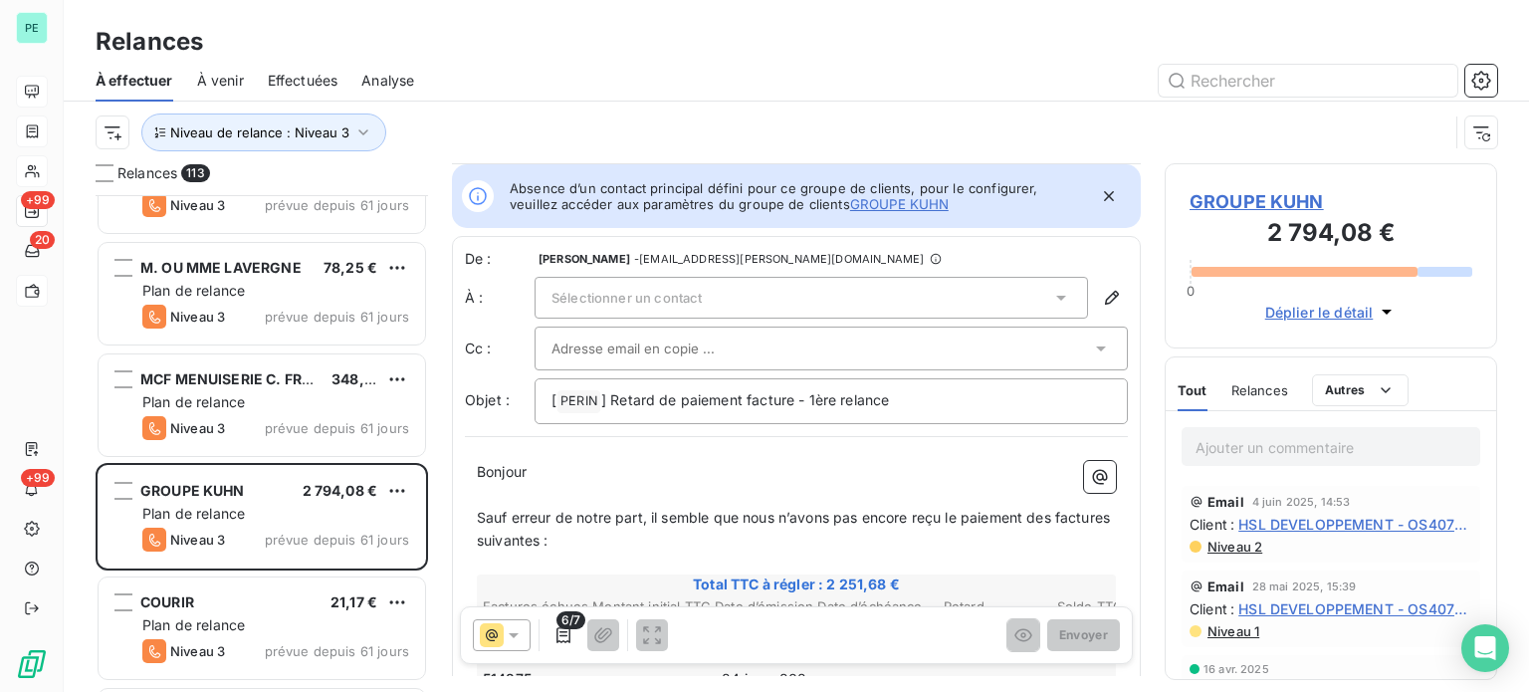
click at [784, 295] on div "Sélectionner un contact" at bounding box center [812, 298] width 554 height 42
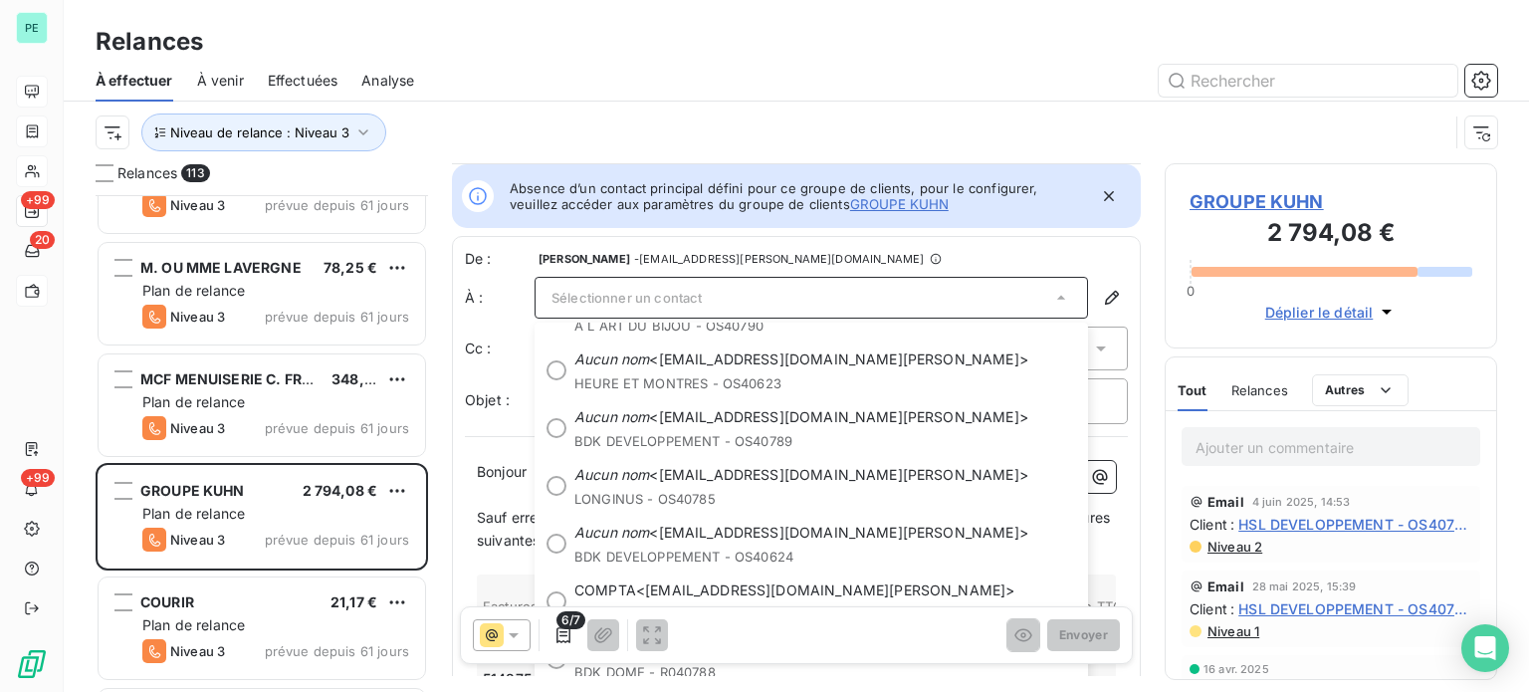
scroll to position [215, 0]
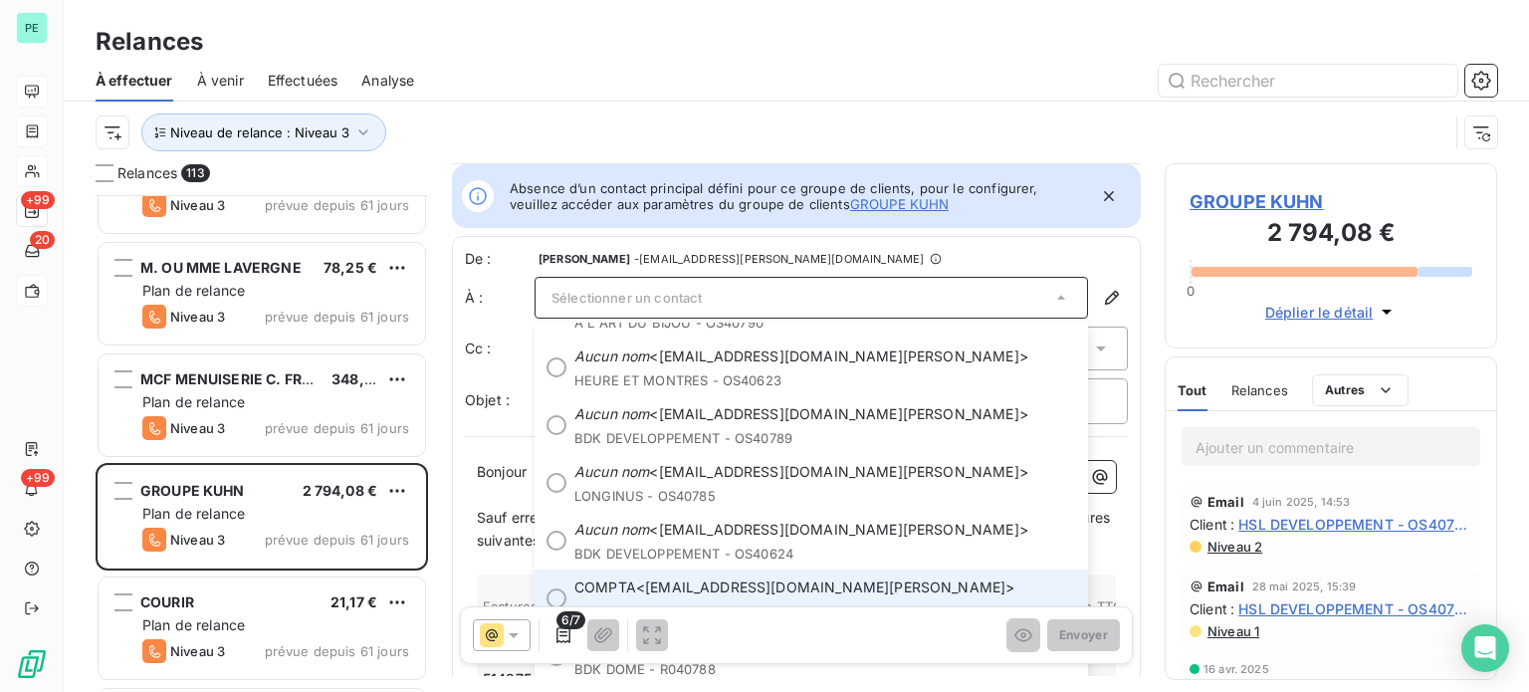
click at [785, 587] on span "COMPTA <[EMAIL_ADDRESS][DOMAIN_NAME][PERSON_NAME]>" at bounding box center [825, 587] width 502 height 20
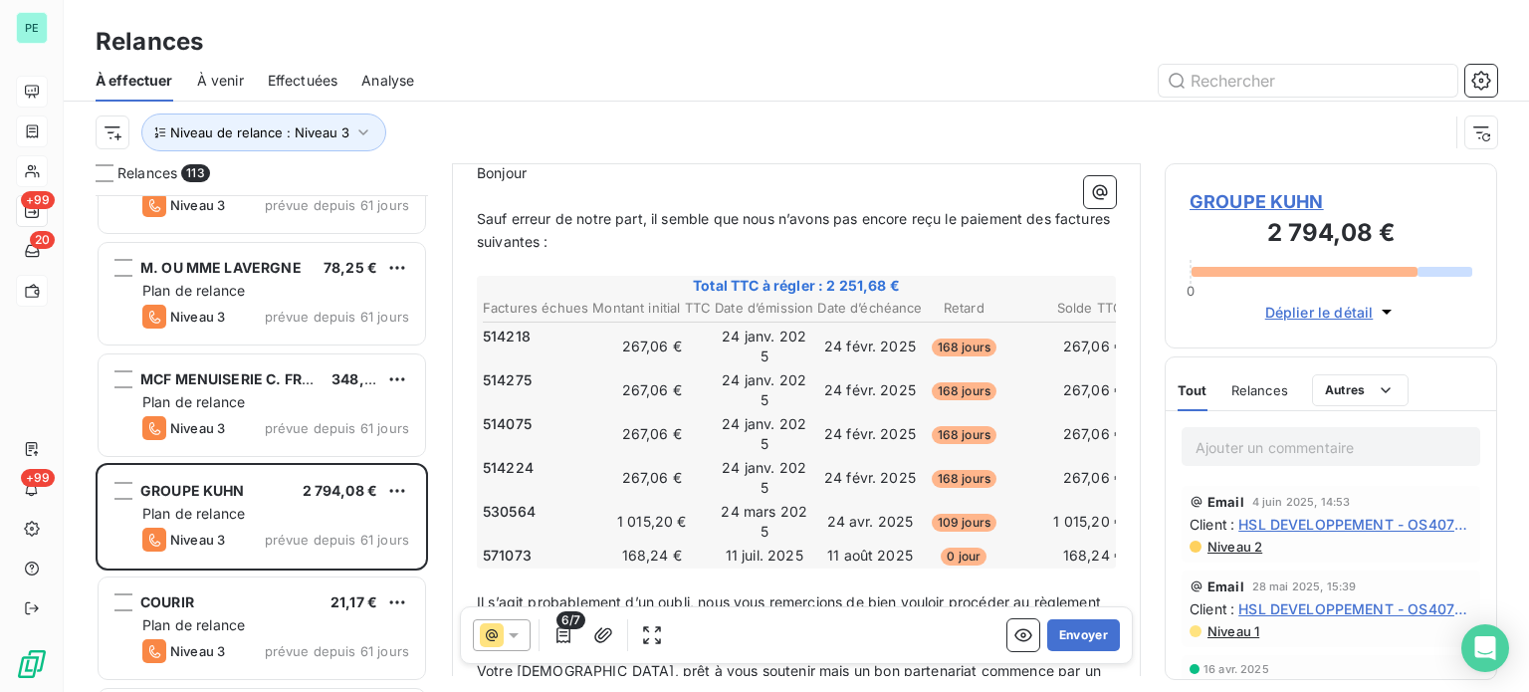
scroll to position [398, 0]
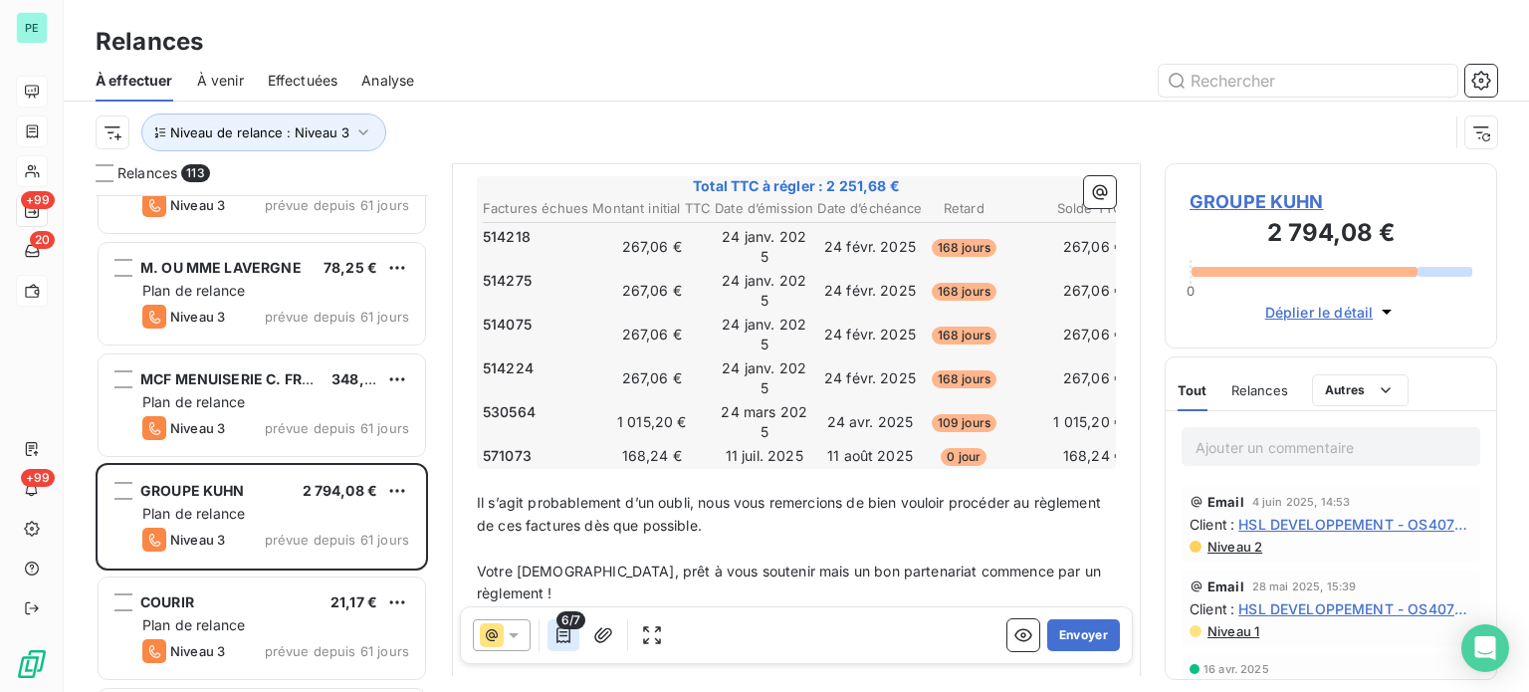
click at [570, 631] on icon "button" at bounding box center [564, 635] width 20 height 20
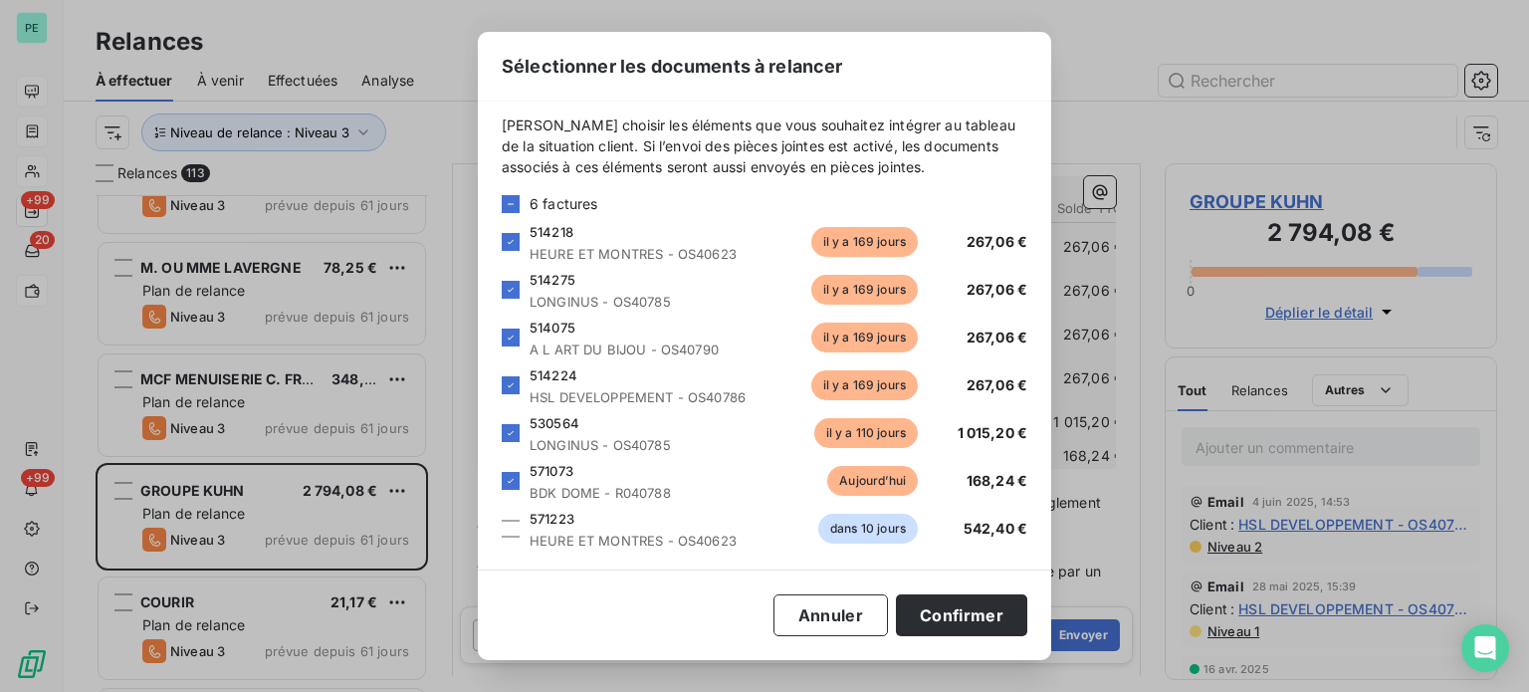
scroll to position [13, 0]
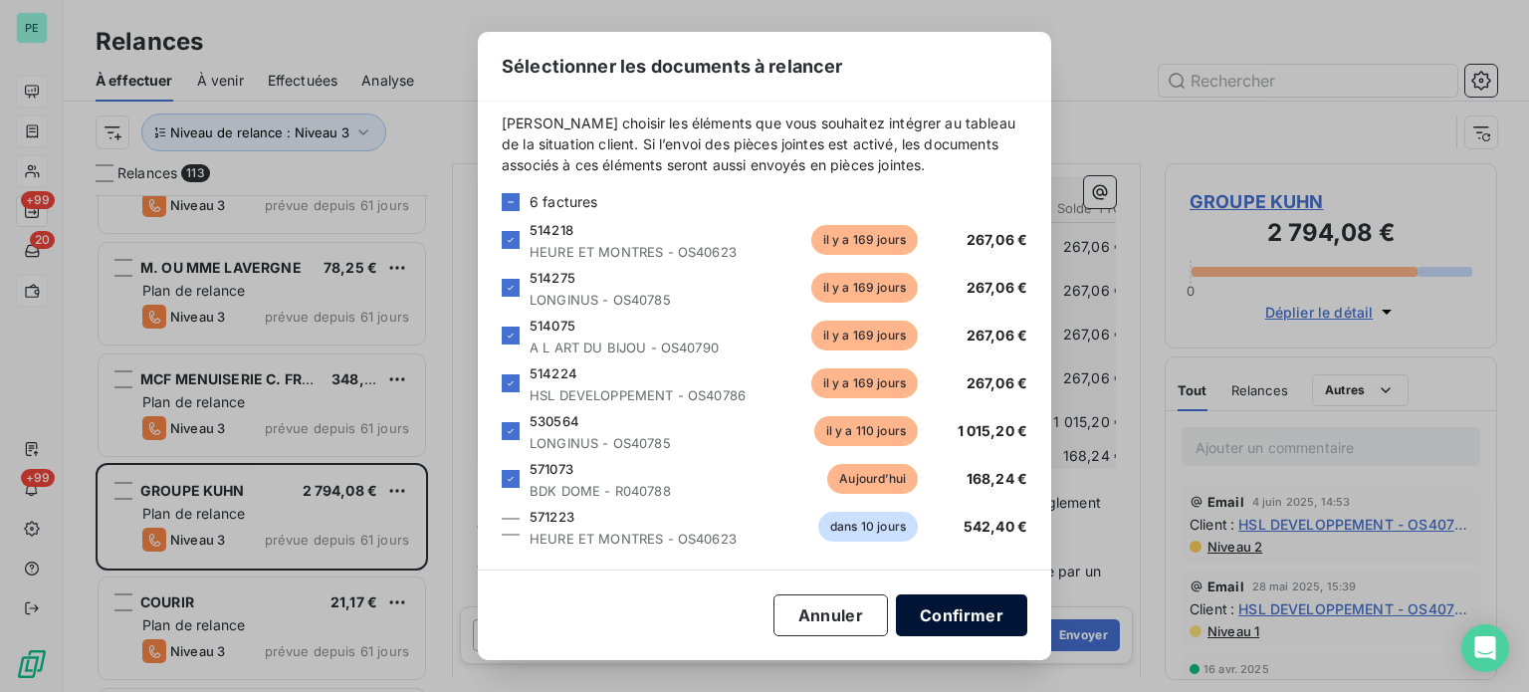
click at [943, 612] on button "Confirmer" at bounding box center [961, 615] width 131 height 42
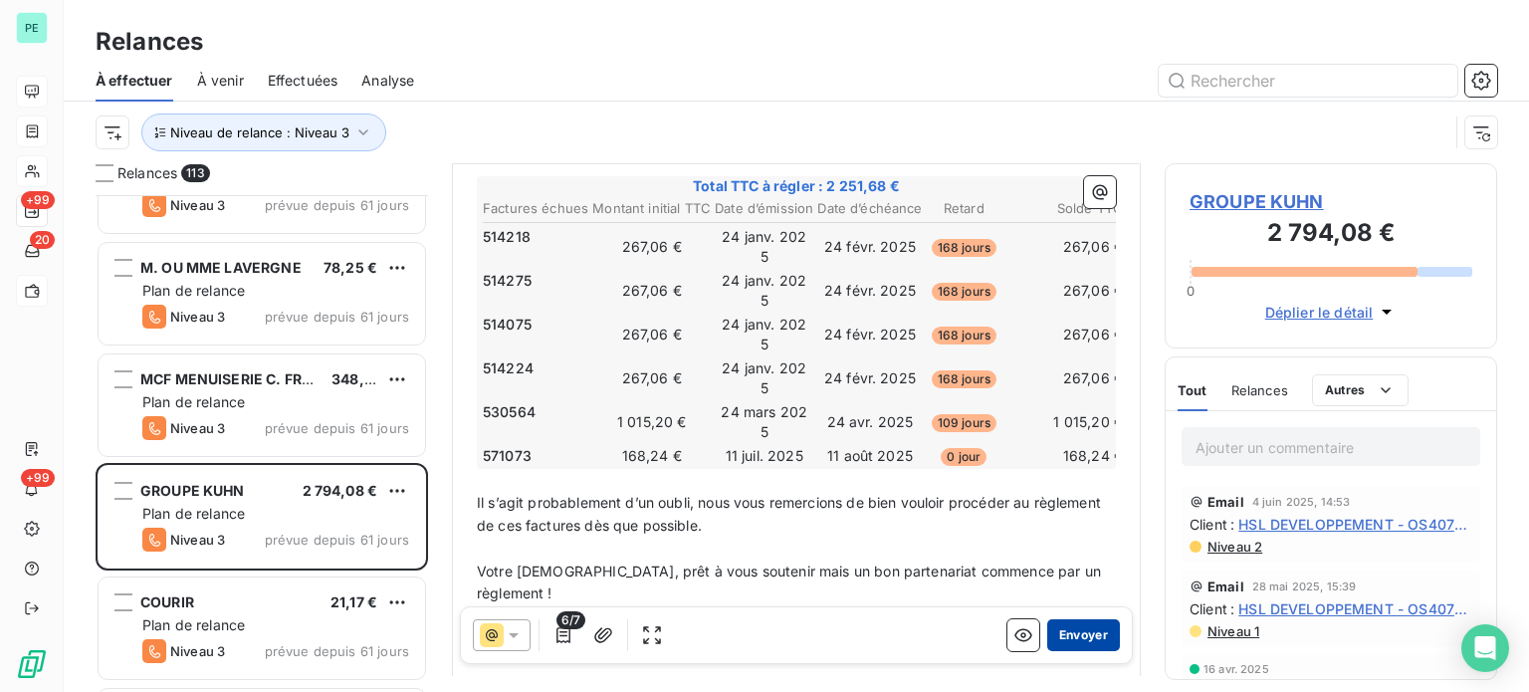
click at [1082, 626] on button "Envoyer" at bounding box center [1083, 635] width 73 height 32
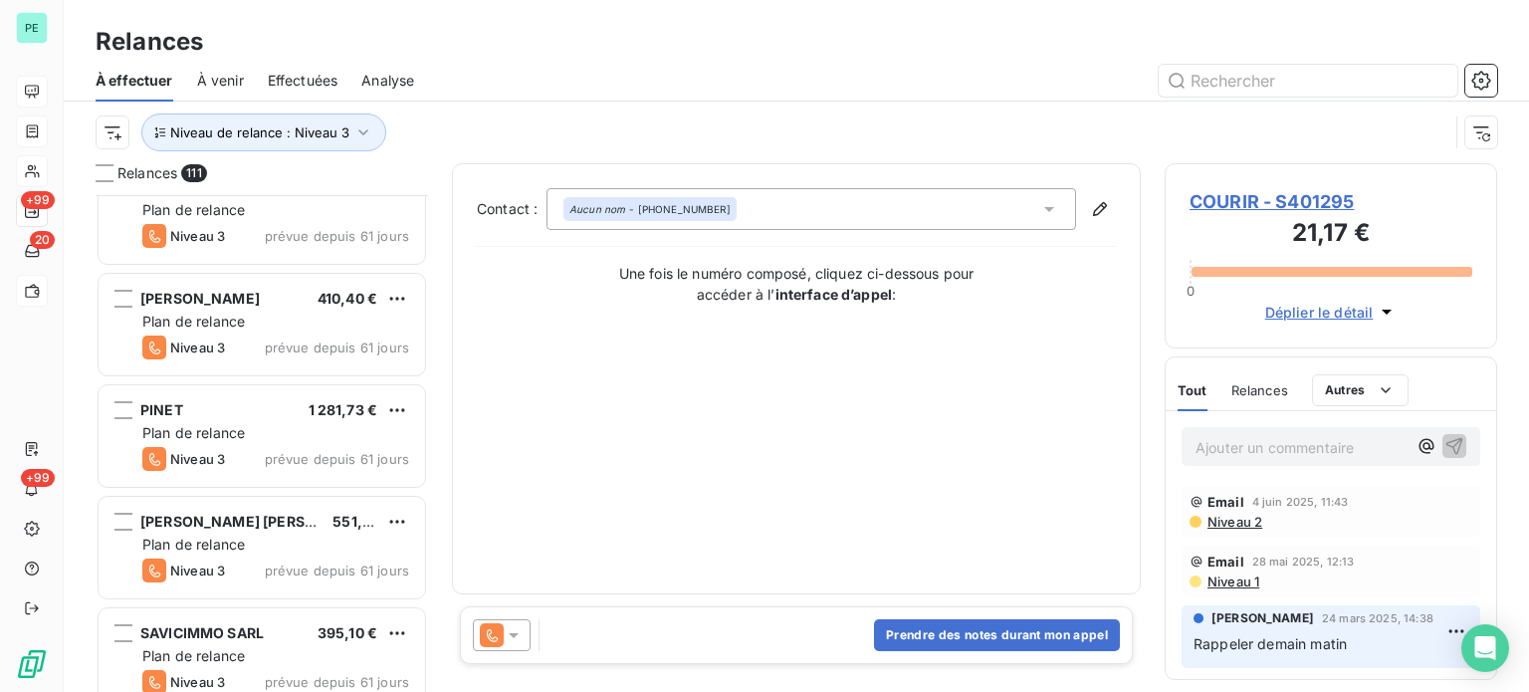
scroll to position [2290, 0]
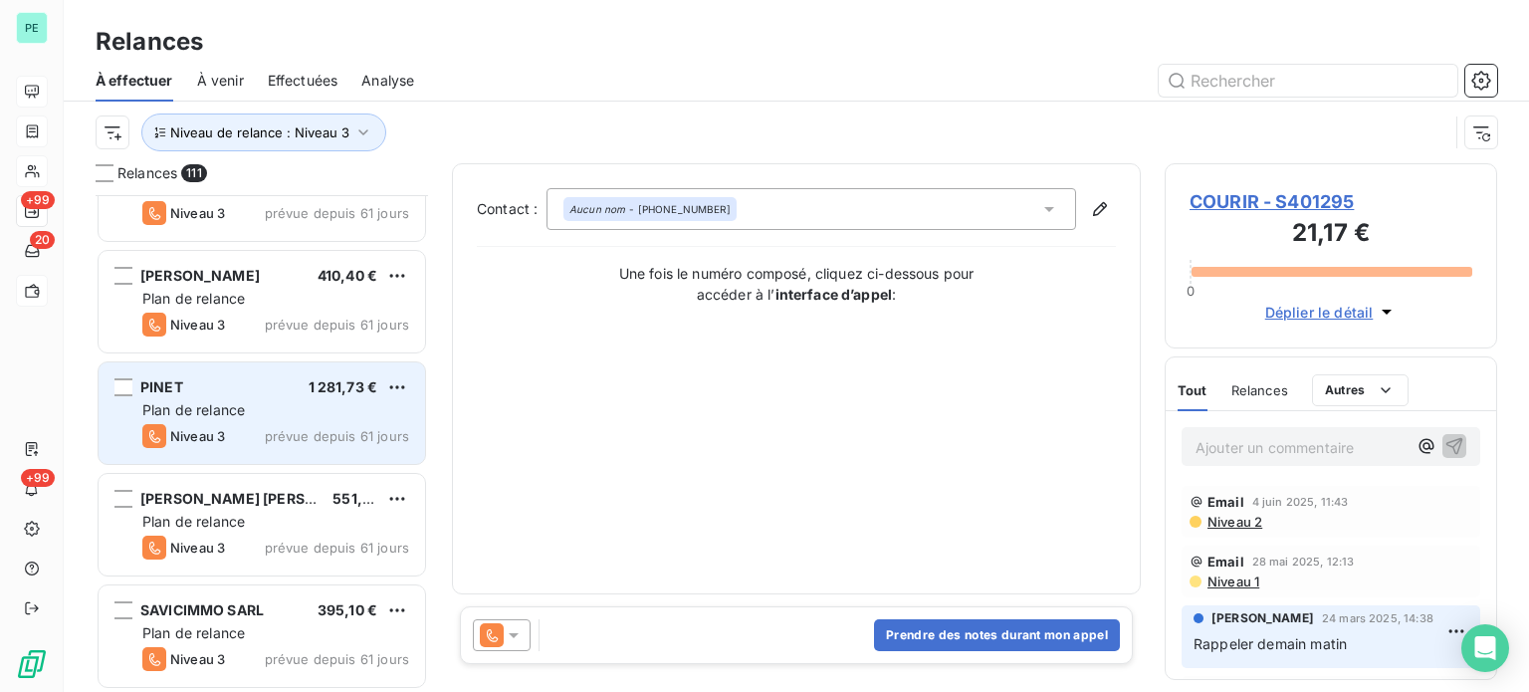
click at [296, 431] on span "prévue depuis 61 jours" at bounding box center [337, 436] width 144 height 16
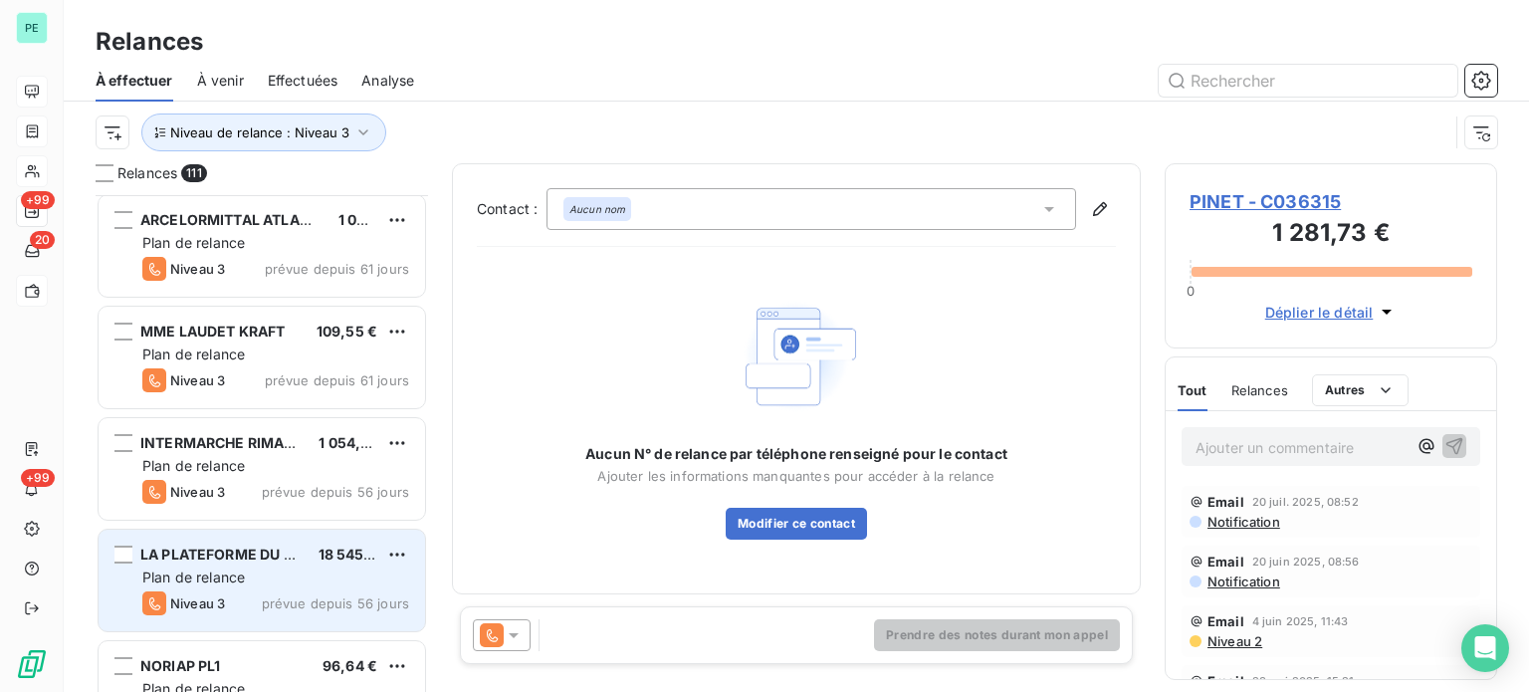
scroll to position [3684, 0]
click at [292, 553] on span "LA PLATEFORME DU BATIMENT" at bounding box center [248, 554] width 217 height 17
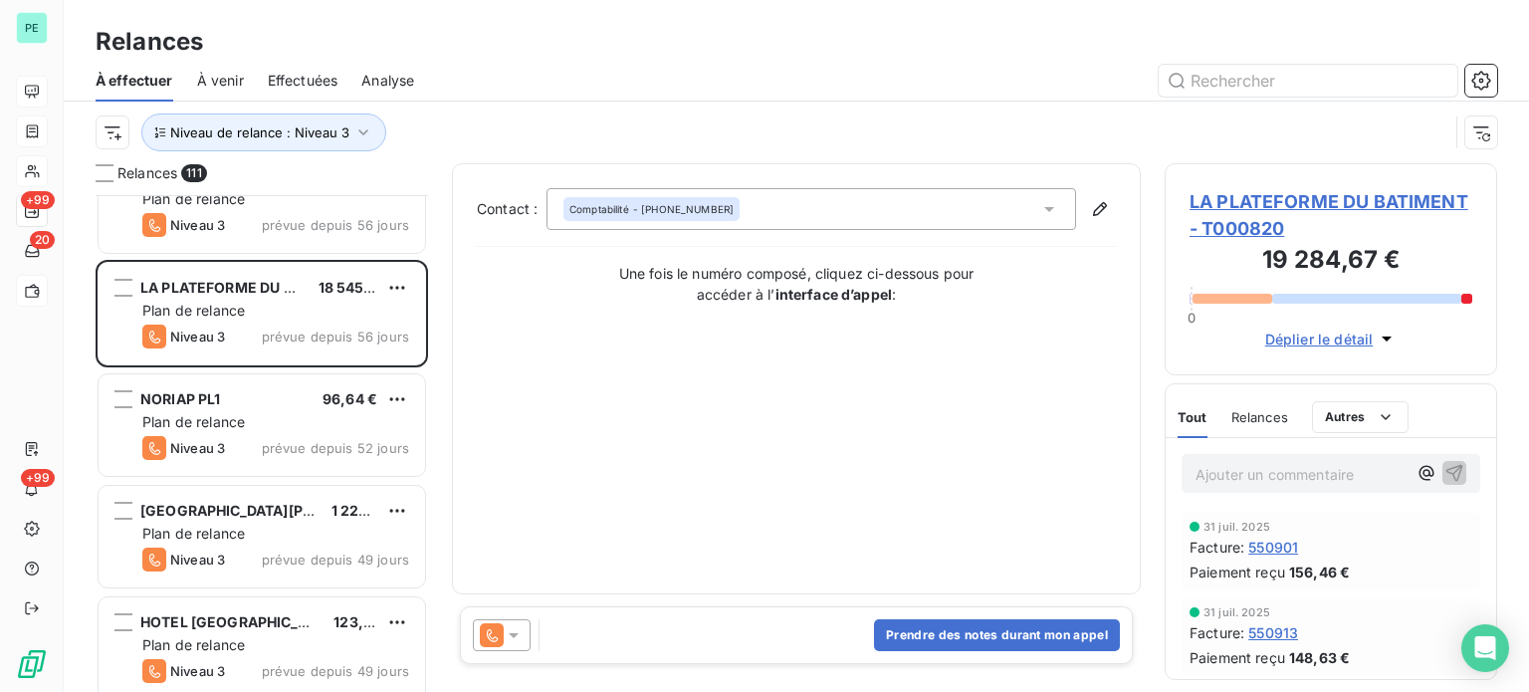
scroll to position [3983, 0]
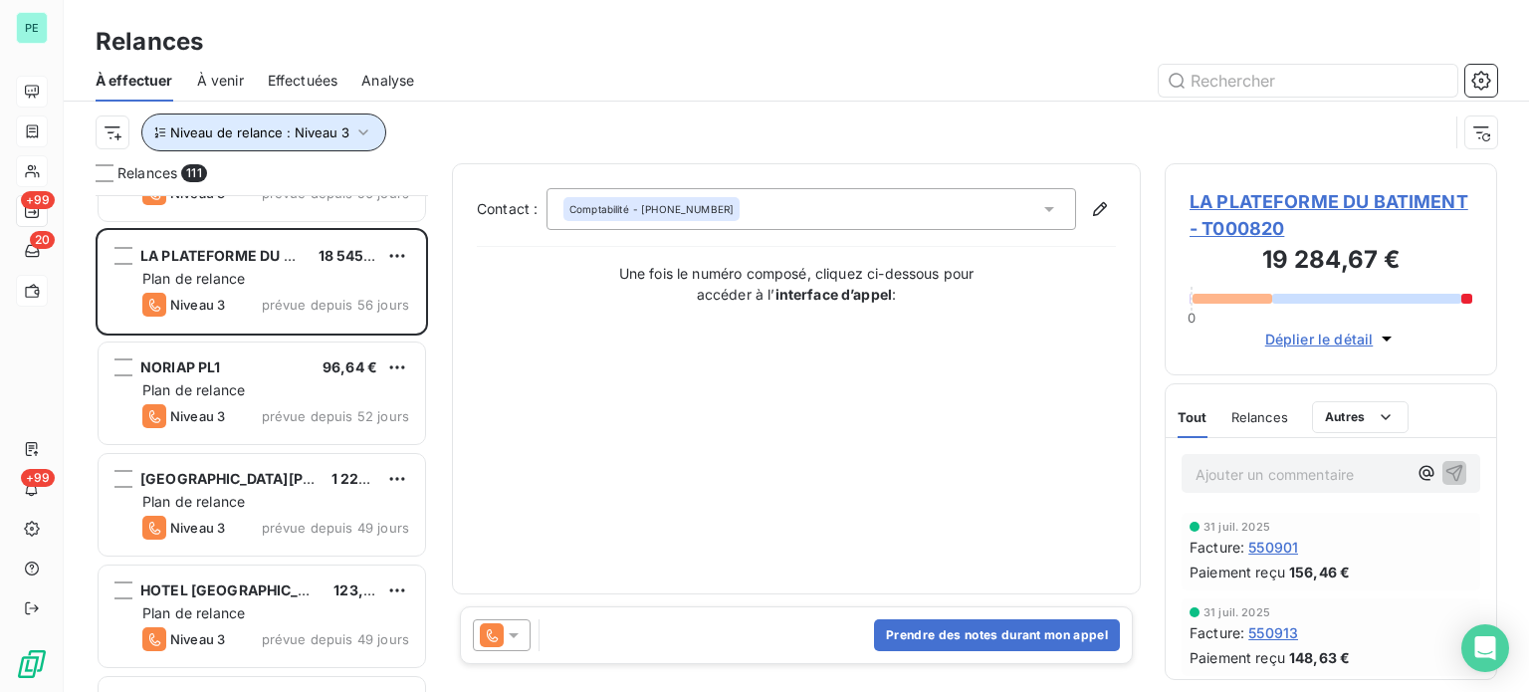
click at [297, 127] on span "Niveau de relance : Niveau 3" at bounding box center [259, 132] width 179 height 16
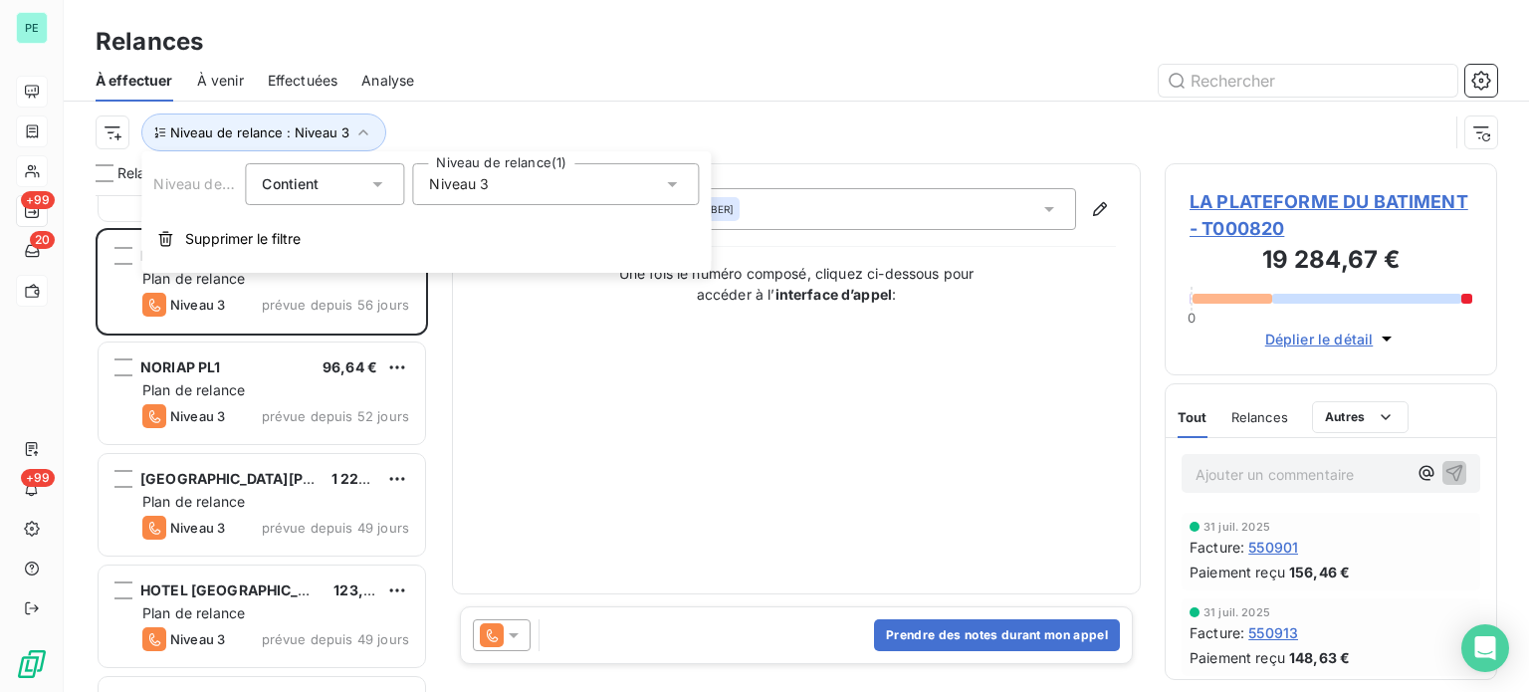
click at [454, 190] on span "Niveau 3" at bounding box center [459, 184] width 60 height 20
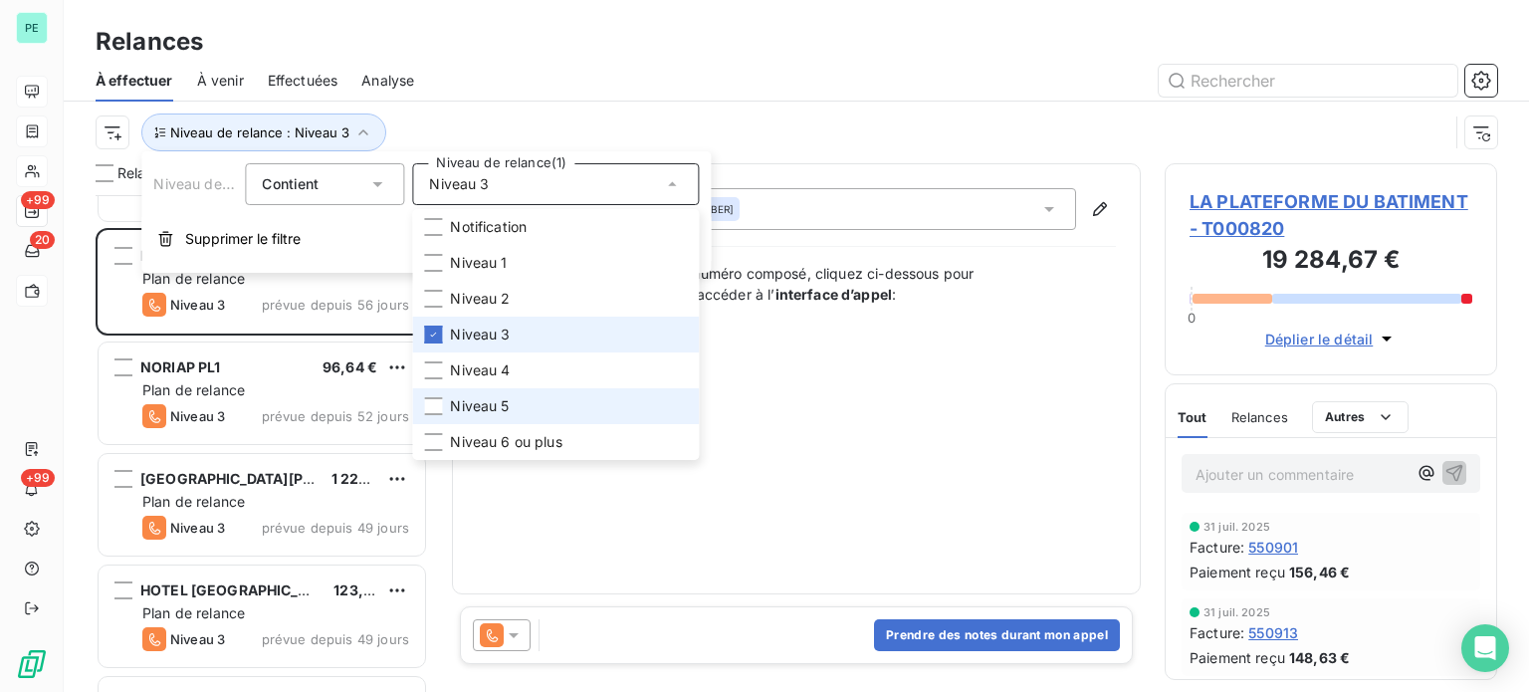
drag, startPoint x: 476, startPoint y: 333, endPoint x: 485, endPoint y: 393, distance: 61.4
click at [476, 334] on span "Niveau 3" at bounding box center [480, 335] width 60 height 20
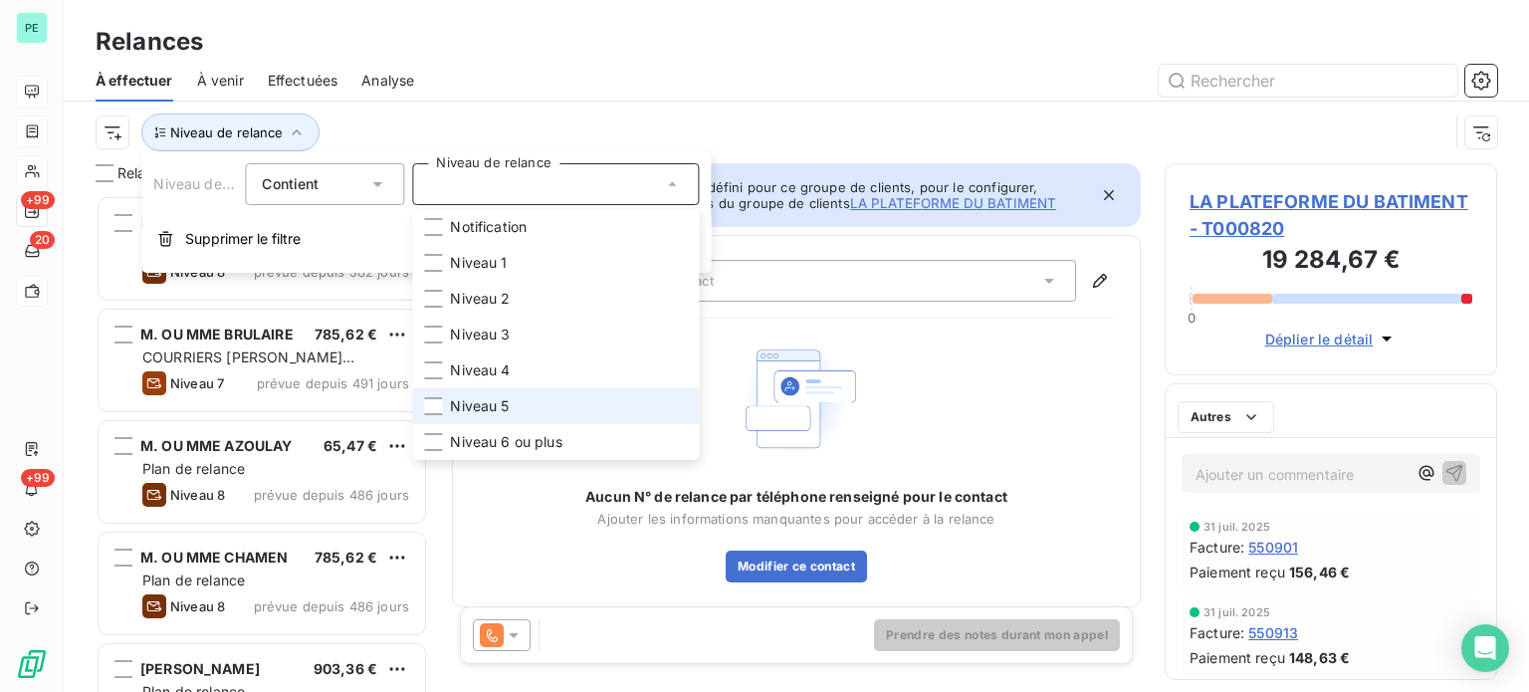
scroll to position [482, 317]
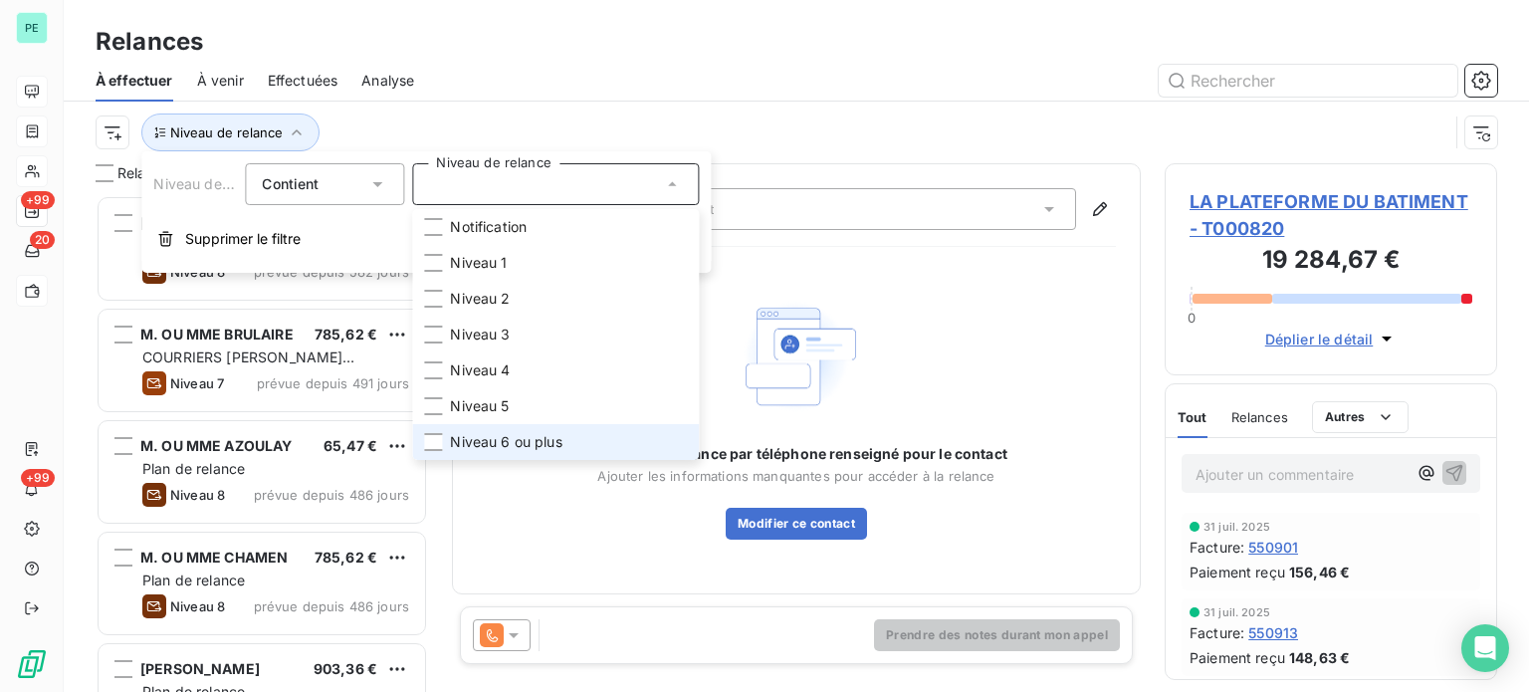
click at [495, 437] on span "Niveau 6 ou plus" at bounding box center [506, 442] width 112 height 20
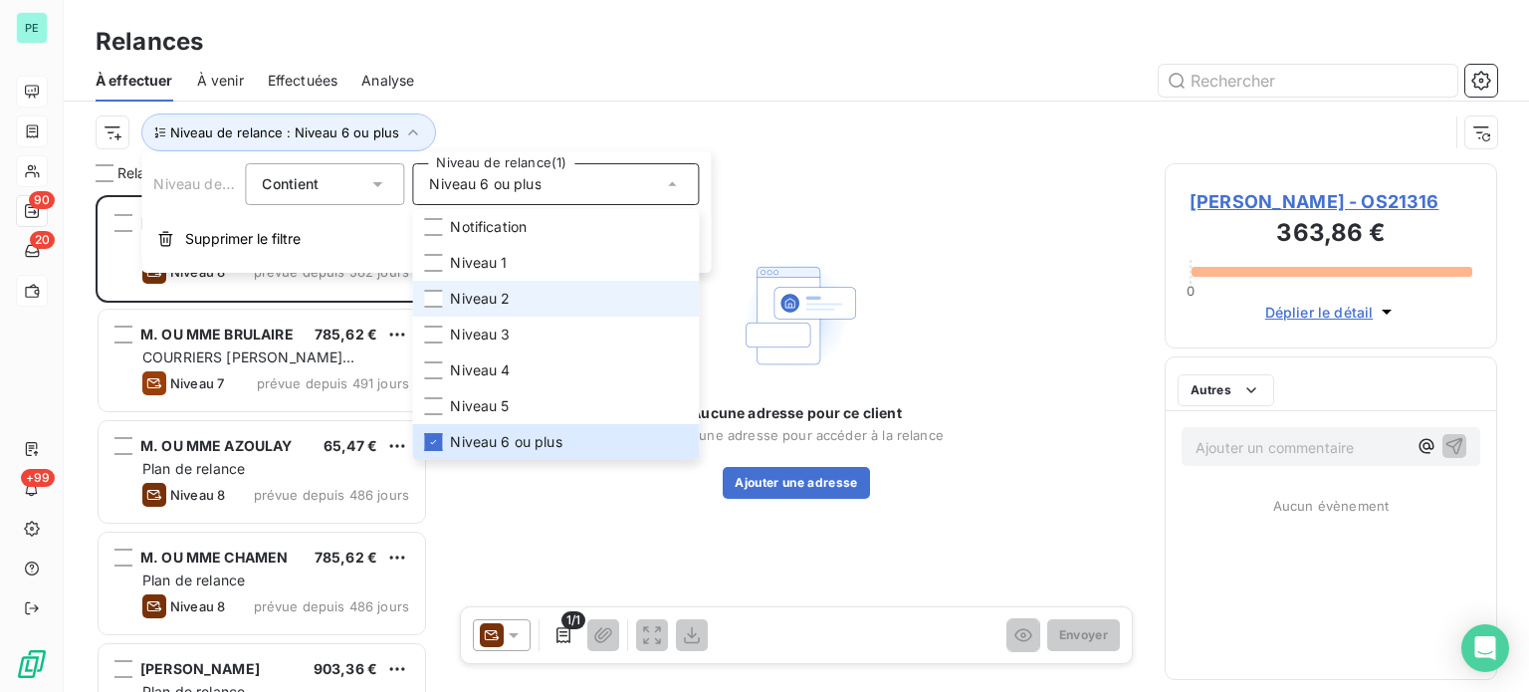
scroll to position [482, 317]
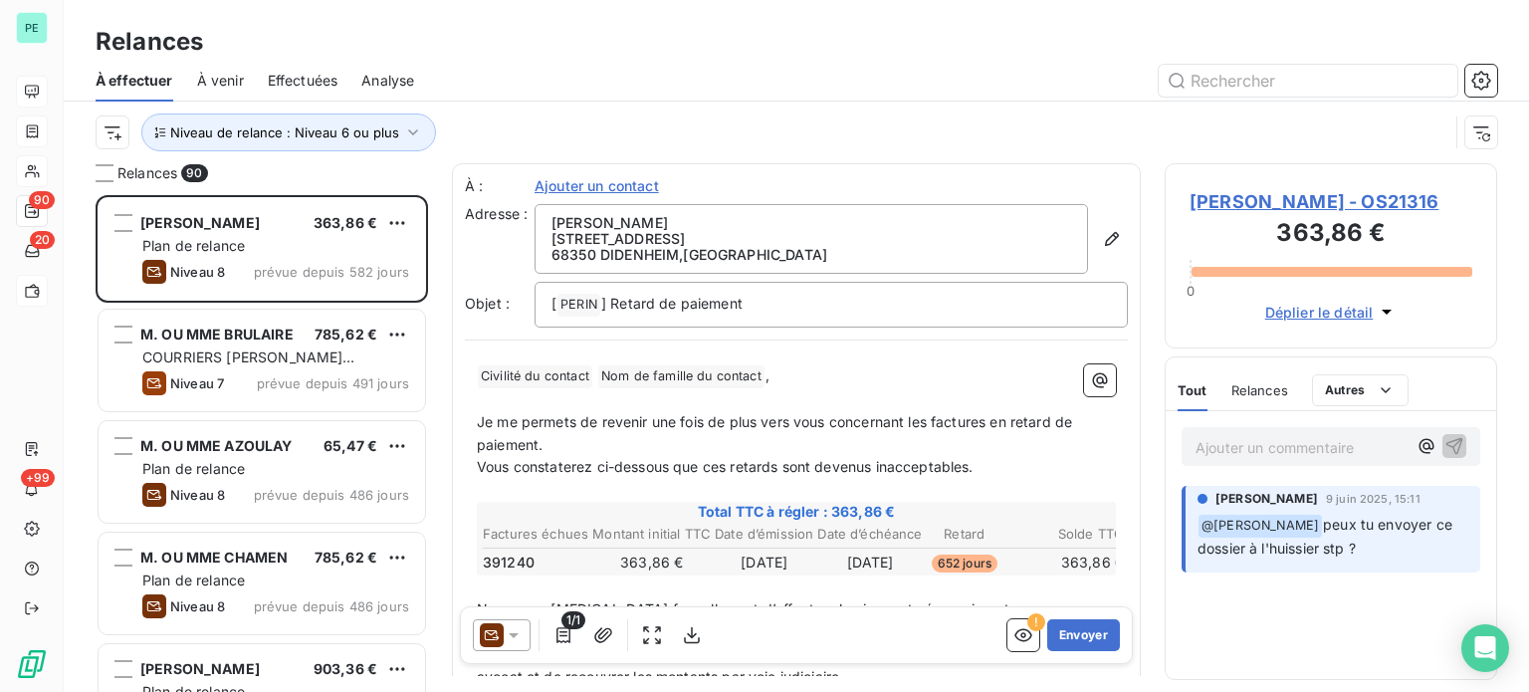
click at [548, 109] on div "Niveau de relance : Niveau 6 ou plus" at bounding box center [797, 133] width 1402 height 62
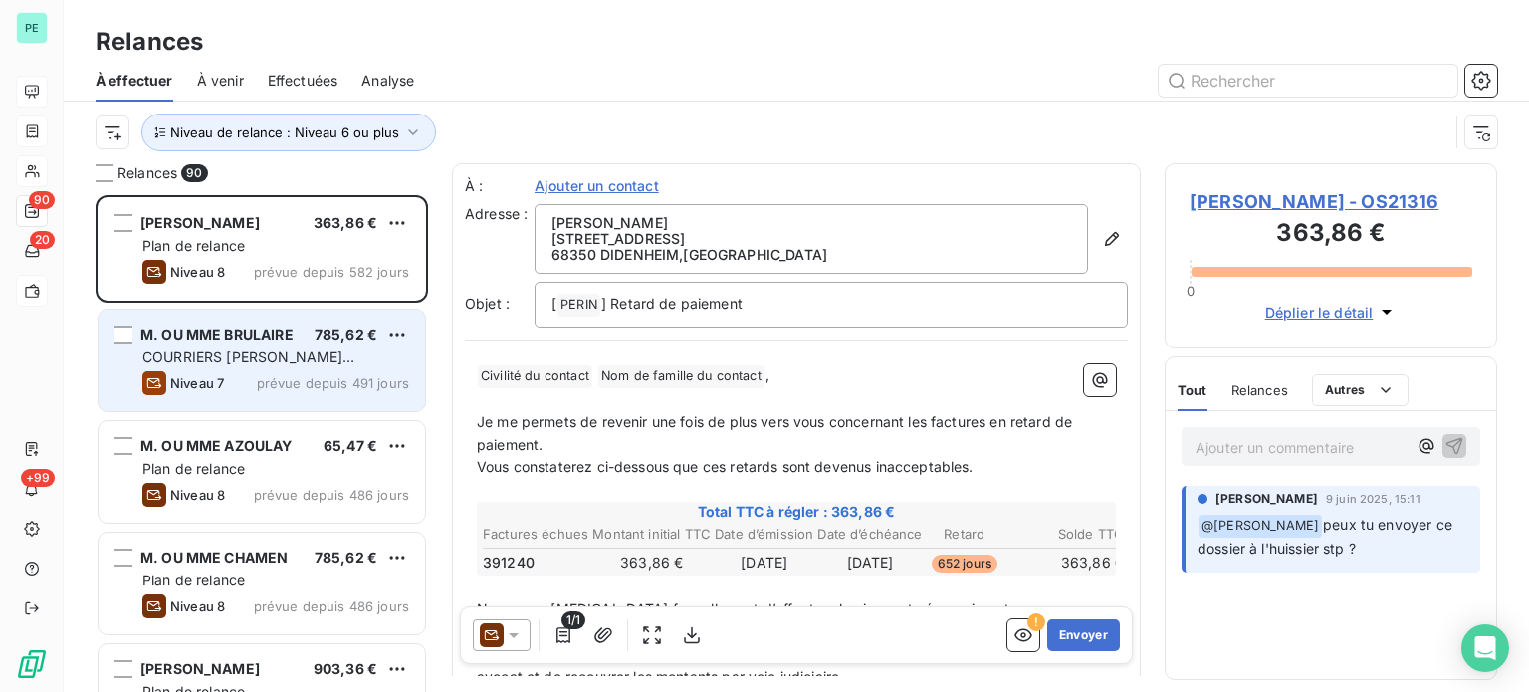
click at [264, 361] on span "COURRIERS [PERSON_NAME] EXCLUSIFS" at bounding box center [248, 366] width 212 height 37
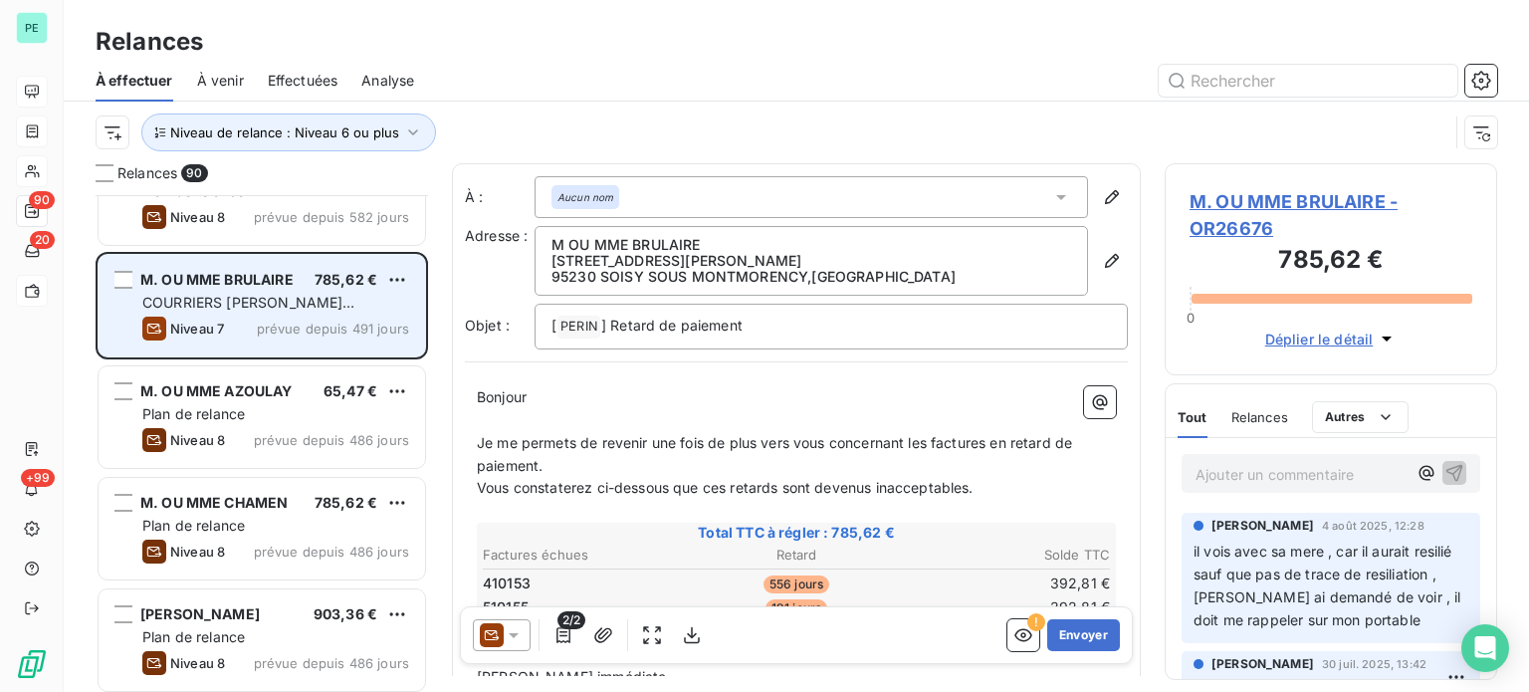
scroll to position [100, 0]
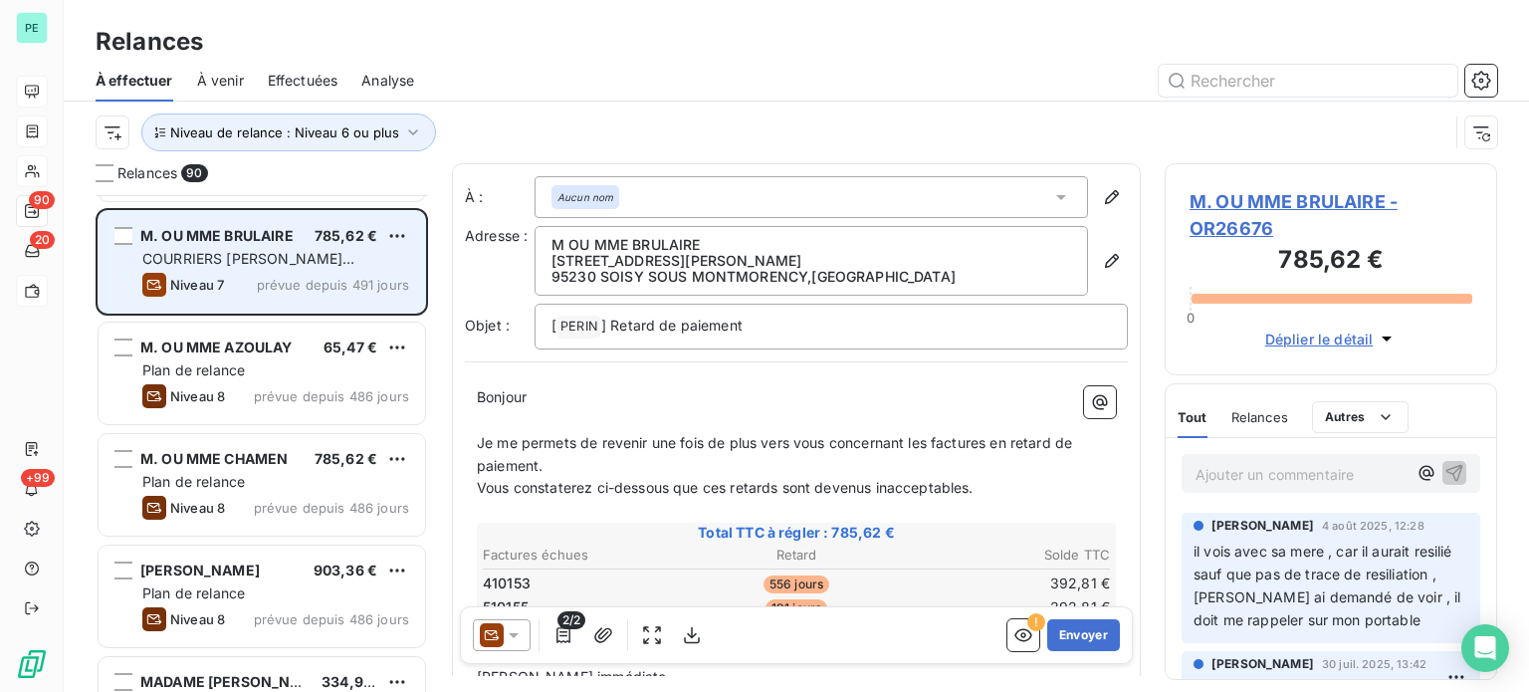
click at [264, 361] on div "Plan de relance" at bounding box center [275, 370] width 267 height 20
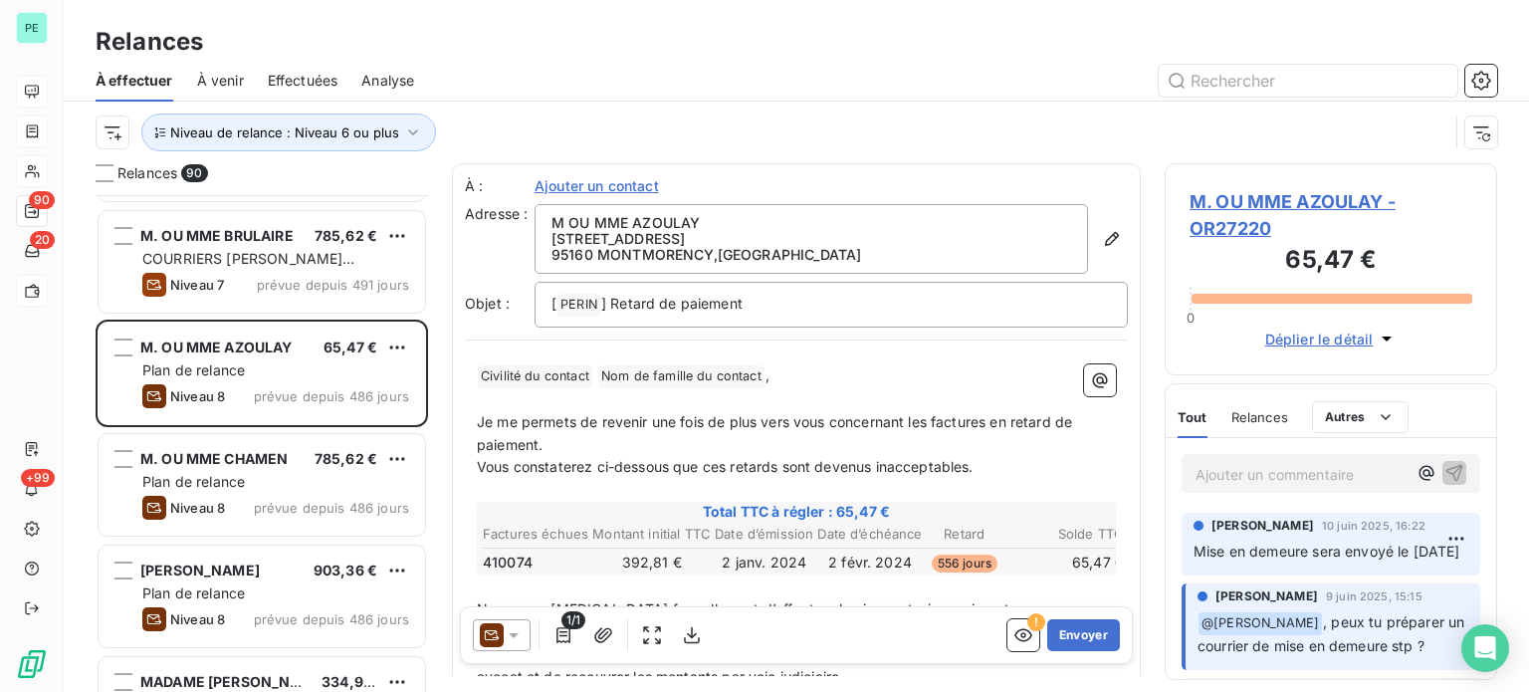
click at [1241, 200] on span "M. OU MME AZOULAY - OR27220" at bounding box center [1331, 215] width 283 height 54
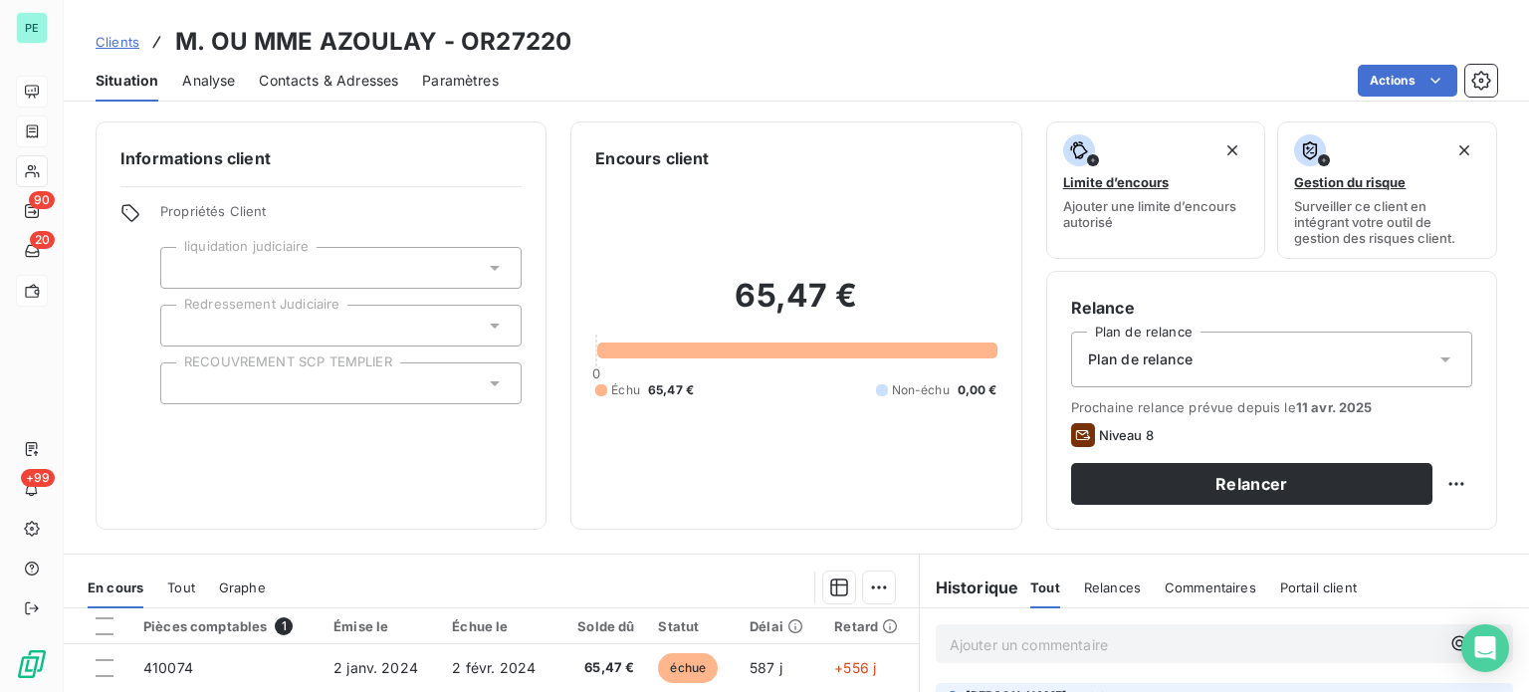
click at [1150, 362] on span "Plan de relance" at bounding box center [1140, 359] width 105 height 20
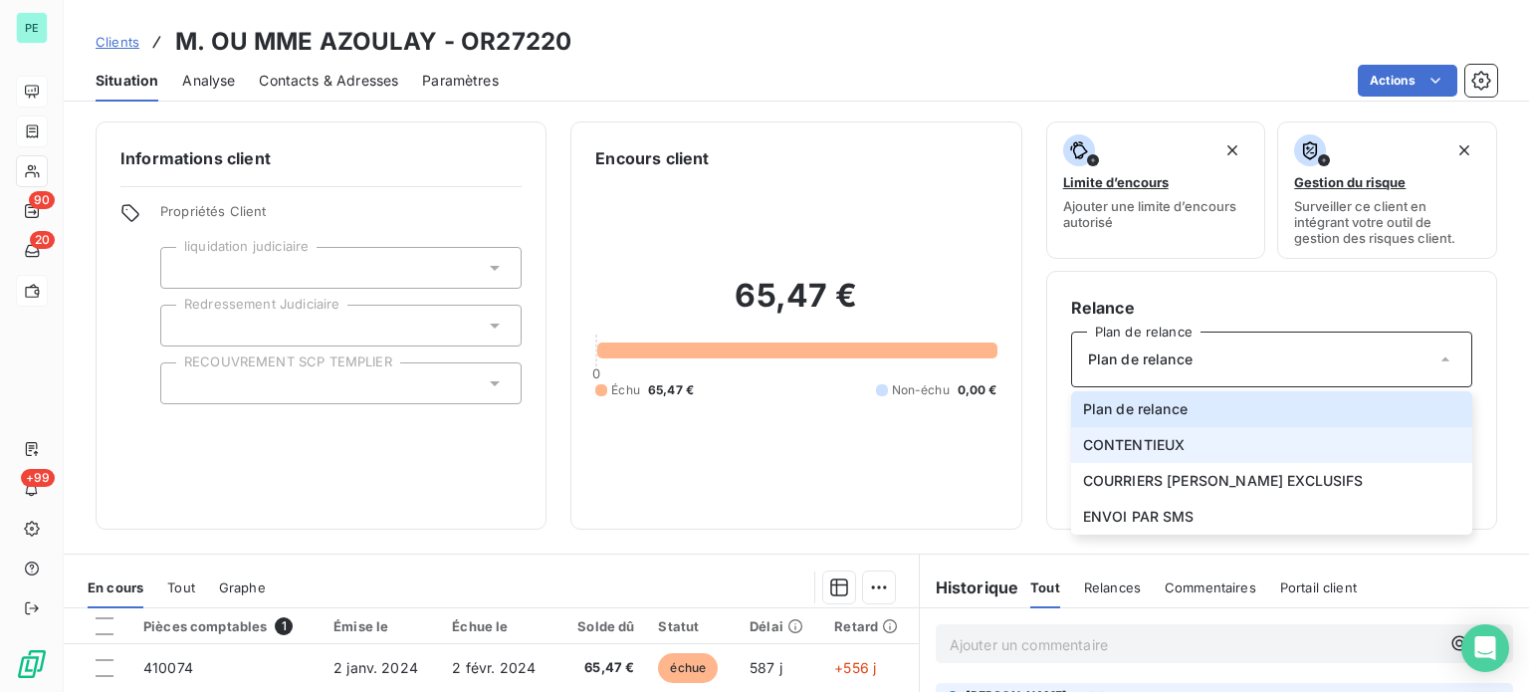
click at [1147, 444] on span "CONTENTIEUX" at bounding box center [1134, 445] width 103 height 20
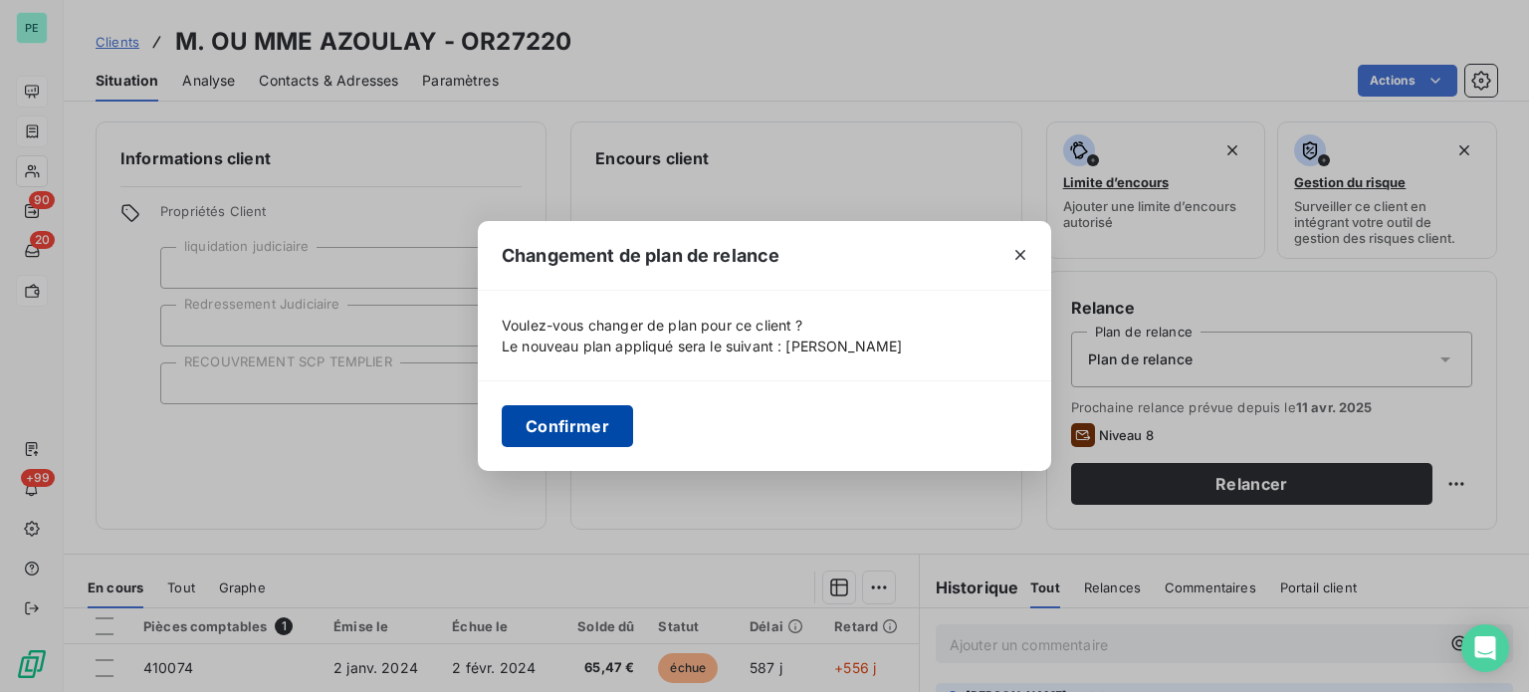
click at [570, 431] on button "Confirmer" at bounding box center [567, 426] width 131 height 42
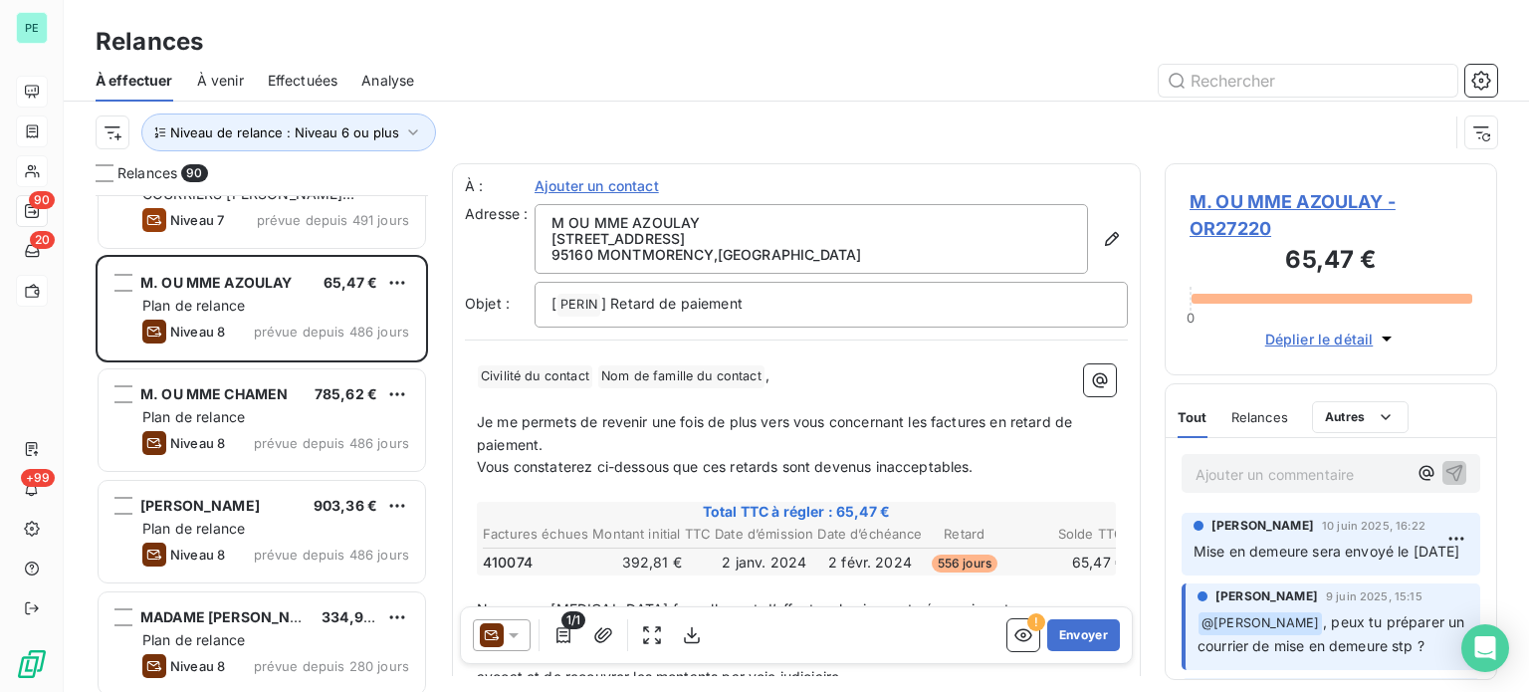
scroll to position [199, 0]
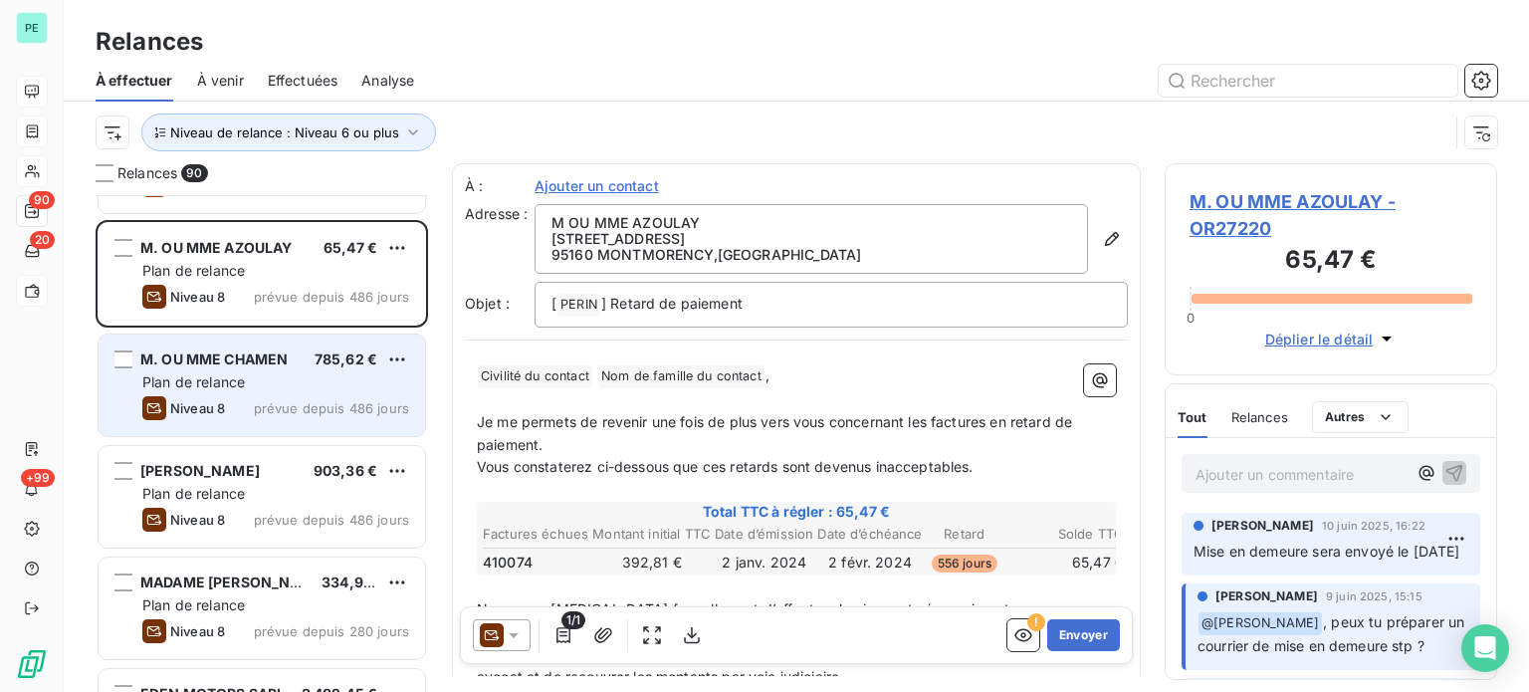
click at [271, 403] on span "prévue depuis 486 jours" at bounding box center [331, 408] width 155 height 16
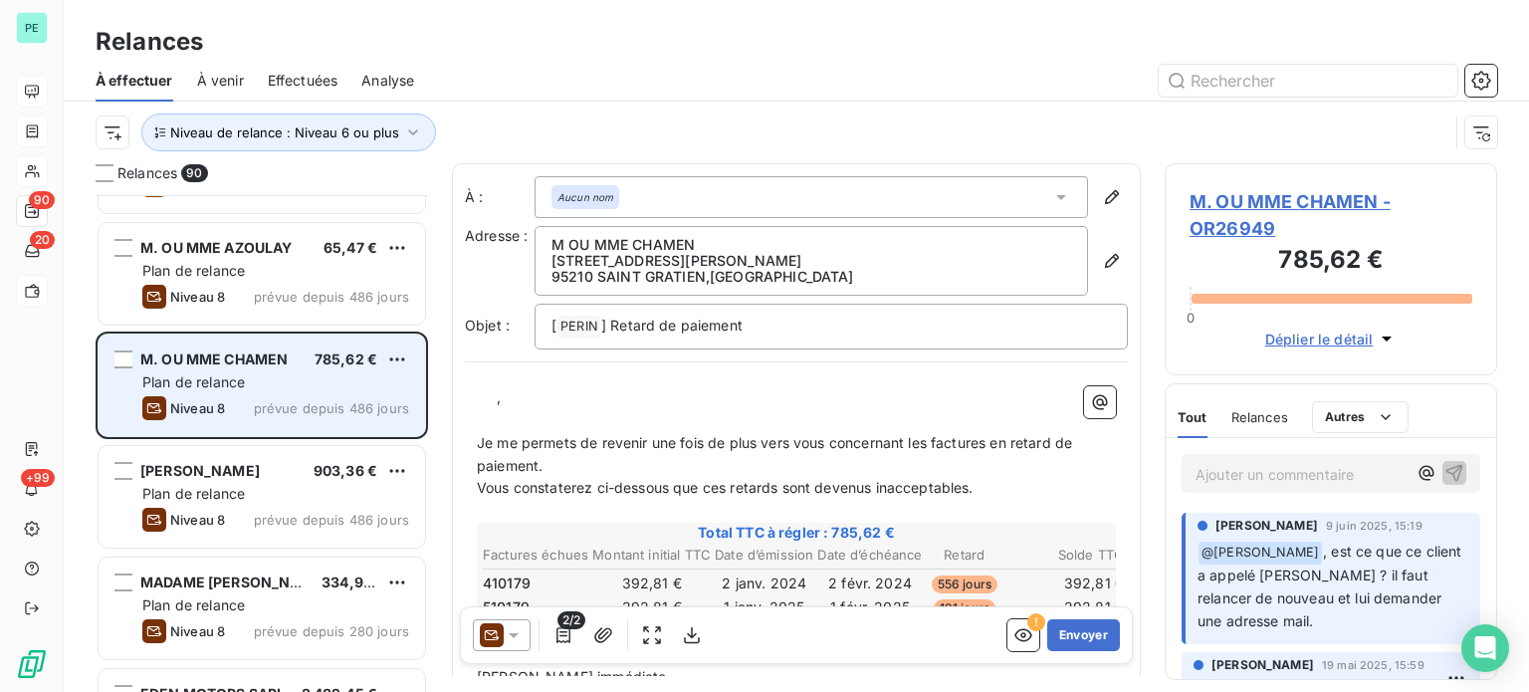
scroll to position [299, 0]
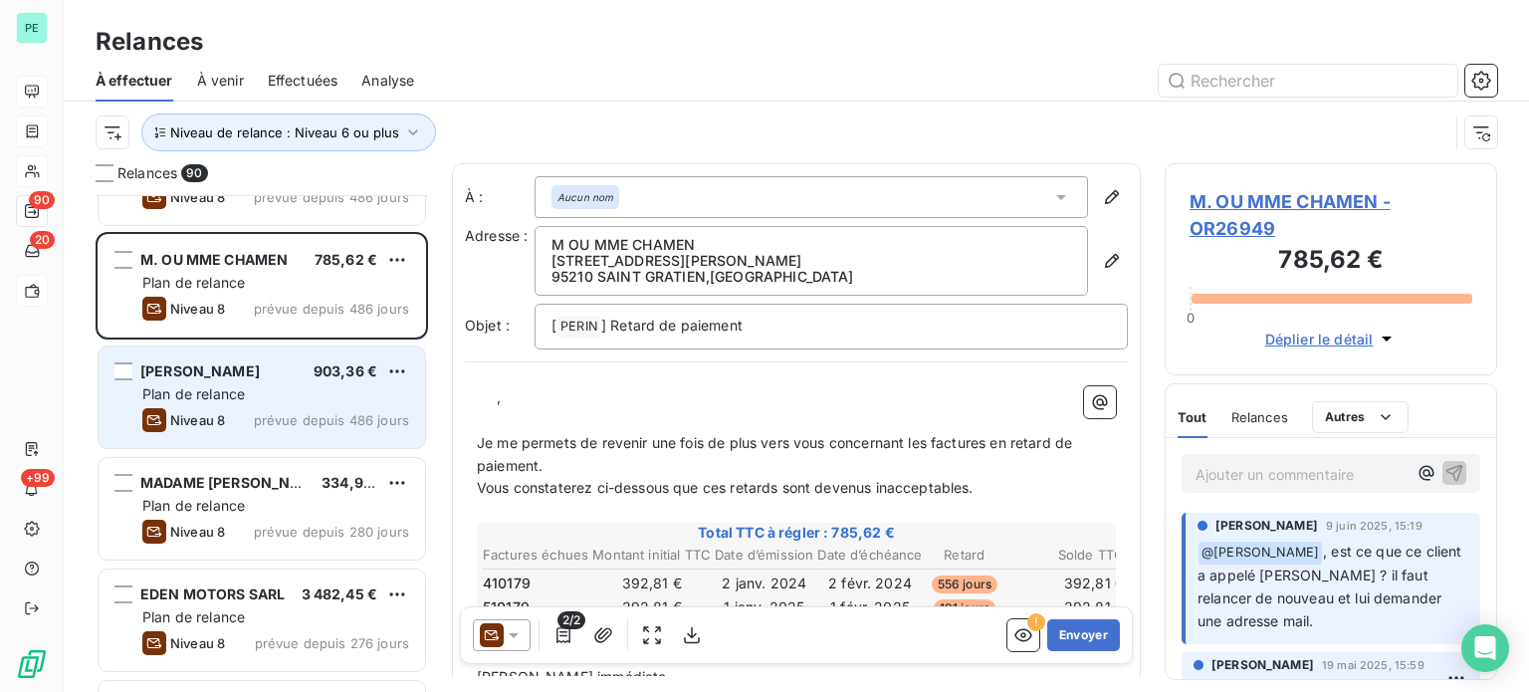
click at [259, 398] on div "Plan de relance" at bounding box center [275, 394] width 267 height 20
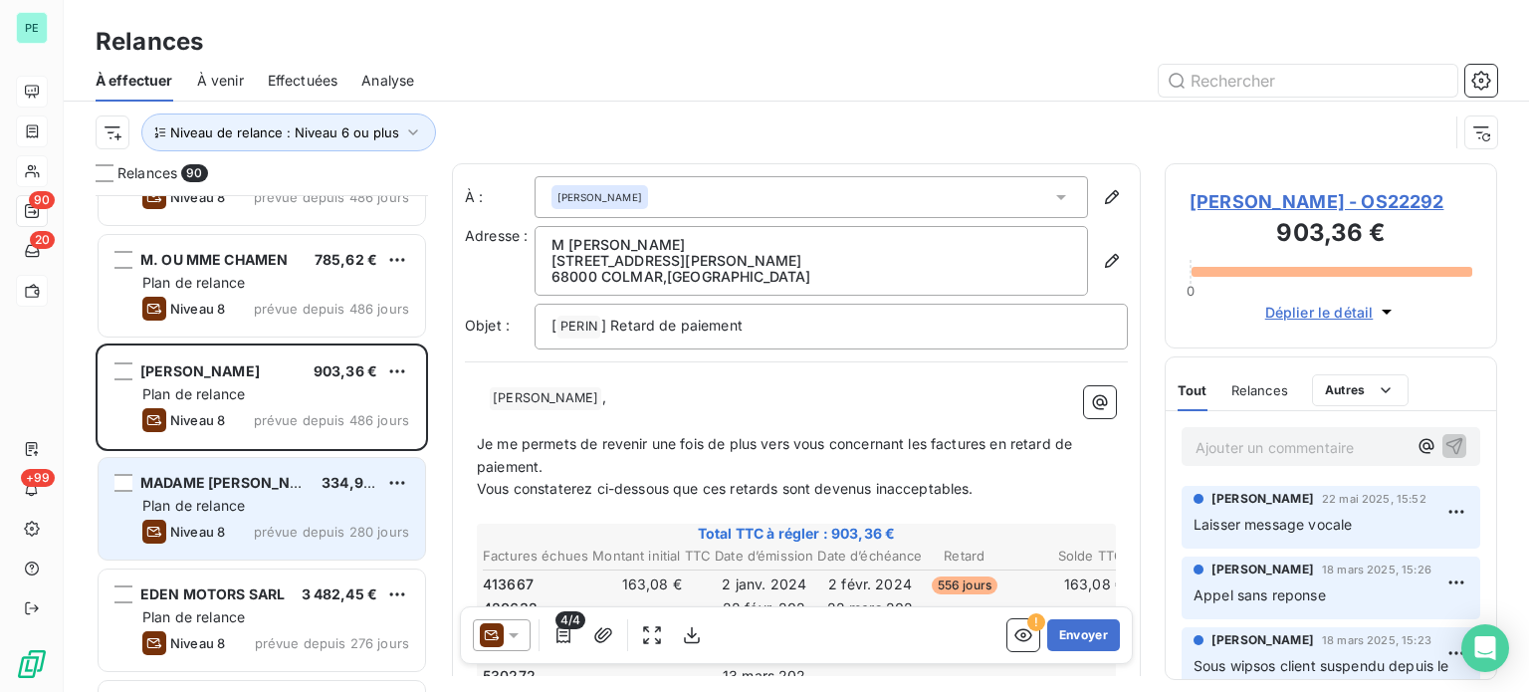
click at [260, 493] on div "MADAME EDEL 334,97 € Plan de relance Niveau 8 prévue depuis 280 jours" at bounding box center [262, 509] width 327 height 102
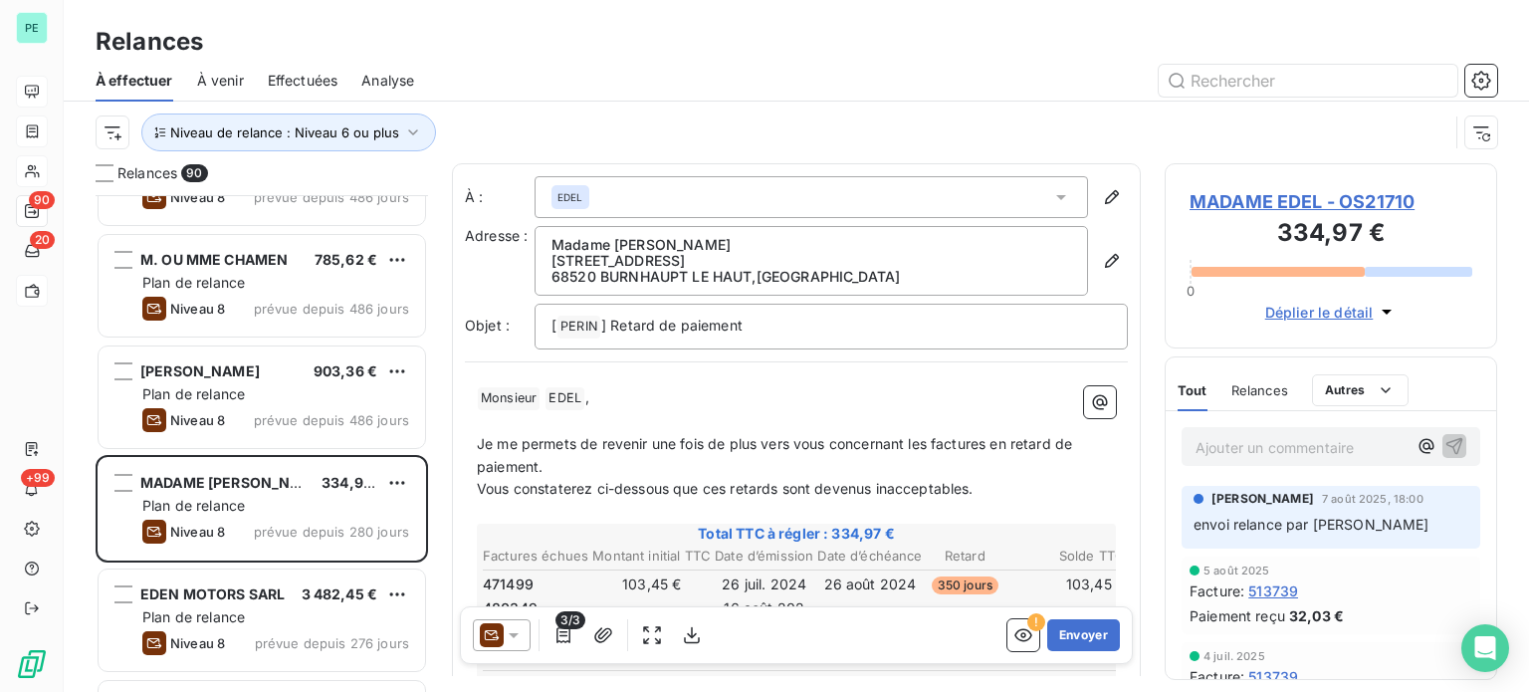
click at [1223, 198] on span "MADAME EDEL - OS21710" at bounding box center [1331, 201] width 283 height 27
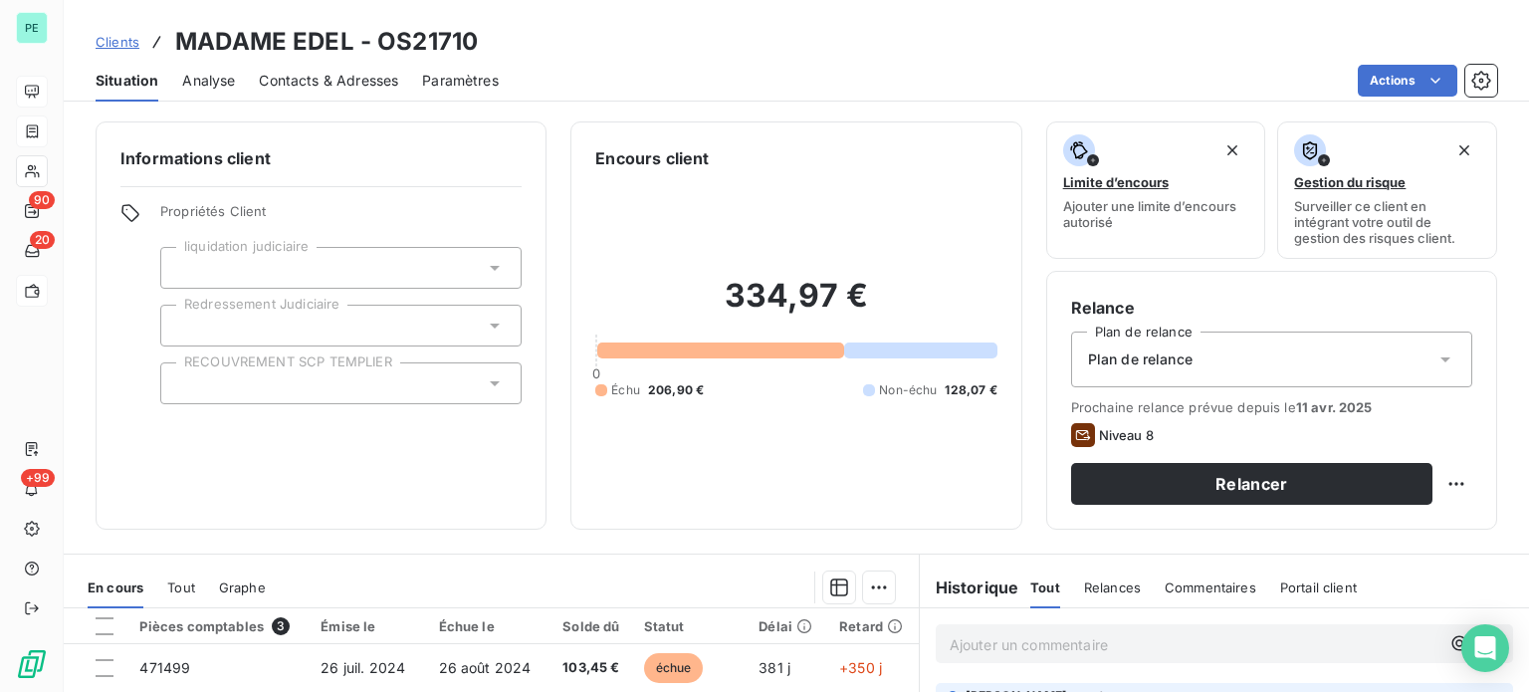
click at [1139, 361] on span "Plan de relance" at bounding box center [1140, 359] width 105 height 20
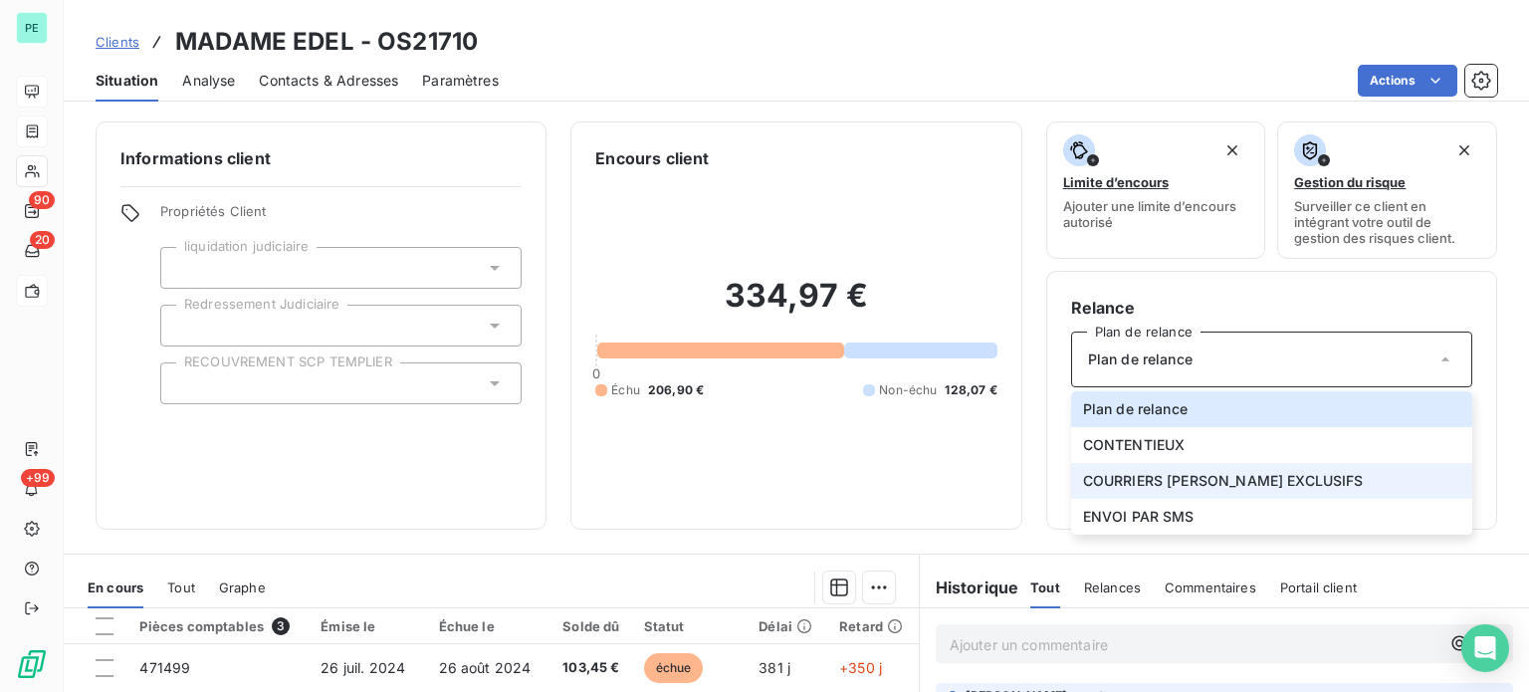
click at [1156, 479] on span "COURRIERS [PERSON_NAME] EXCLUSIFS" at bounding box center [1223, 481] width 281 height 20
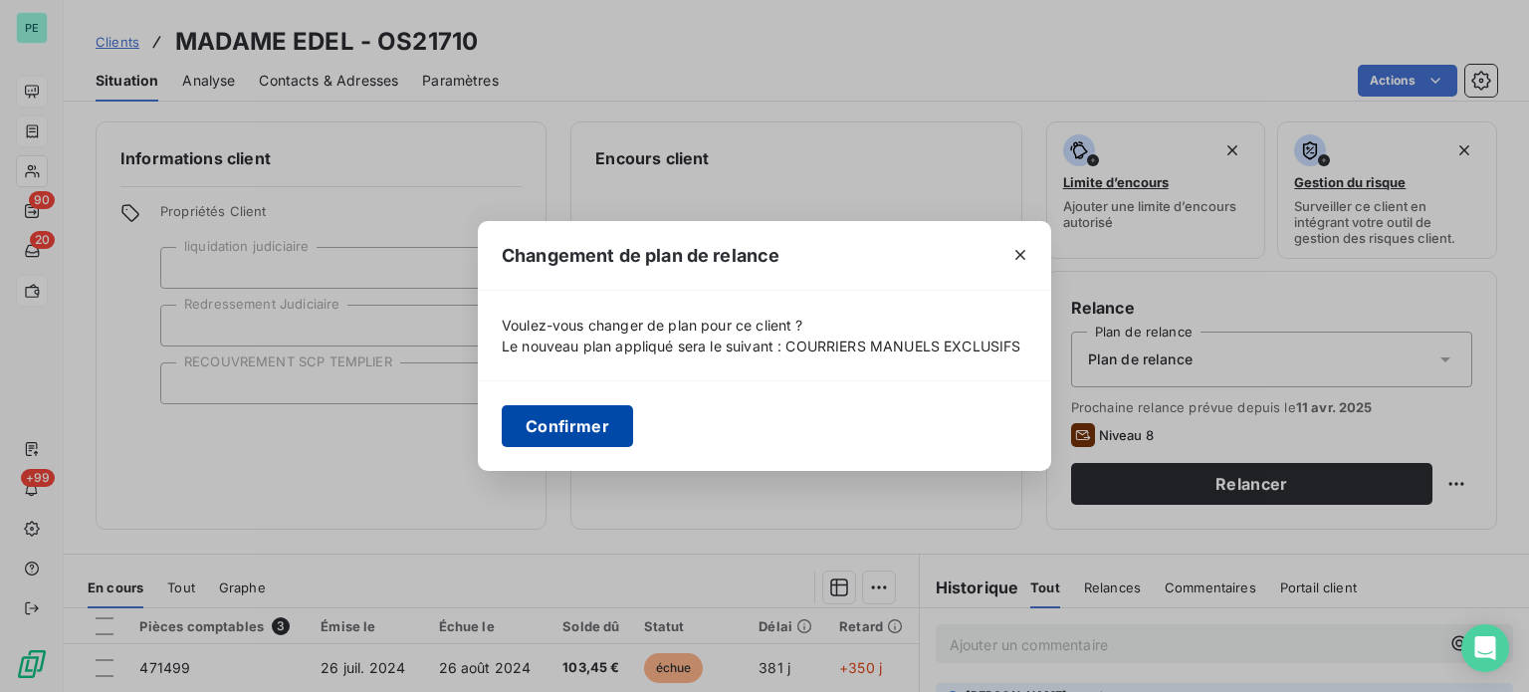
click at [558, 420] on button "Confirmer" at bounding box center [567, 426] width 131 height 42
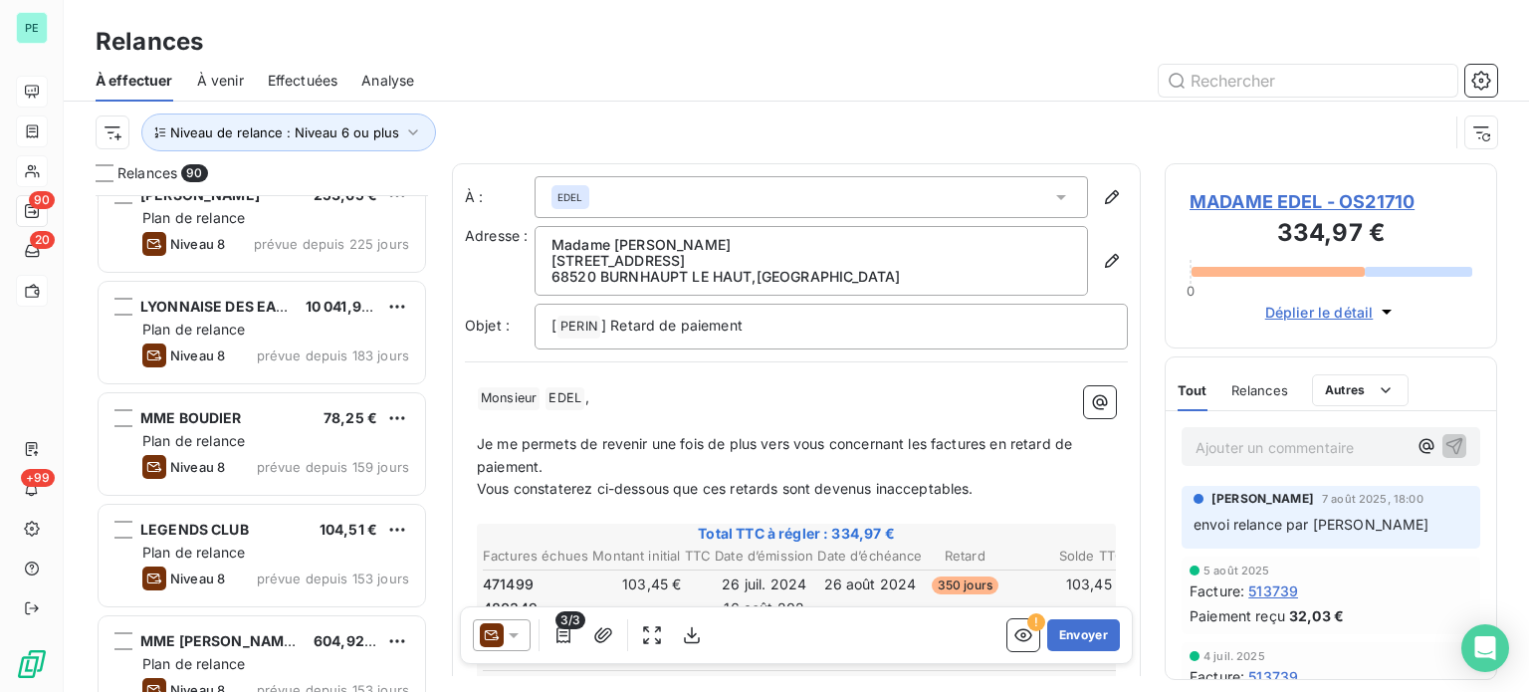
scroll to position [1095, 0]
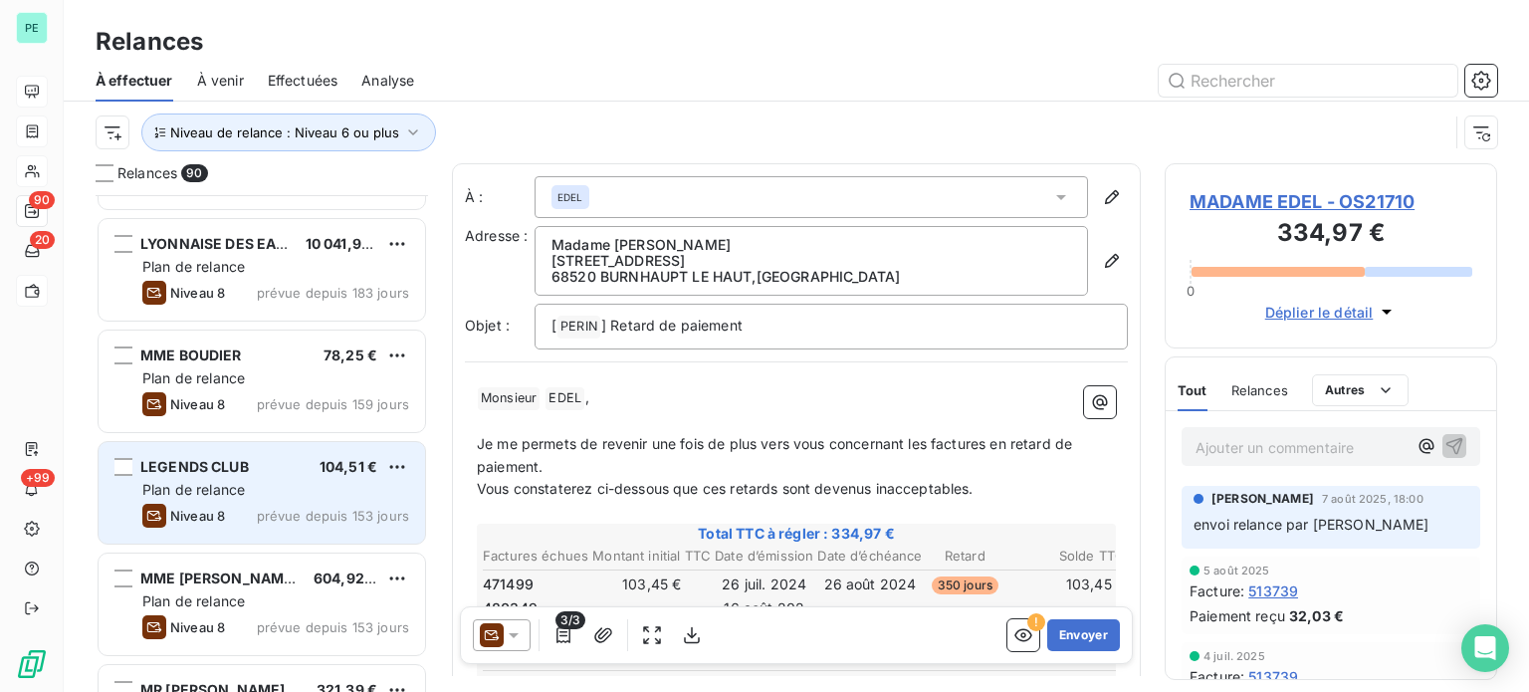
click at [267, 473] on div "LEGENDS CLUB 104,51 €" at bounding box center [275, 467] width 267 height 18
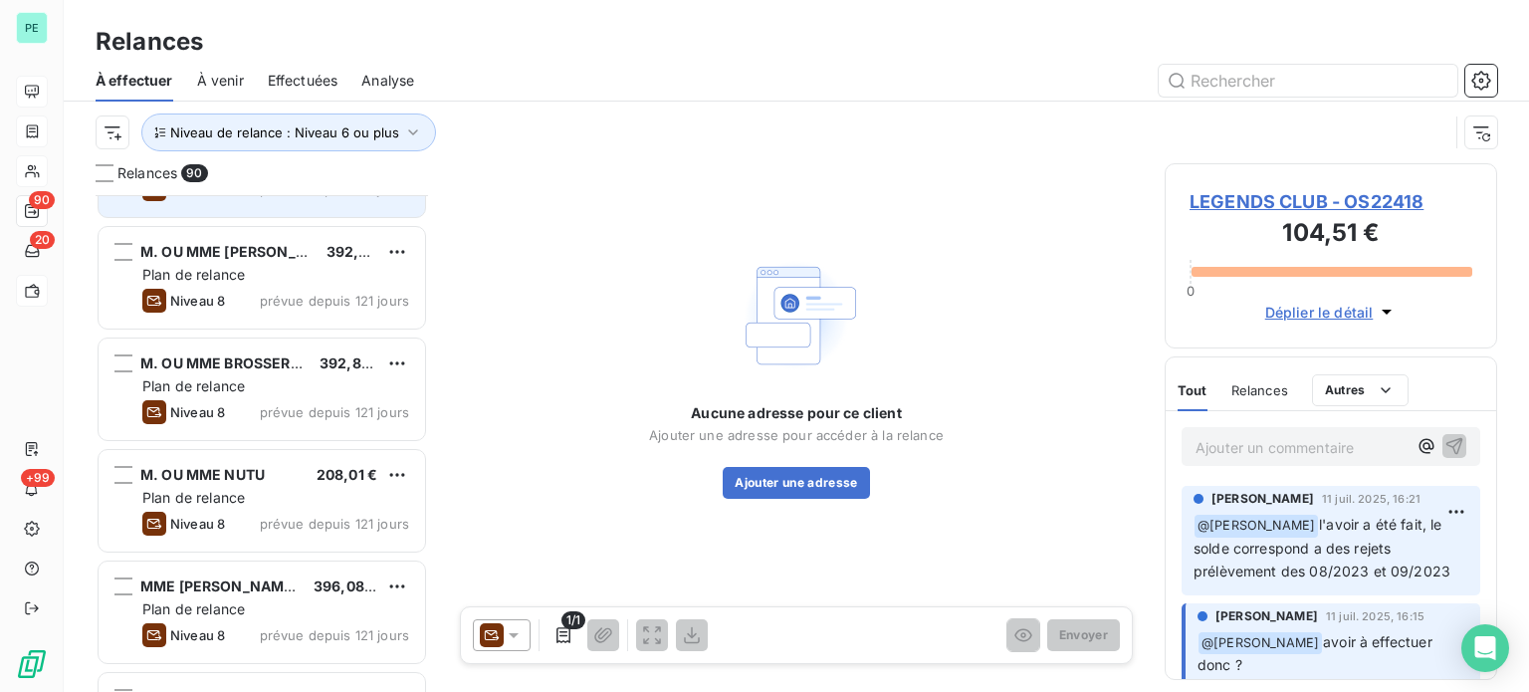
scroll to position [2190, 0]
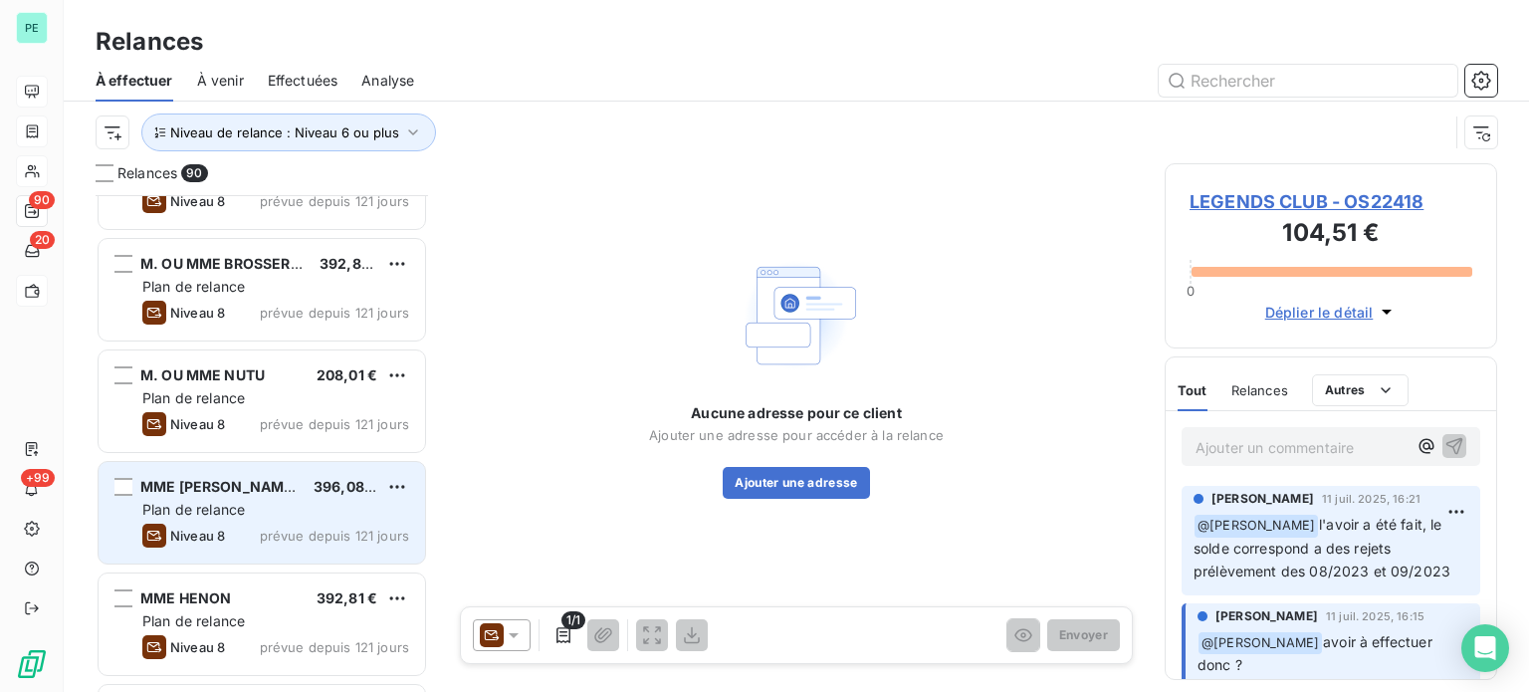
click at [287, 482] on div "MME [PERSON_NAME] 396,08 €" at bounding box center [275, 487] width 267 height 18
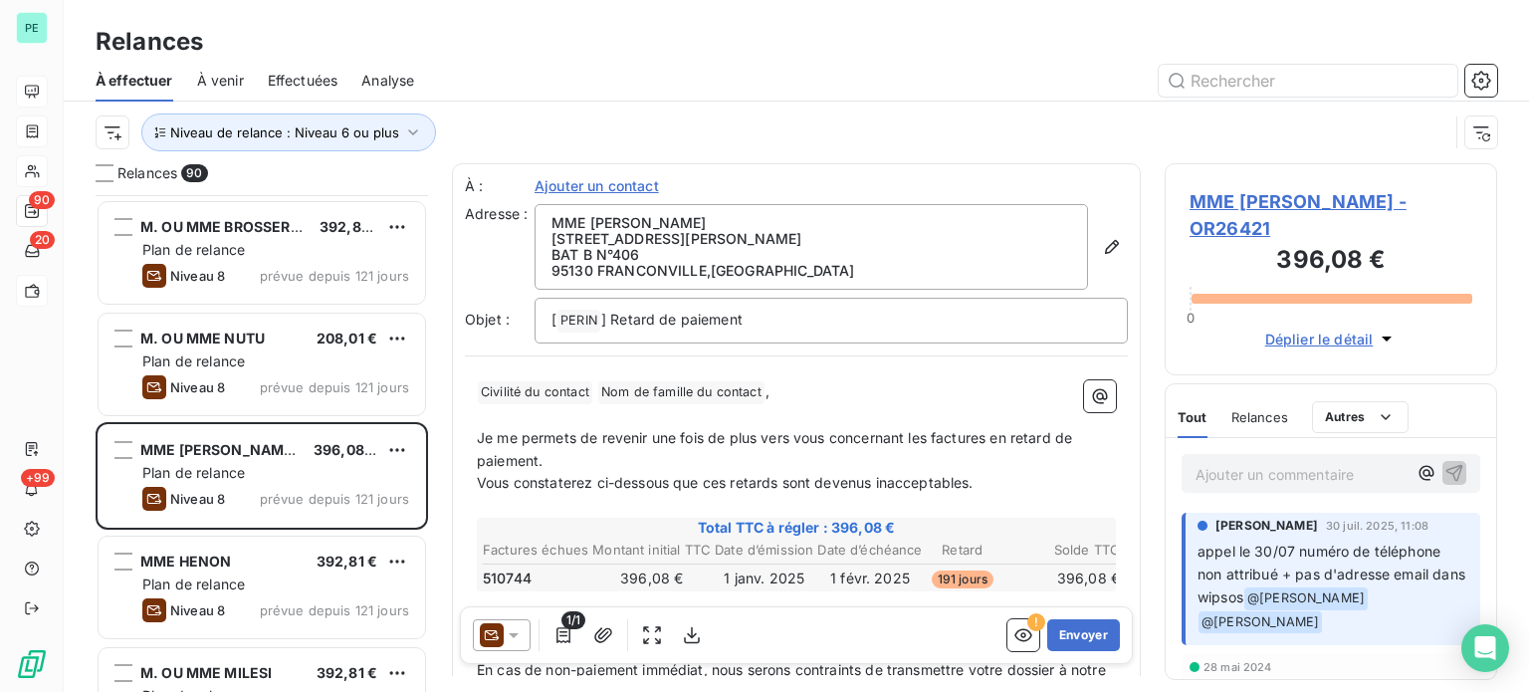
scroll to position [2290, 0]
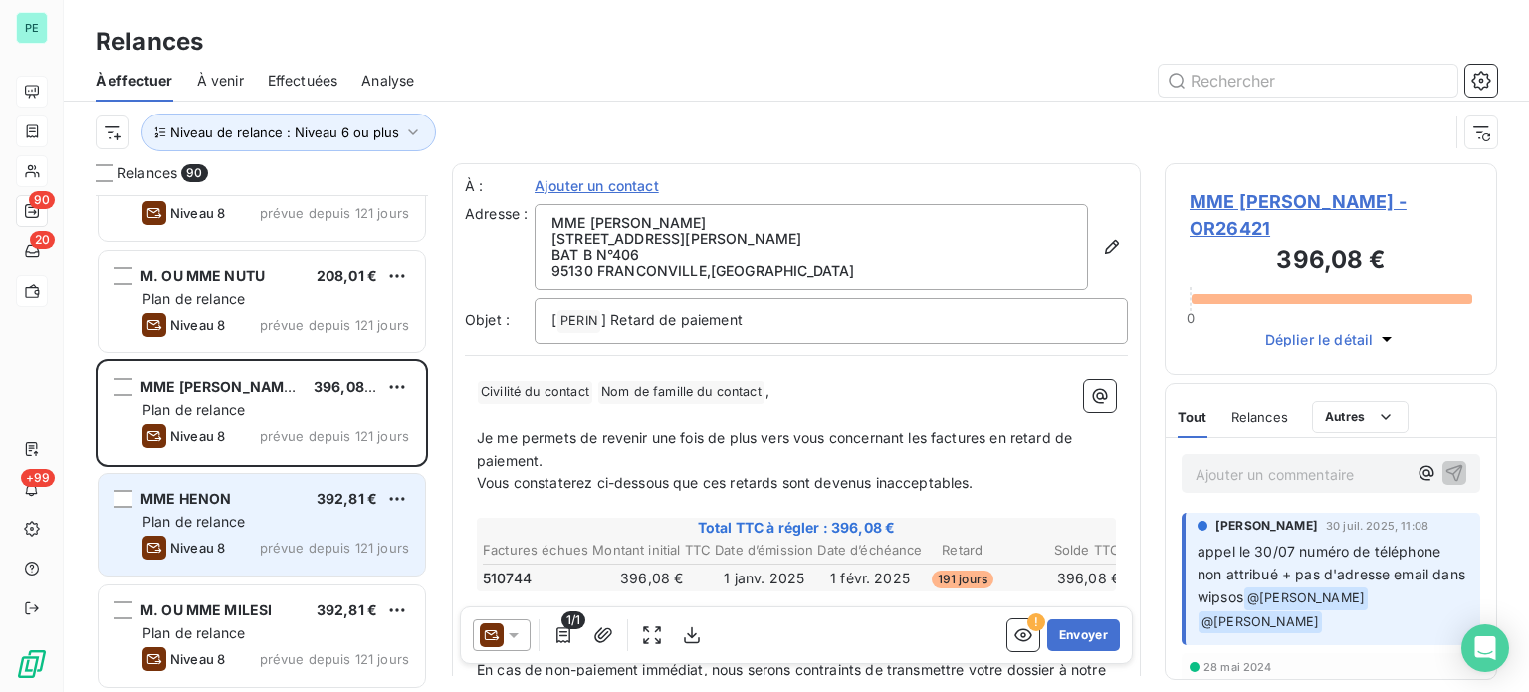
click at [284, 513] on div "Plan de relance" at bounding box center [275, 522] width 267 height 20
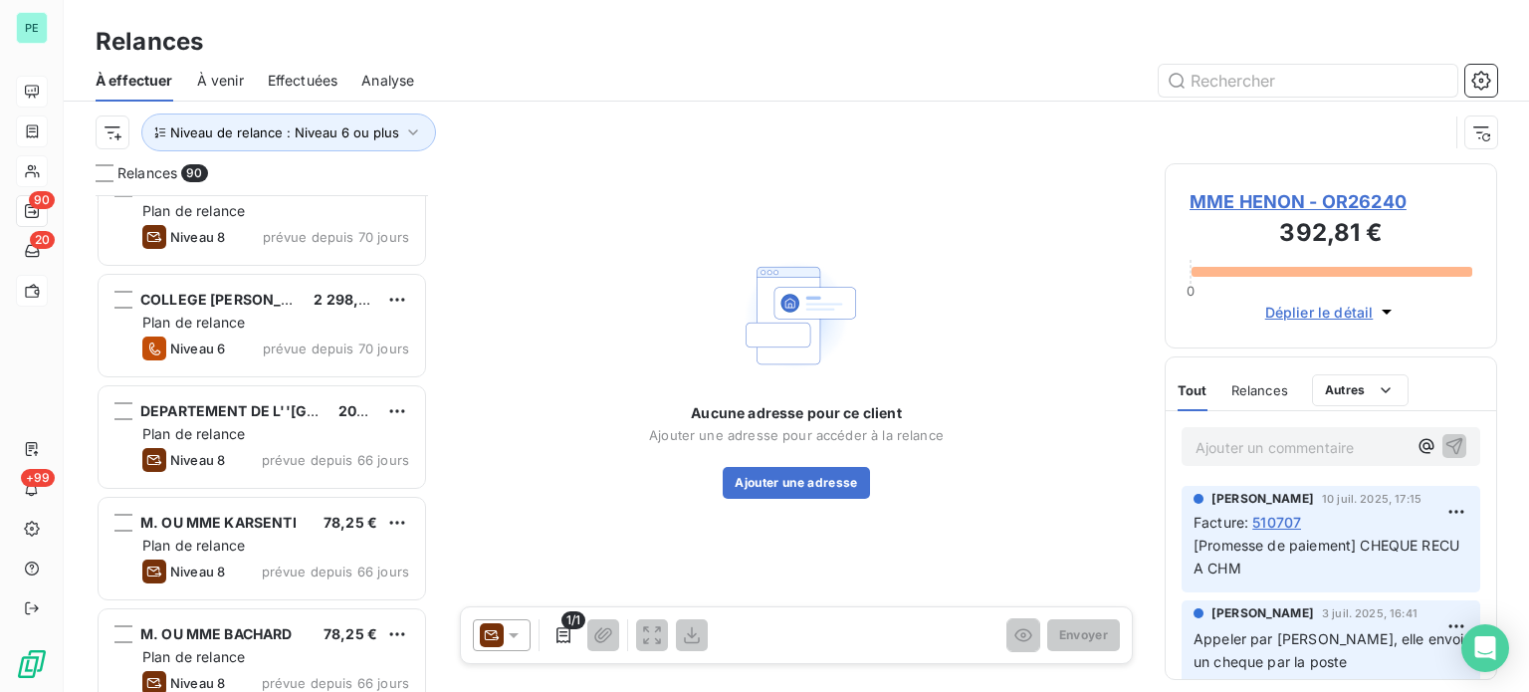
scroll to position [4978, 0]
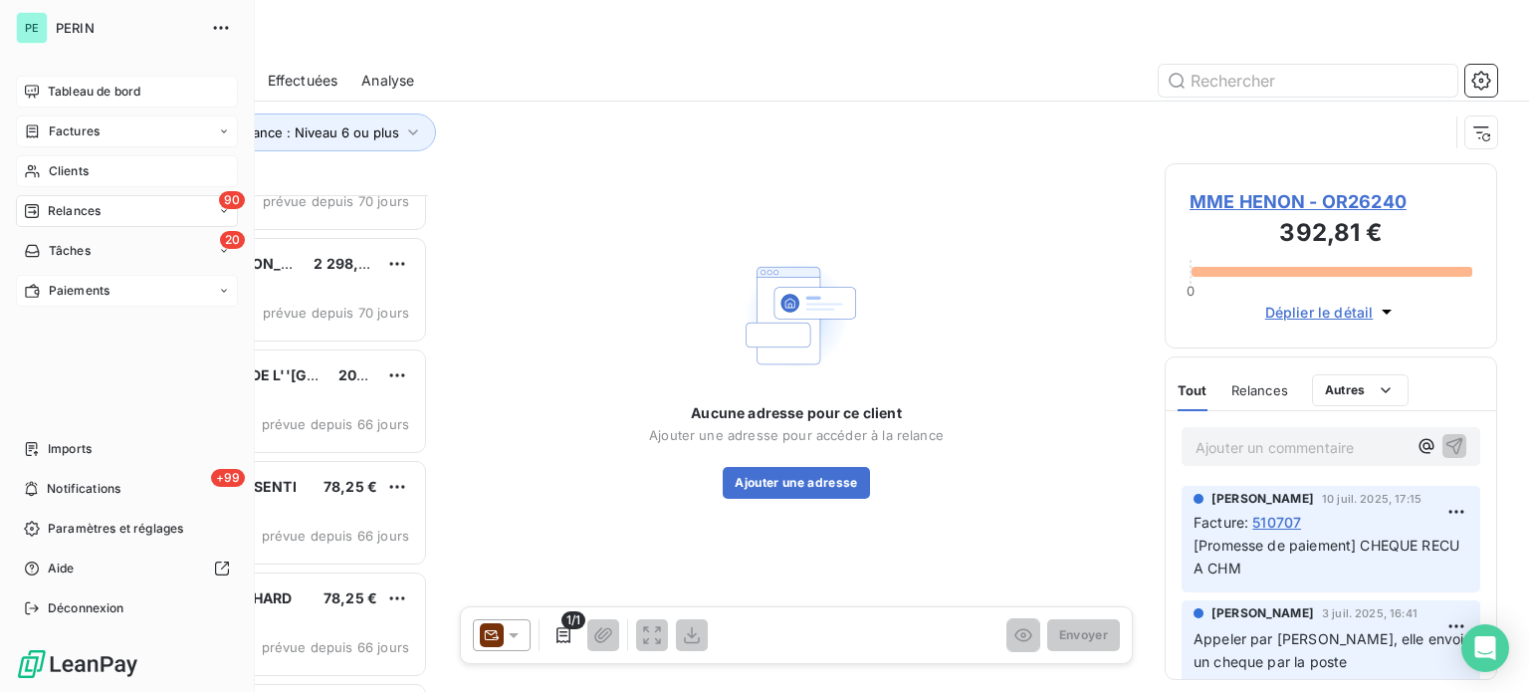
click at [77, 162] on span "Clients" at bounding box center [69, 171] width 40 height 18
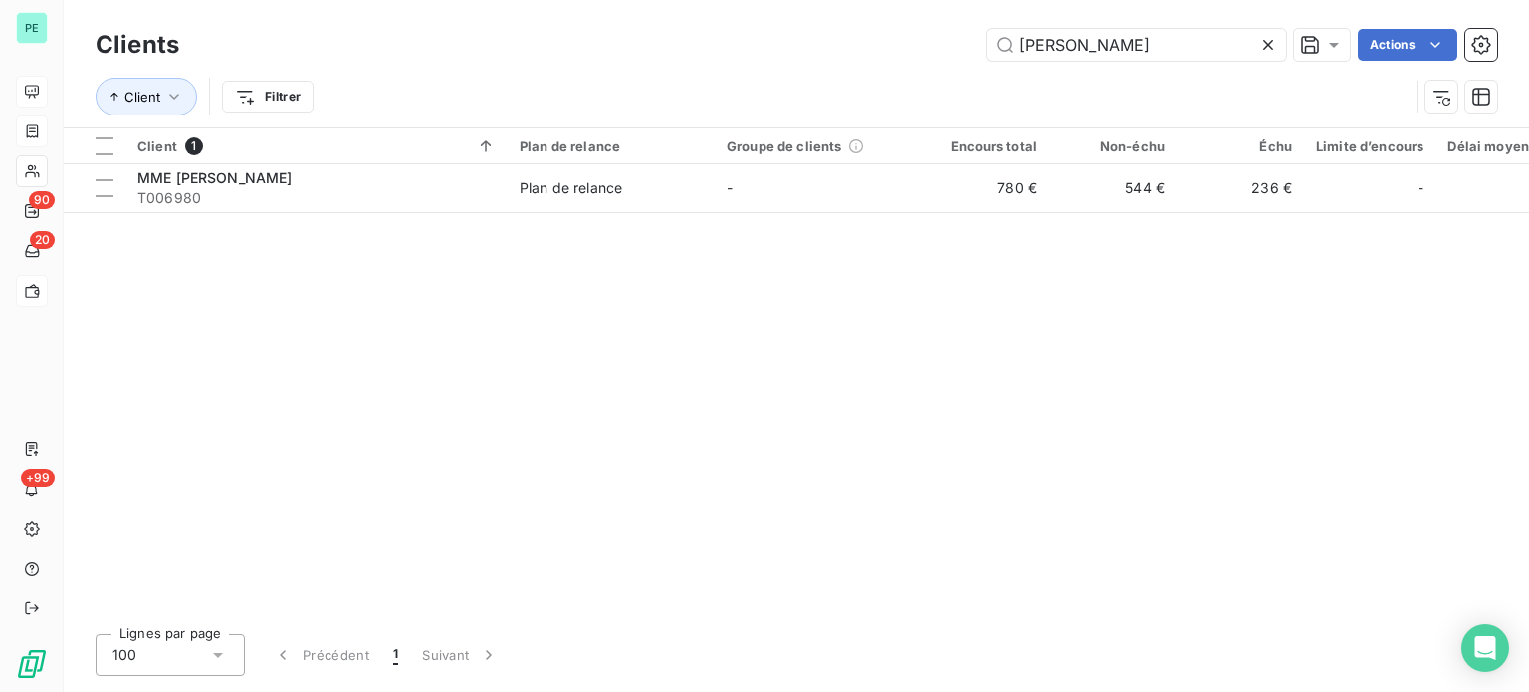
drag, startPoint x: 992, startPoint y: 41, endPoint x: 818, endPoint y: 41, distance: 173.2
click at [818, 41] on div "[PERSON_NAME] Actions" at bounding box center [850, 45] width 1294 height 32
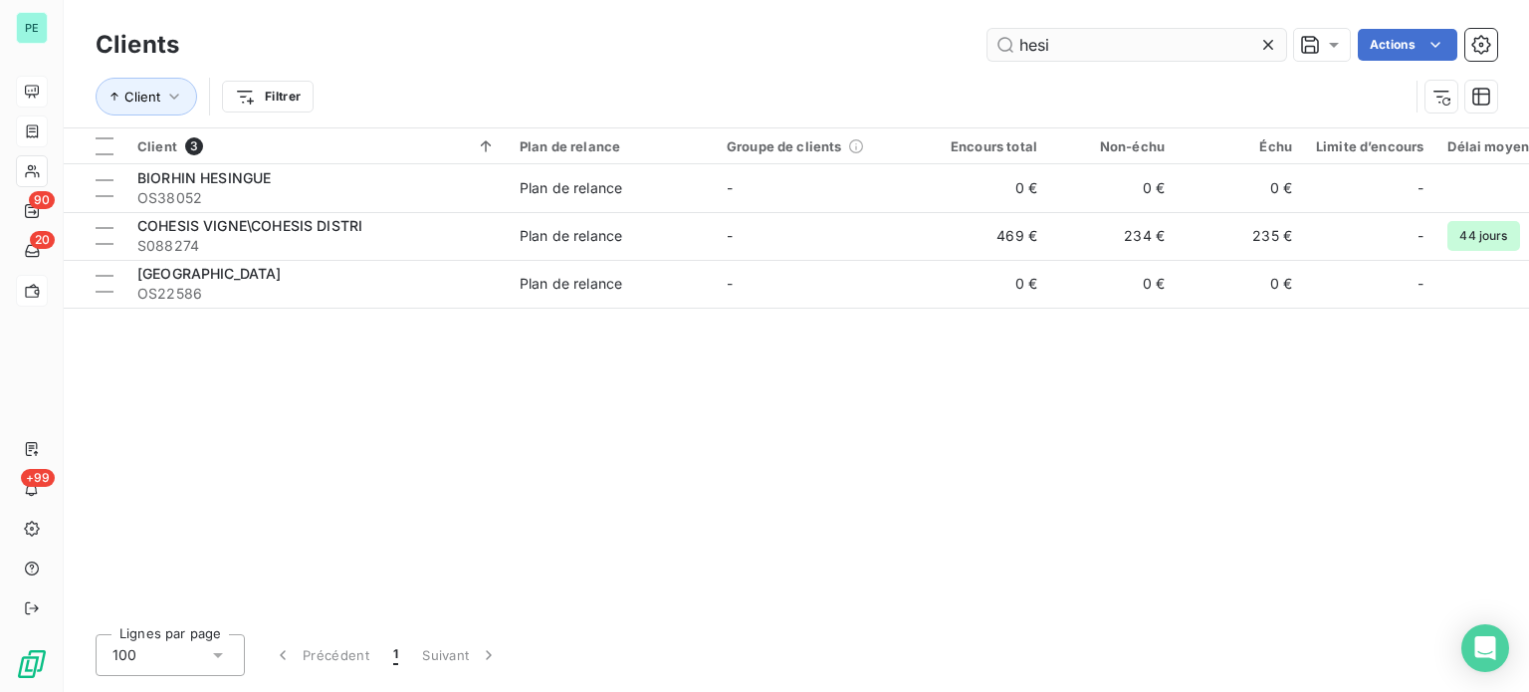
click at [1037, 45] on input "hesi" at bounding box center [1137, 45] width 299 height 32
click at [1028, 42] on input "hesi" at bounding box center [1137, 45] width 299 height 32
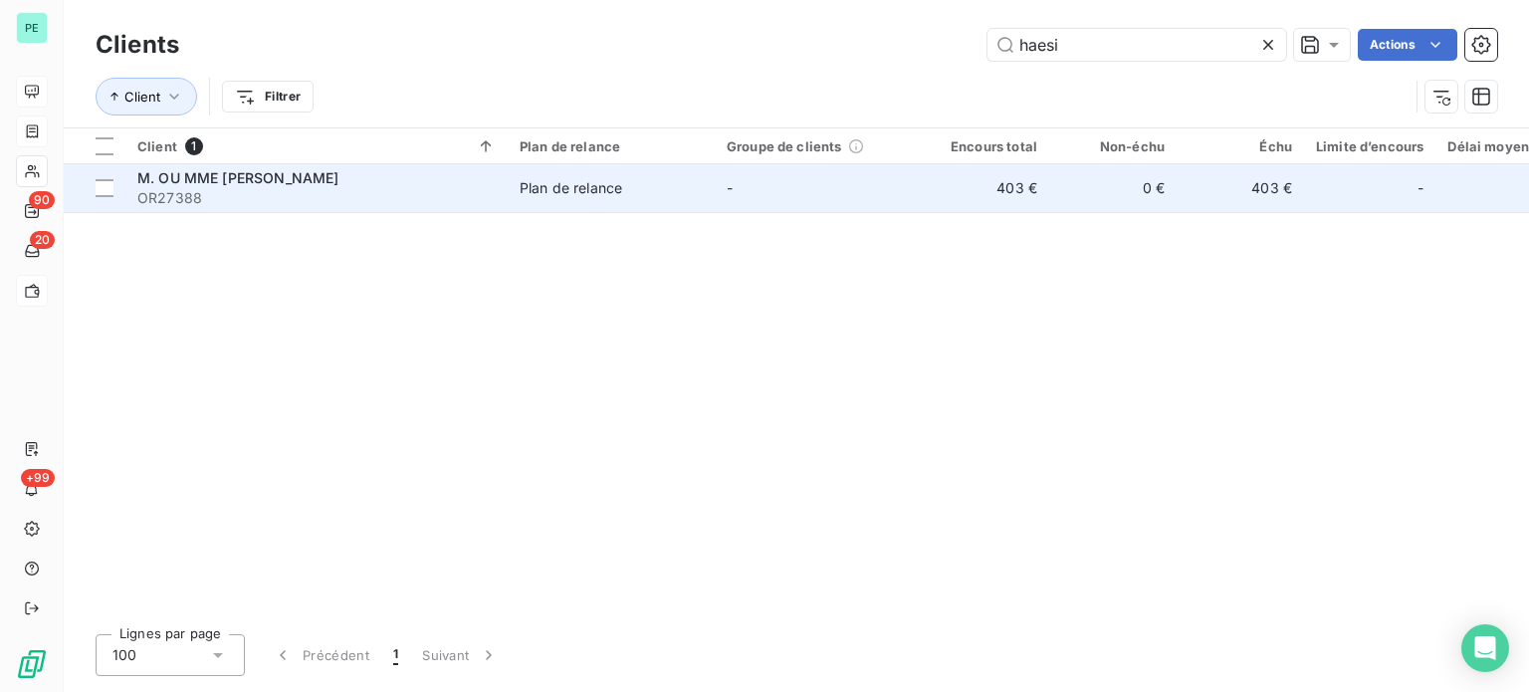
type input "haesi"
click at [1030, 178] on td "403 €" at bounding box center [985, 188] width 127 height 48
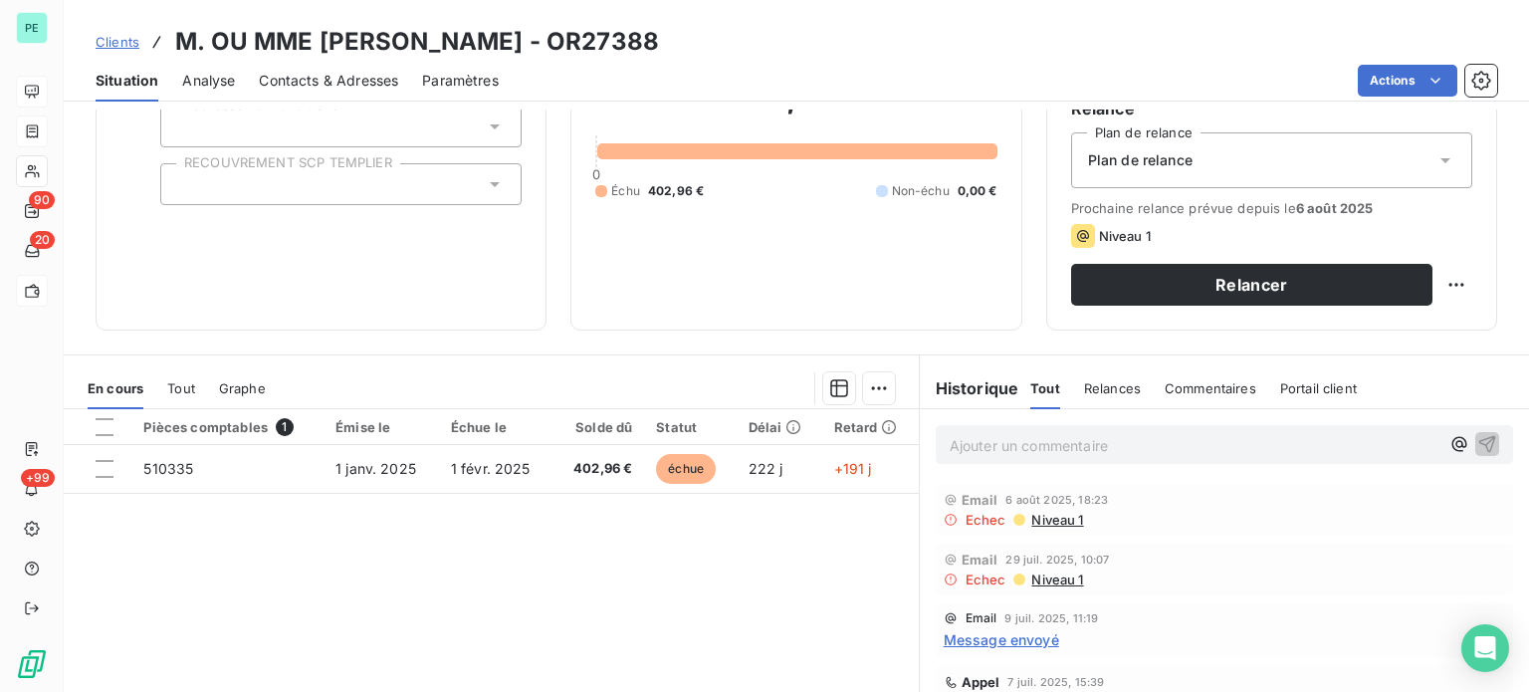
click at [1059, 575] on span "Niveau 1" at bounding box center [1056, 579] width 54 height 16
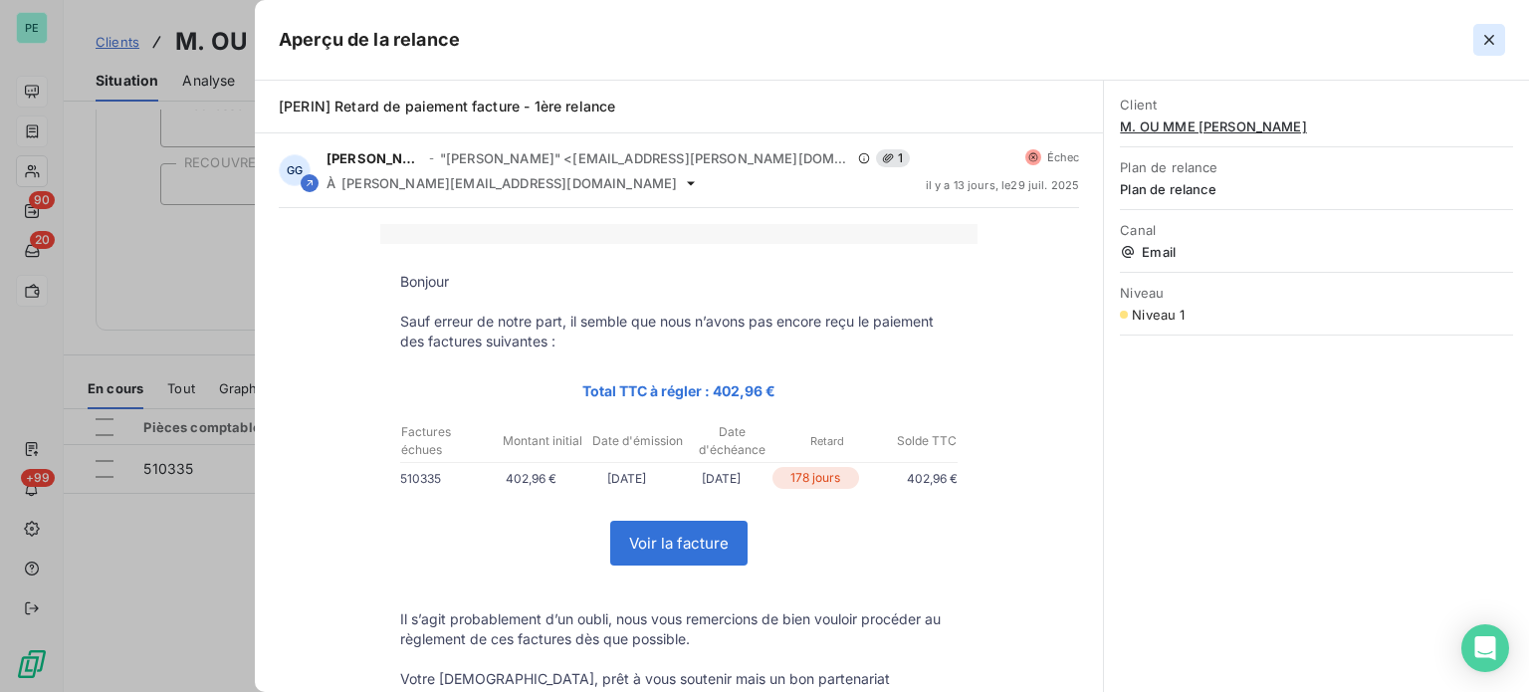
click at [1493, 39] on icon "button" at bounding box center [1490, 40] width 20 height 20
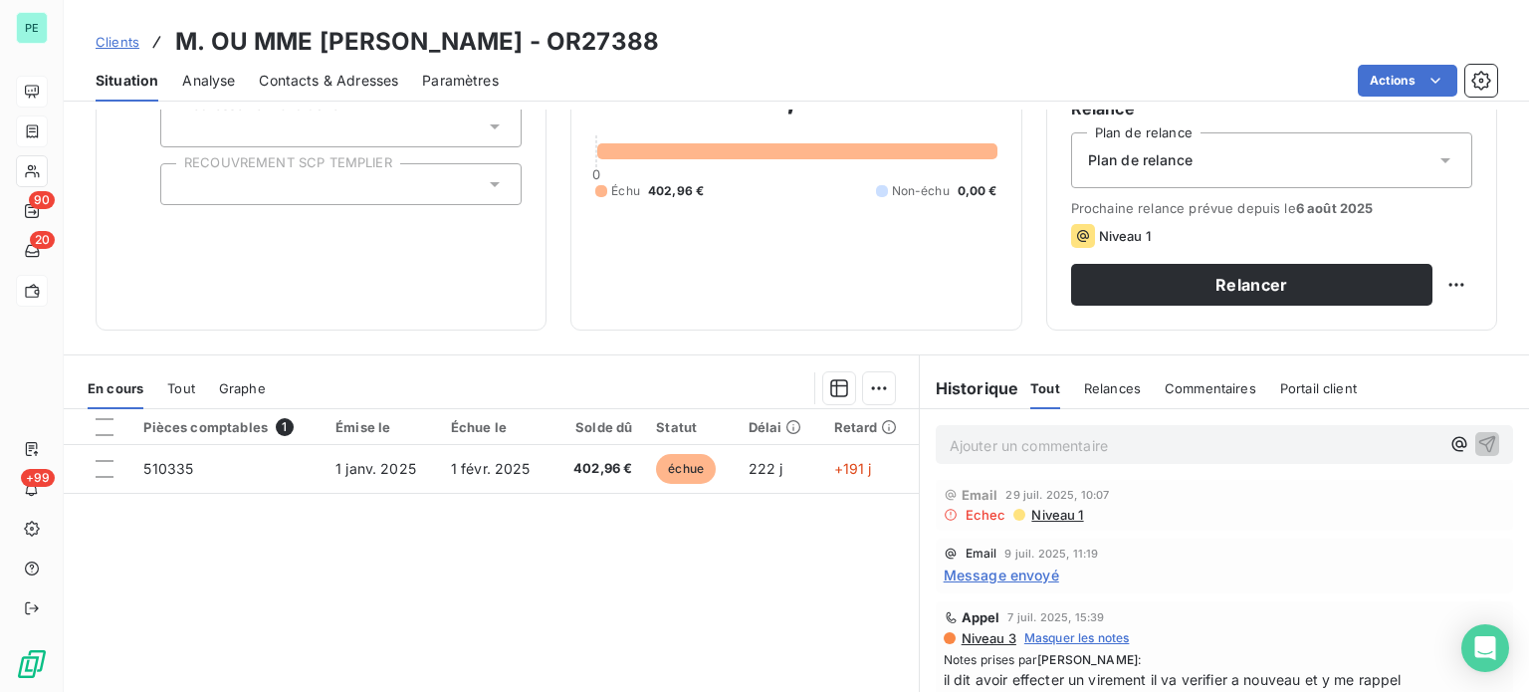
scroll to position [100, 0]
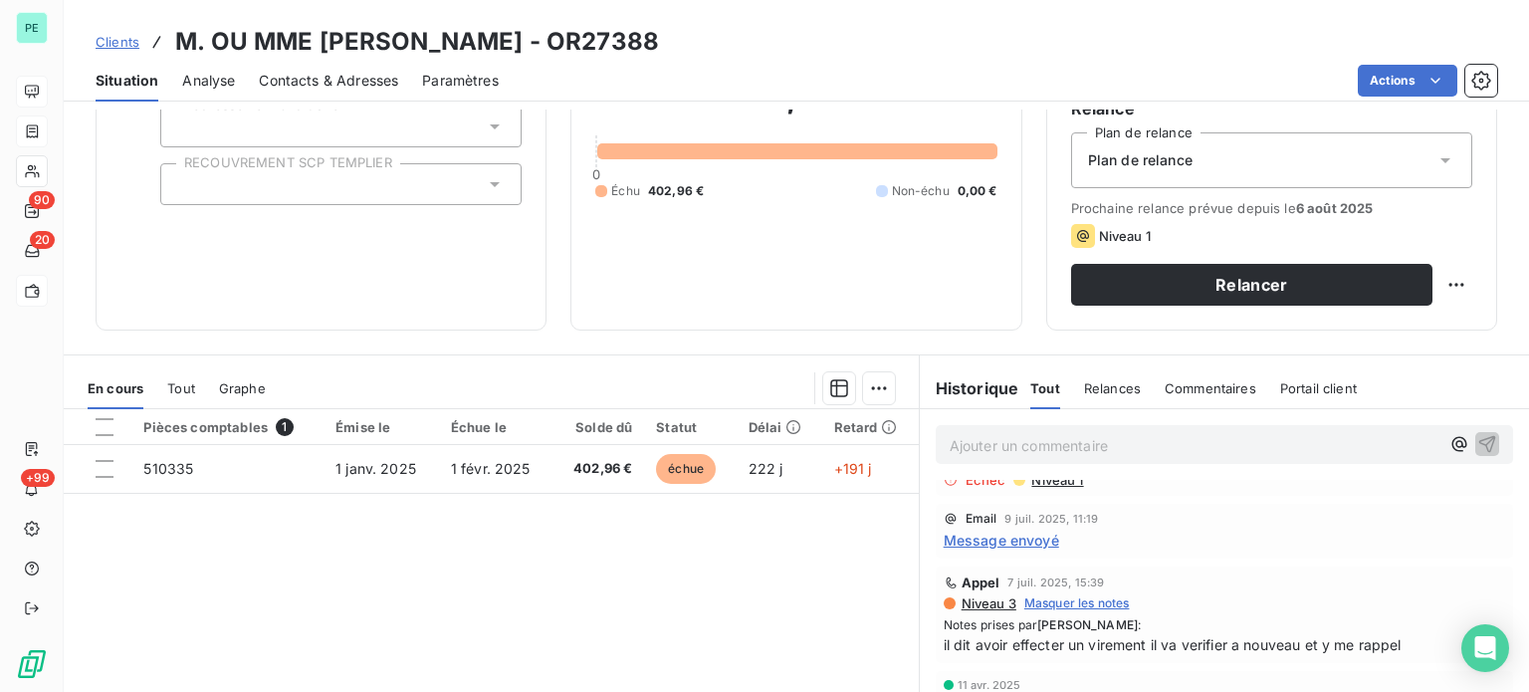
click at [1040, 540] on span "Message envoyé" at bounding box center [1001, 540] width 115 height 21
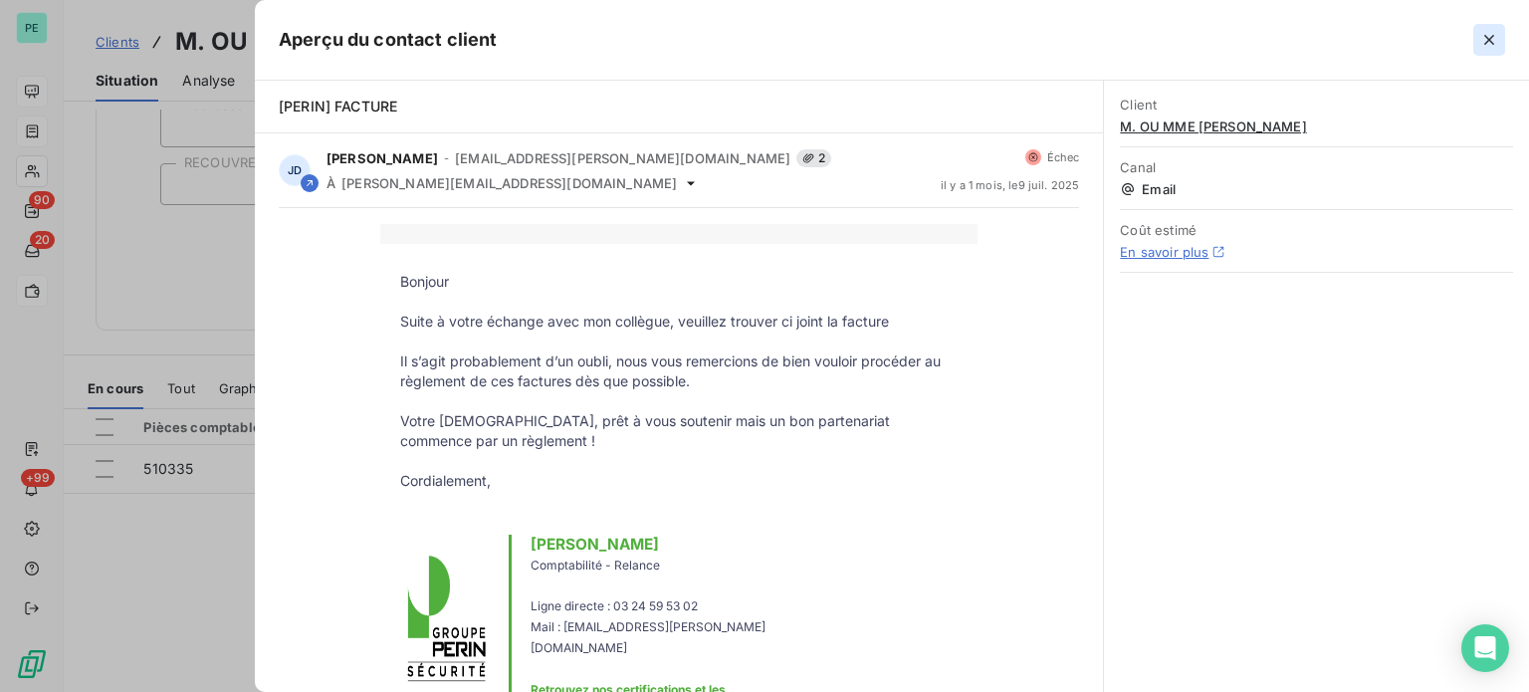
click at [1492, 38] on icon "button" at bounding box center [1490, 40] width 20 height 20
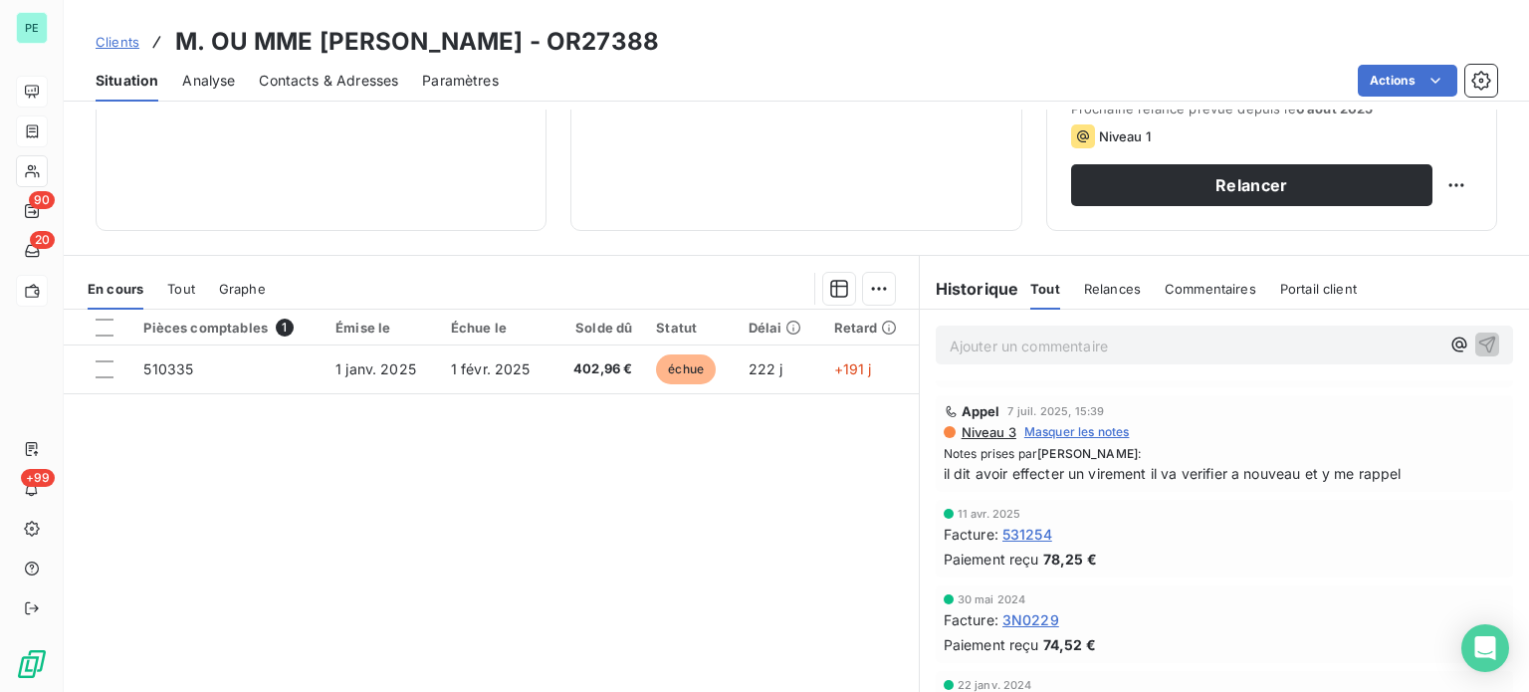
scroll to position [72, 0]
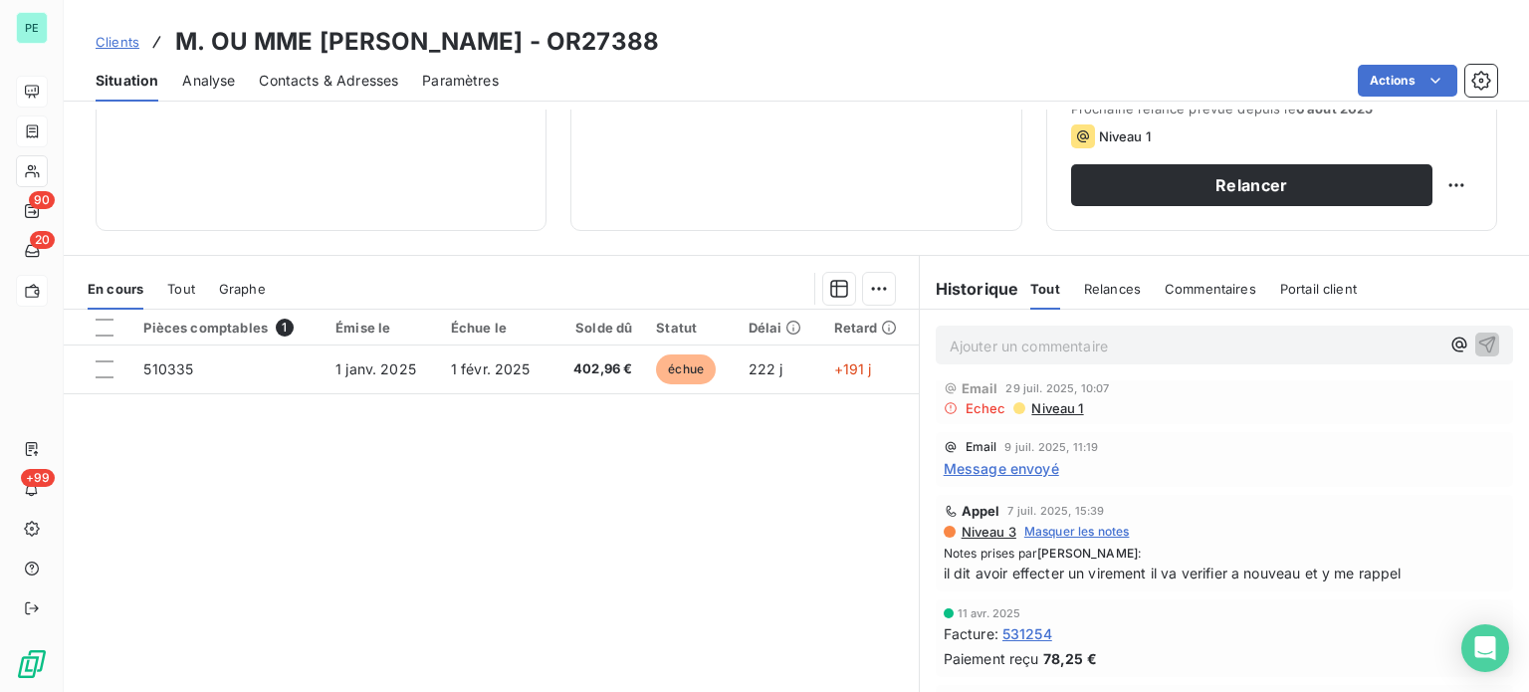
click at [1038, 469] on span "Message envoyé" at bounding box center [1001, 468] width 115 height 21
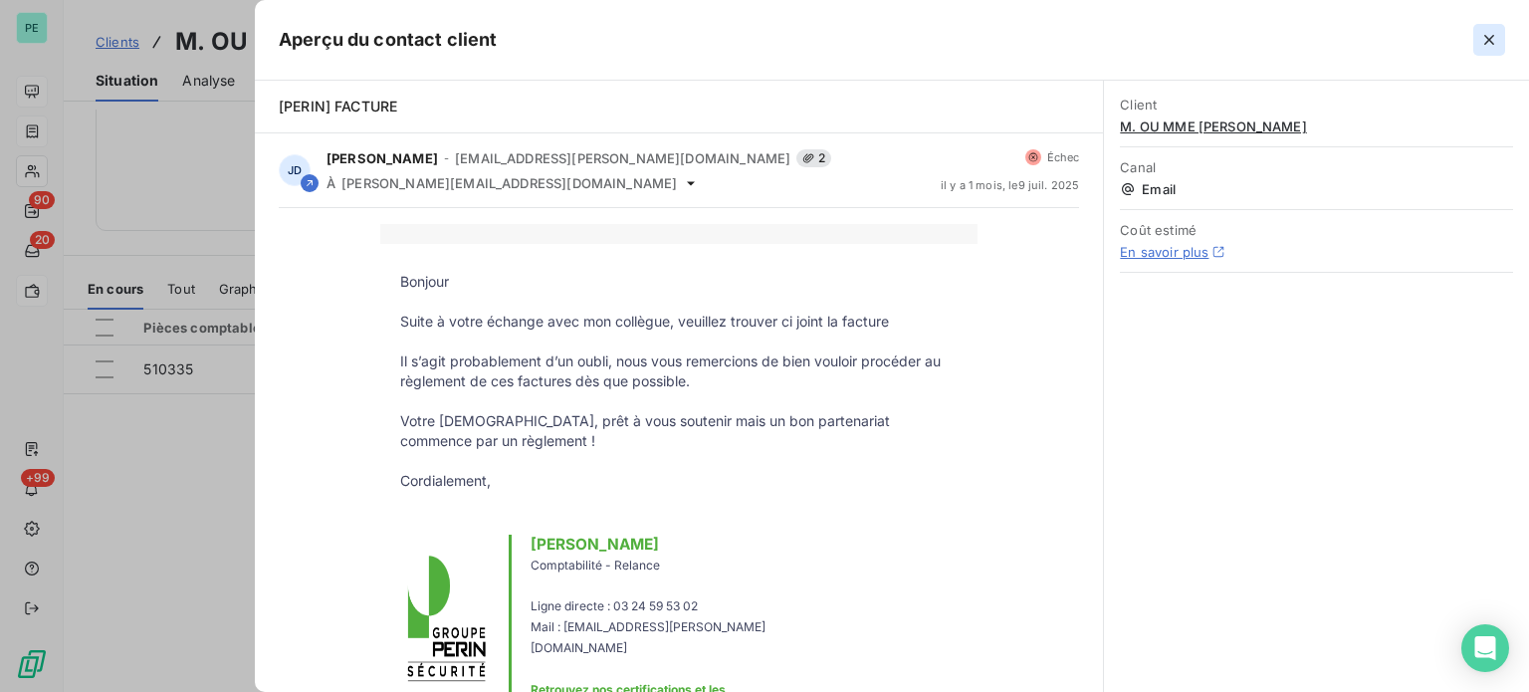
click at [1485, 31] on icon "button" at bounding box center [1490, 40] width 20 height 20
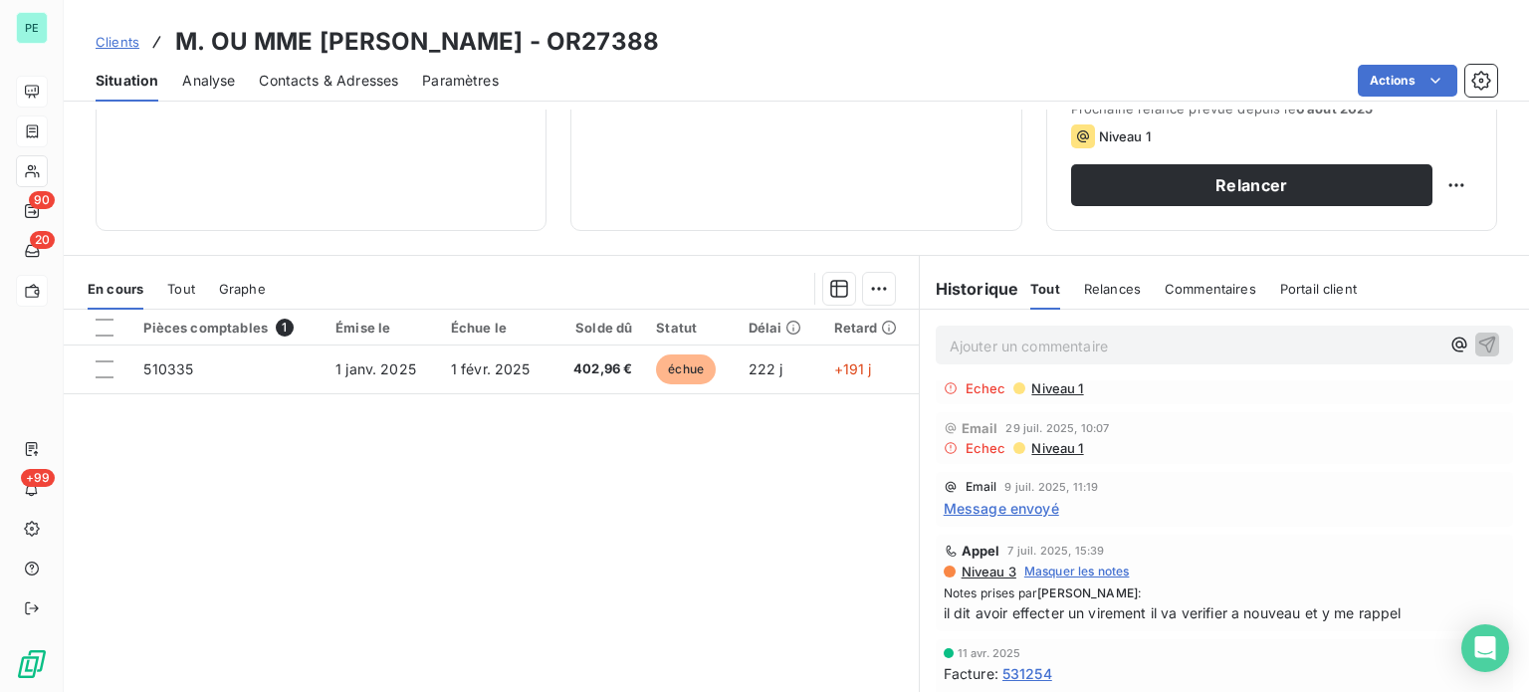
scroll to position [0, 0]
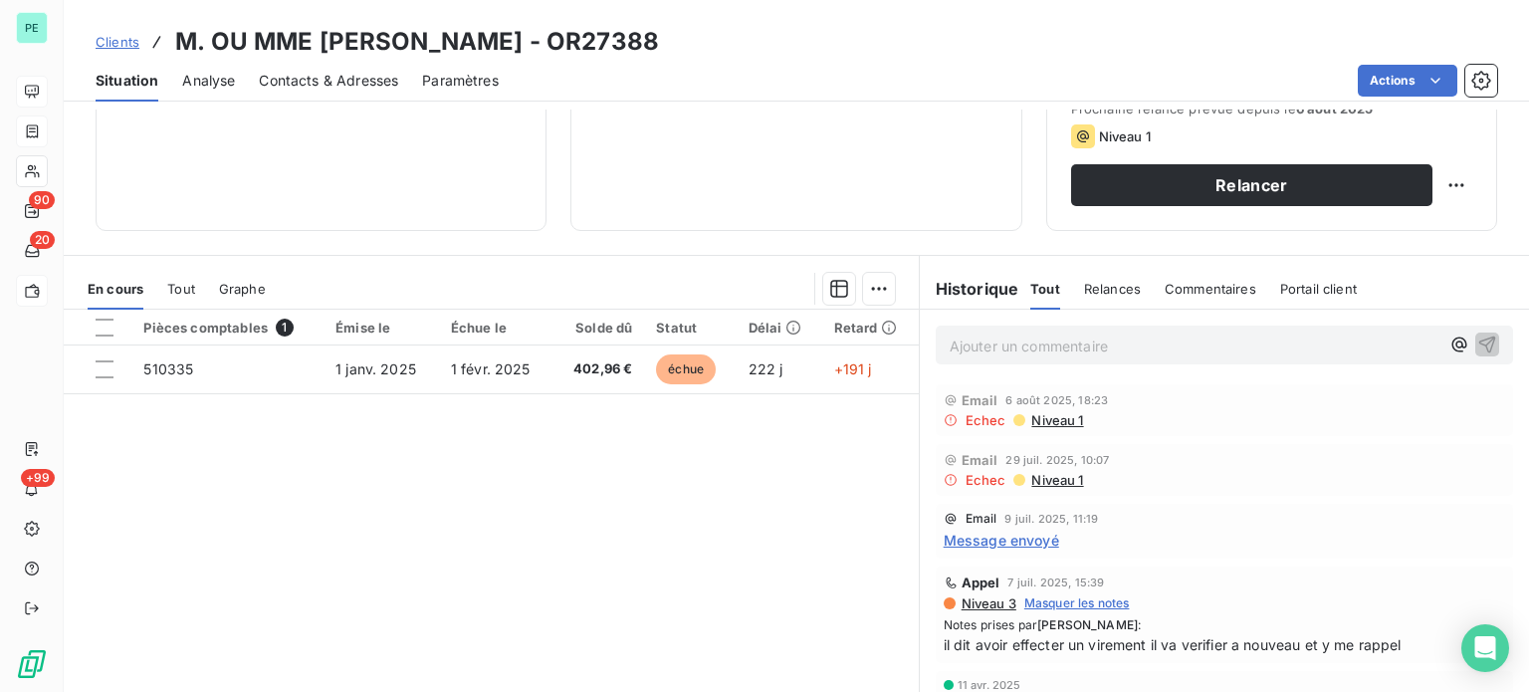
click at [966, 539] on span "Message envoyé" at bounding box center [1001, 540] width 115 height 21
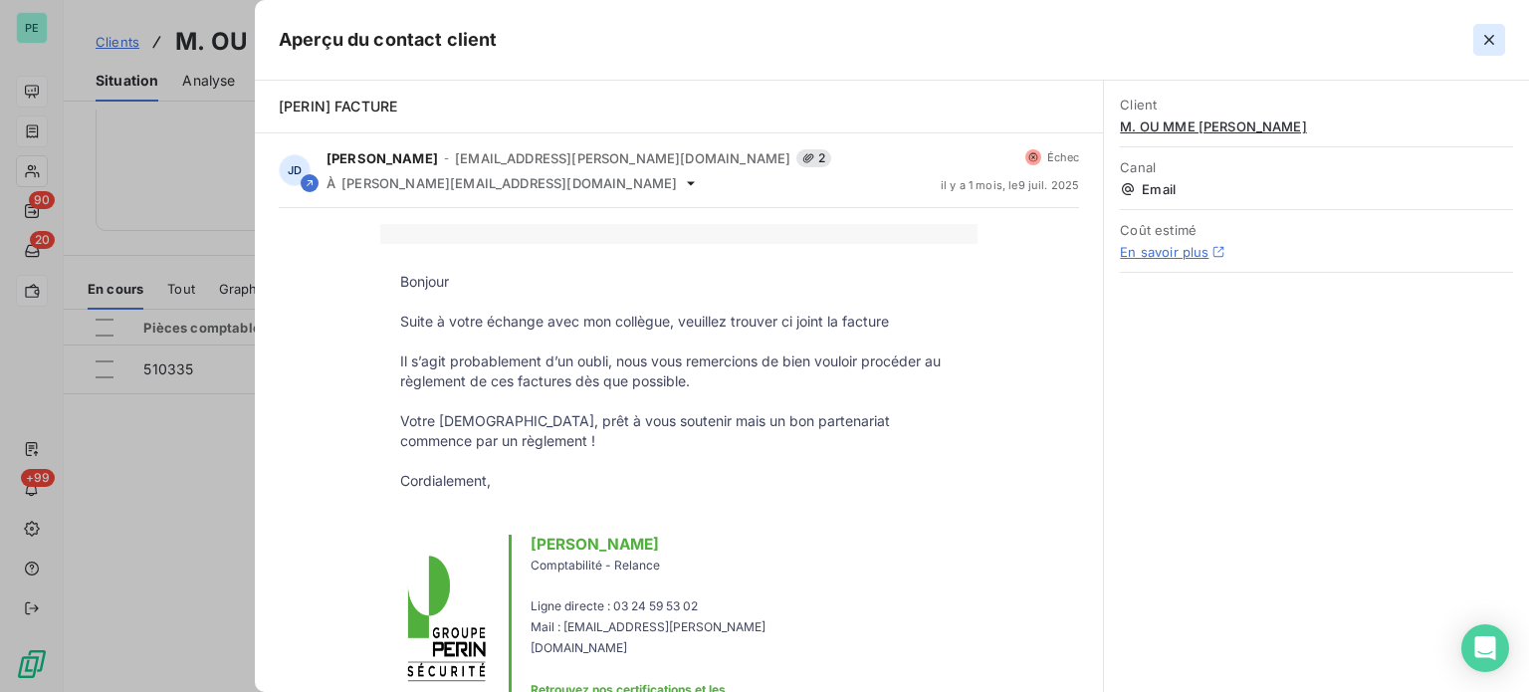
click at [1490, 32] on icon "button" at bounding box center [1490, 40] width 20 height 20
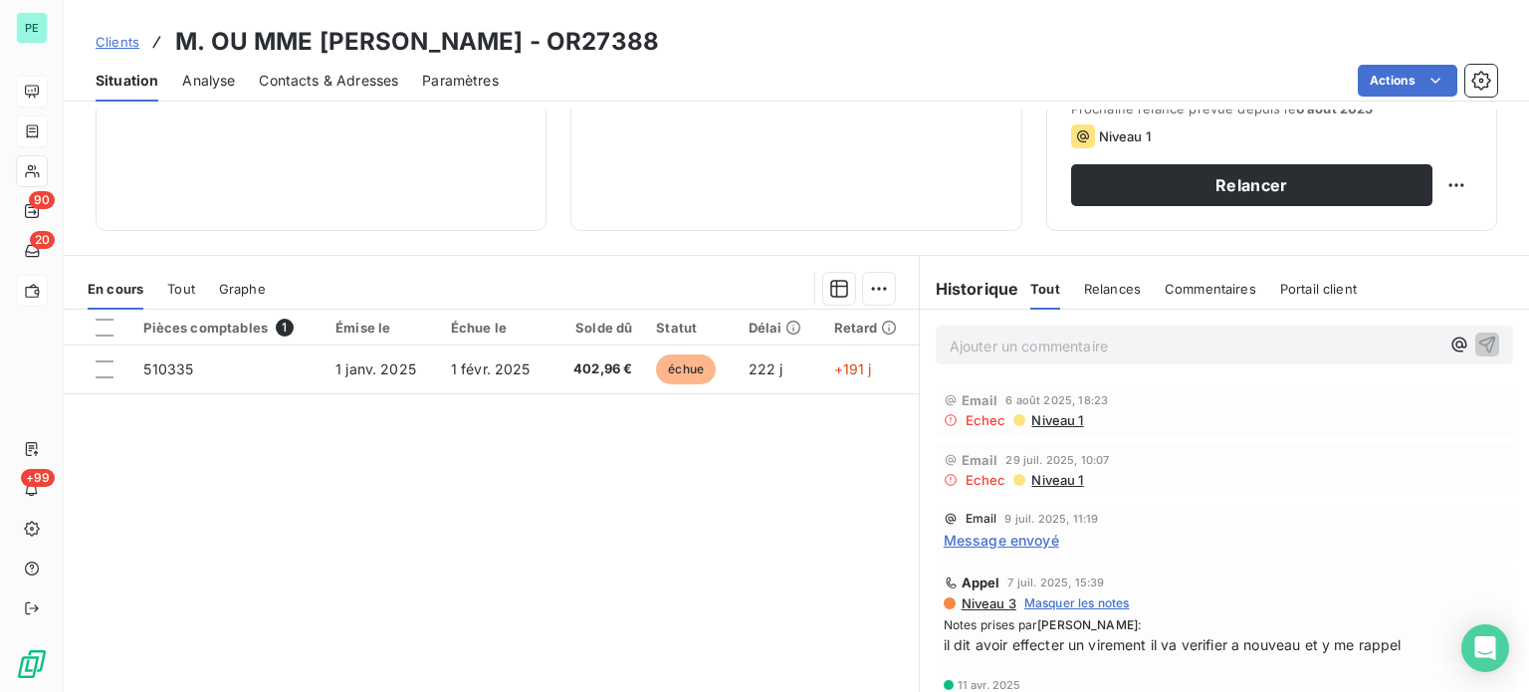
click at [407, 443] on div "Pièces comptables 1 Émise le Échue le Solde dû Statut Délai Retard 510335 1 jan…" at bounding box center [491, 501] width 855 height 383
click at [291, 79] on span "Contacts & Adresses" at bounding box center [328, 81] width 139 height 20
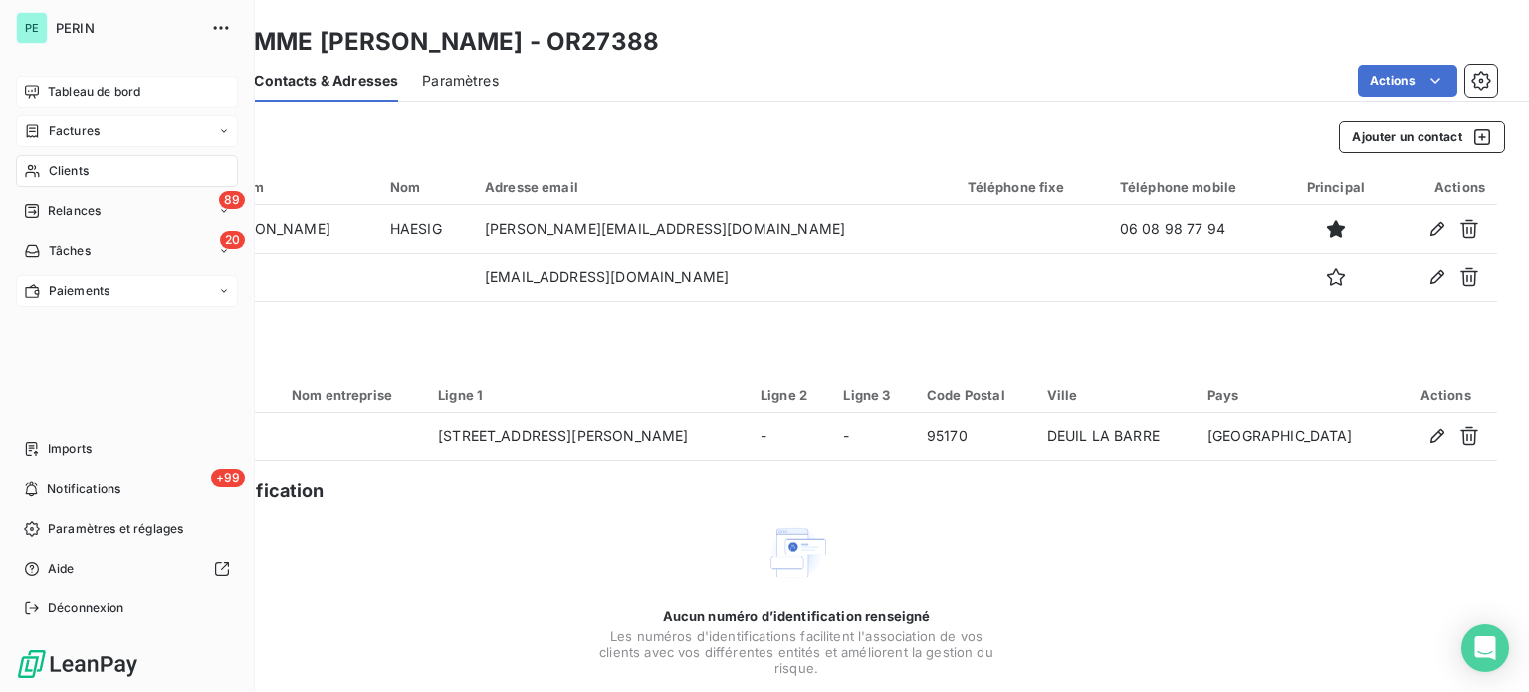
click at [71, 211] on span "Relances" at bounding box center [74, 211] width 53 height 18
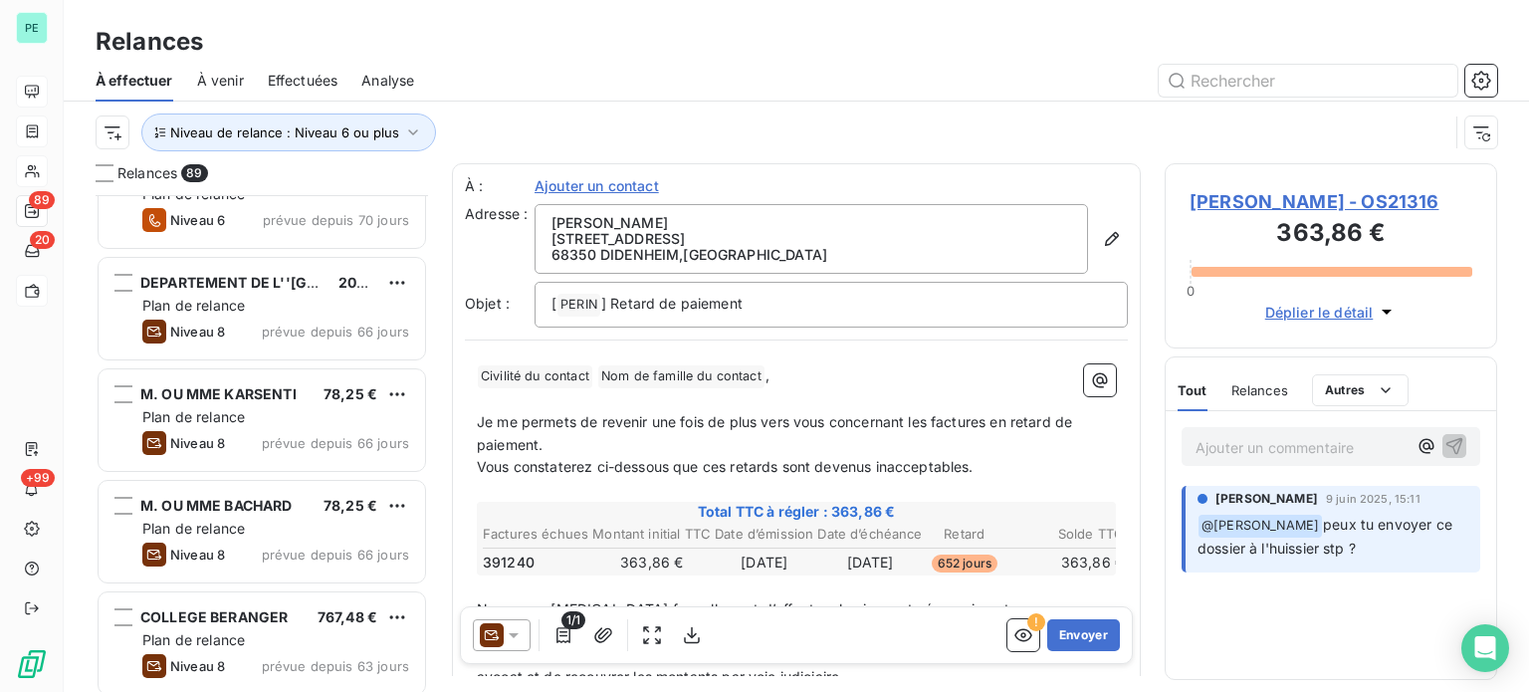
scroll to position [4978, 0]
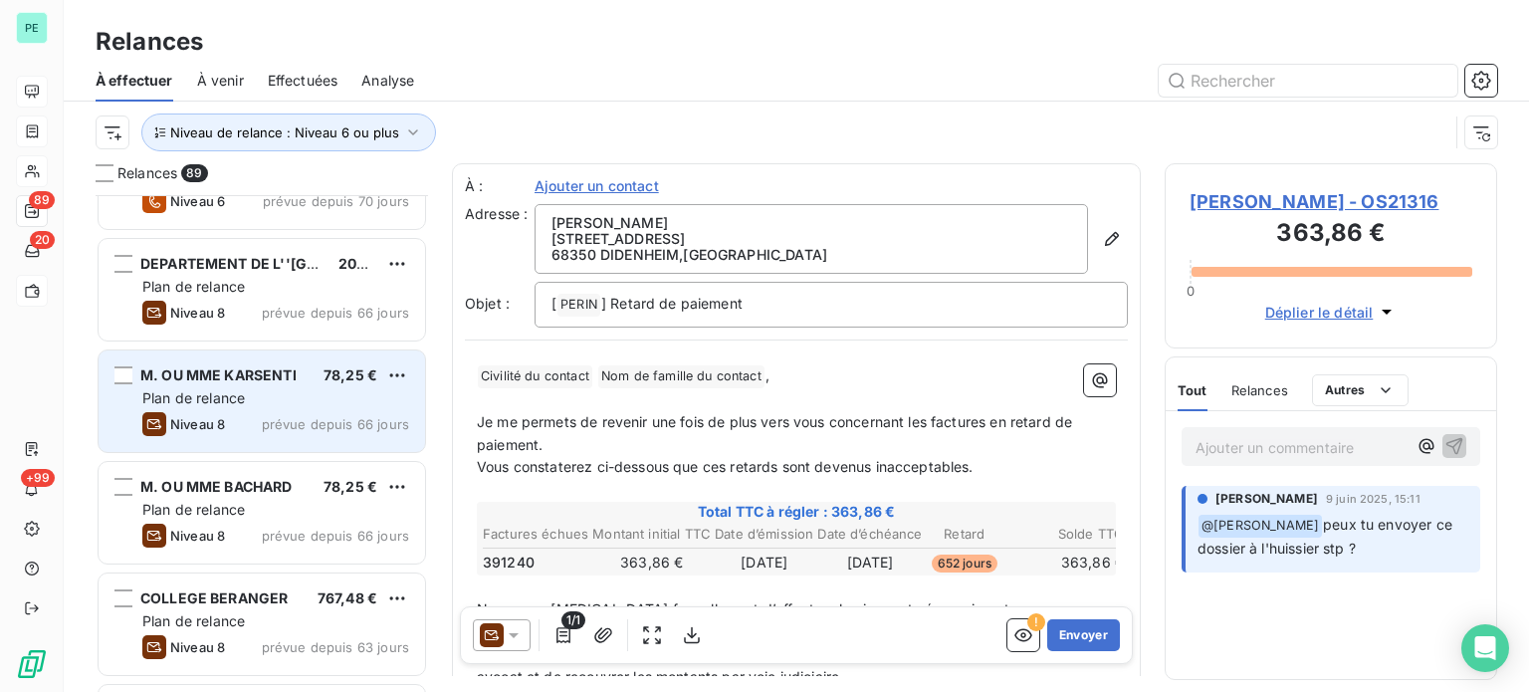
click at [314, 393] on div "Plan de relance" at bounding box center [275, 398] width 267 height 20
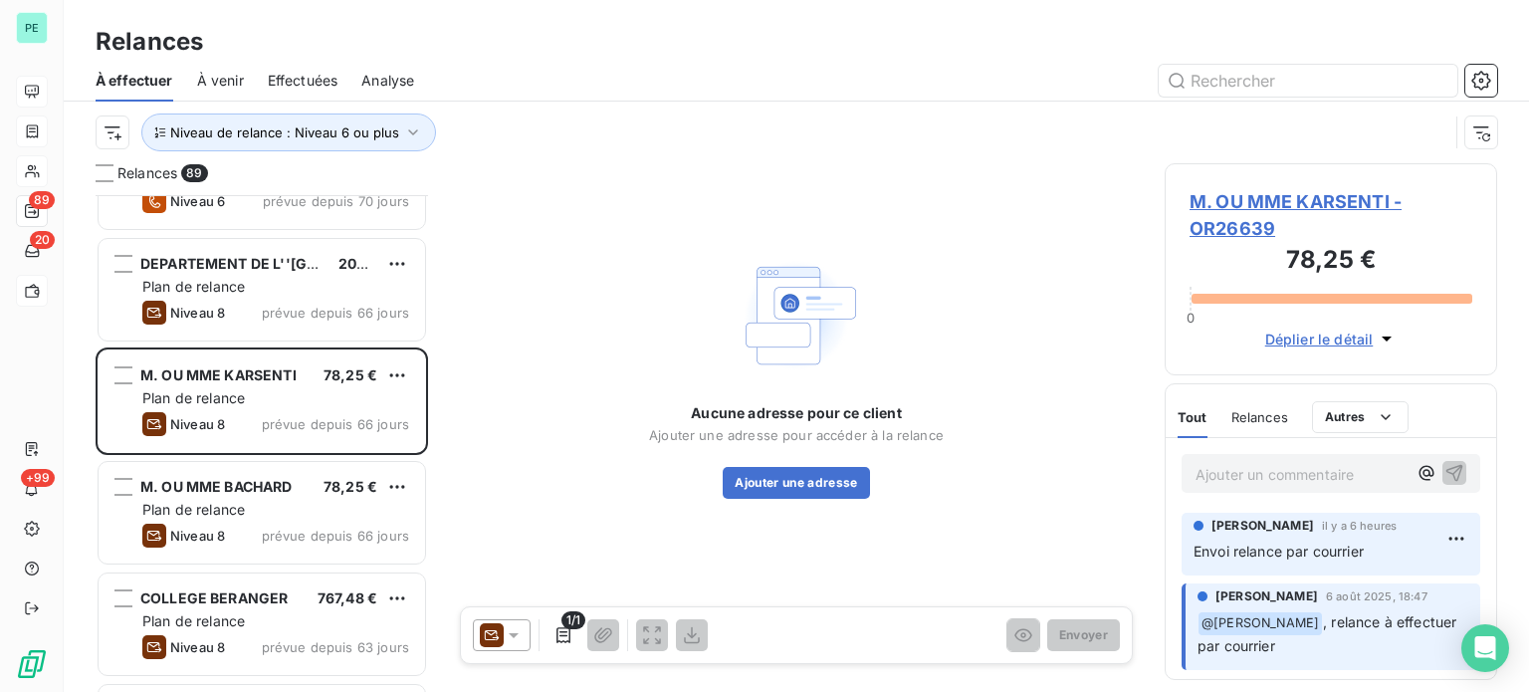
click at [1311, 201] on span "M. OU MME KARSENTI - OR26639" at bounding box center [1331, 215] width 283 height 54
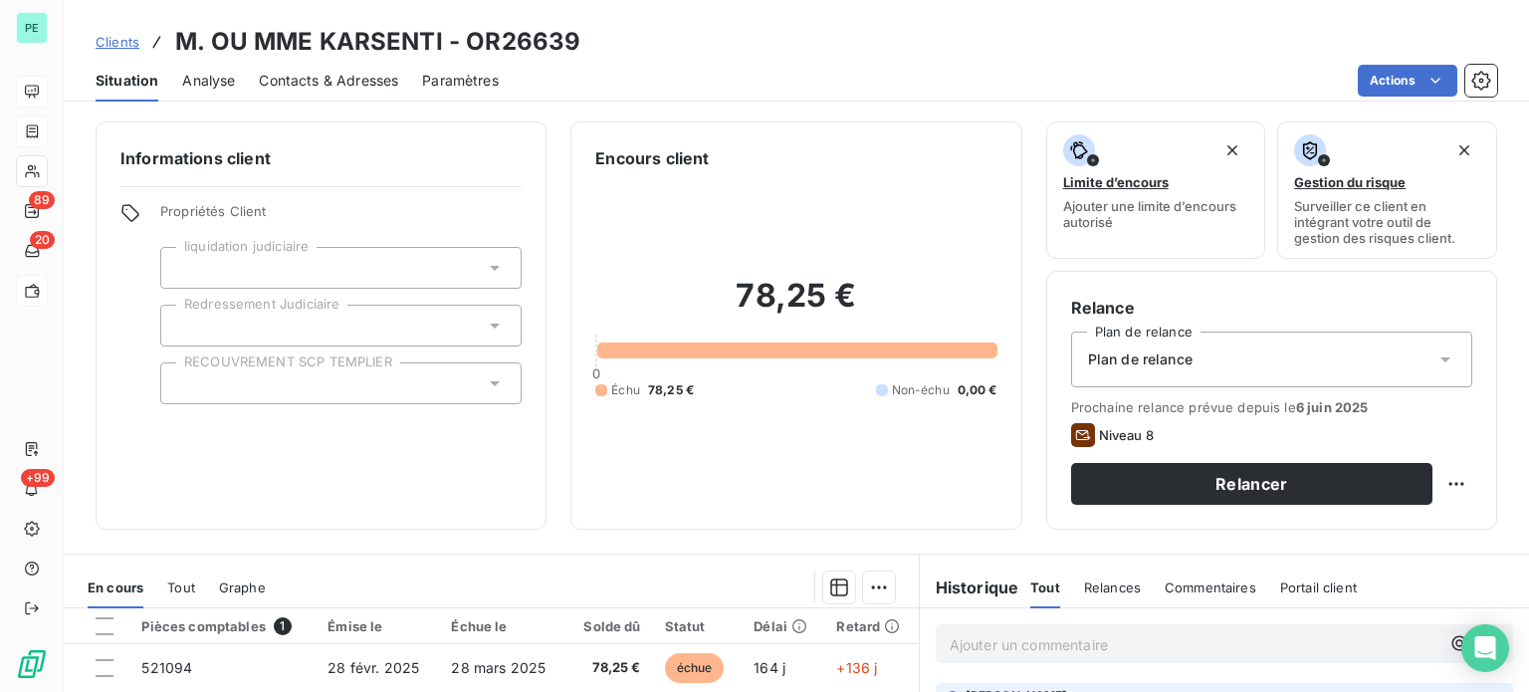
click at [1119, 346] on div "Plan de relance" at bounding box center [1271, 360] width 401 height 56
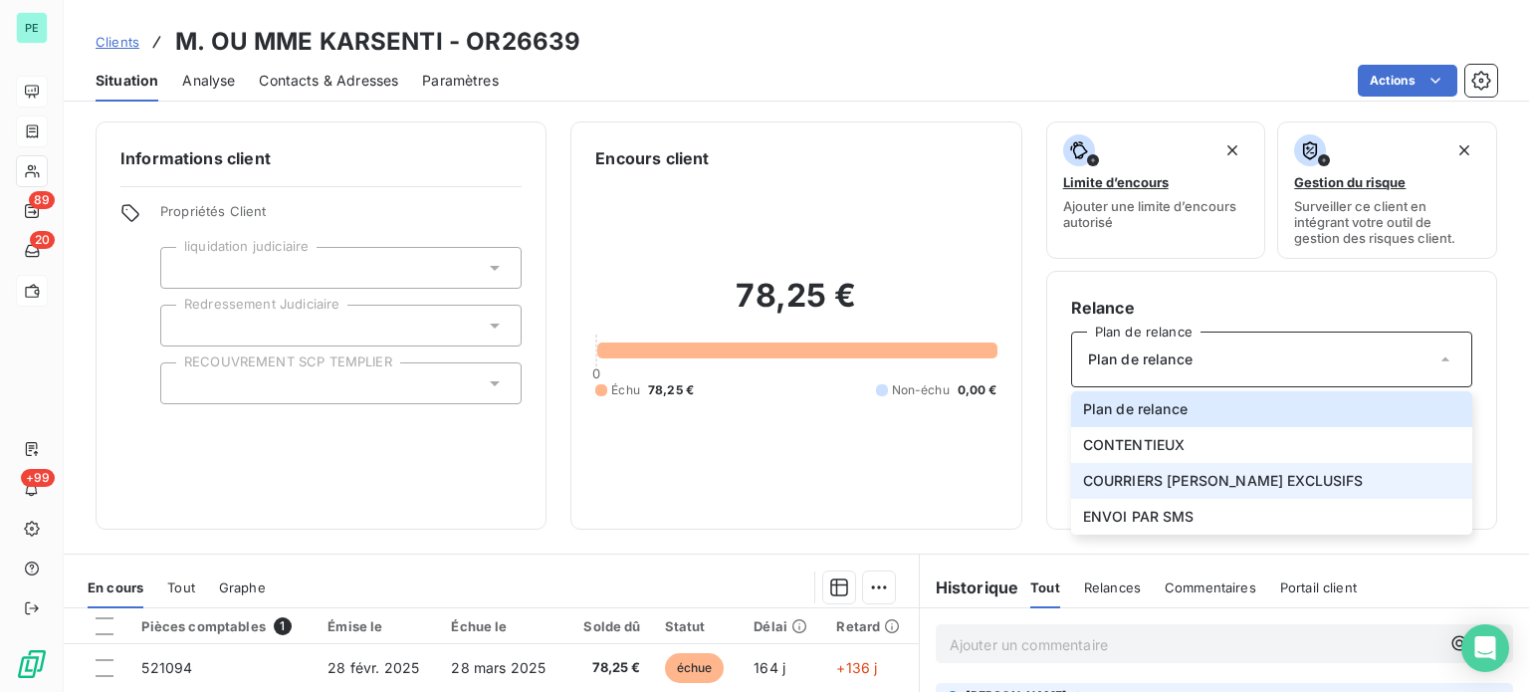
click at [1129, 481] on span "COURRIERS [PERSON_NAME] EXCLUSIFS" at bounding box center [1223, 481] width 281 height 20
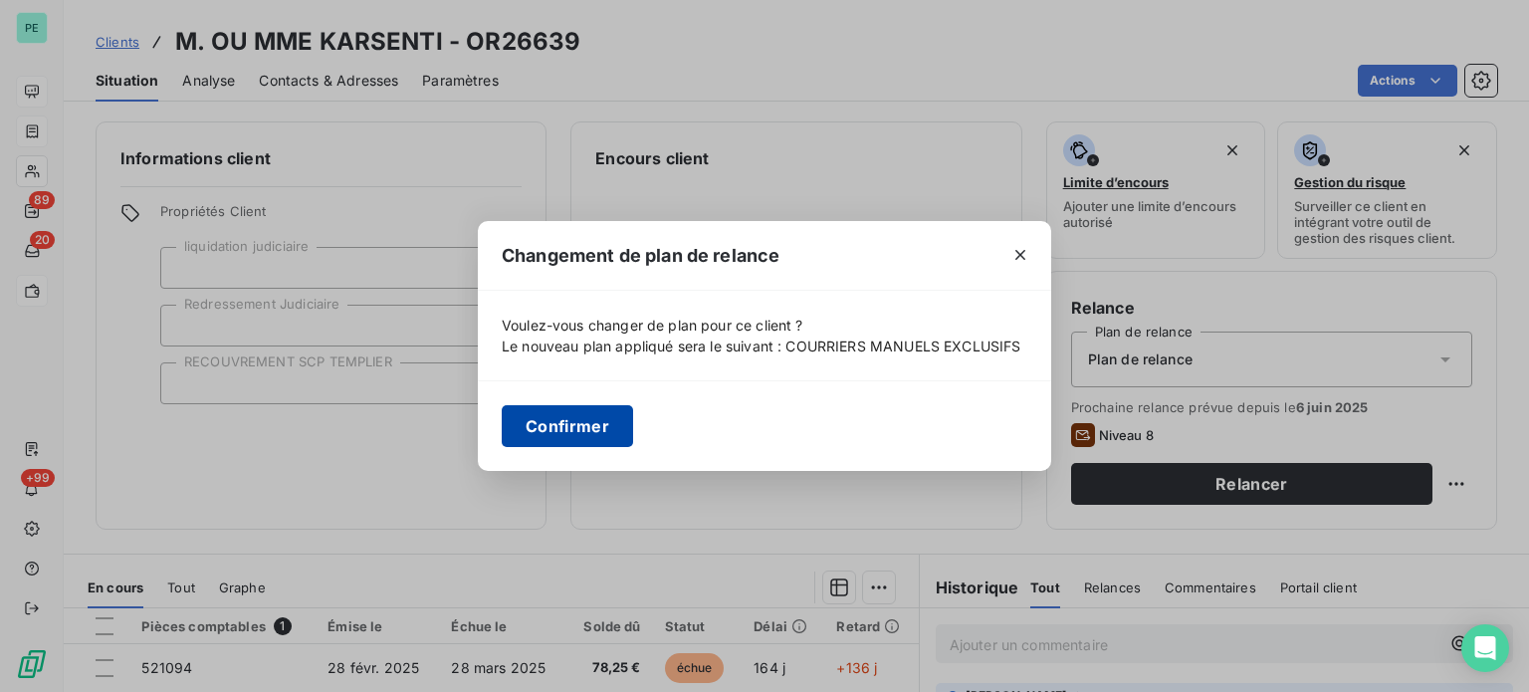
click at [577, 428] on button "Confirmer" at bounding box center [567, 426] width 131 height 42
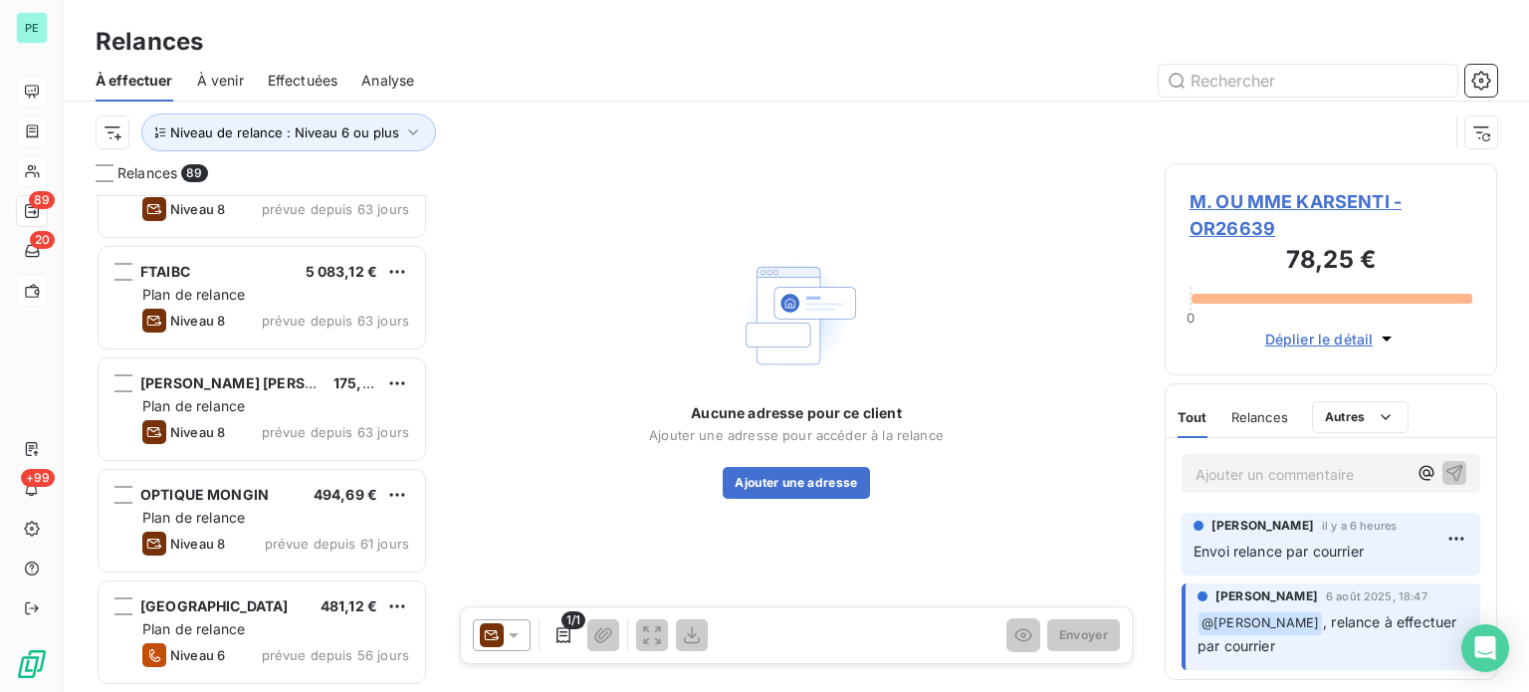
scroll to position [5576, 0]
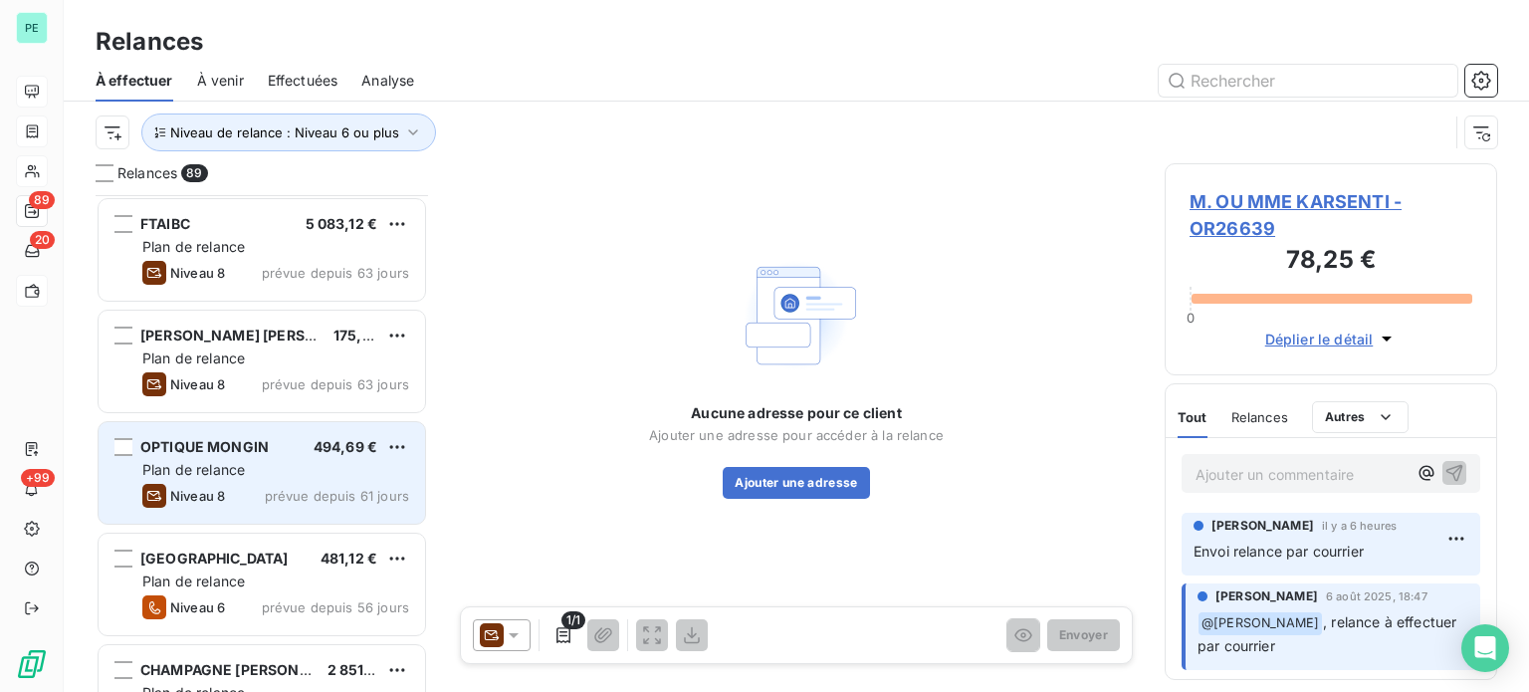
click at [277, 441] on div "OPTIQUE [PERSON_NAME] 494,69 €" at bounding box center [275, 447] width 267 height 18
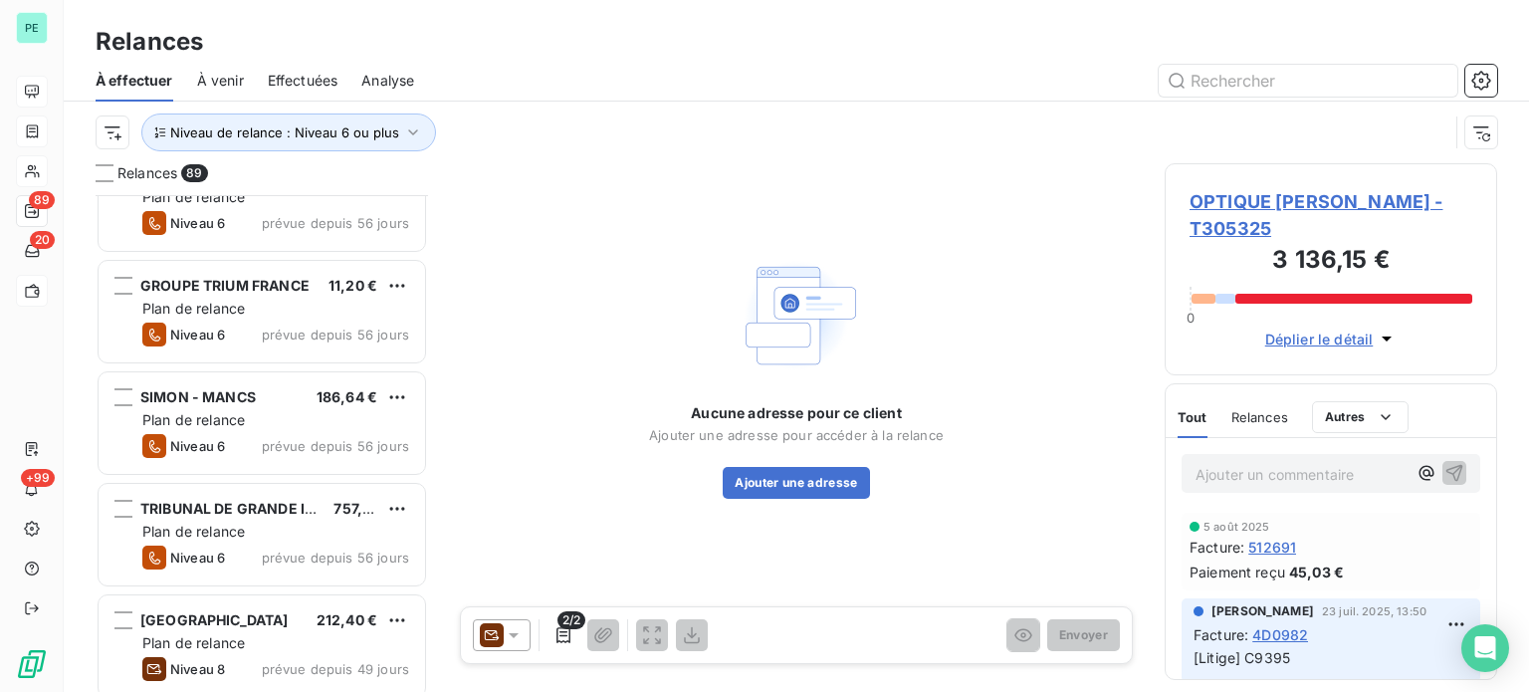
scroll to position [6870, 0]
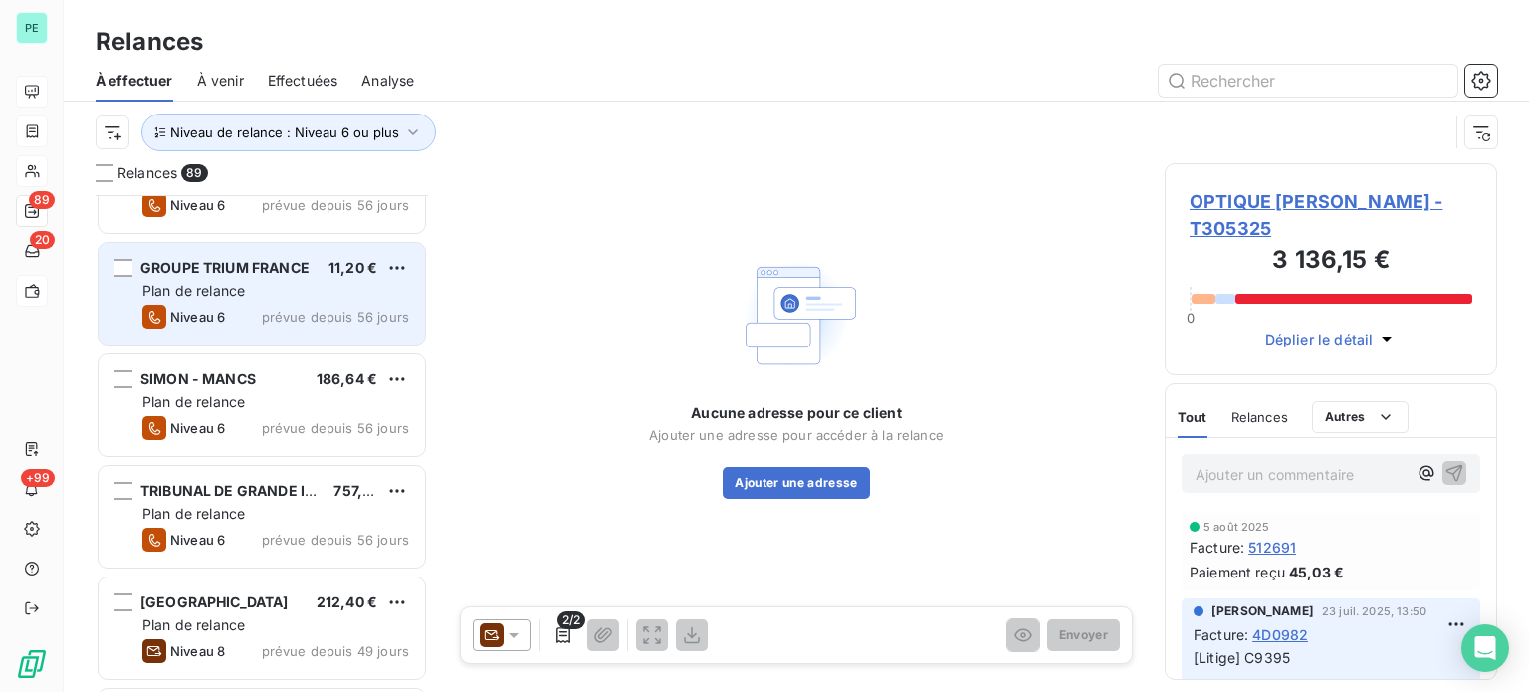
click at [274, 294] on div "Plan de relance" at bounding box center [275, 291] width 267 height 20
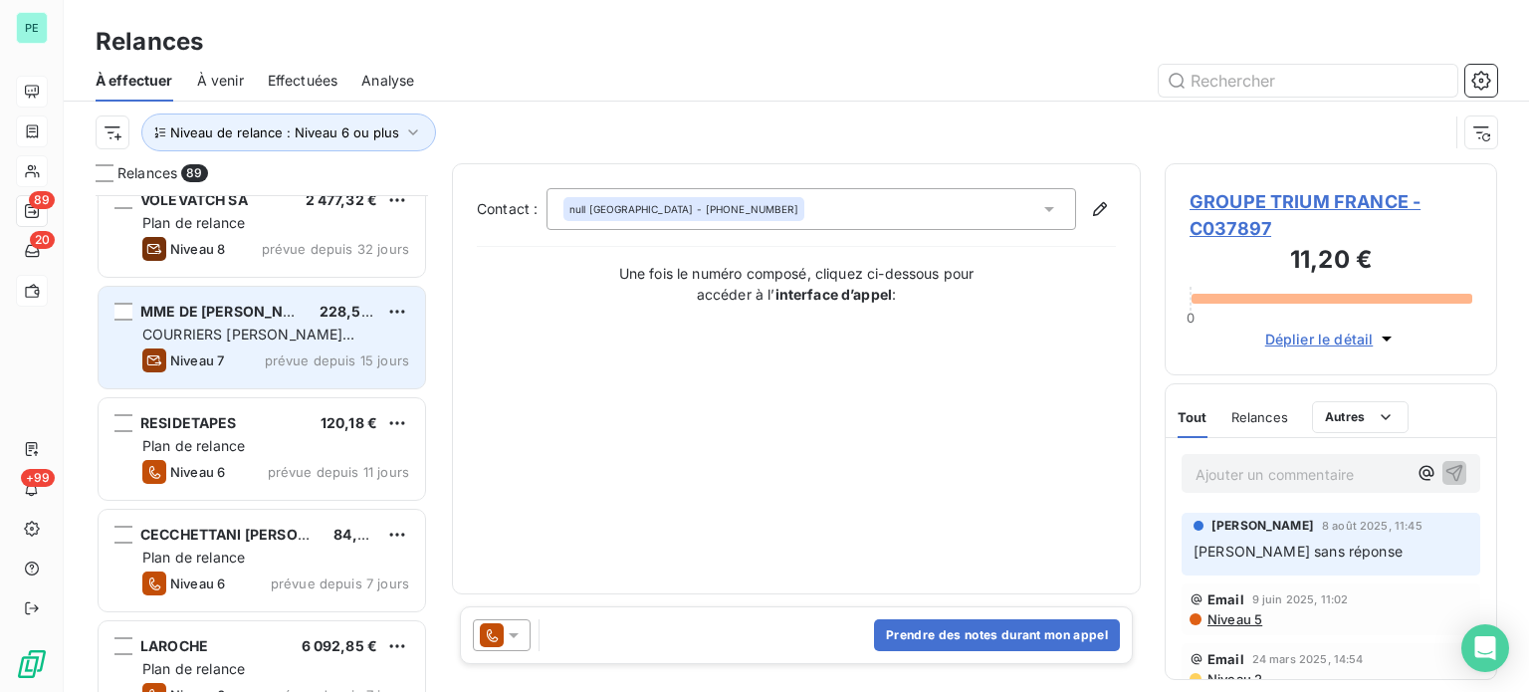
scroll to position [8264, 0]
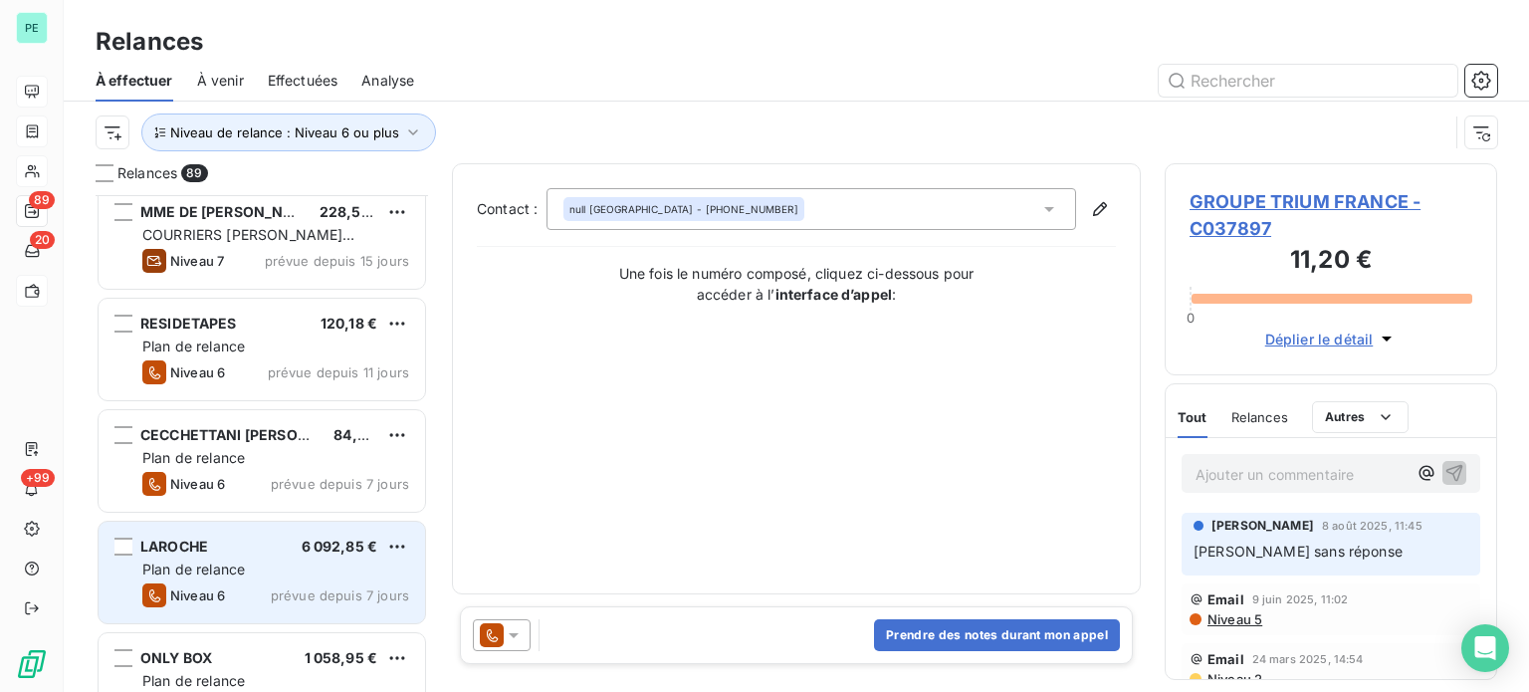
click at [324, 588] on span "prévue depuis 7 jours" at bounding box center [340, 595] width 138 height 16
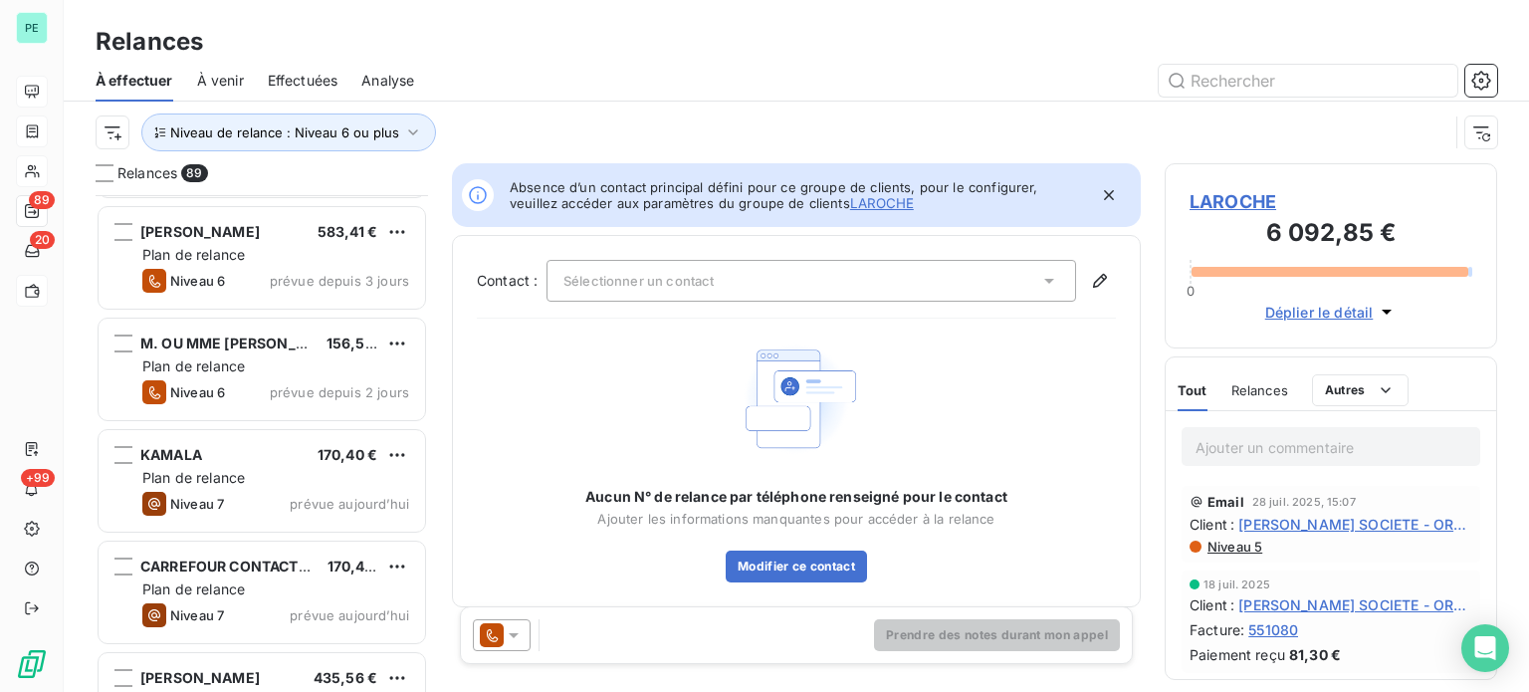
scroll to position [9428, 0]
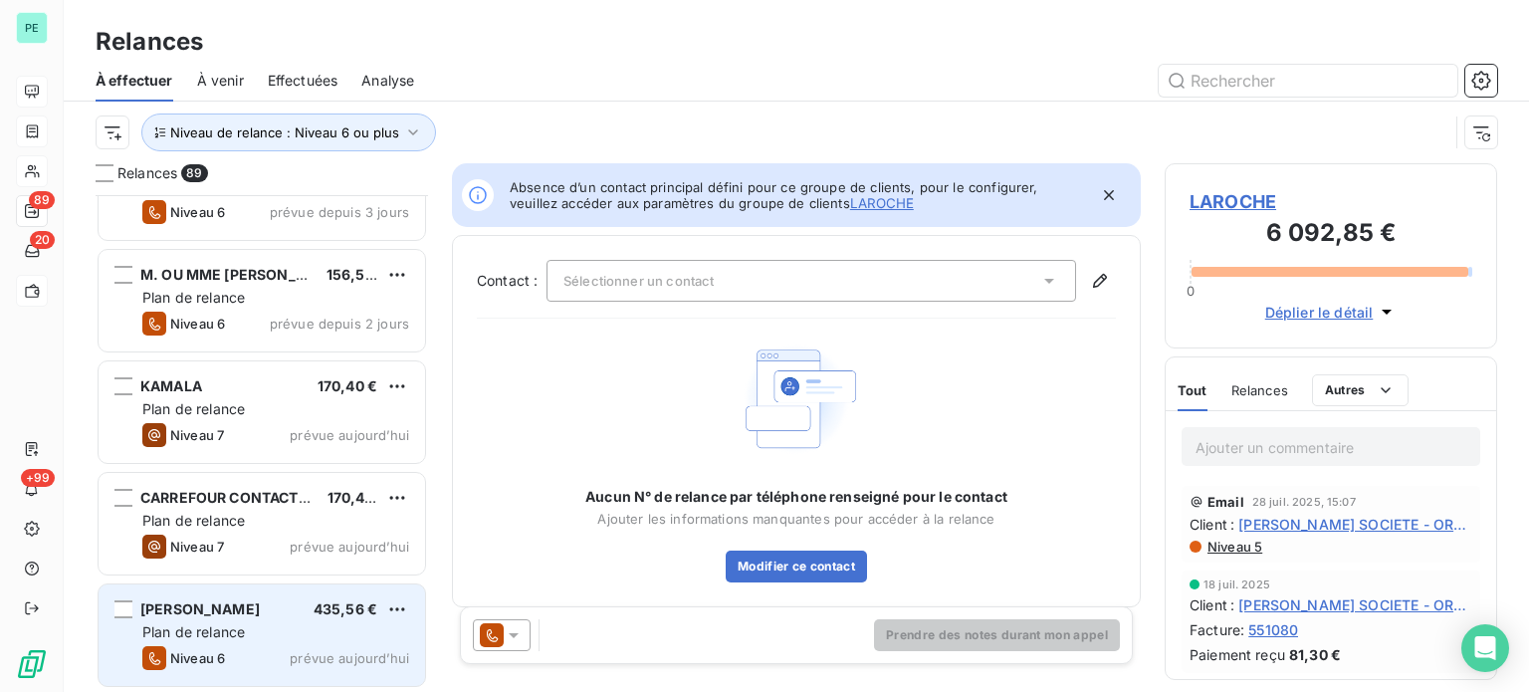
click at [273, 637] on div "Plan de relance" at bounding box center [275, 632] width 267 height 20
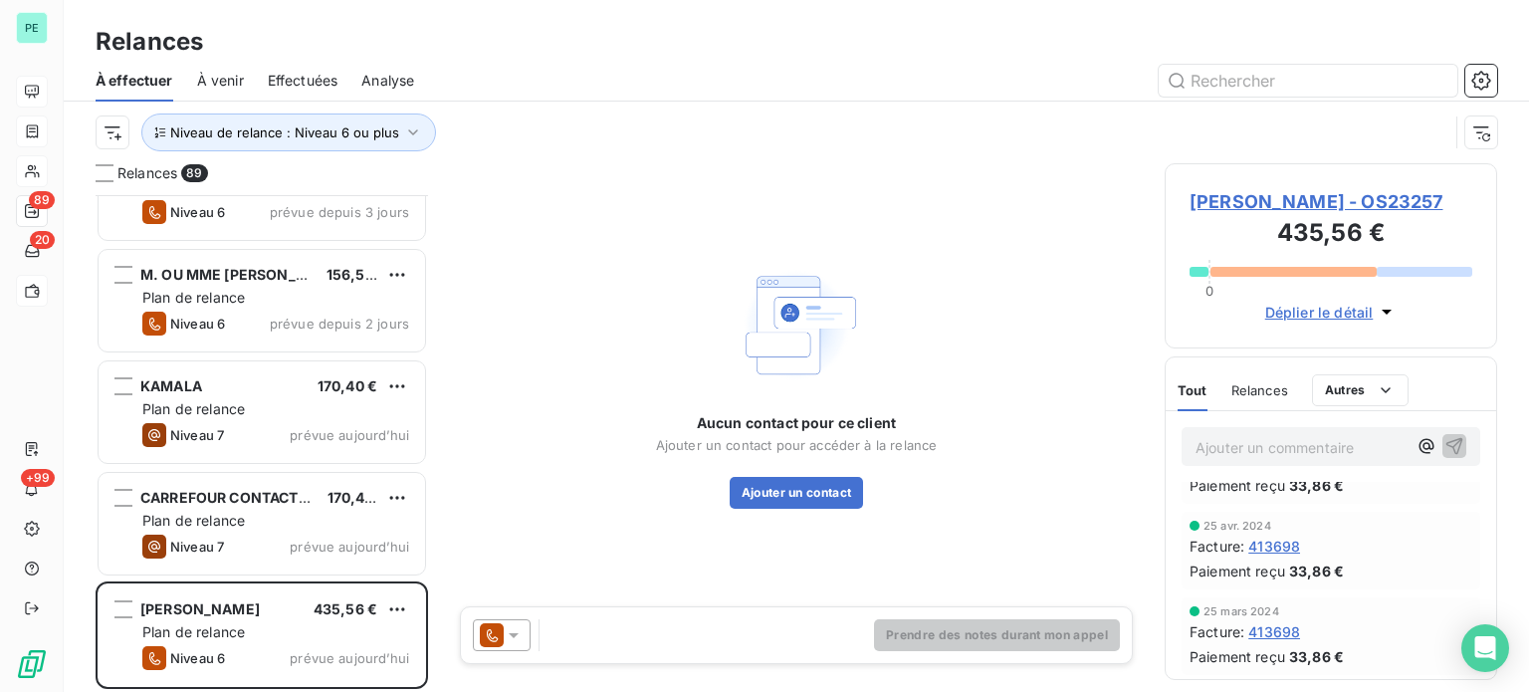
scroll to position [1294, 0]
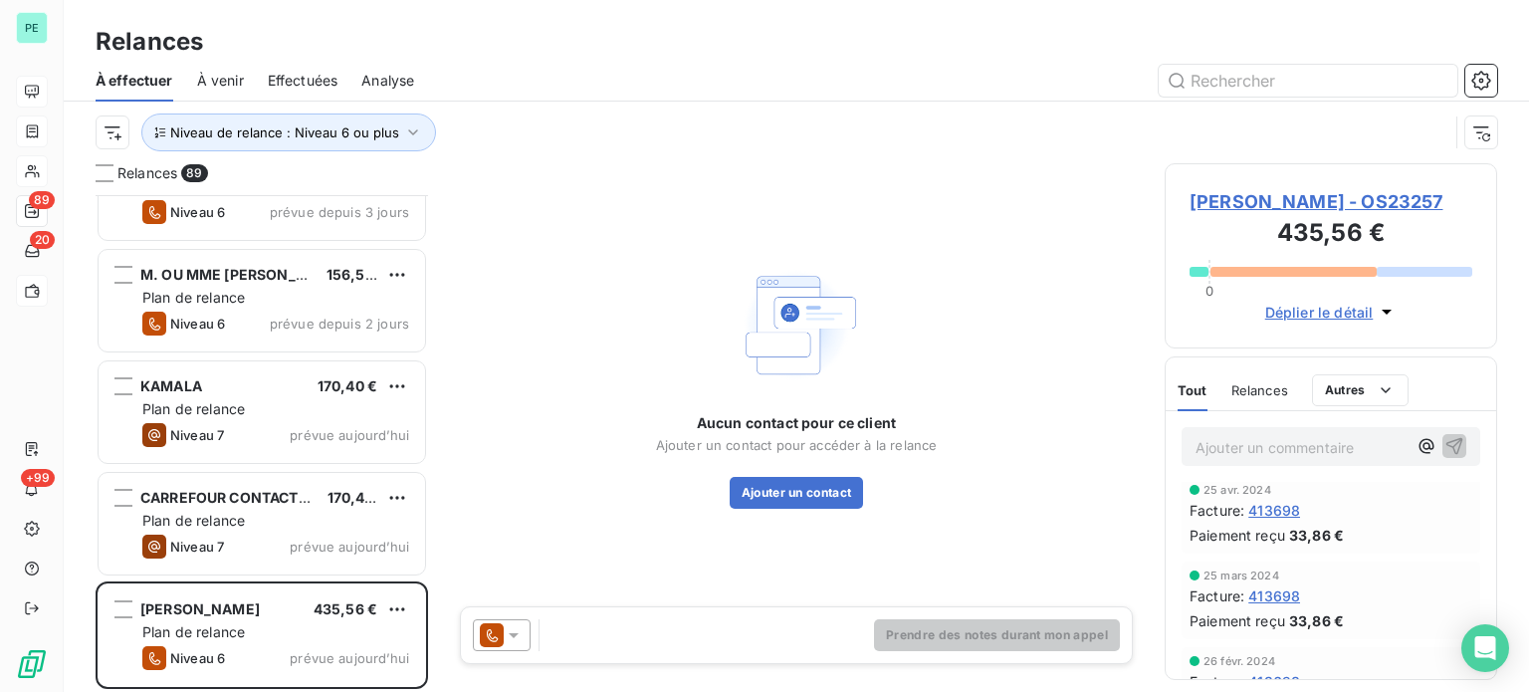
click at [520, 633] on icon at bounding box center [514, 635] width 20 height 20
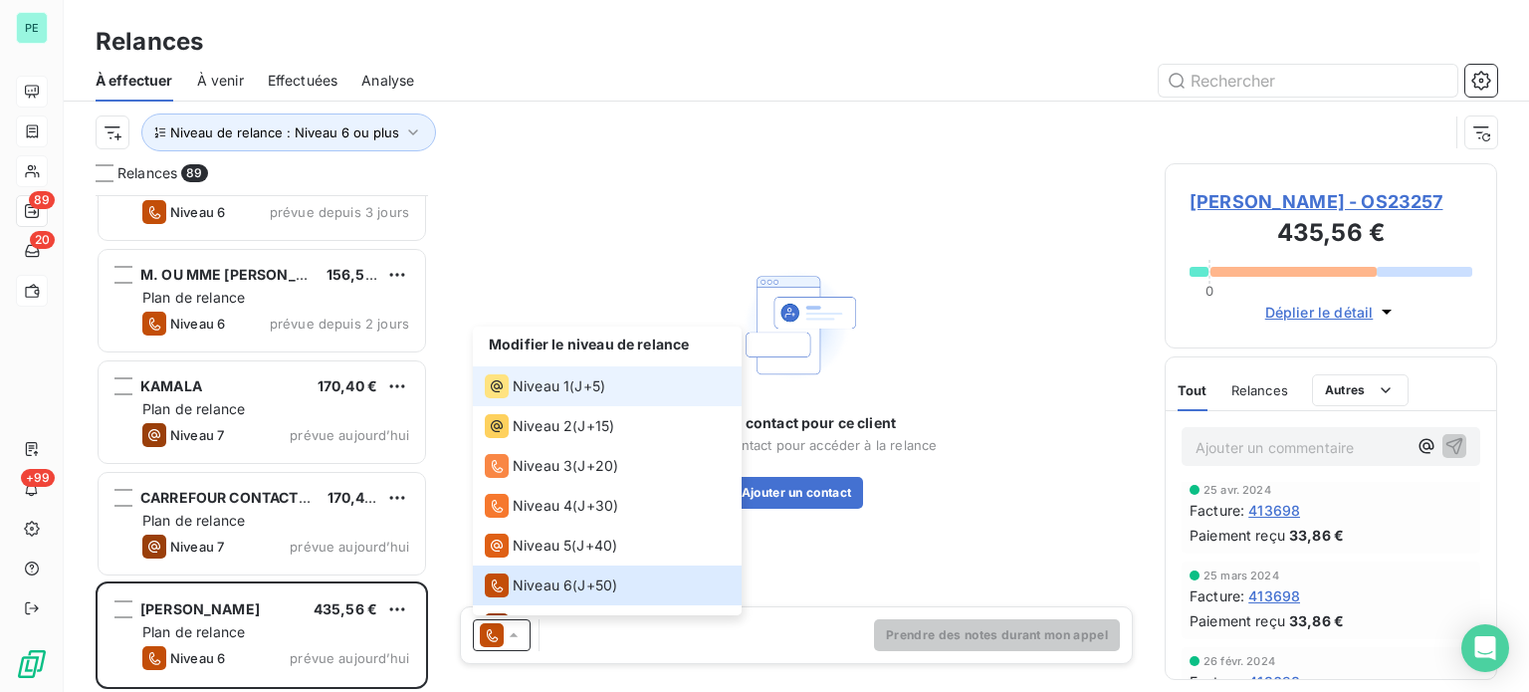
click at [550, 386] on span "Niveau 1" at bounding box center [541, 386] width 57 height 20
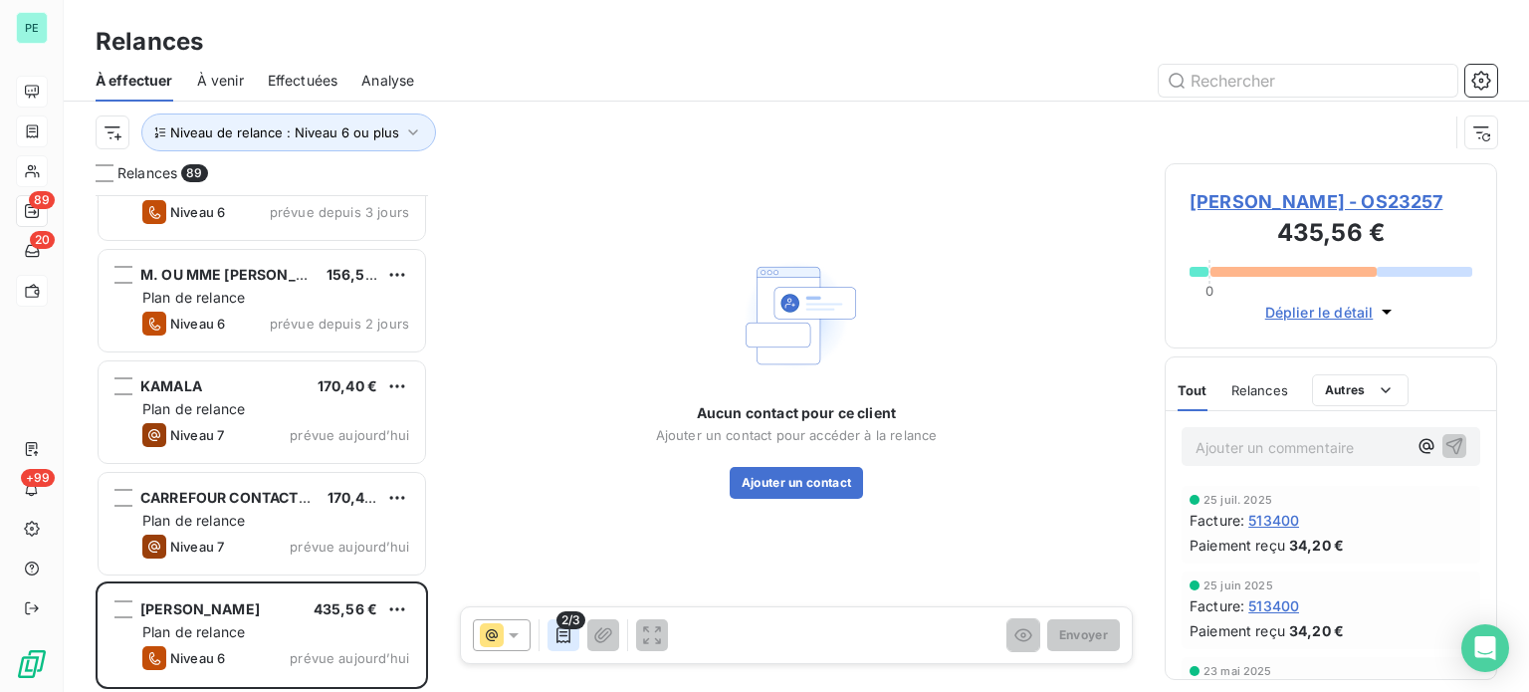
click at [566, 633] on icon "button" at bounding box center [564, 635] width 20 height 20
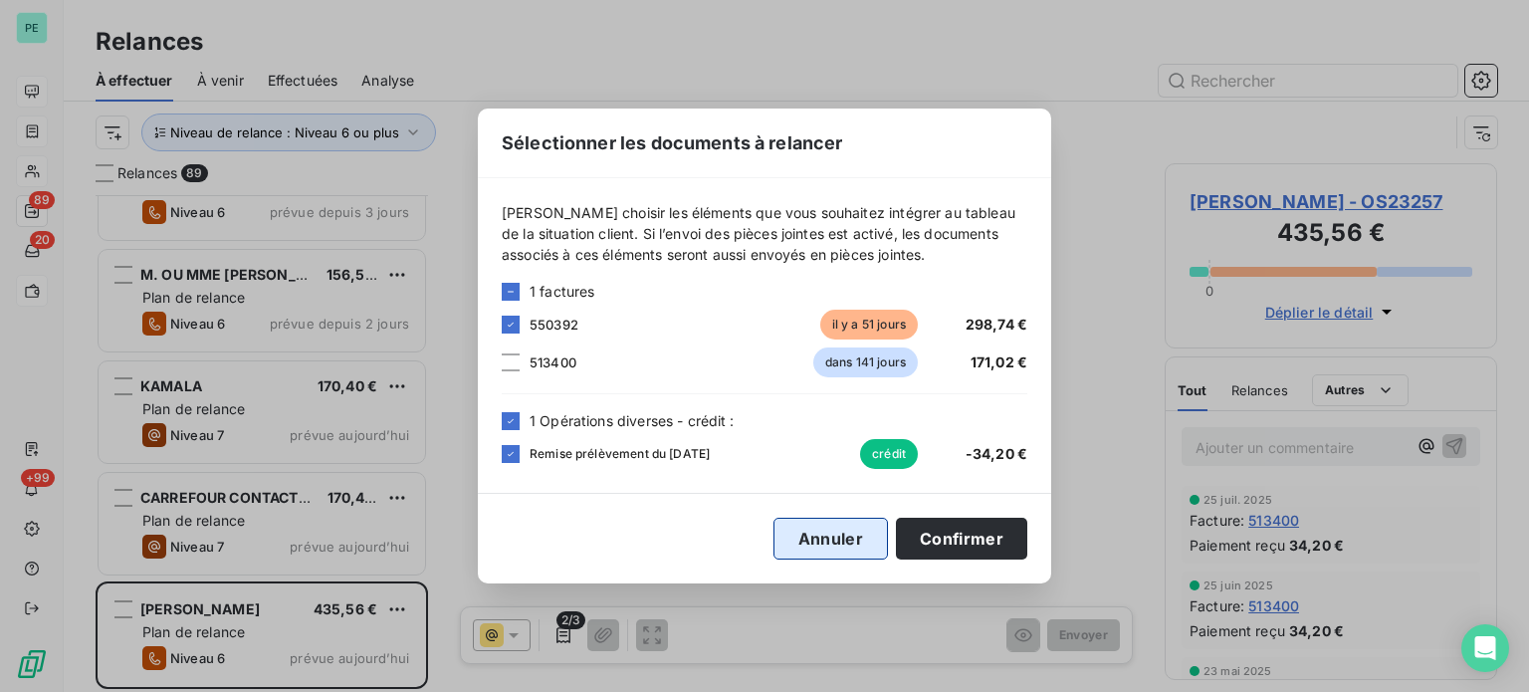
click at [843, 542] on button "Annuler" at bounding box center [831, 539] width 114 height 42
